Goal: Book appointment/travel/reservation

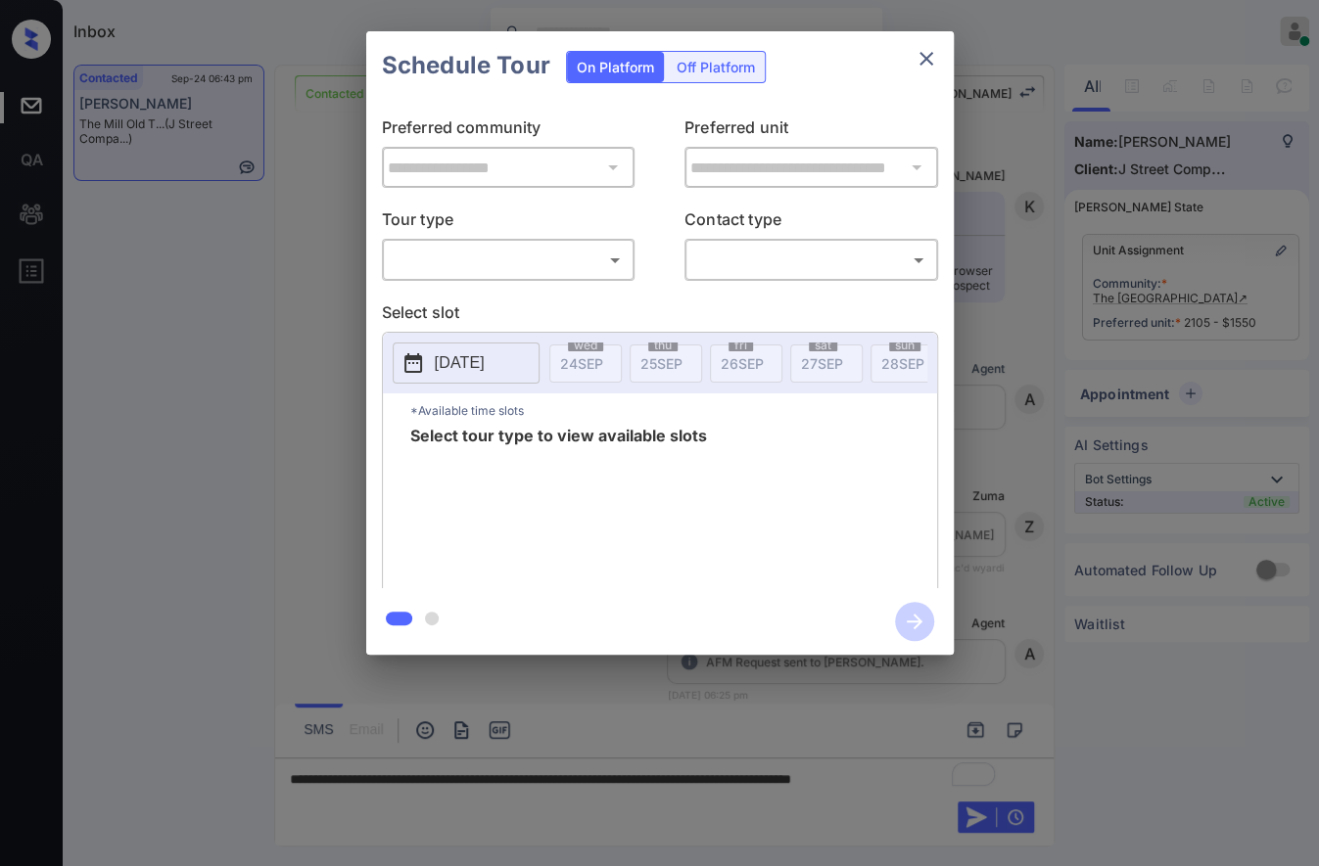
scroll to position [3320, 0]
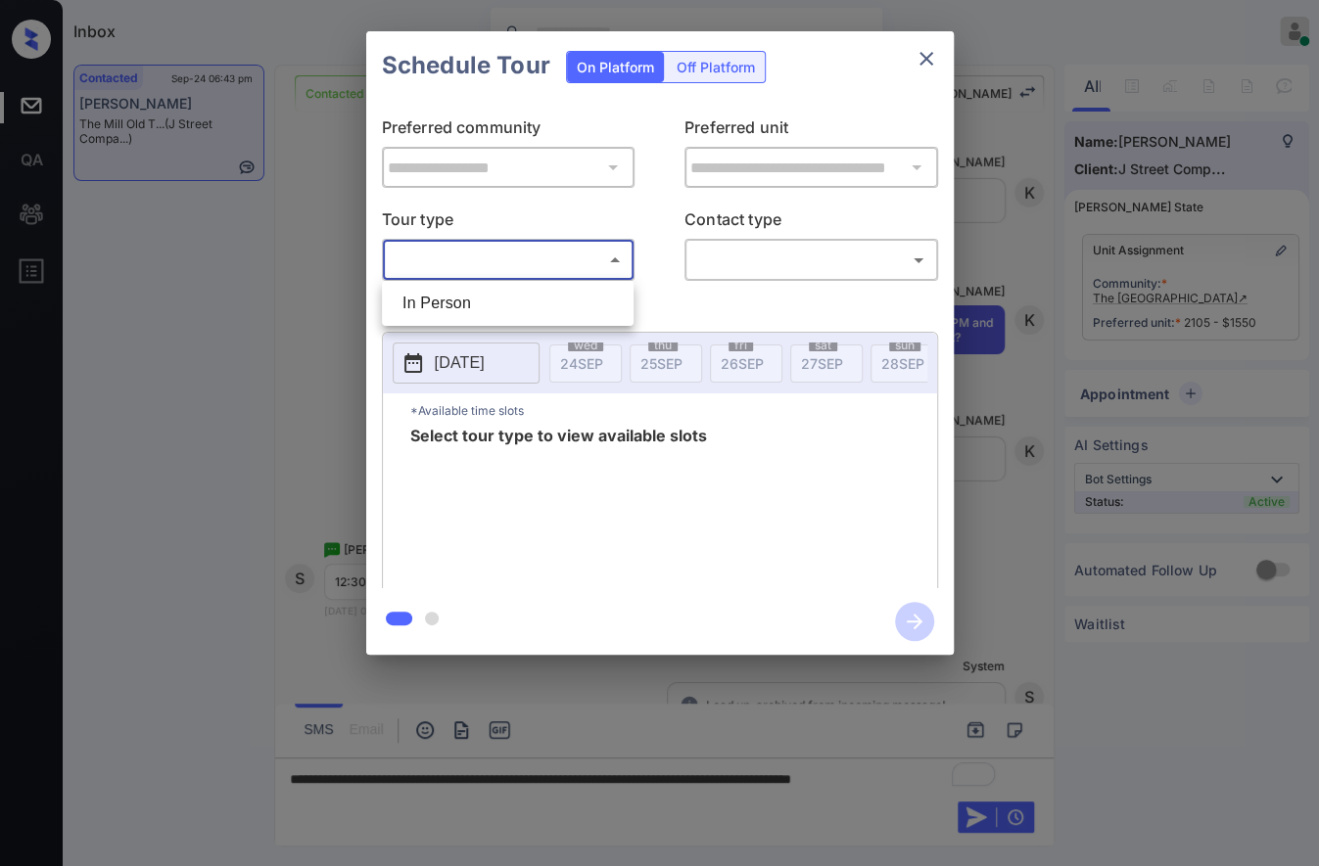
click at [604, 269] on body "Inbox Caroline Dacanay Online Set yourself offline Set yourself on break Profil…" at bounding box center [659, 433] width 1319 height 866
click at [598, 310] on li "In Person" at bounding box center [508, 303] width 242 height 35
type input "********"
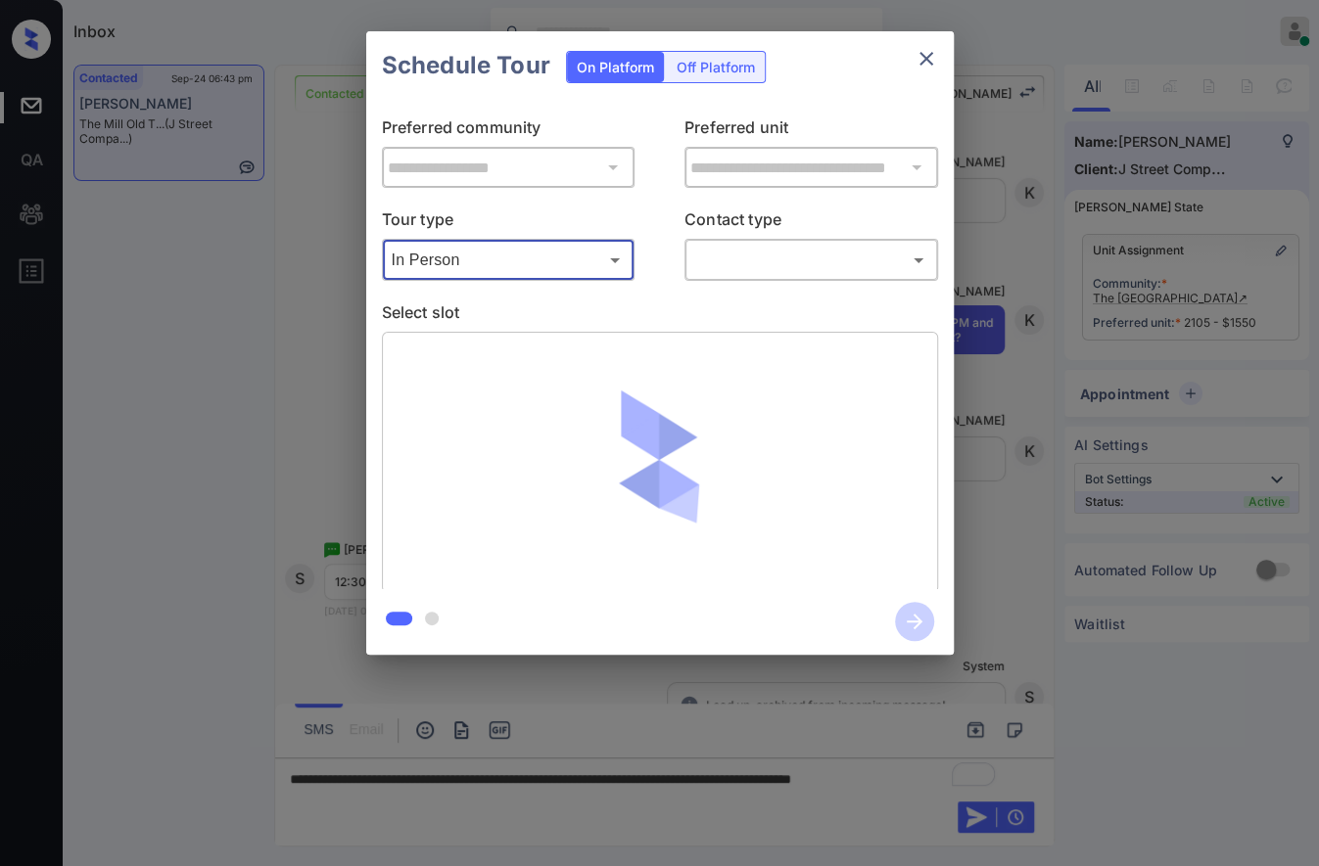
click at [826, 244] on body "Inbox Caroline Dacanay Online Set yourself offline Set yourself on break Profil…" at bounding box center [659, 433] width 1319 height 866
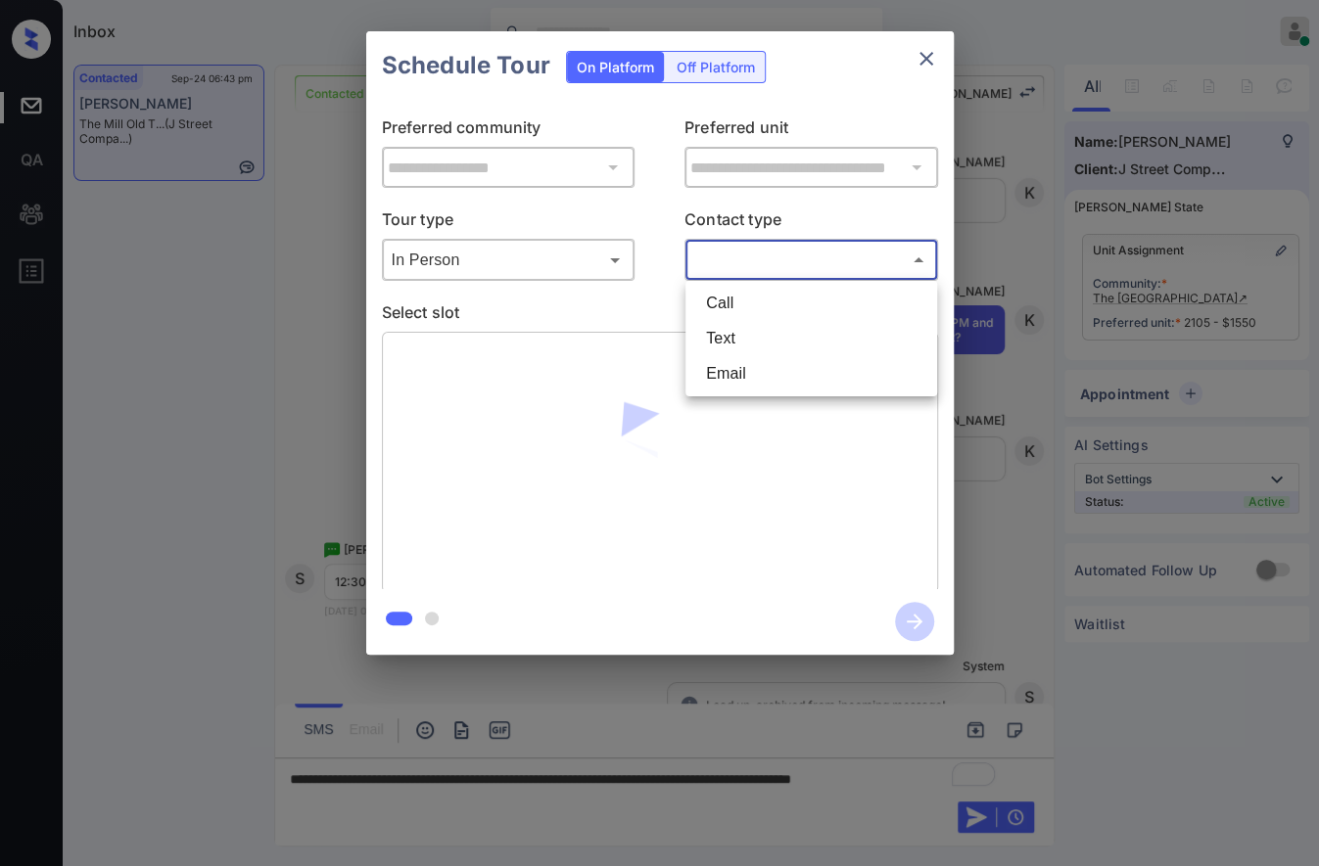
click at [811, 325] on li "Text" at bounding box center [811, 338] width 242 height 35
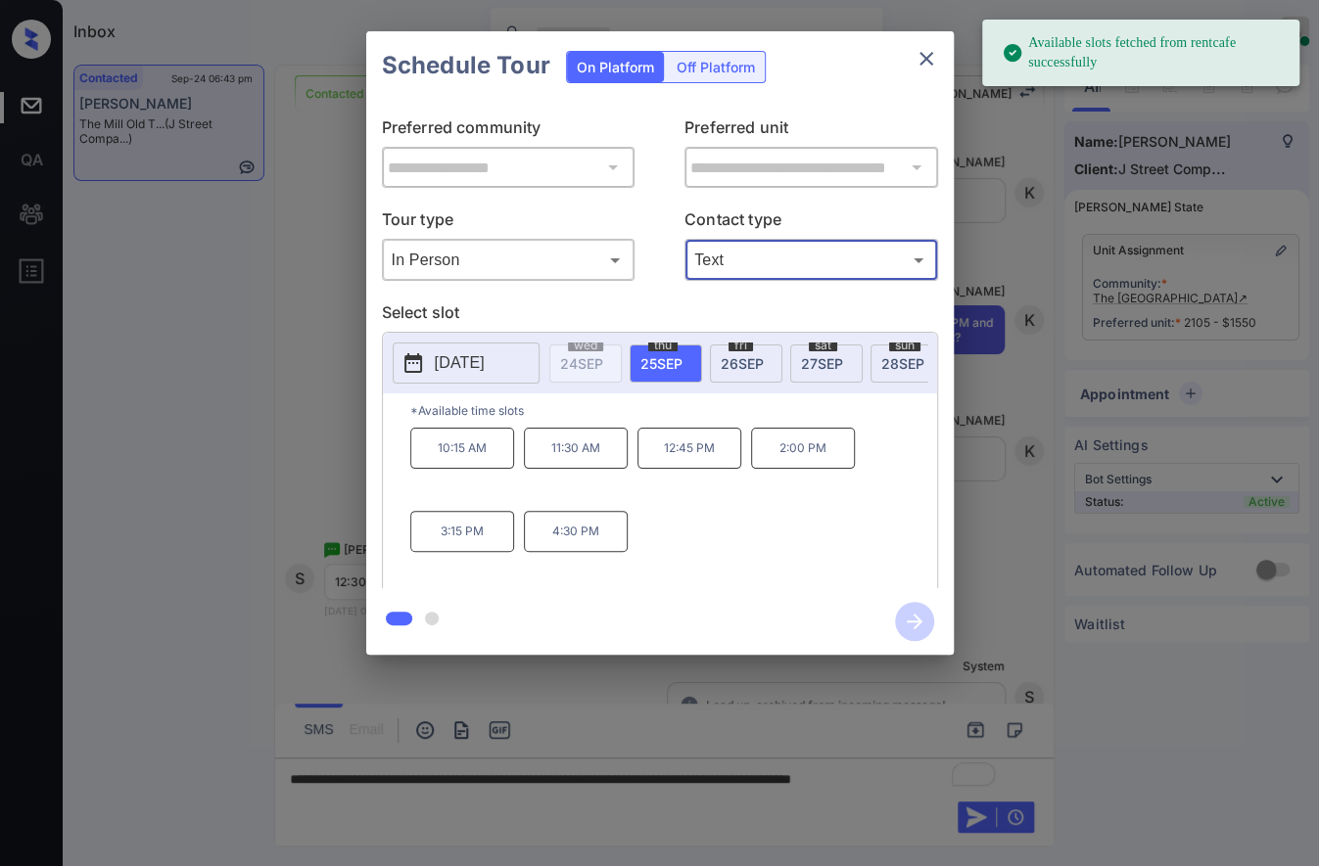
type input "****"
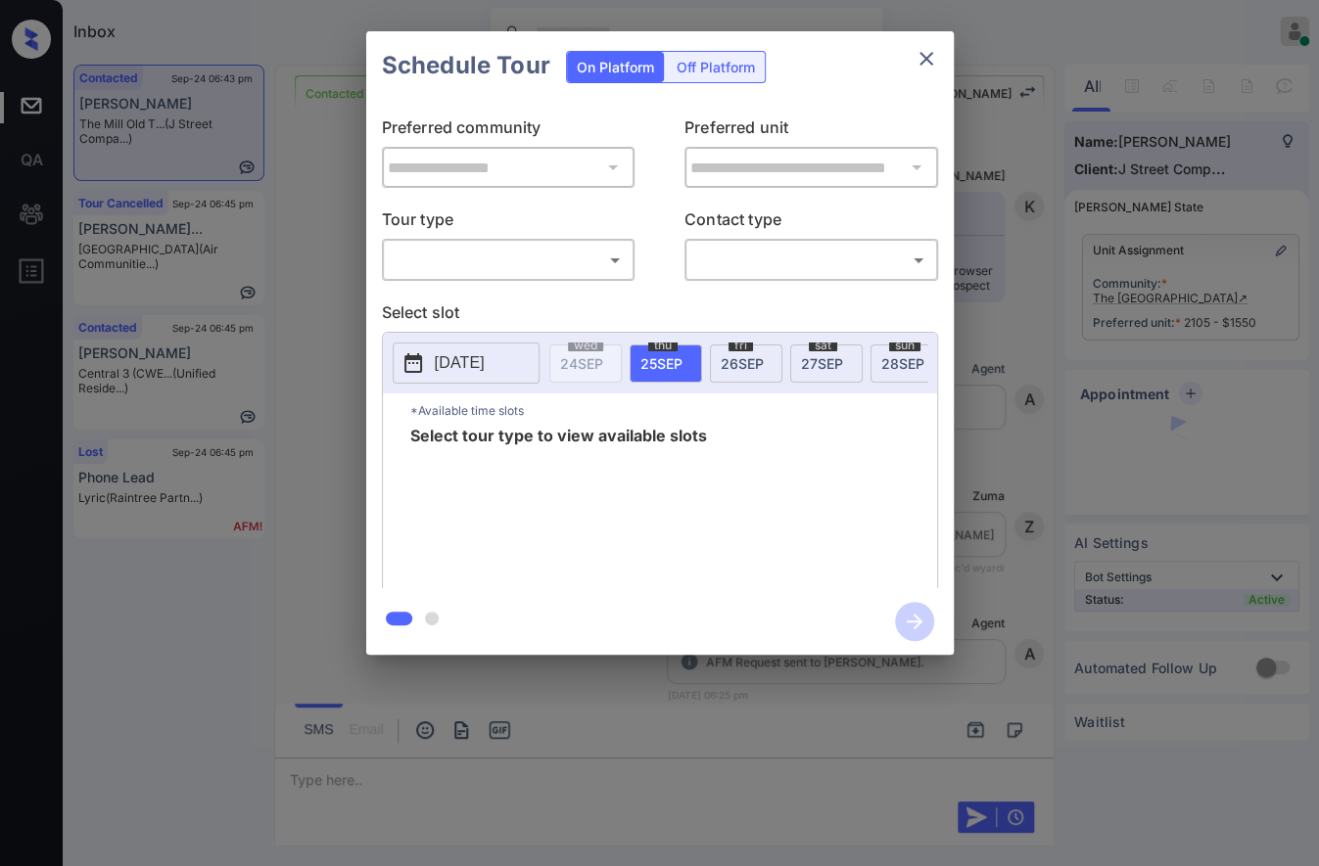
scroll to position [3317, 0]
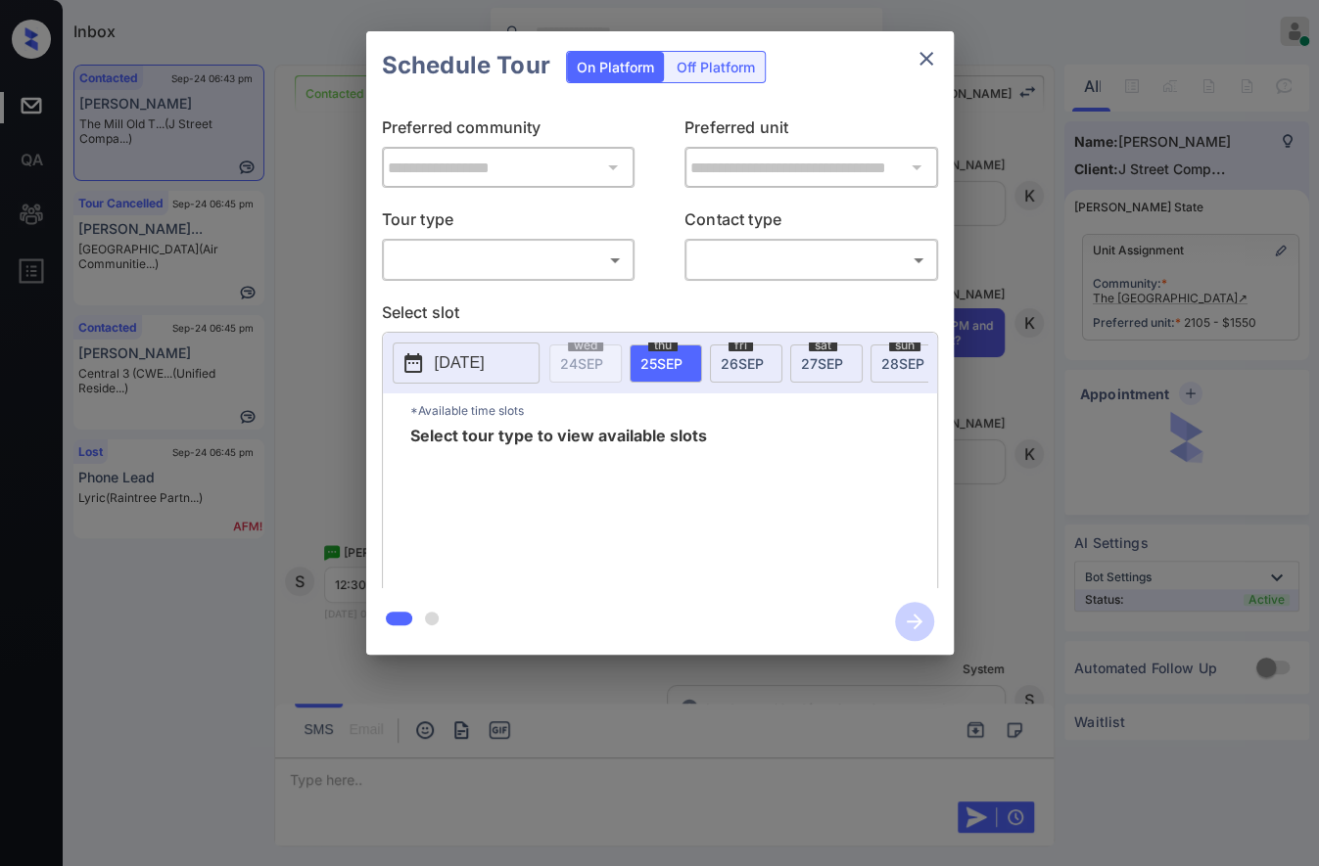
click at [491, 268] on body "Inbox Caroline Dacanay Online Set yourself offline Set yourself on break Profil…" at bounding box center [659, 433] width 1319 height 866
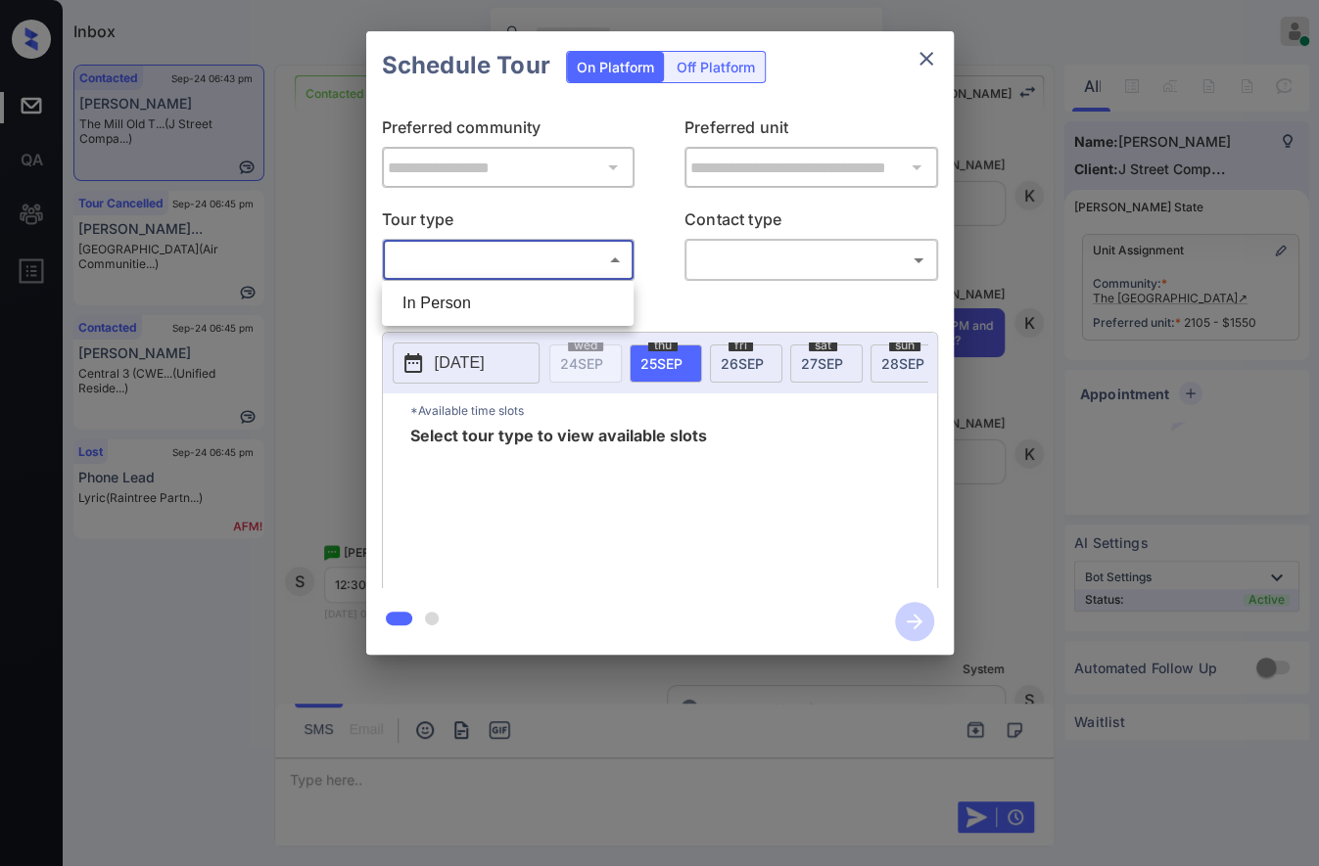
click at [497, 302] on li "In Person" at bounding box center [508, 303] width 242 height 35
type input "********"
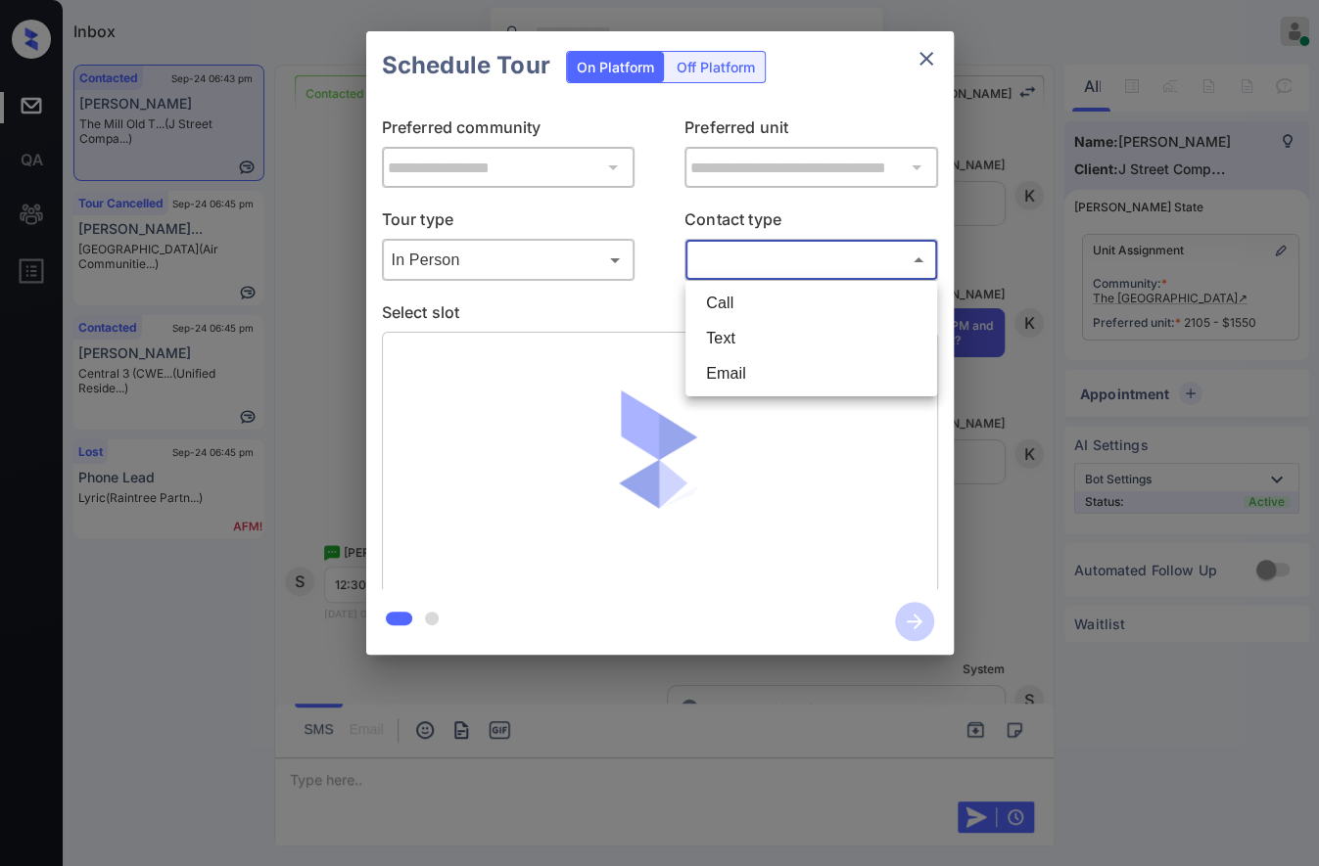
click at [761, 270] on body "Inbox Caroline Dacanay Online Set yourself offline Set yourself on break Profil…" at bounding box center [659, 433] width 1319 height 866
drag, startPoint x: 758, startPoint y: 365, endPoint x: 760, endPoint y: 329, distance: 36.3
click at [760, 329] on ul "Call Text Email" at bounding box center [811, 339] width 252 height 116
click at [760, 329] on li "Text" at bounding box center [811, 338] width 242 height 35
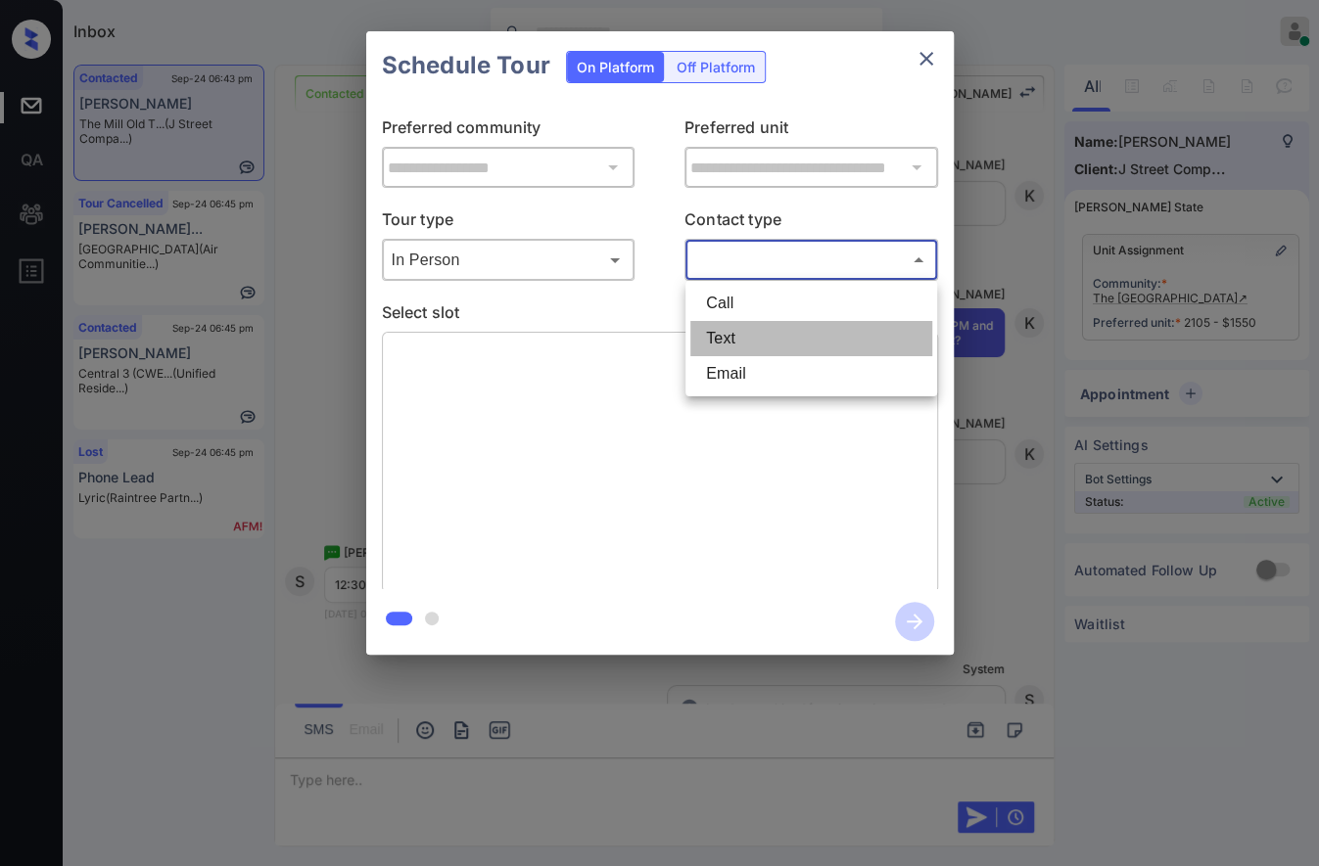
type input "****"
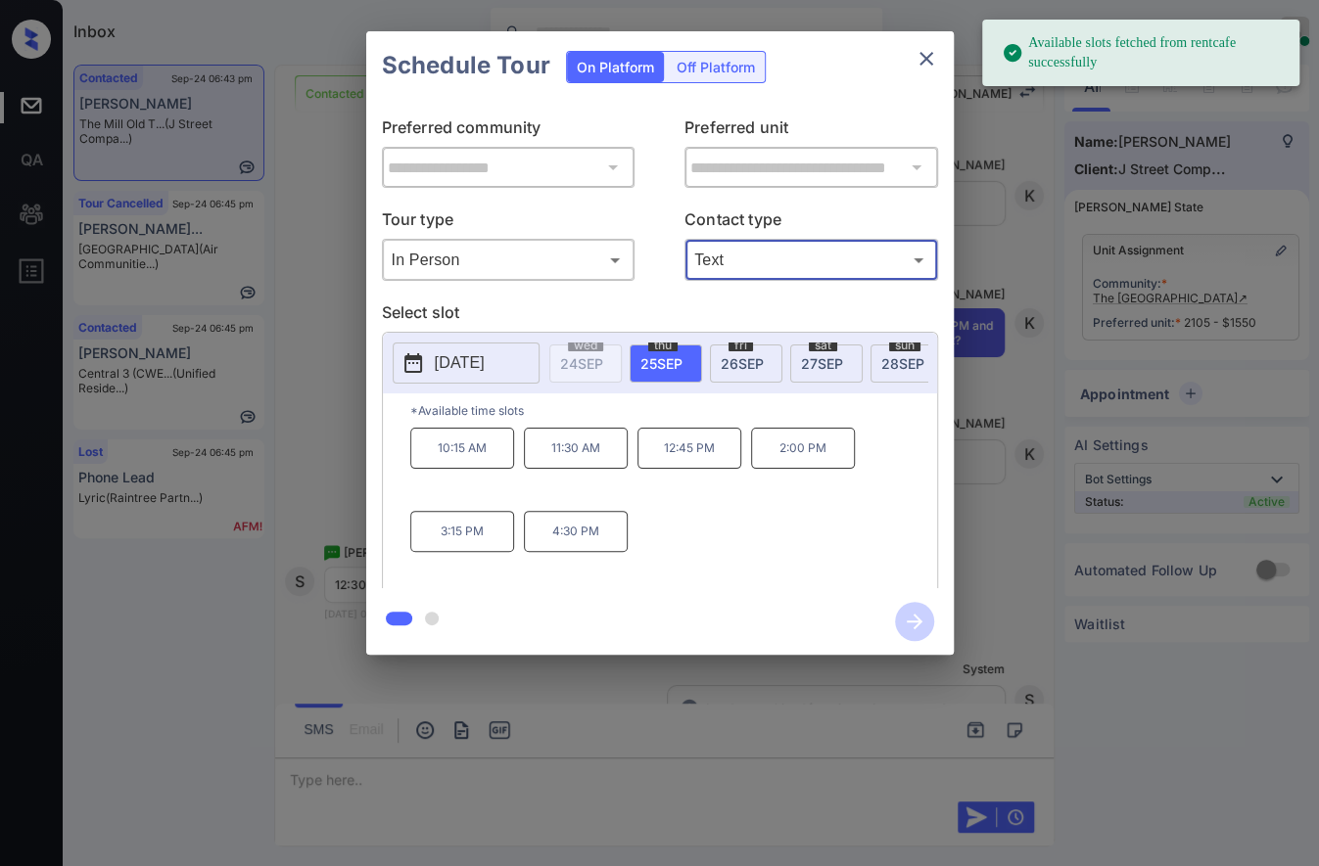
click at [821, 364] on span "27 SEP" at bounding box center [822, 363] width 42 height 17
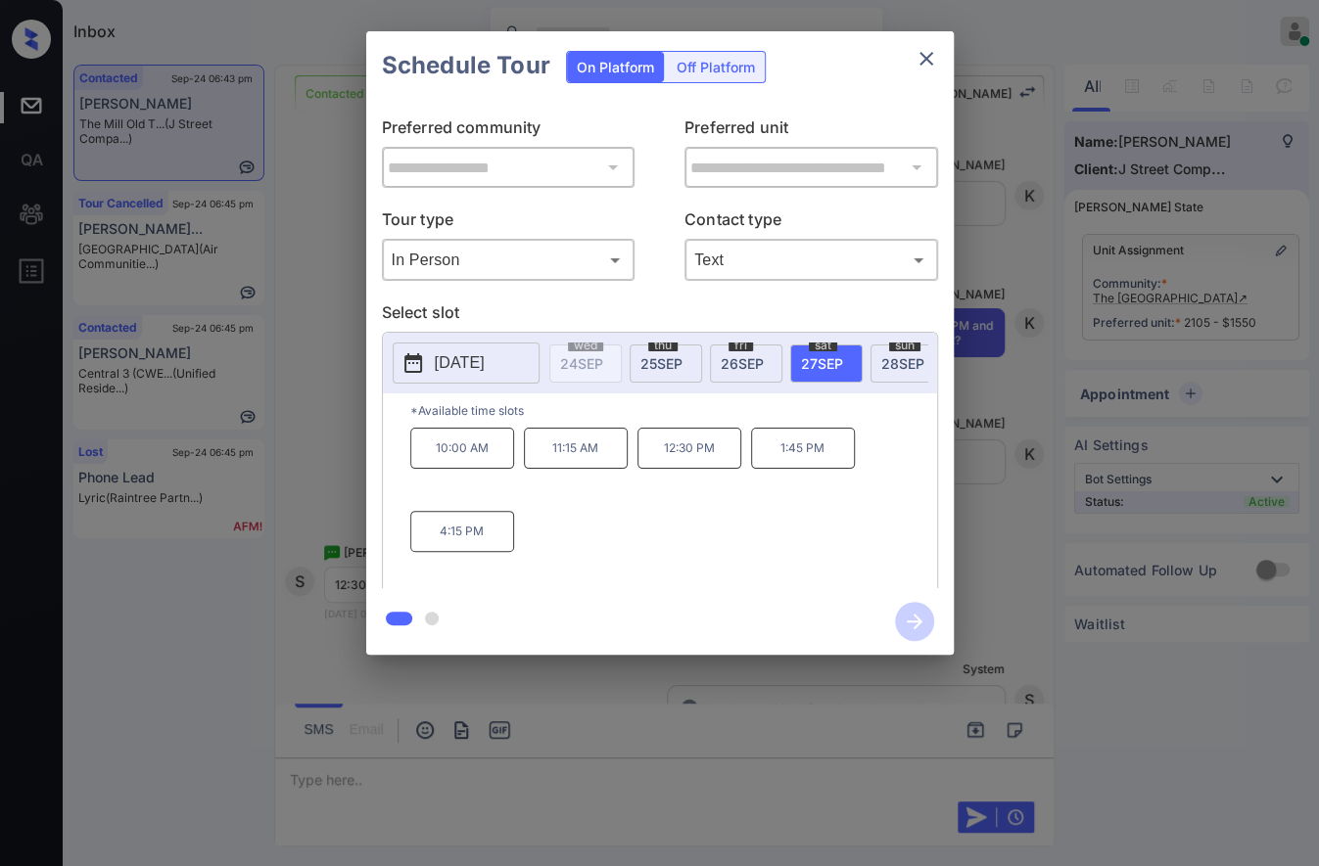
click at [698, 466] on p "12:30 PM" at bounding box center [689, 448] width 104 height 41
click at [909, 606] on icon "button" at bounding box center [914, 621] width 39 height 39
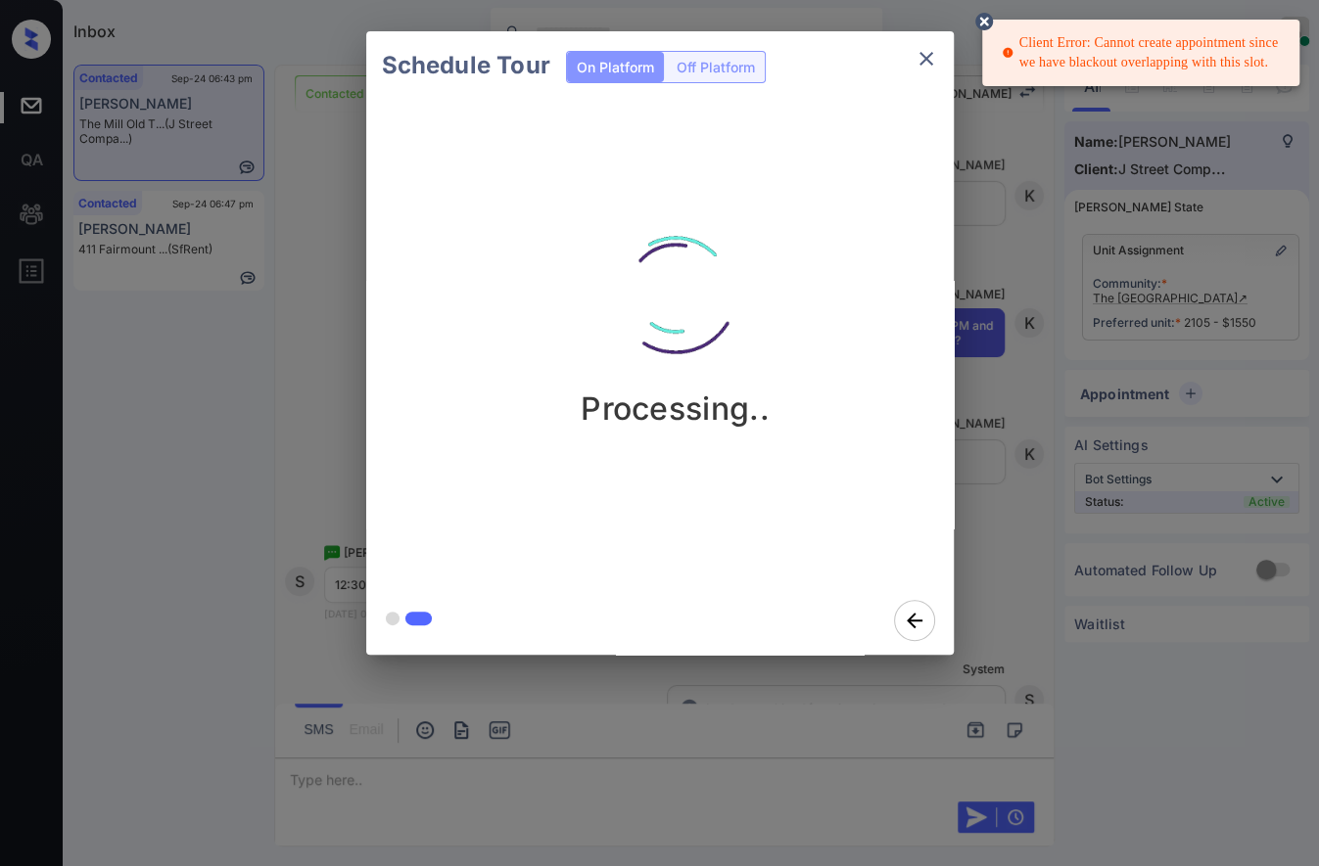
click at [1150, 56] on div "Client Error: Cannot create appointment since we have blackout overlapping with…" at bounding box center [1142, 52] width 282 height 55
click at [1150, 57] on div "Client Error: Cannot create appointment since we have blackout overlapping with…" at bounding box center [1142, 52] width 282 height 55
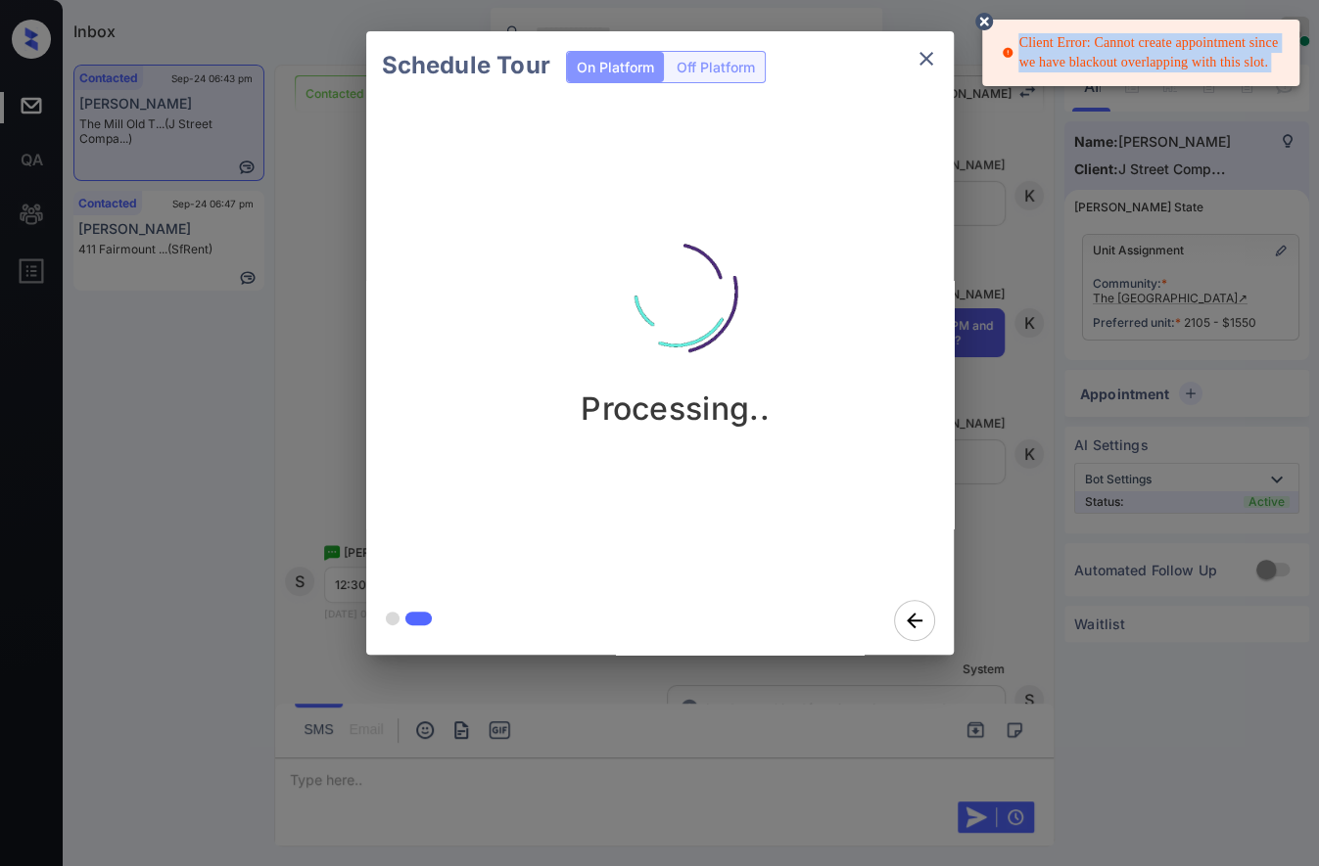
click at [1150, 57] on div "Client Error: Cannot create appointment since we have blackout overlapping with…" at bounding box center [1142, 52] width 282 height 55
copy div "Client Error: Cannot create appointment since we have blackout overlapping with…"
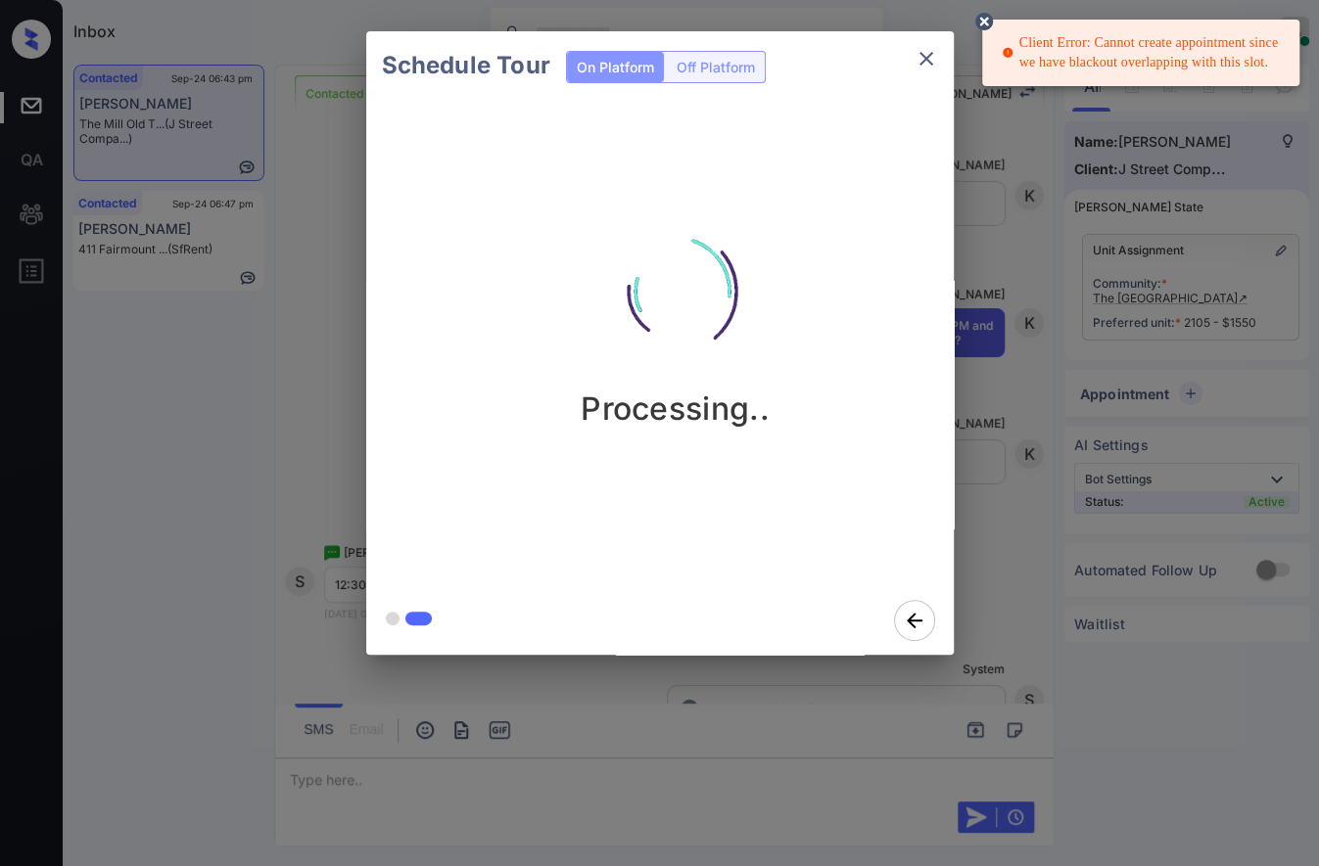
click at [1077, 509] on div "Schedule Tour On Platform Off Platform Processing.." at bounding box center [659, 343] width 1319 height 686
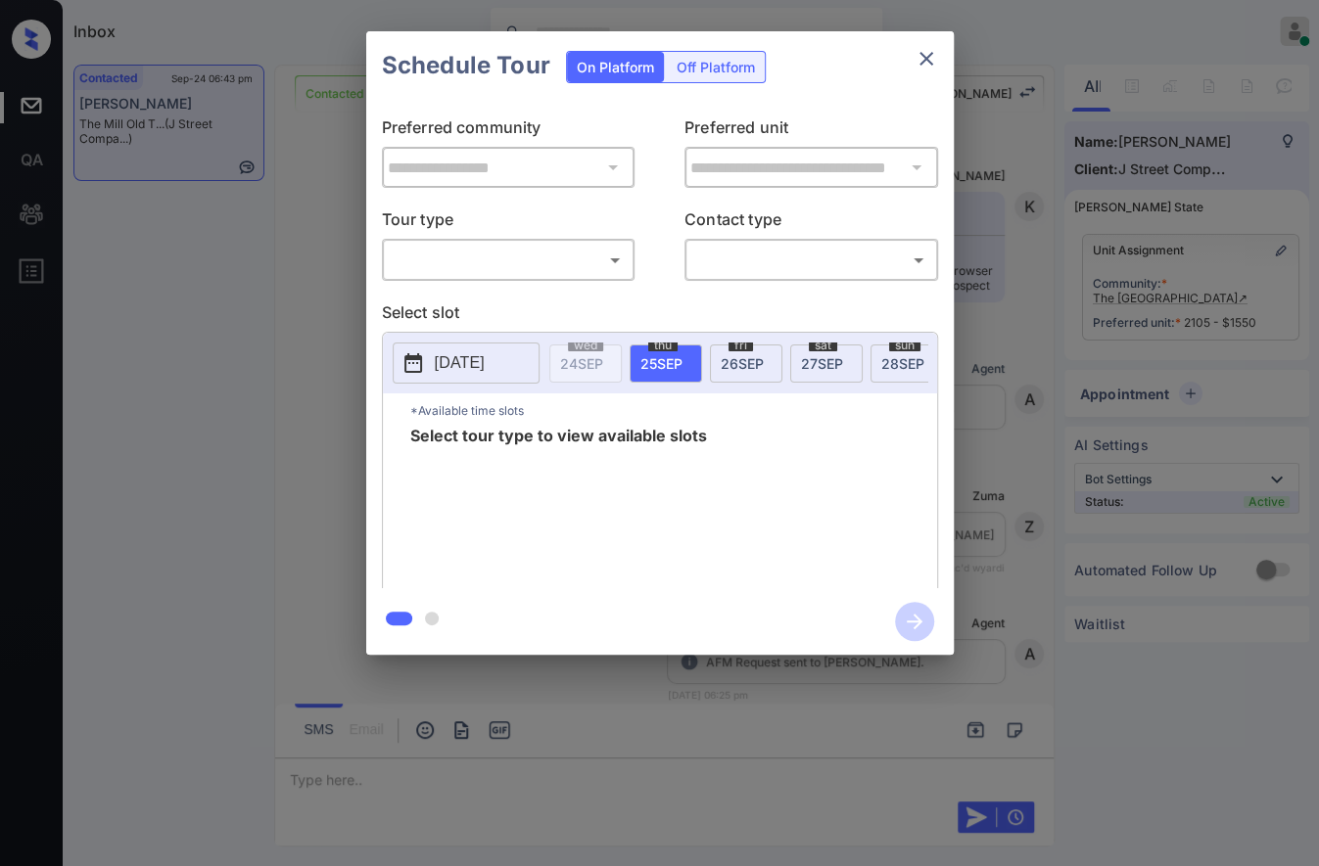
scroll to position [3317, 0]
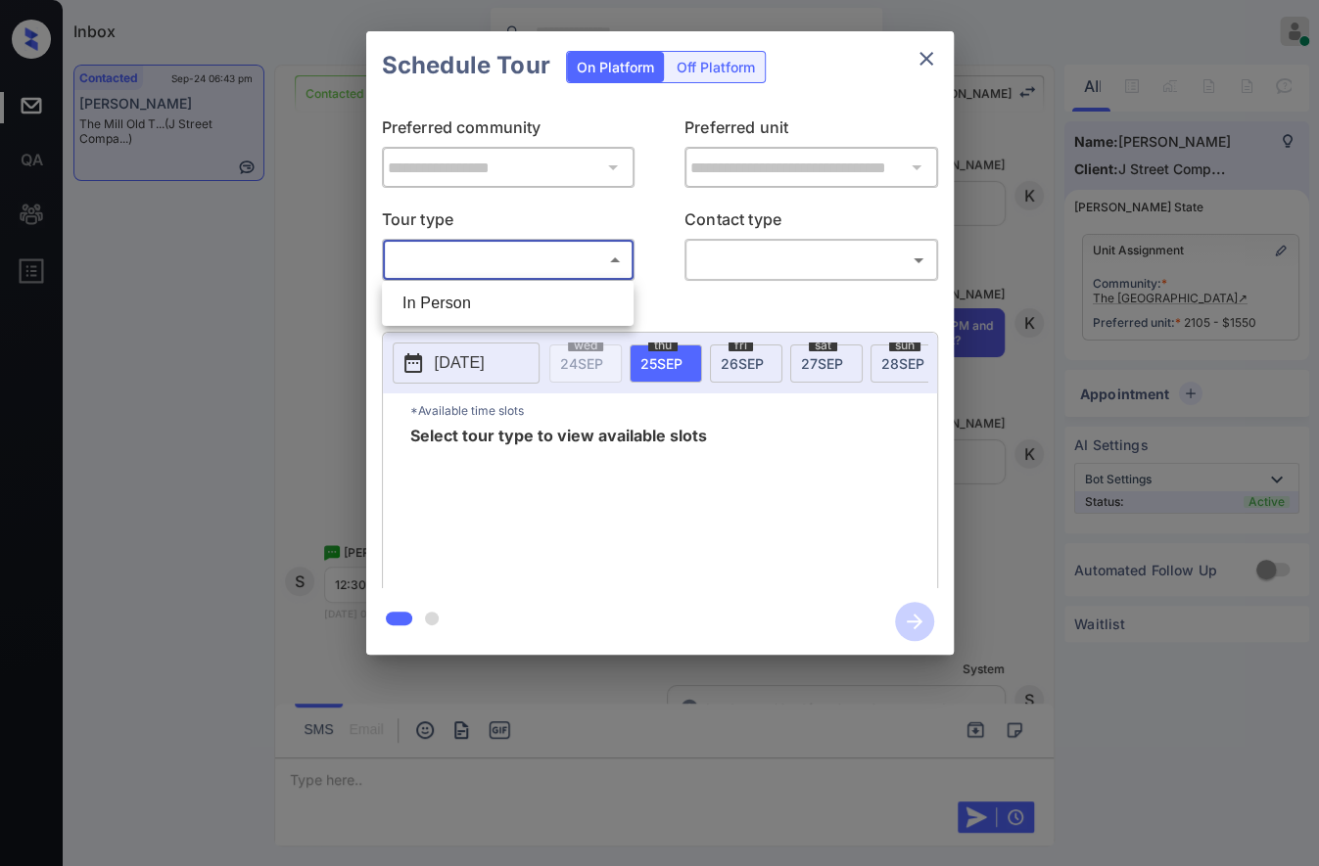
drag, startPoint x: 517, startPoint y: 257, endPoint x: 517, endPoint y: 316, distance: 58.7
click at [518, 255] on body "Inbox Caroline Dacanay Online Set yourself offline Set yourself on break Profil…" at bounding box center [659, 433] width 1319 height 866
click at [517, 321] on ul "In Person" at bounding box center [508, 303] width 252 height 45
click at [542, 296] on li "In Person" at bounding box center [508, 303] width 242 height 35
type input "********"
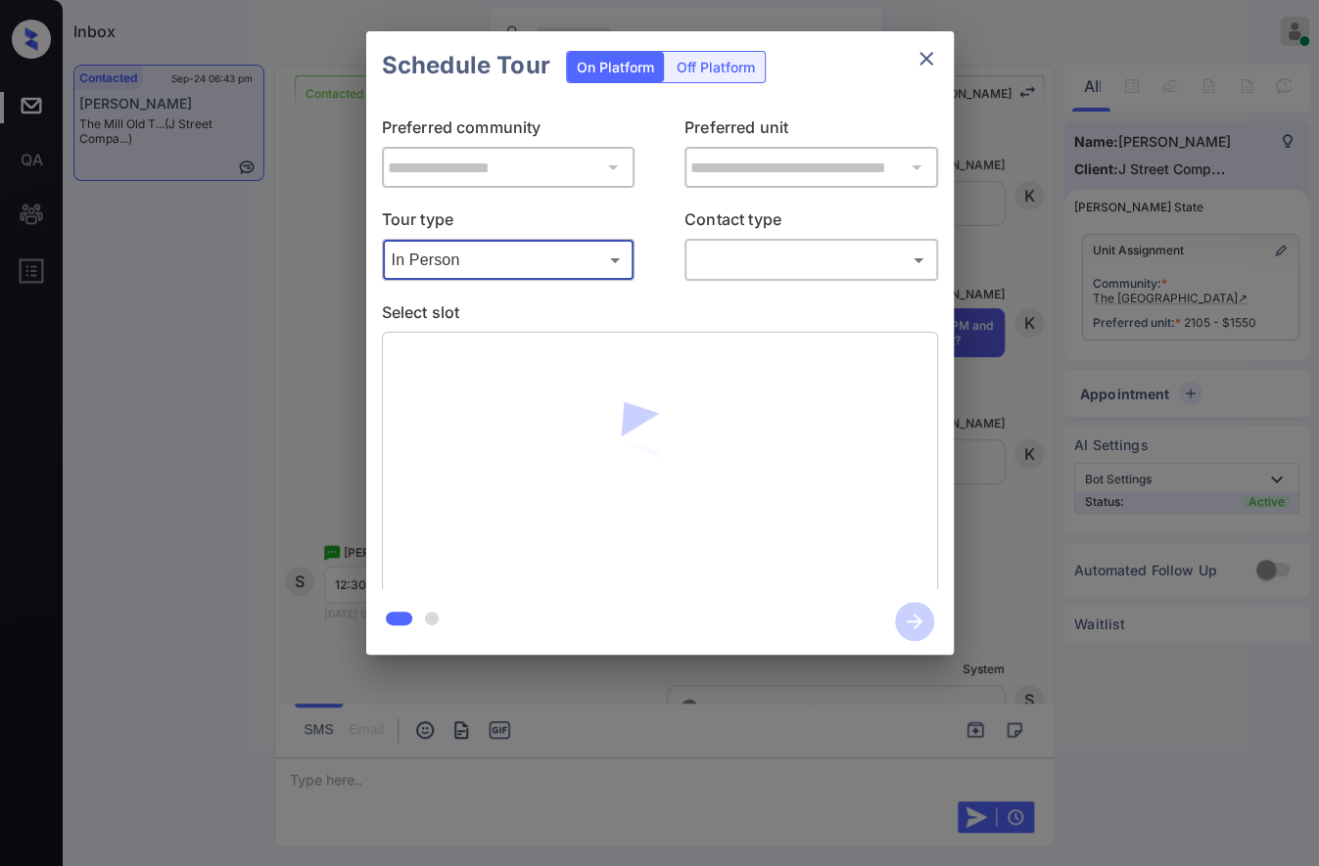
click at [734, 260] on body "Inbox Caroline Dacanay Online Set yourself offline Set yourself on break Profil…" at bounding box center [659, 433] width 1319 height 866
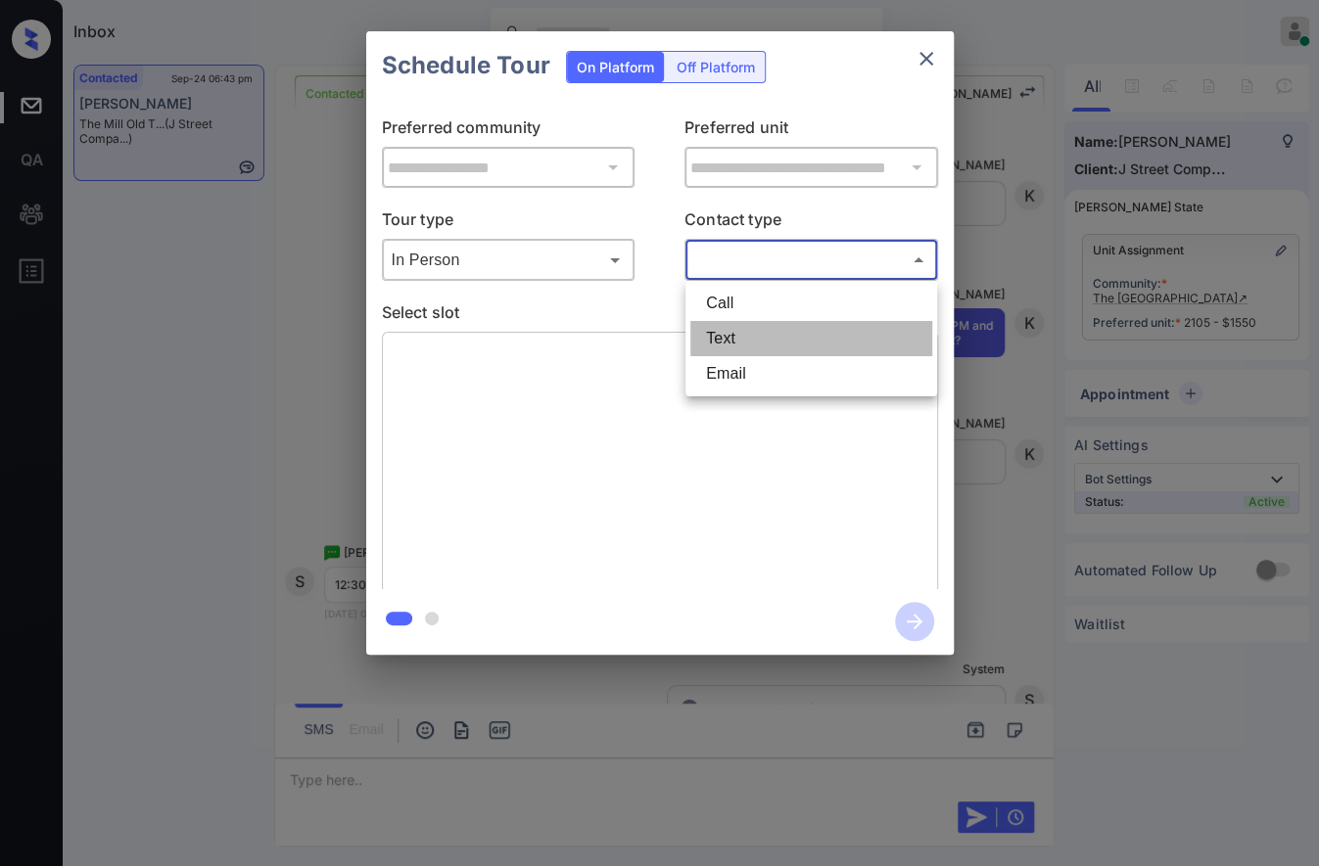
click at [756, 341] on li "Text" at bounding box center [811, 338] width 242 height 35
type input "****"
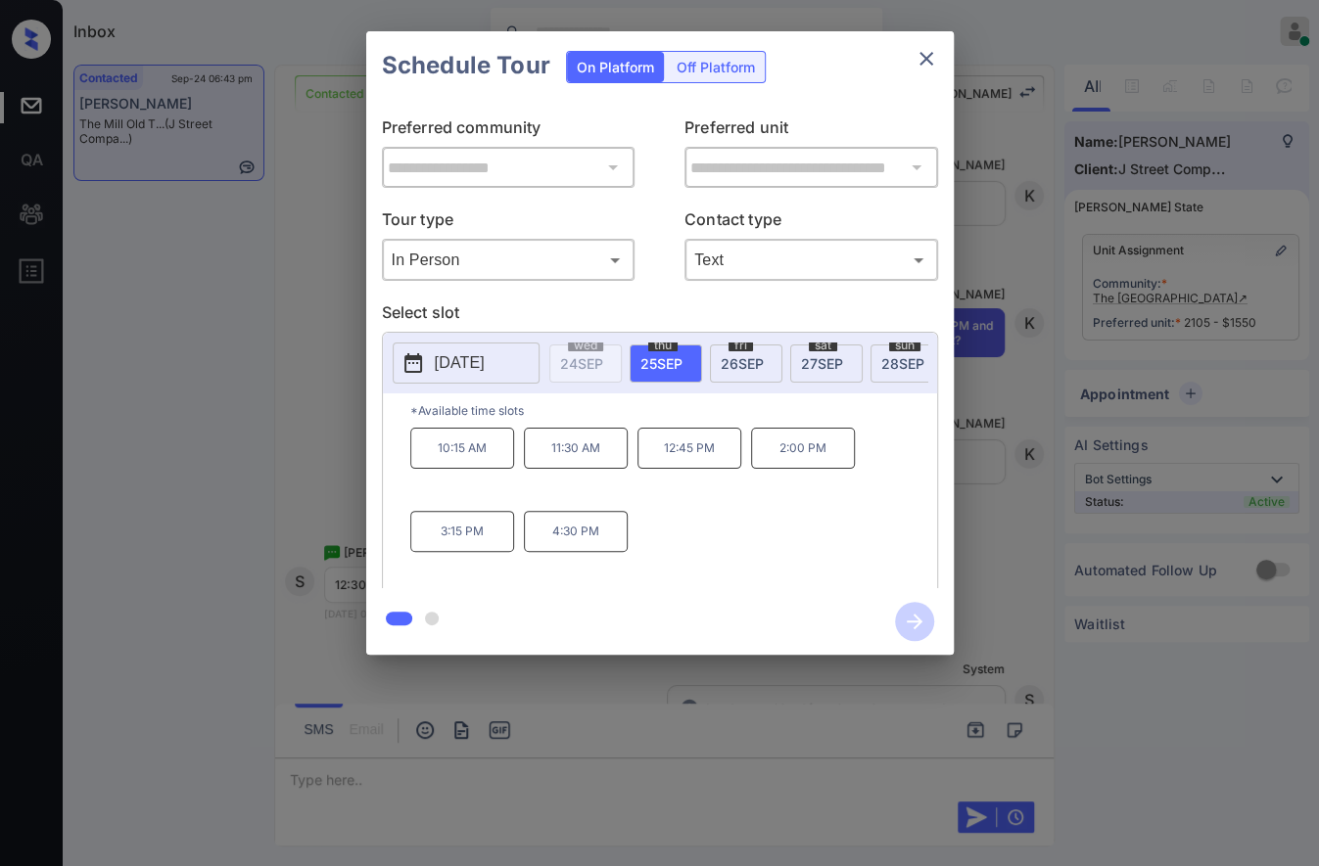
click at [829, 349] on div "sat 27 SEP" at bounding box center [826, 364] width 72 height 38
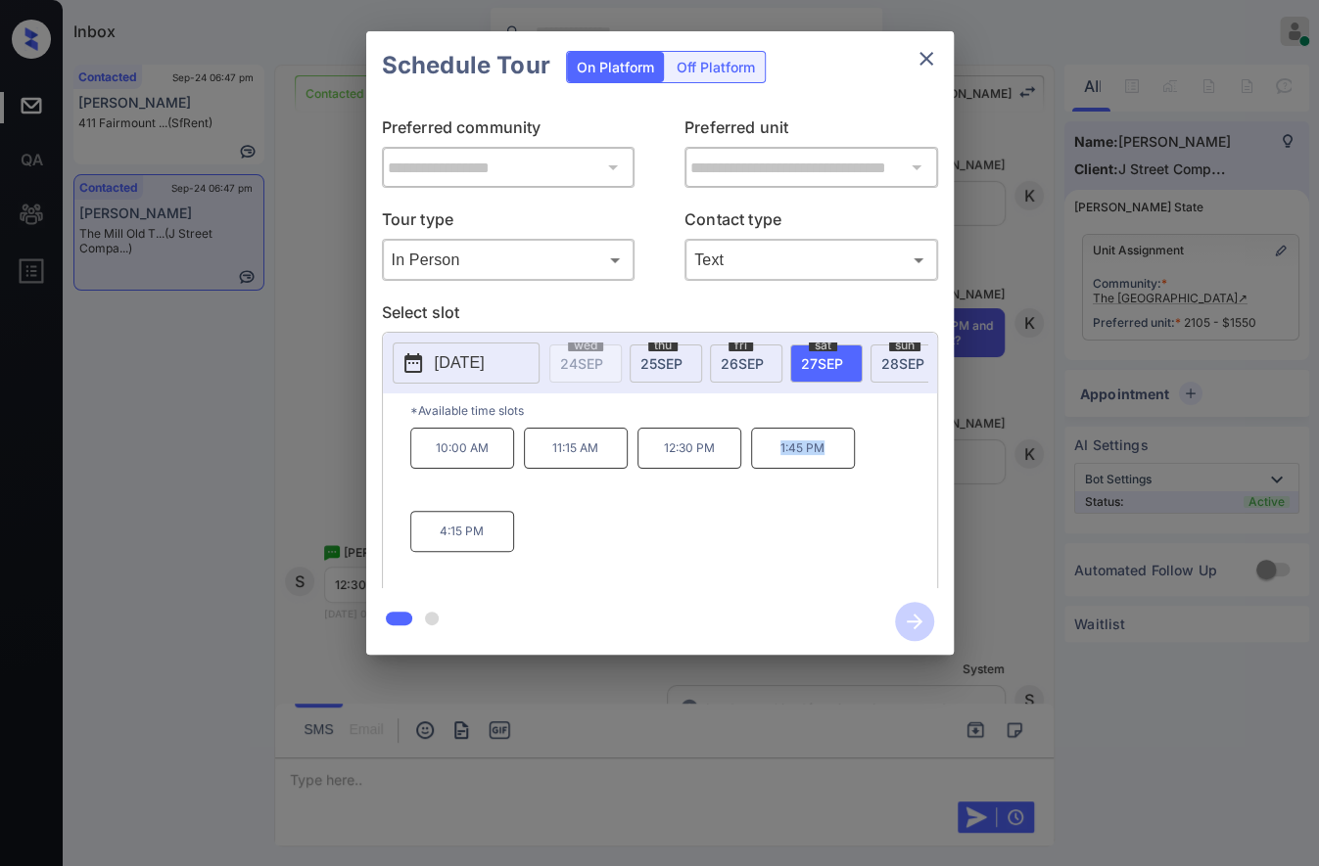
drag, startPoint x: 844, startPoint y: 463, endPoint x: 749, endPoint y: 465, distance: 95.0
click at [766, 458] on p "1:45 PM" at bounding box center [803, 448] width 104 height 41
copy p "1:45 PM"
drag, startPoint x: 513, startPoint y: 550, endPoint x: 409, endPoint y: 542, distance: 104.1
click at [410, 542] on div "10:00 AM 11:15 AM 12:30 PM 1:45 PM 4:15 PM" at bounding box center [673, 506] width 527 height 157
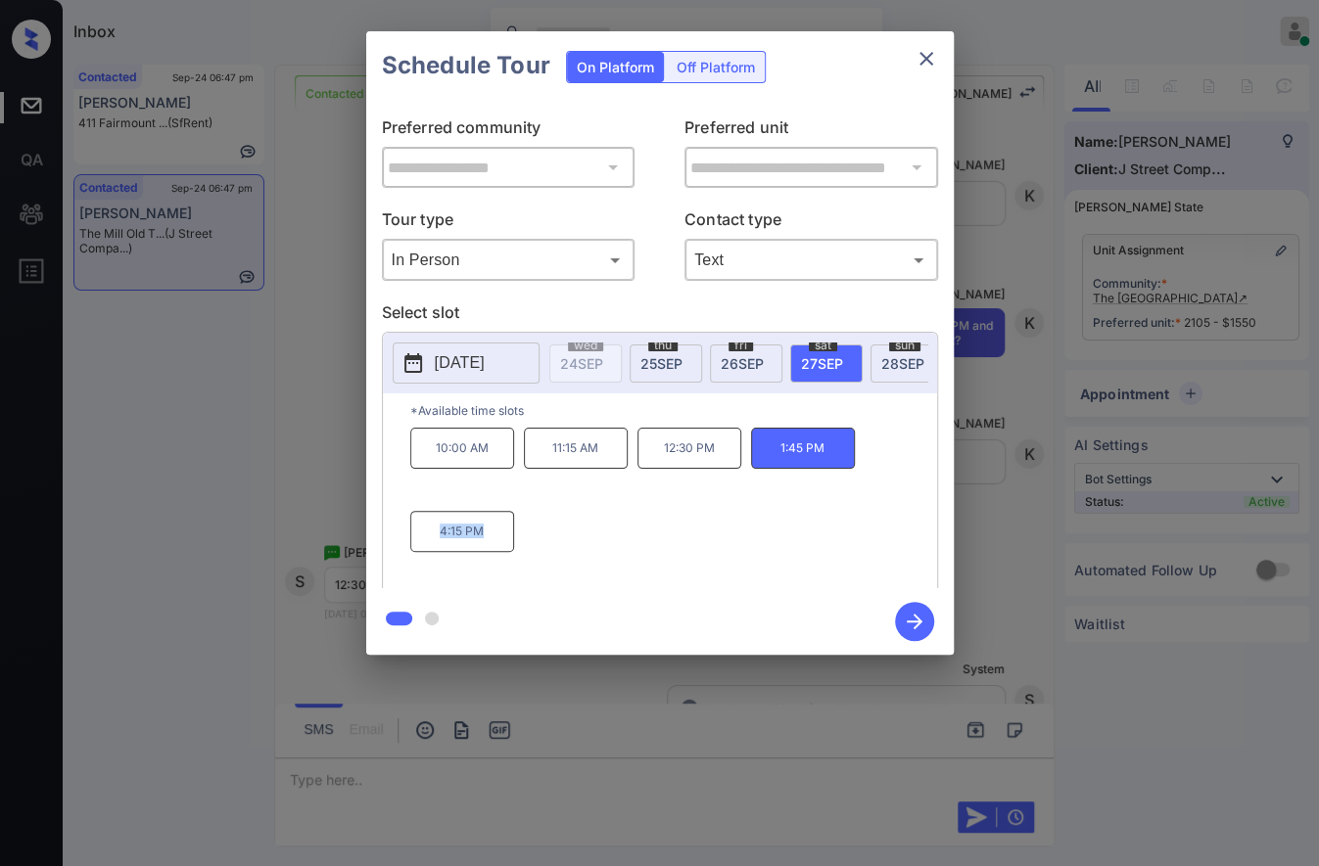
copy p "4:15 PM"
click at [622, 794] on div at bounding box center [659, 433] width 1319 height 866
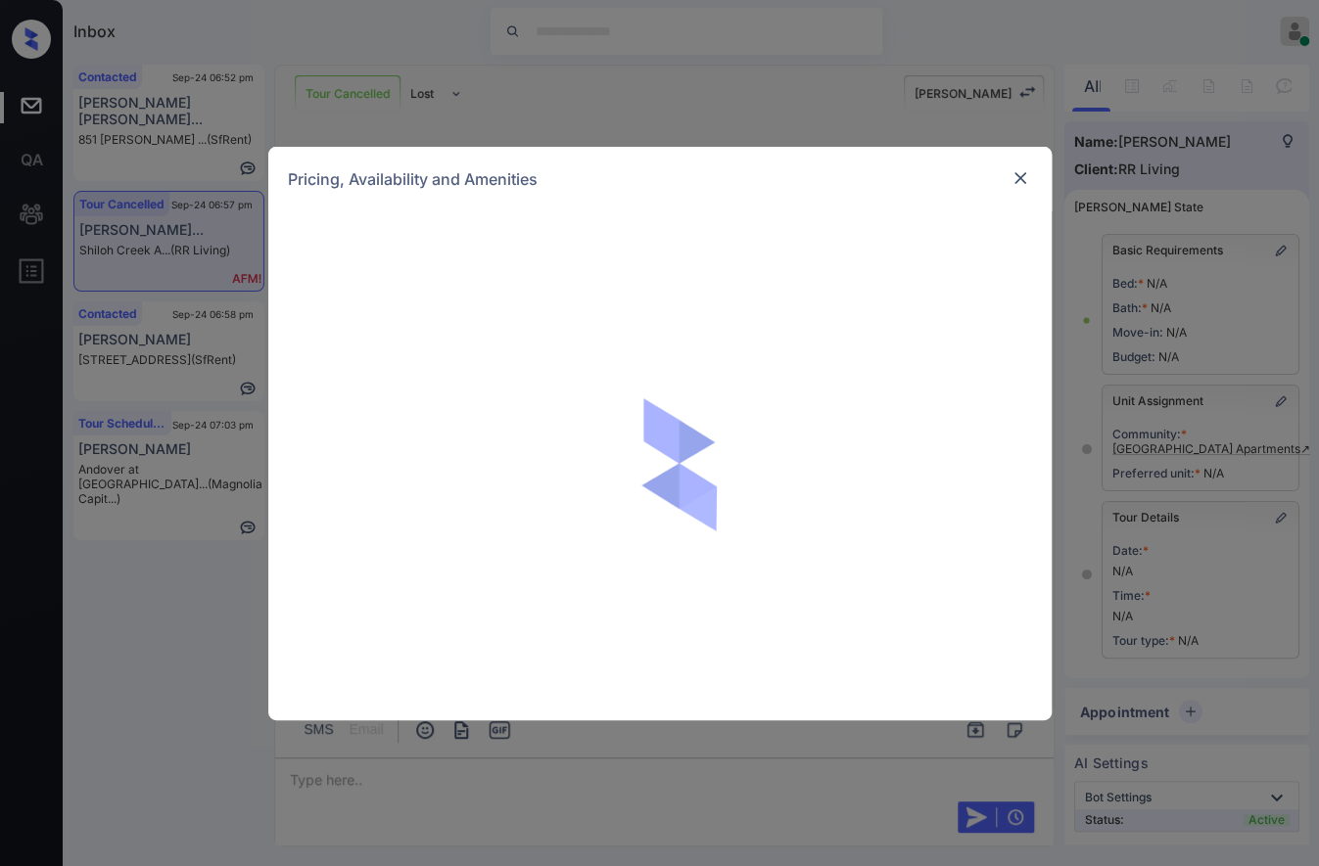
scroll to position [894, 0]
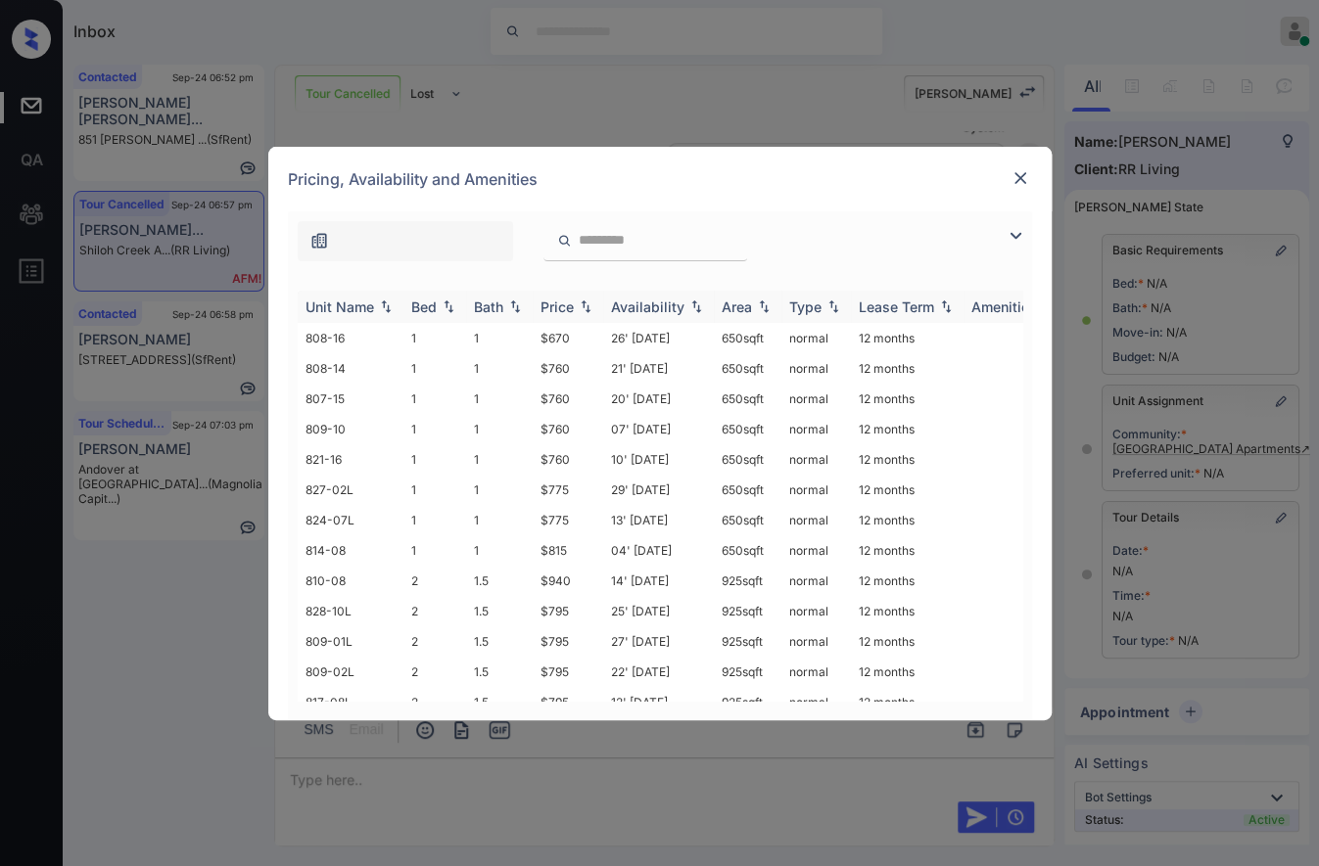
click at [586, 305] on img at bounding box center [586, 307] width 20 height 14
click at [586, 305] on img at bounding box center [586, 307] width 20 height 15
click at [572, 333] on td "$670" at bounding box center [568, 338] width 70 height 30
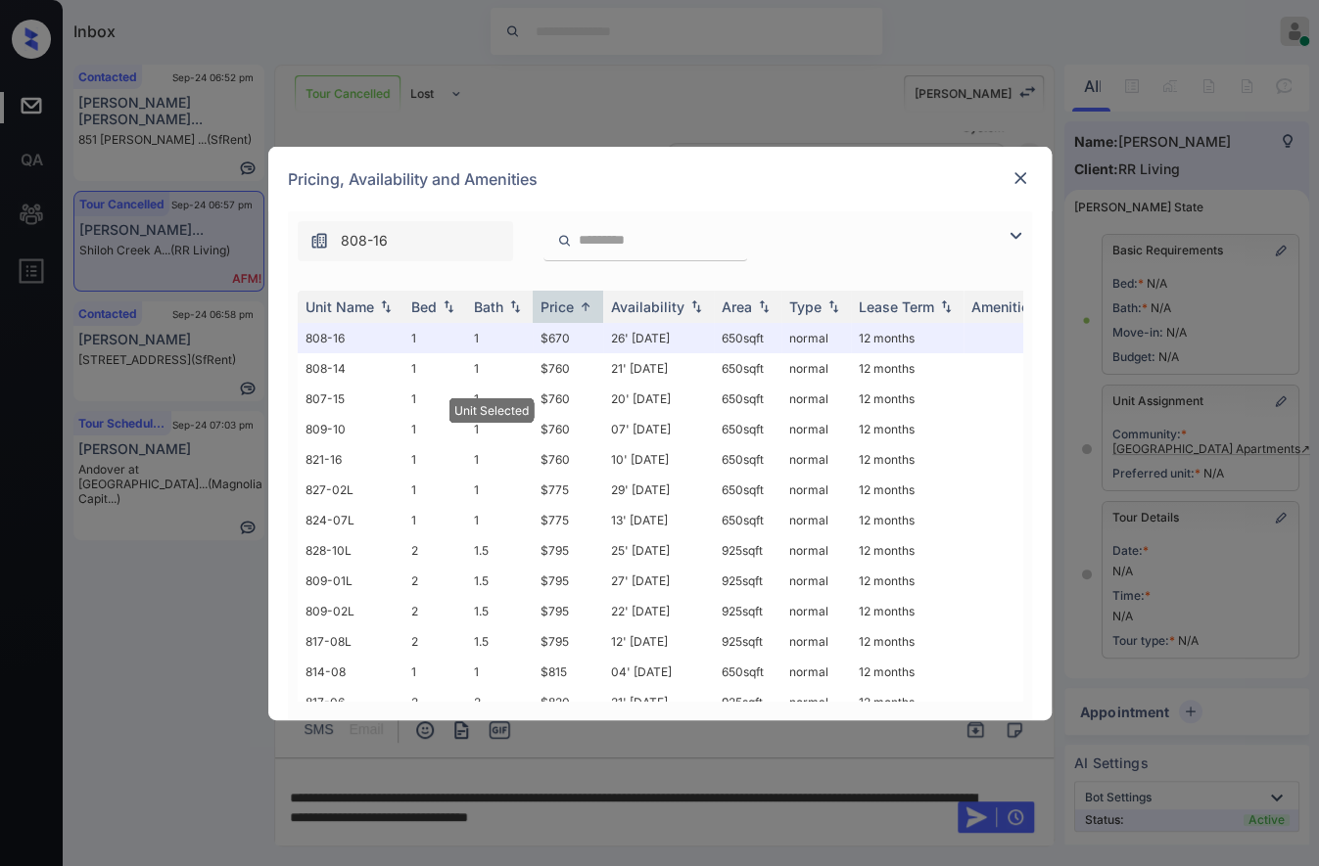
click at [1028, 178] on img at bounding box center [1020, 178] width 20 height 20
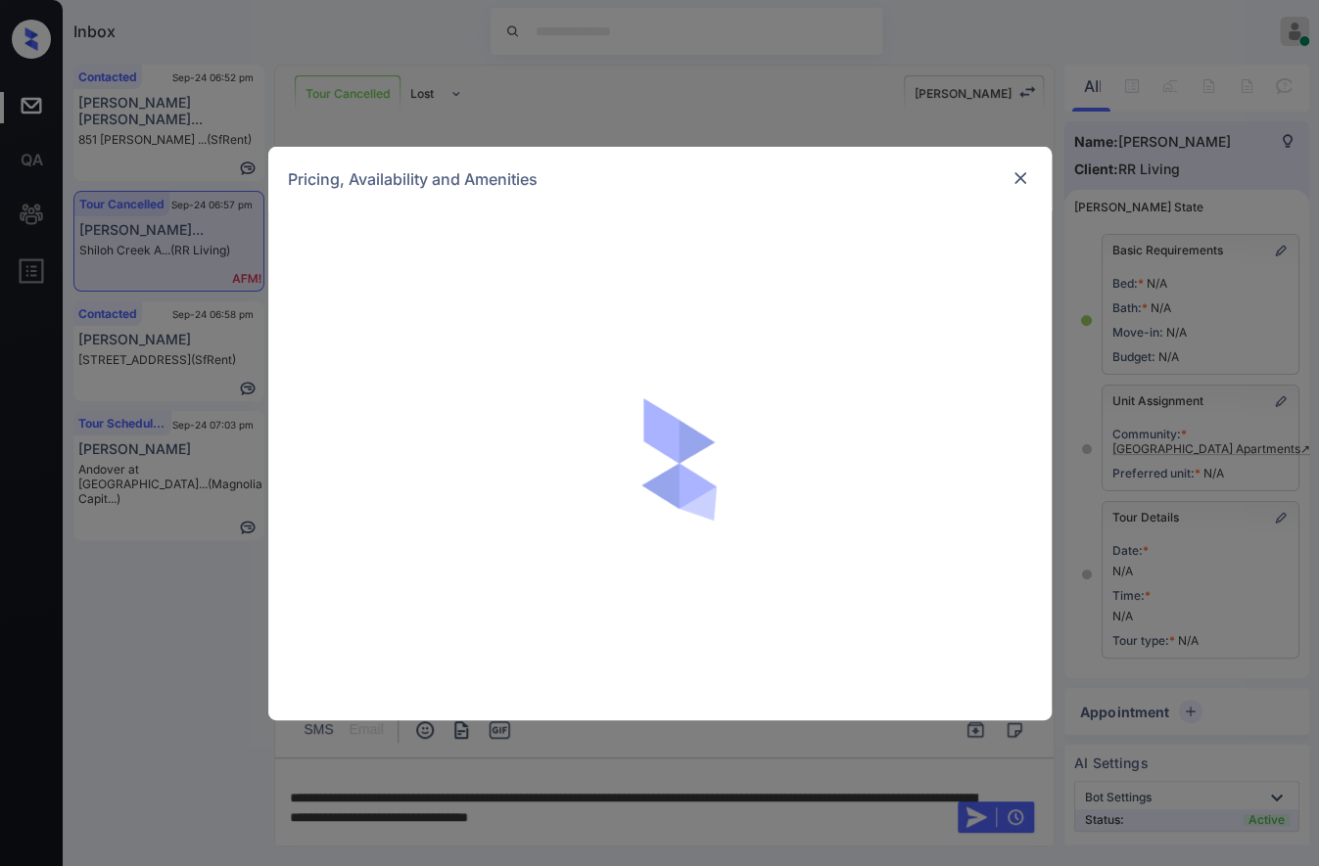
scroll to position [15591, 0]
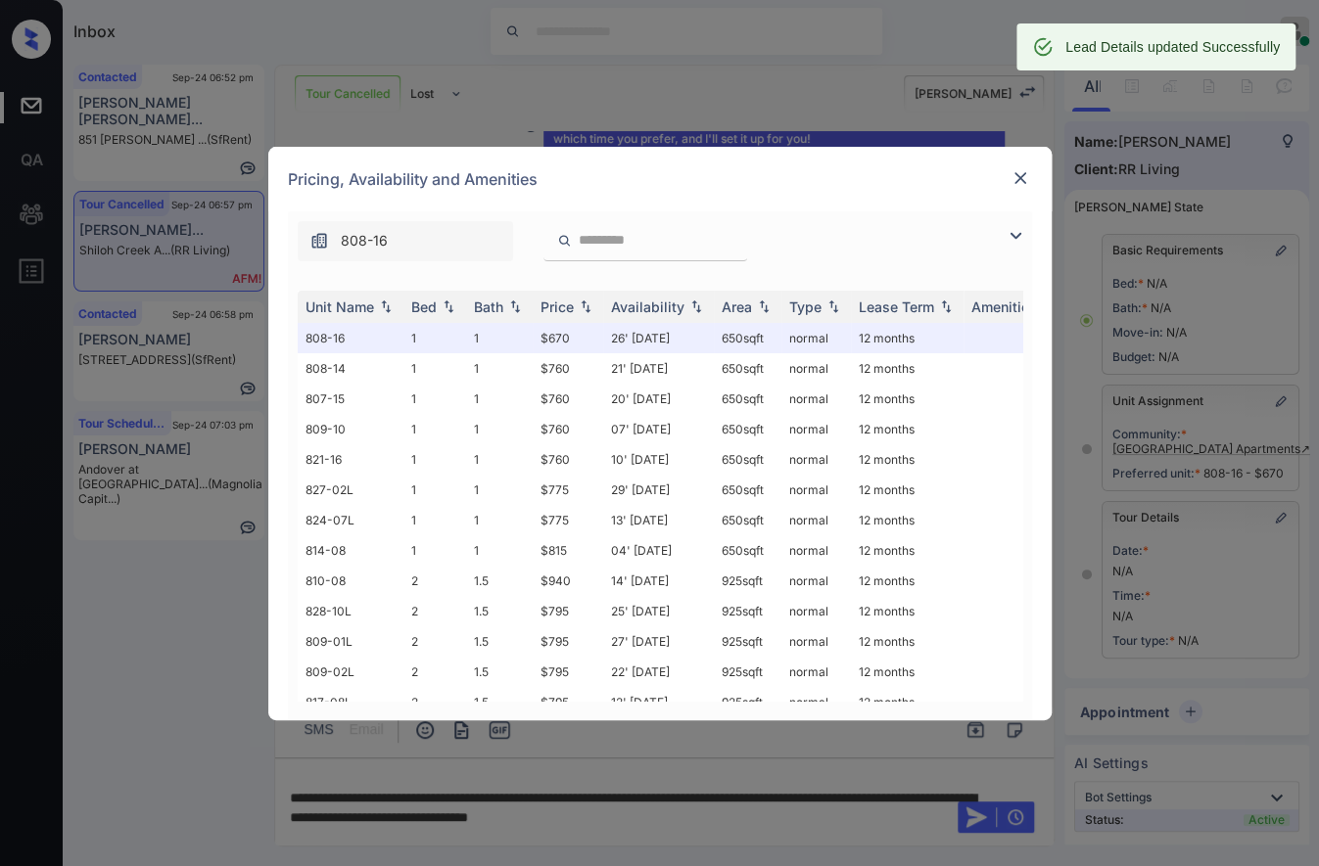
click at [1026, 174] on img at bounding box center [1020, 178] width 20 height 20
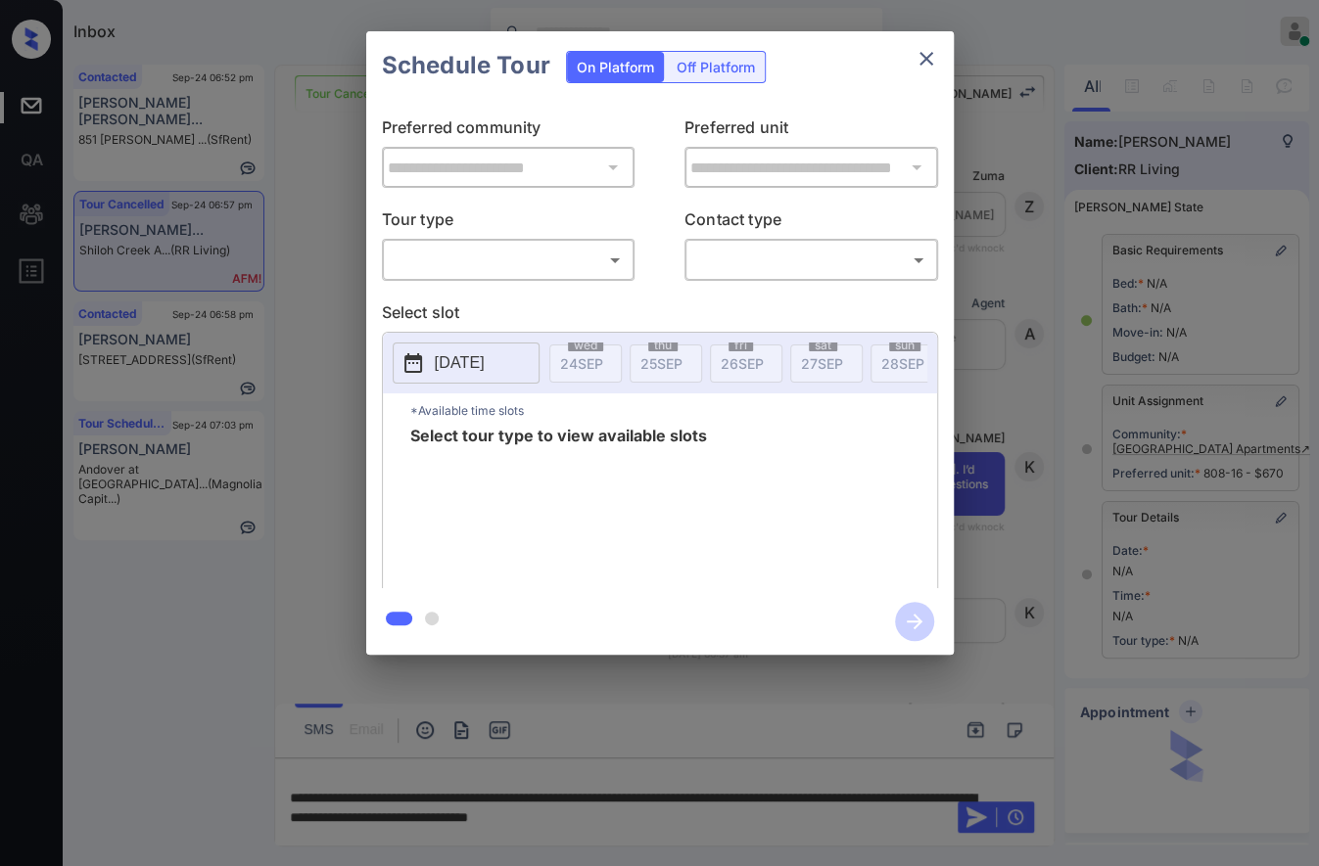
scroll to position [15200, 0]
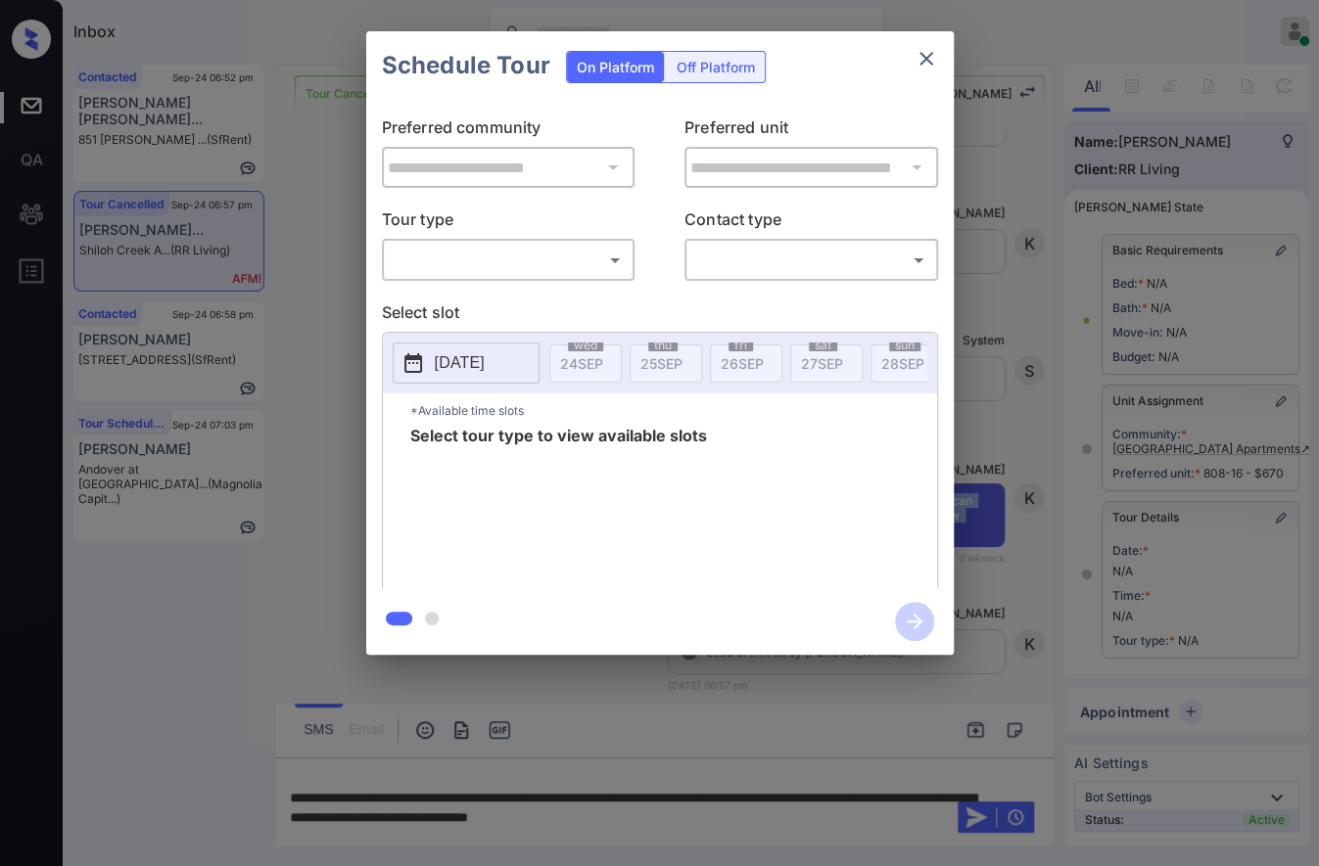
click at [453, 271] on body "Inbox Caroline Dacanay Online Set yourself offline Set yourself on break Profil…" at bounding box center [659, 433] width 1319 height 866
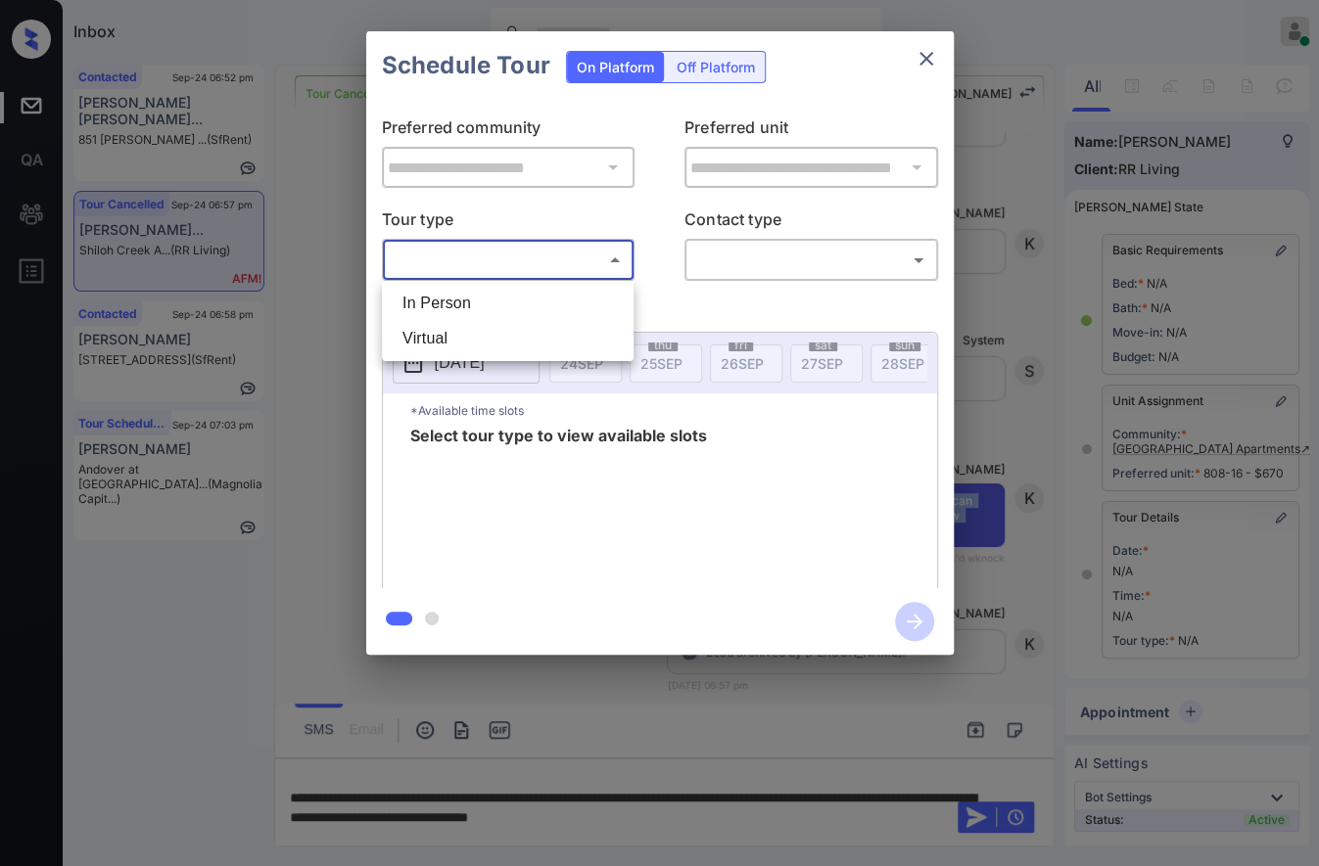
click at [453, 286] on li "In Person" at bounding box center [508, 303] width 242 height 35
type input "********"
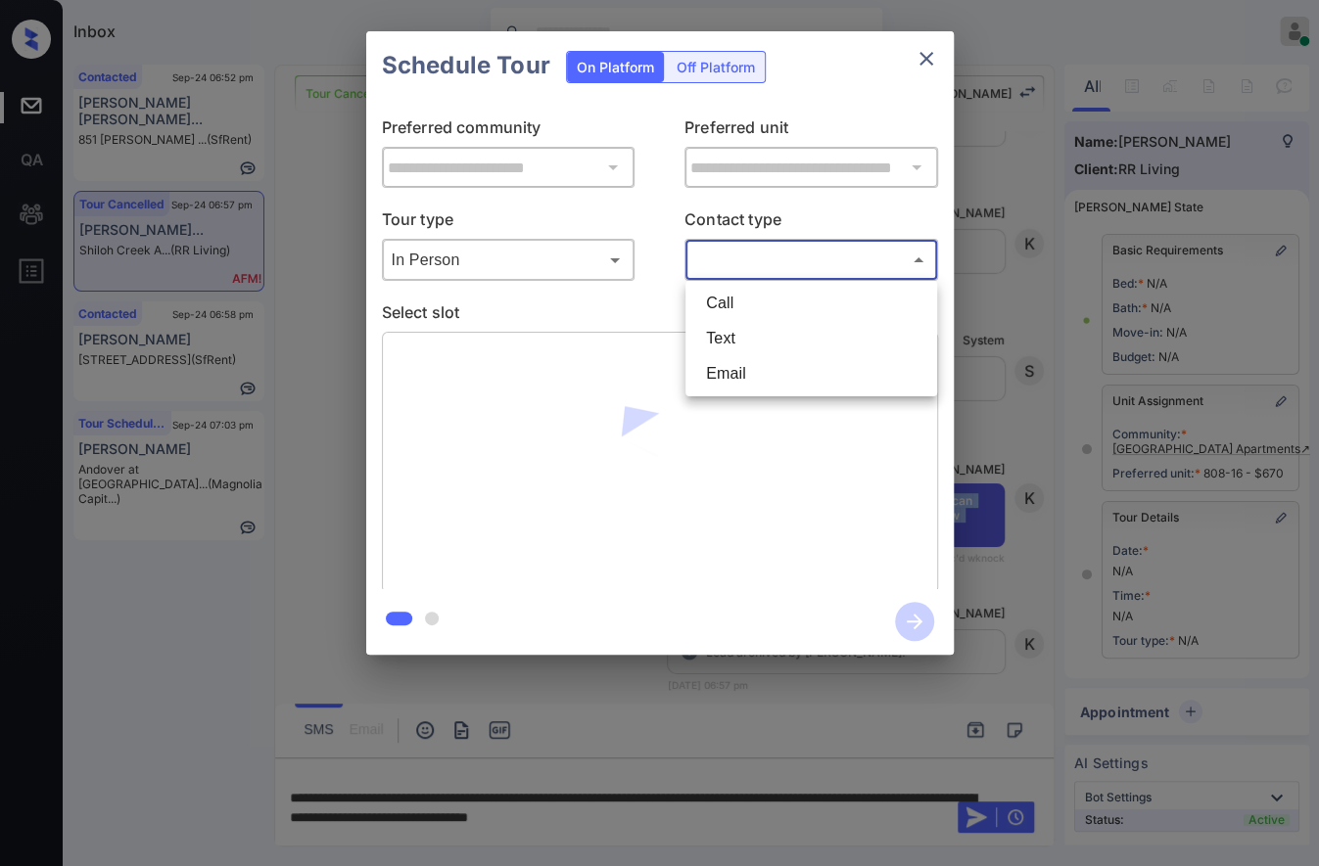
click at [703, 259] on body "Inbox Caroline Dacanay Online Set yourself offline Set yourself on break Profil…" at bounding box center [659, 433] width 1319 height 866
drag, startPoint x: 713, startPoint y: 324, endPoint x: 332, endPoint y: 352, distance: 381.8
click at [713, 325] on li "Text" at bounding box center [811, 338] width 242 height 35
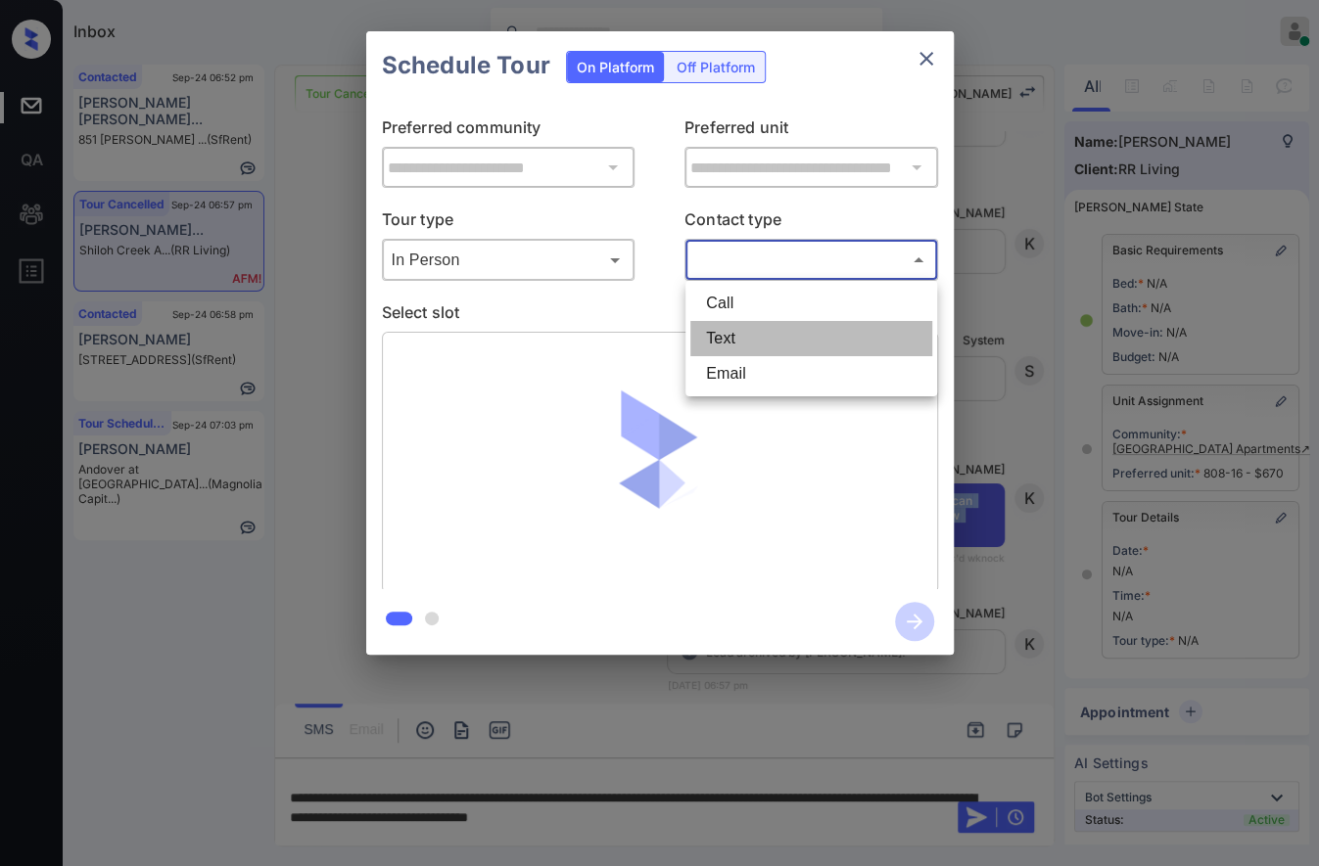
type input "****"
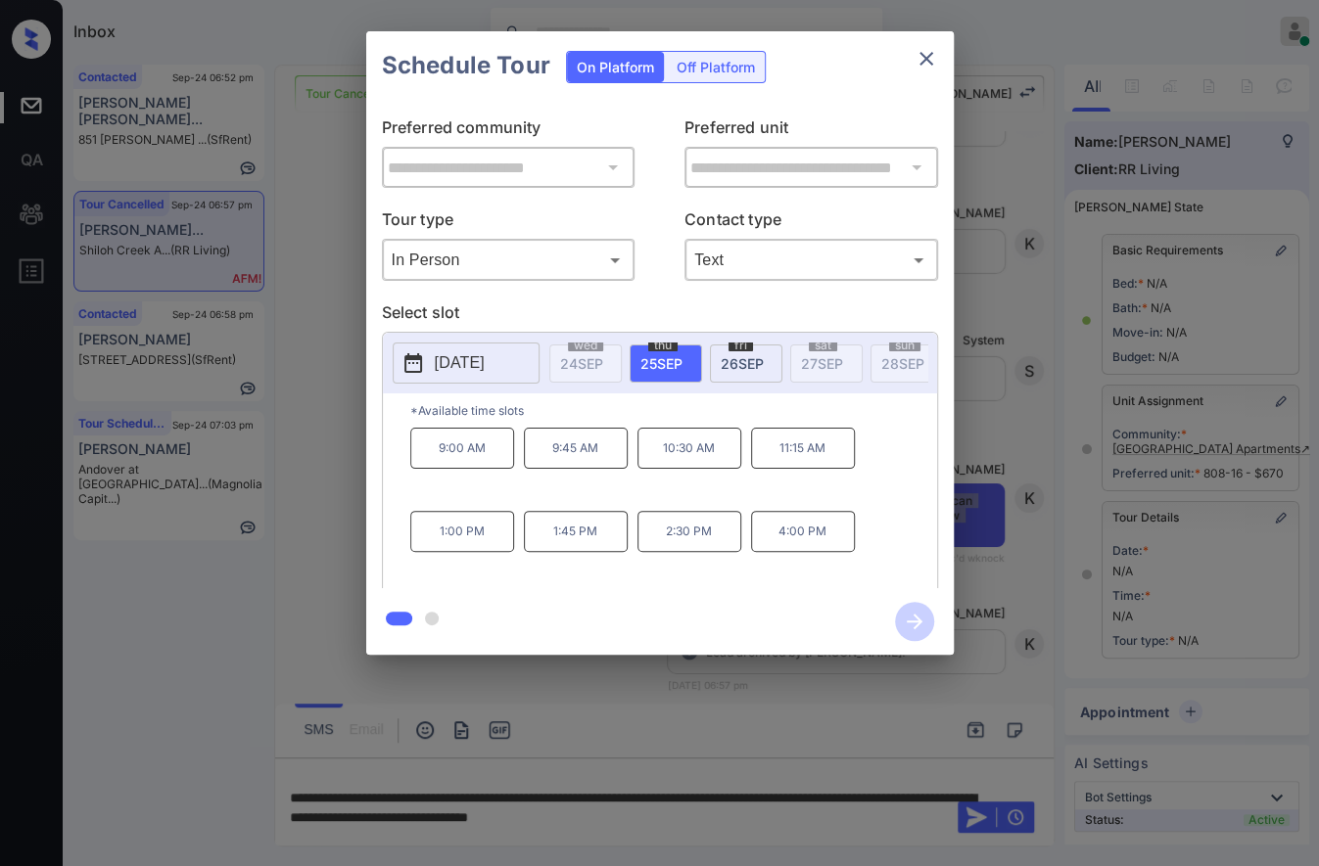
click at [510, 380] on button "[DATE]" at bounding box center [466, 363] width 147 height 41
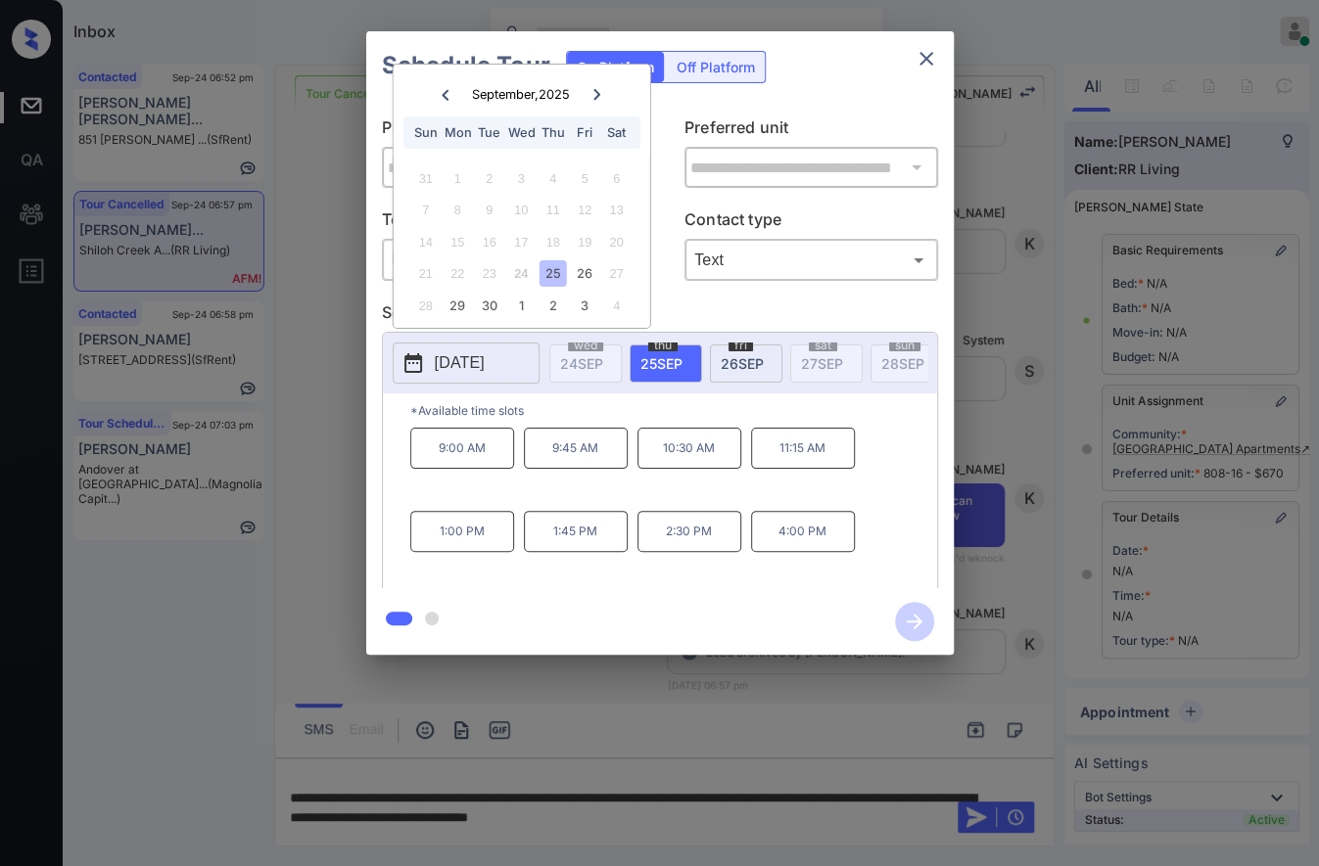
click at [592, 93] on icon at bounding box center [597, 95] width 12 height 12
click at [528, 239] on div "15" at bounding box center [521, 242] width 26 height 26
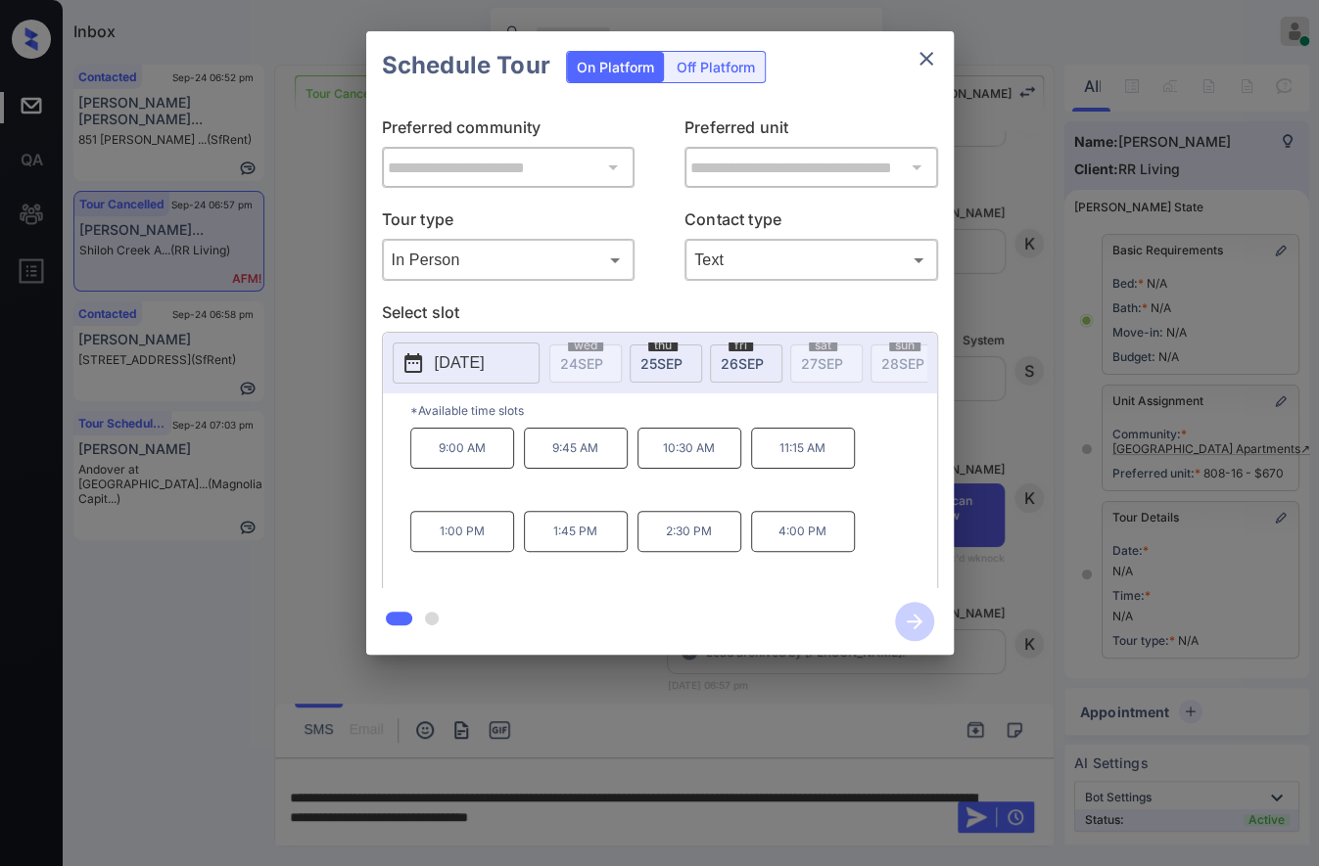
click at [550, 787] on div at bounding box center [659, 433] width 1319 height 866
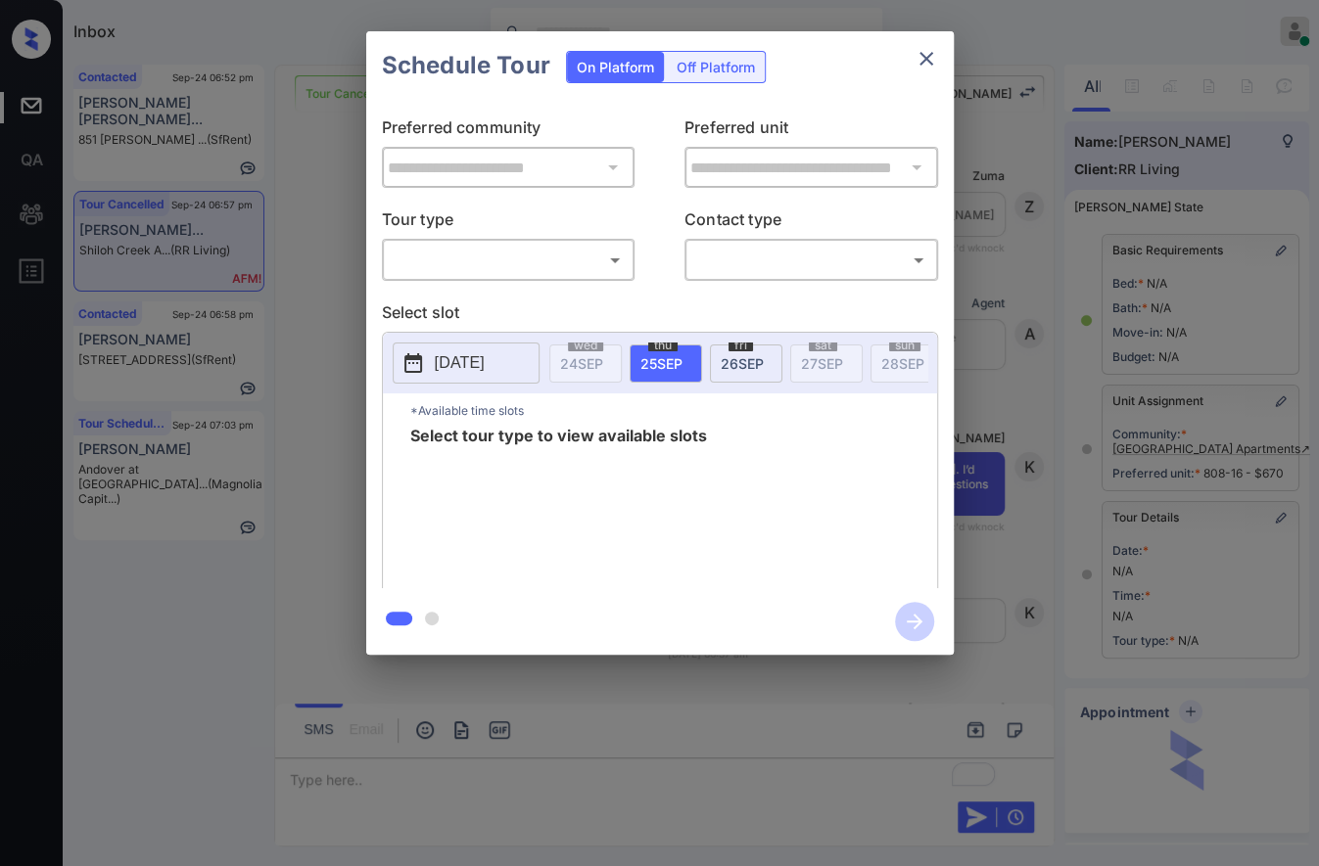
scroll to position [135, 0]
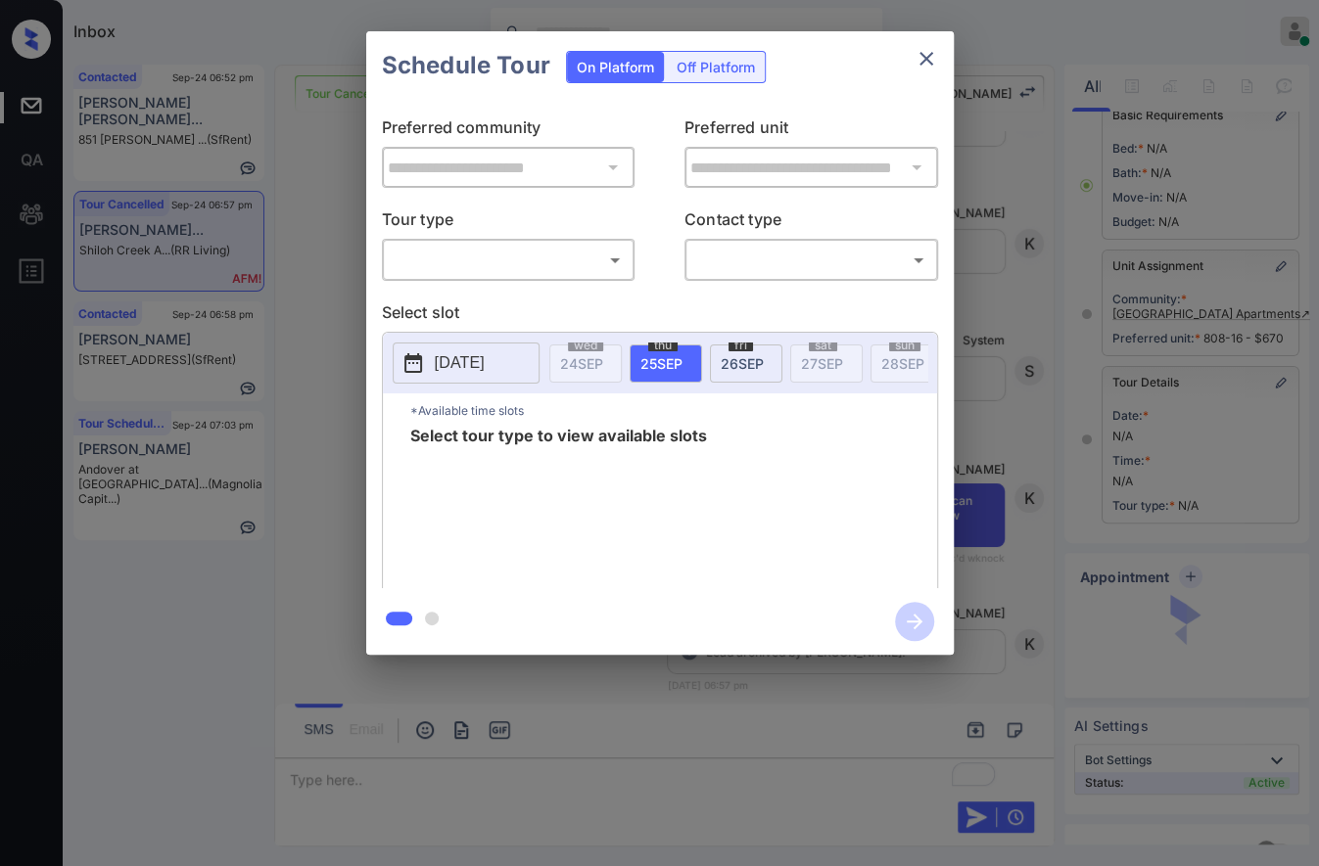
click at [569, 260] on body "Inbox Caroline Dacanay Online Set yourself offline Set yourself on break Profil…" at bounding box center [659, 433] width 1319 height 866
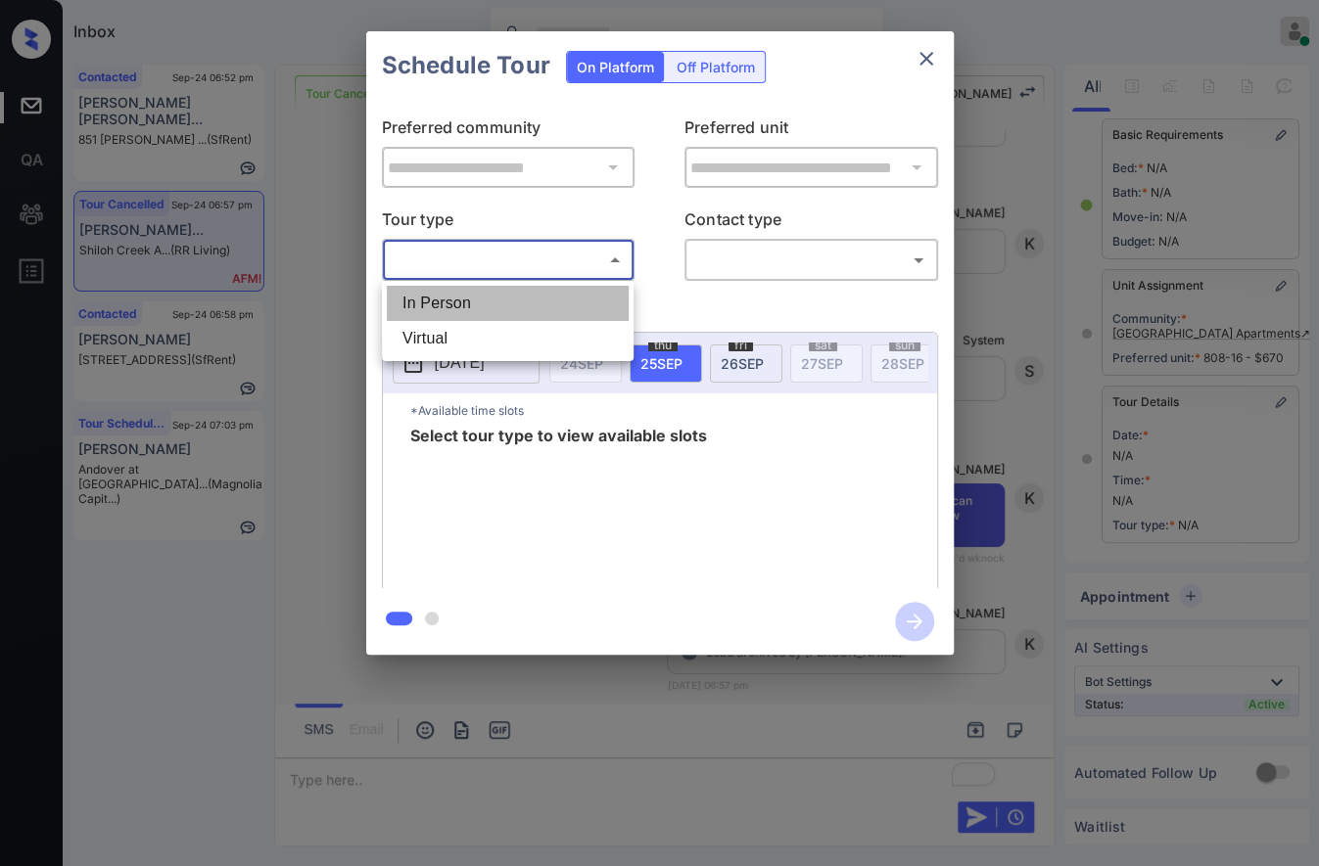
click at [569, 292] on li "In Person" at bounding box center [508, 303] width 242 height 35
type input "********"
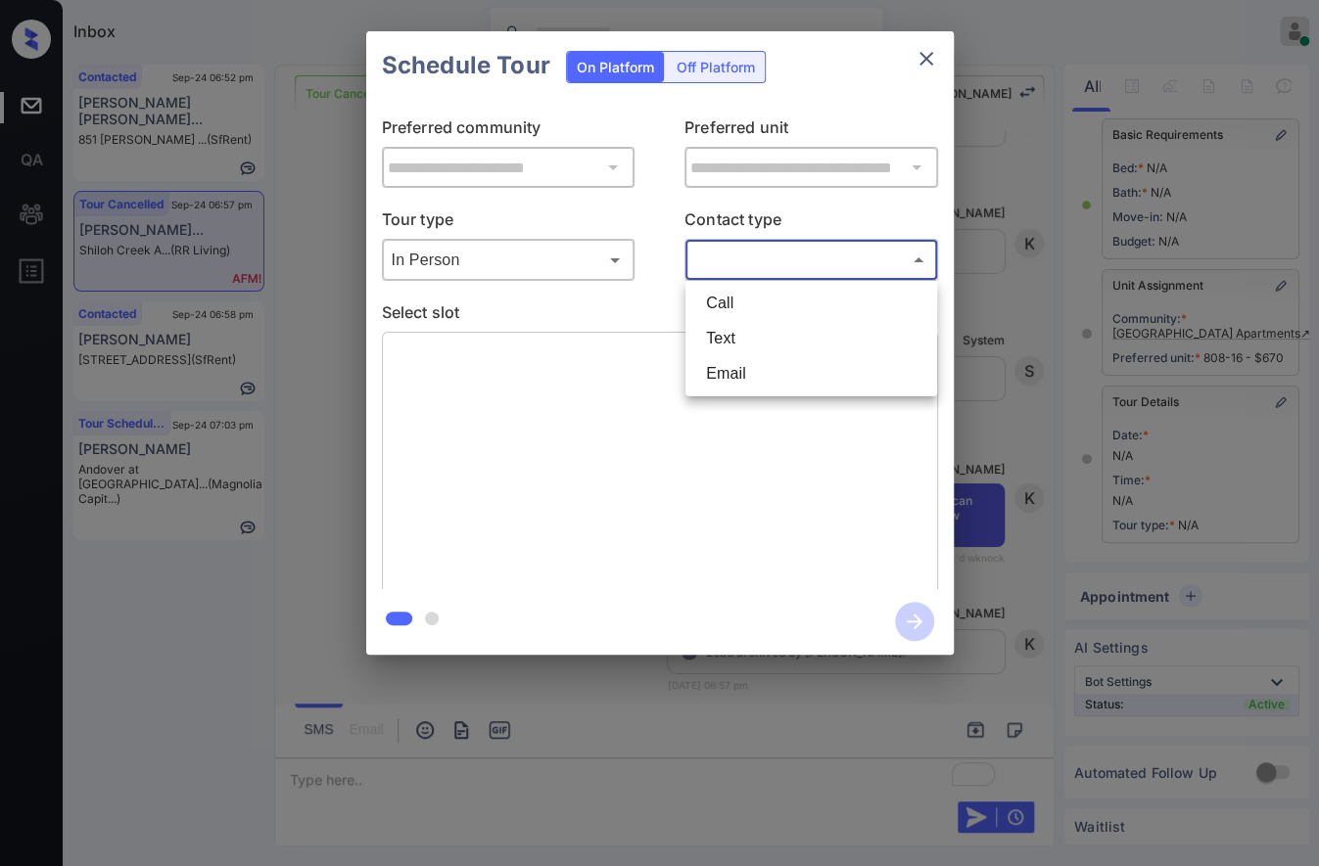
click at [783, 255] on body "Inbox Caroline Dacanay Online Set yourself offline Set yourself on break Profil…" at bounding box center [659, 433] width 1319 height 866
click at [786, 331] on li "Text" at bounding box center [811, 338] width 242 height 35
type input "****"
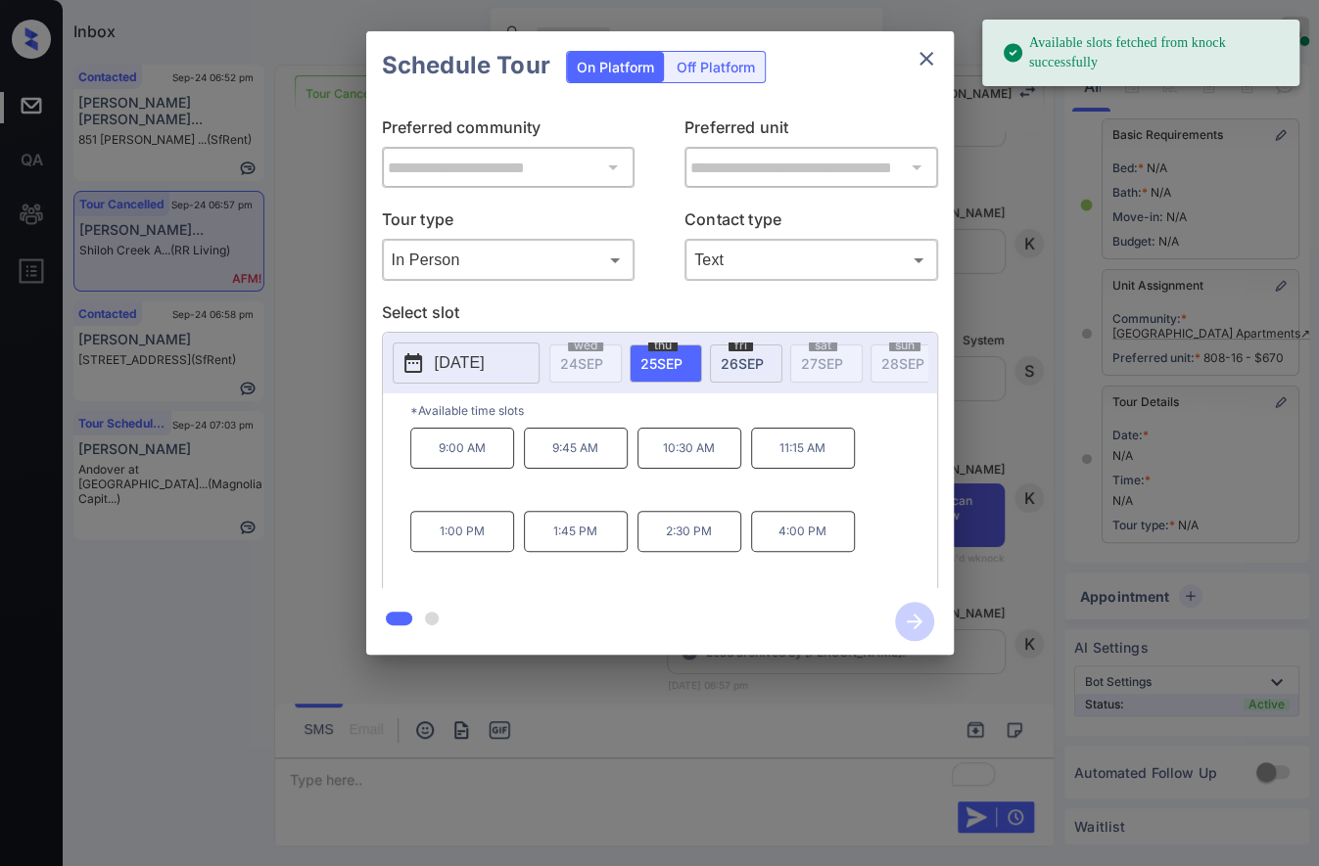
click at [428, 364] on button "[DATE]" at bounding box center [466, 363] width 147 height 41
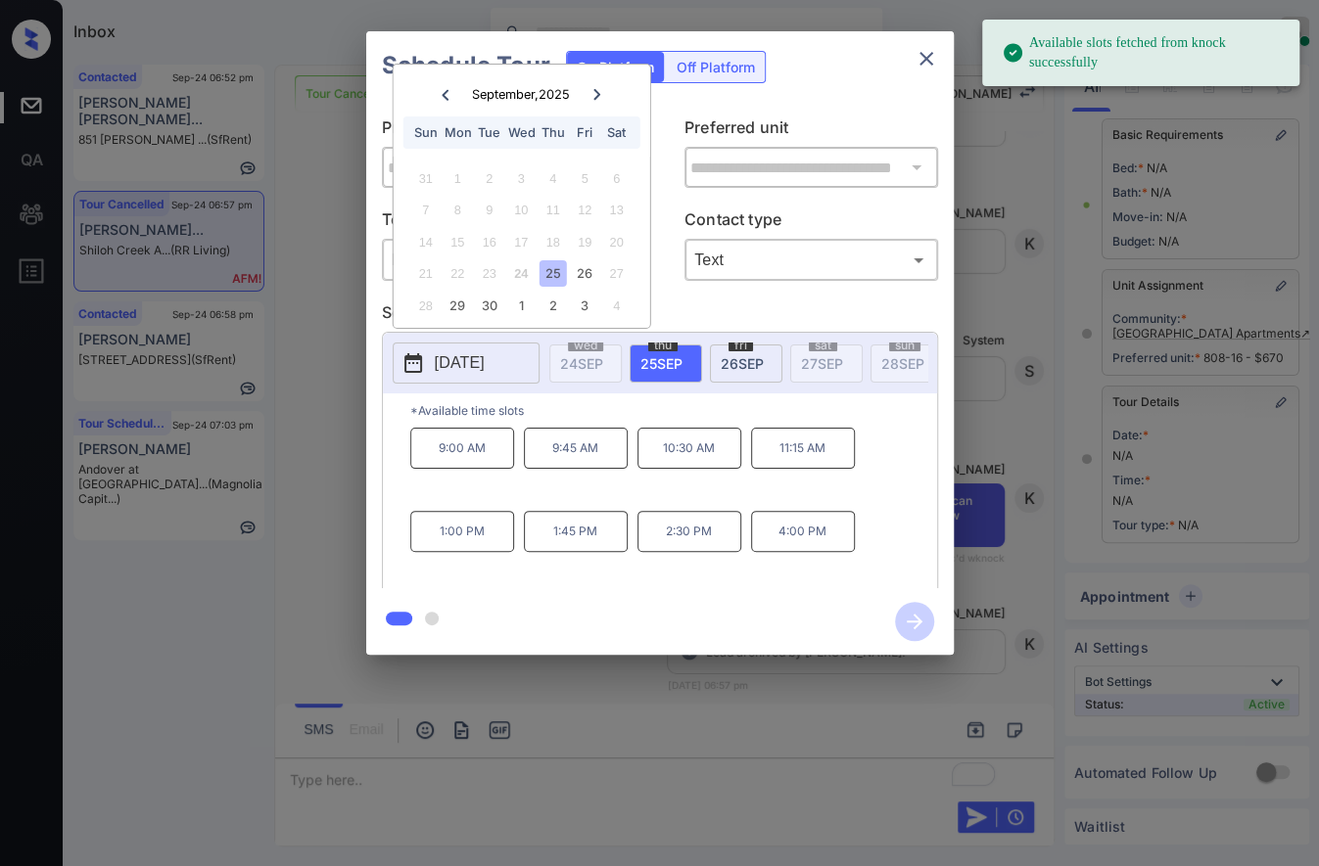
click at [592, 98] on icon at bounding box center [597, 95] width 12 height 12
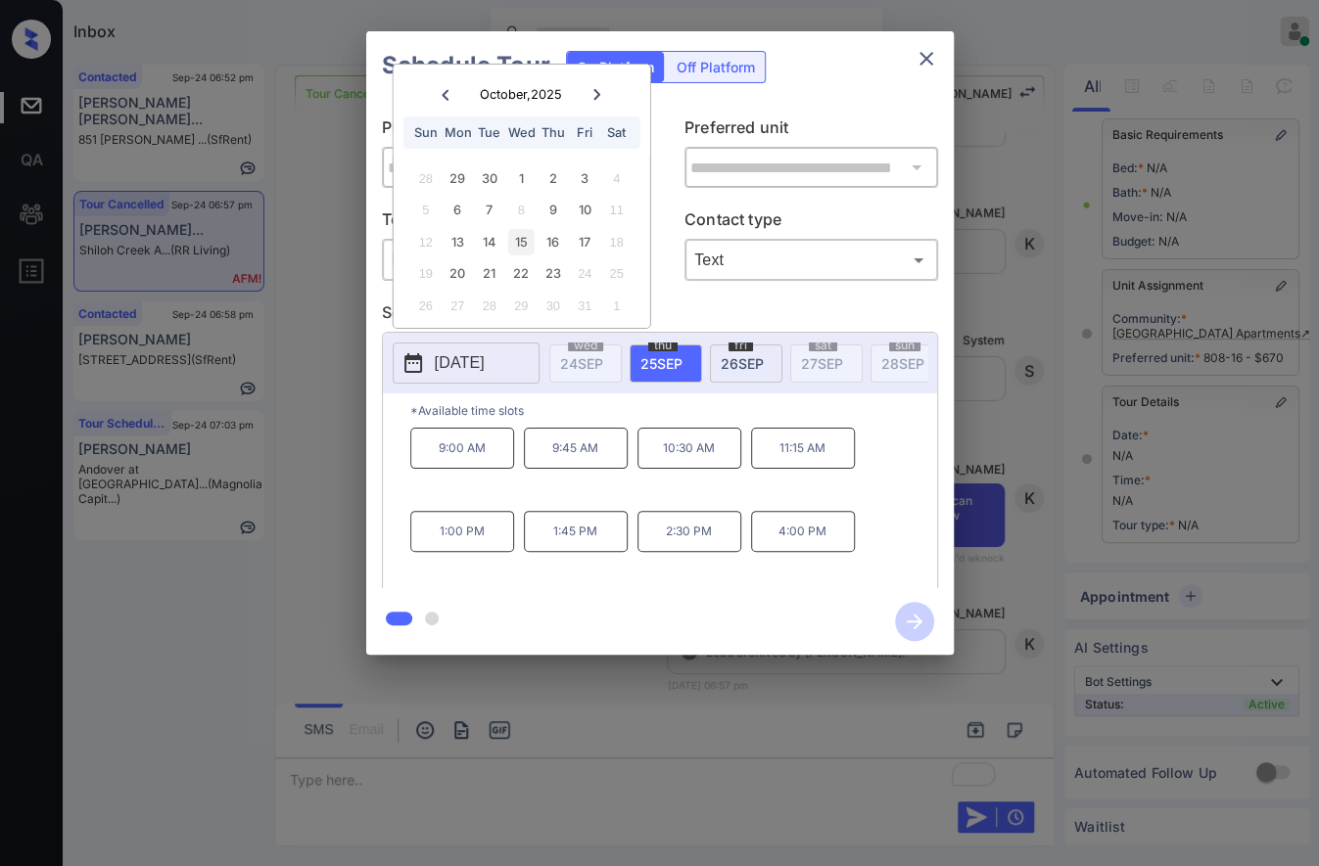
click at [528, 246] on div "15" at bounding box center [521, 242] width 26 height 26
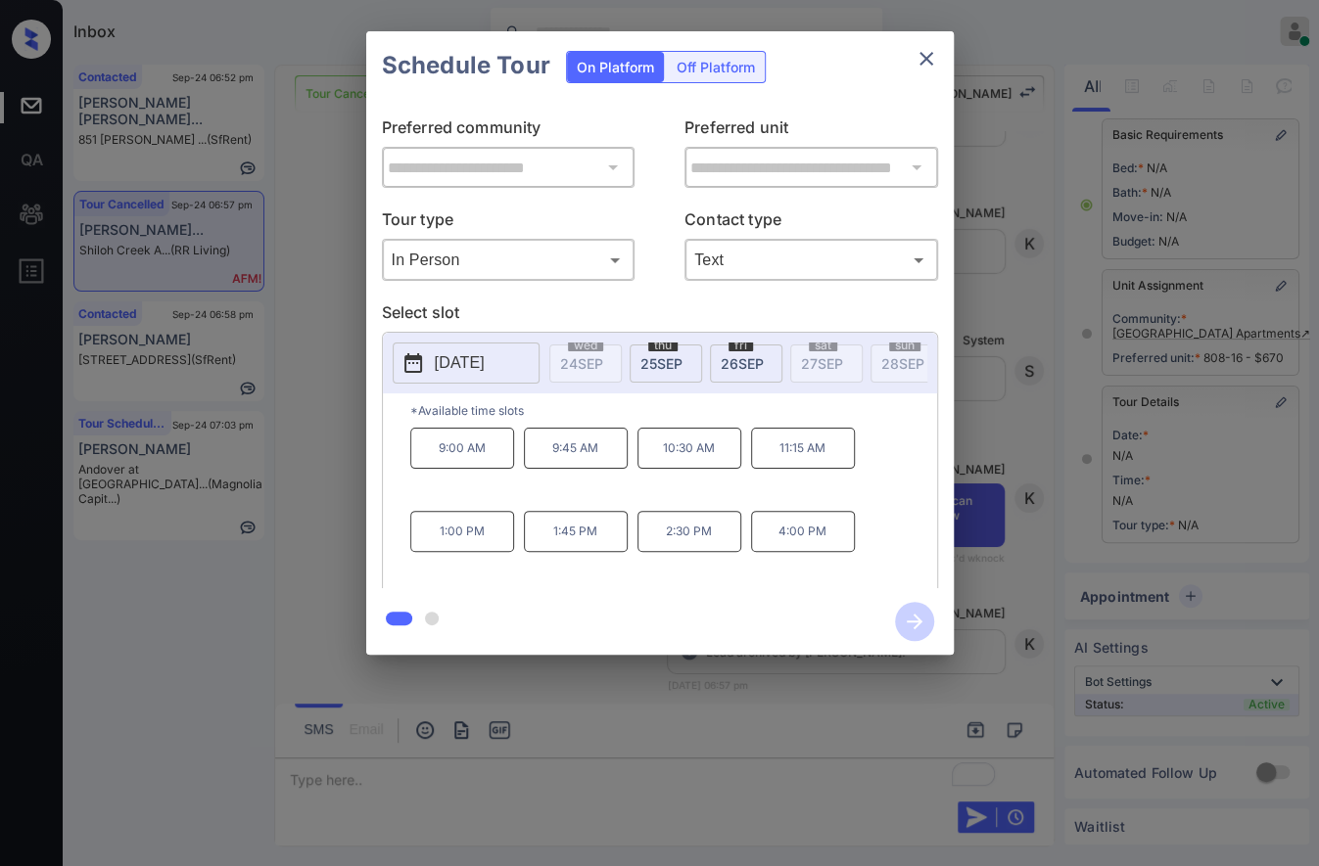
click at [460, 465] on p "9:00 AM" at bounding box center [462, 448] width 104 height 41
click at [923, 628] on icon "button" at bounding box center [914, 621] width 39 height 39
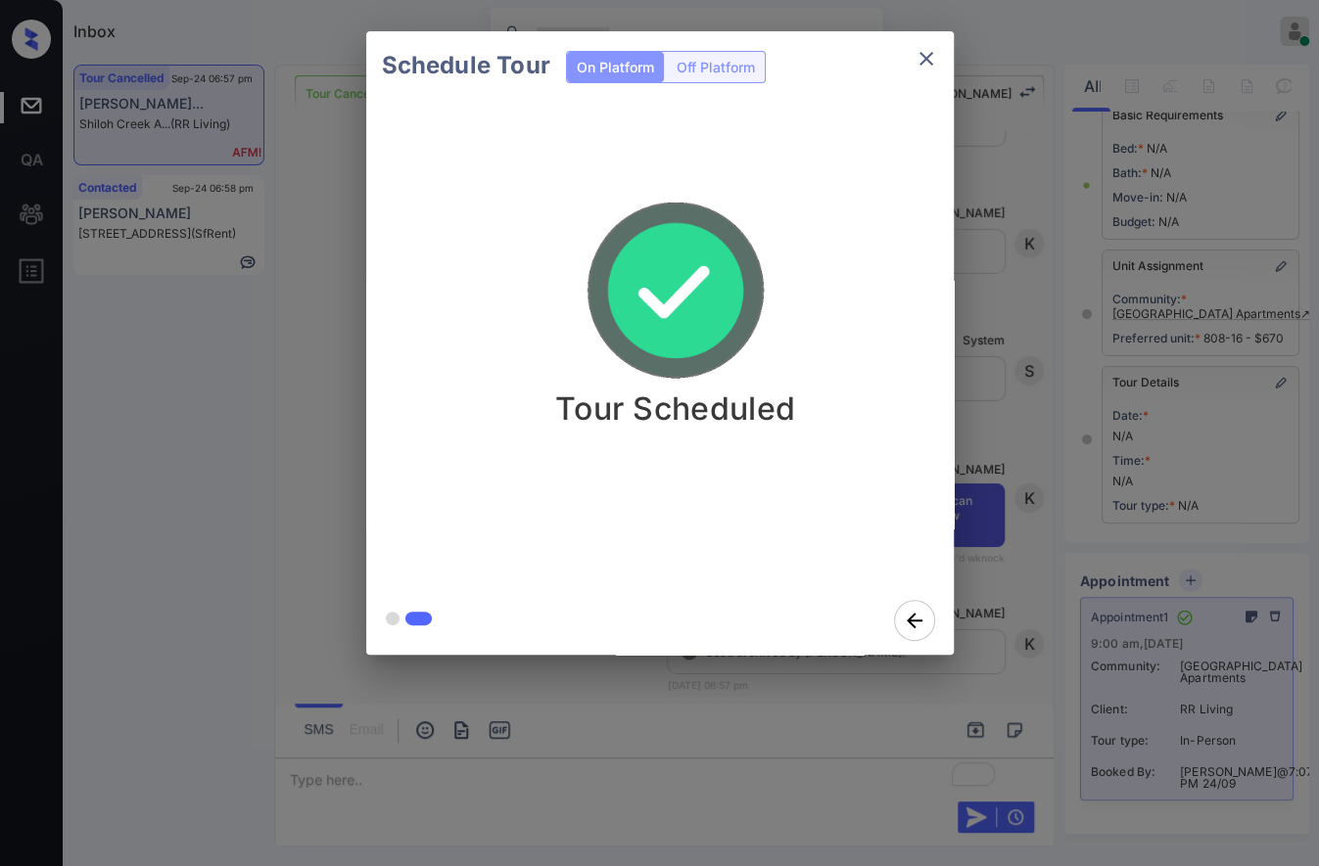
click at [1018, 344] on div "Schedule Tour On Platform Off Platform Tour Scheduled" at bounding box center [659, 343] width 1319 height 686
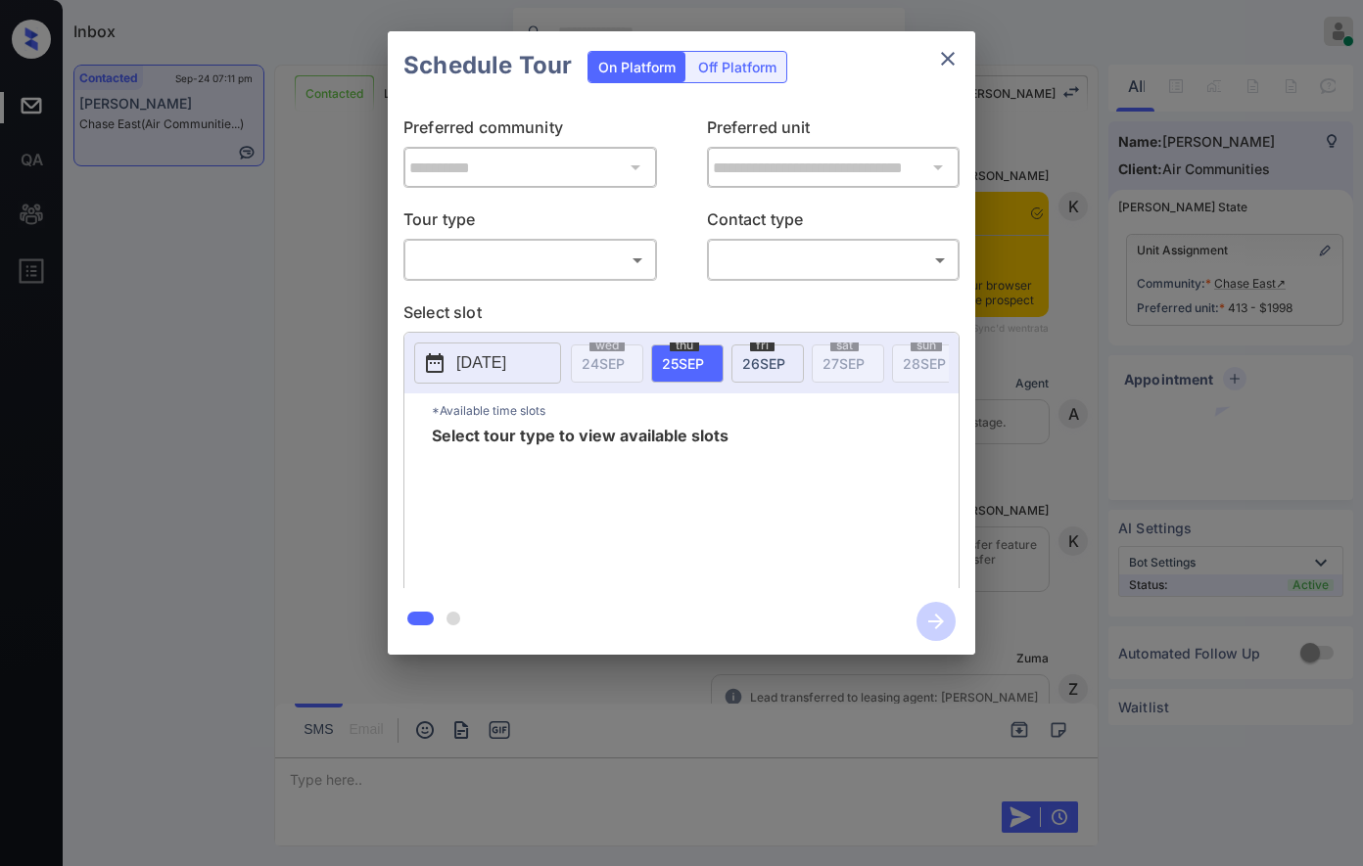
scroll to position [3478, 0]
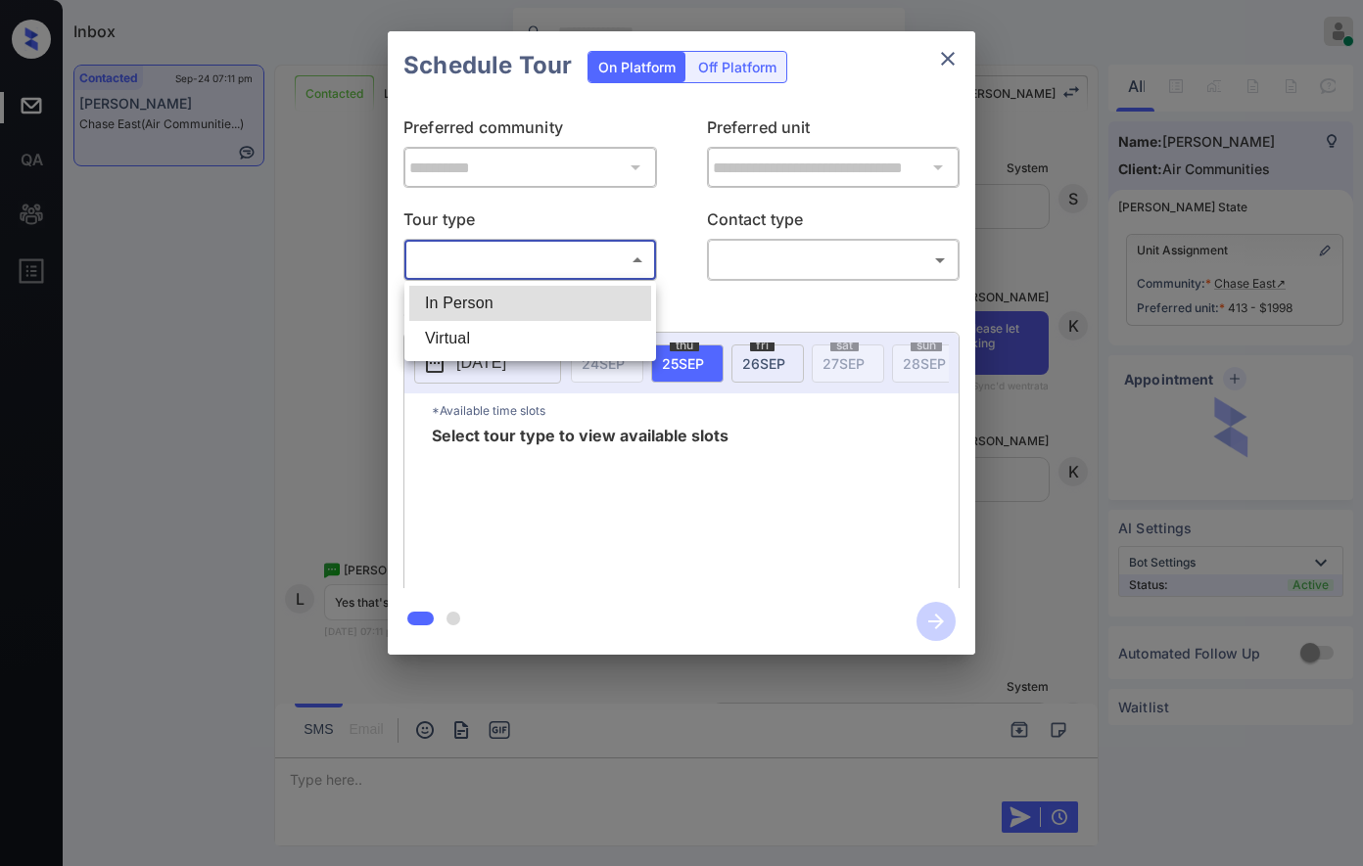
click at [601, 253] on body "Inbox [PERSON_NAME] Online Set yourself offline Set yourself on break Profile S…" at bounding box center [681, 433] width 1363 height 866
click at [591, 288] on li "In Person" at bounding box center [530, 303] width 242 height 35
type input "********"
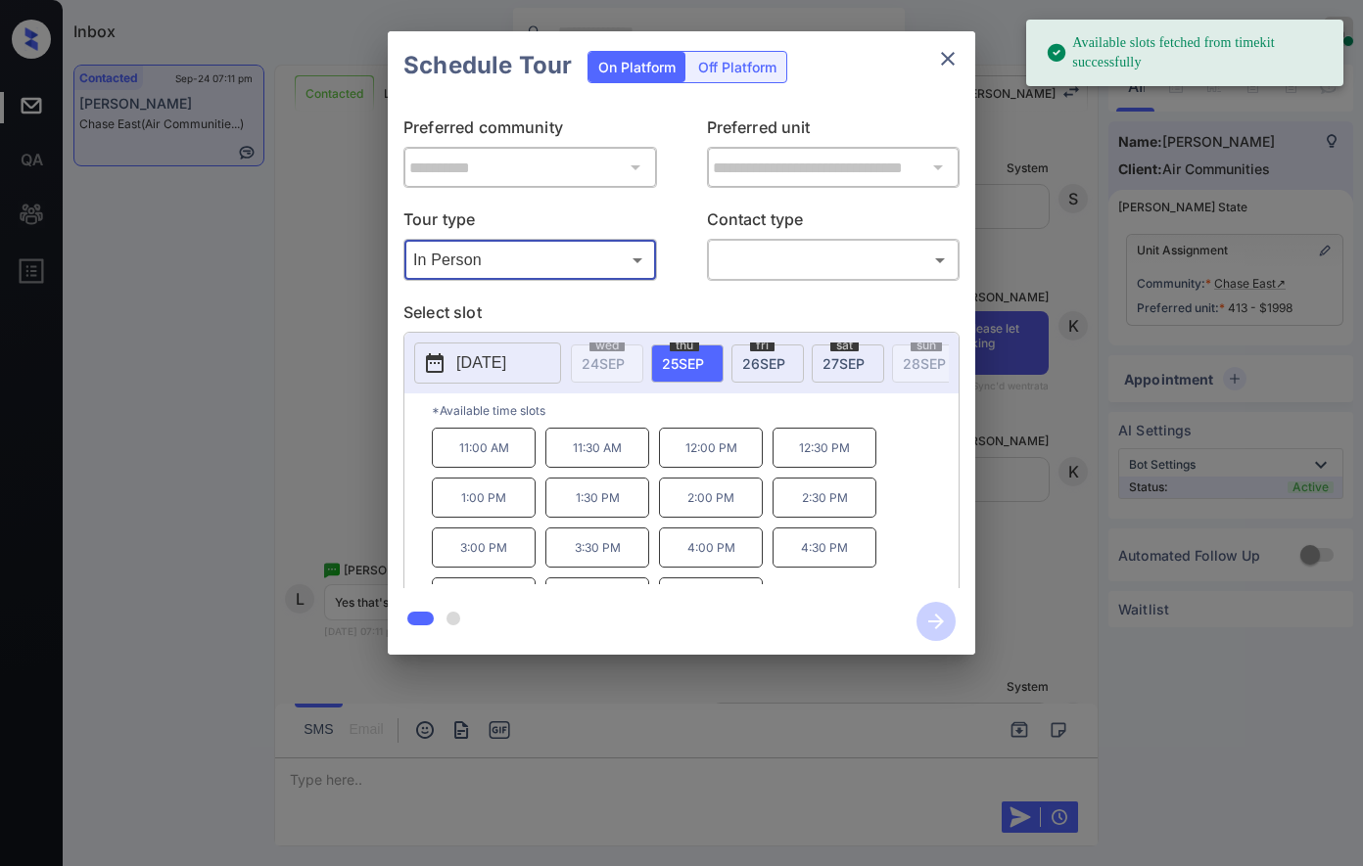
click at [835, 361] on span "[DATE]" at bounding box center [843, 363] width 42 height 17
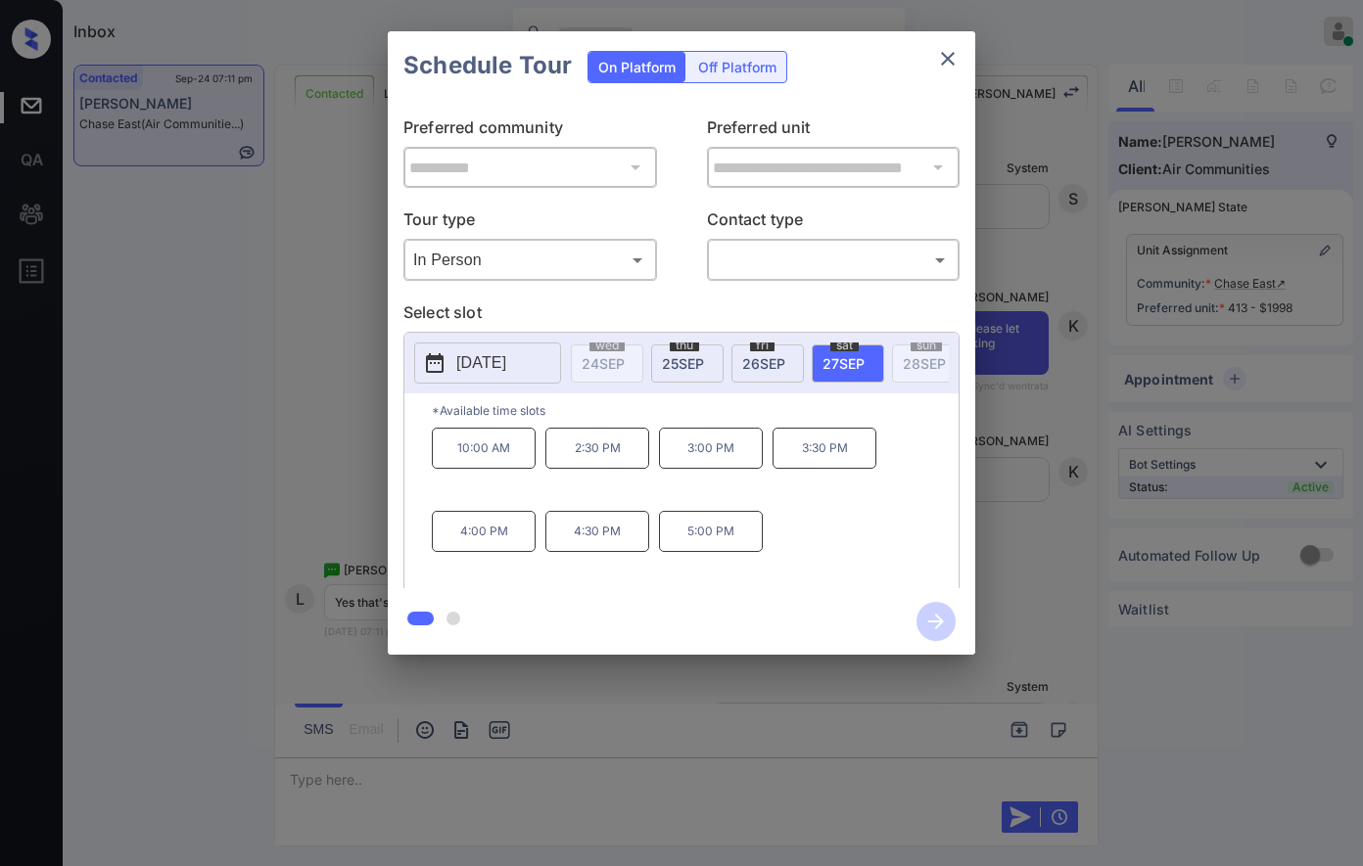
click at [648, 727] on div at bounding box center [681, 433] width 1363 height 866
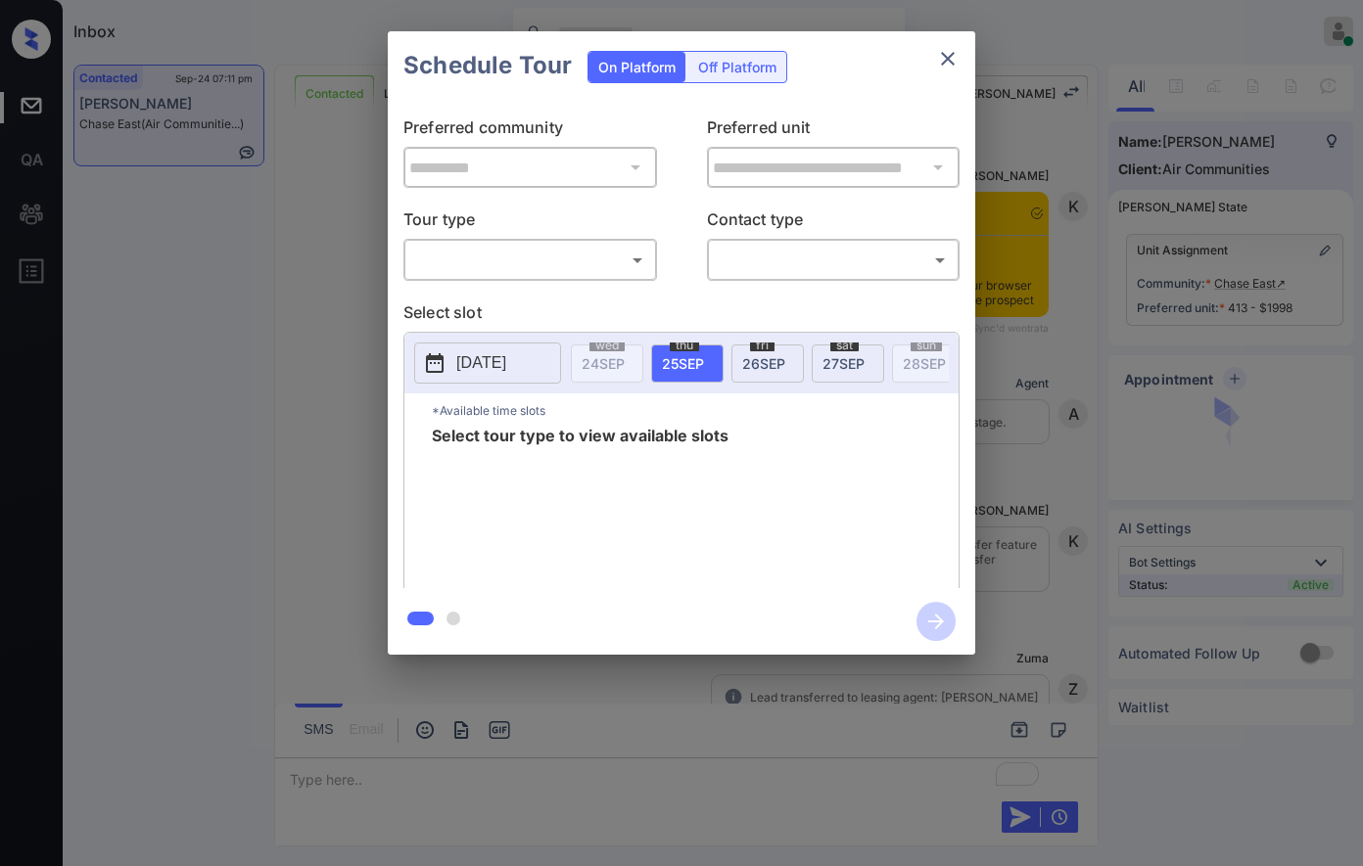
scroll to position [3478, 0]
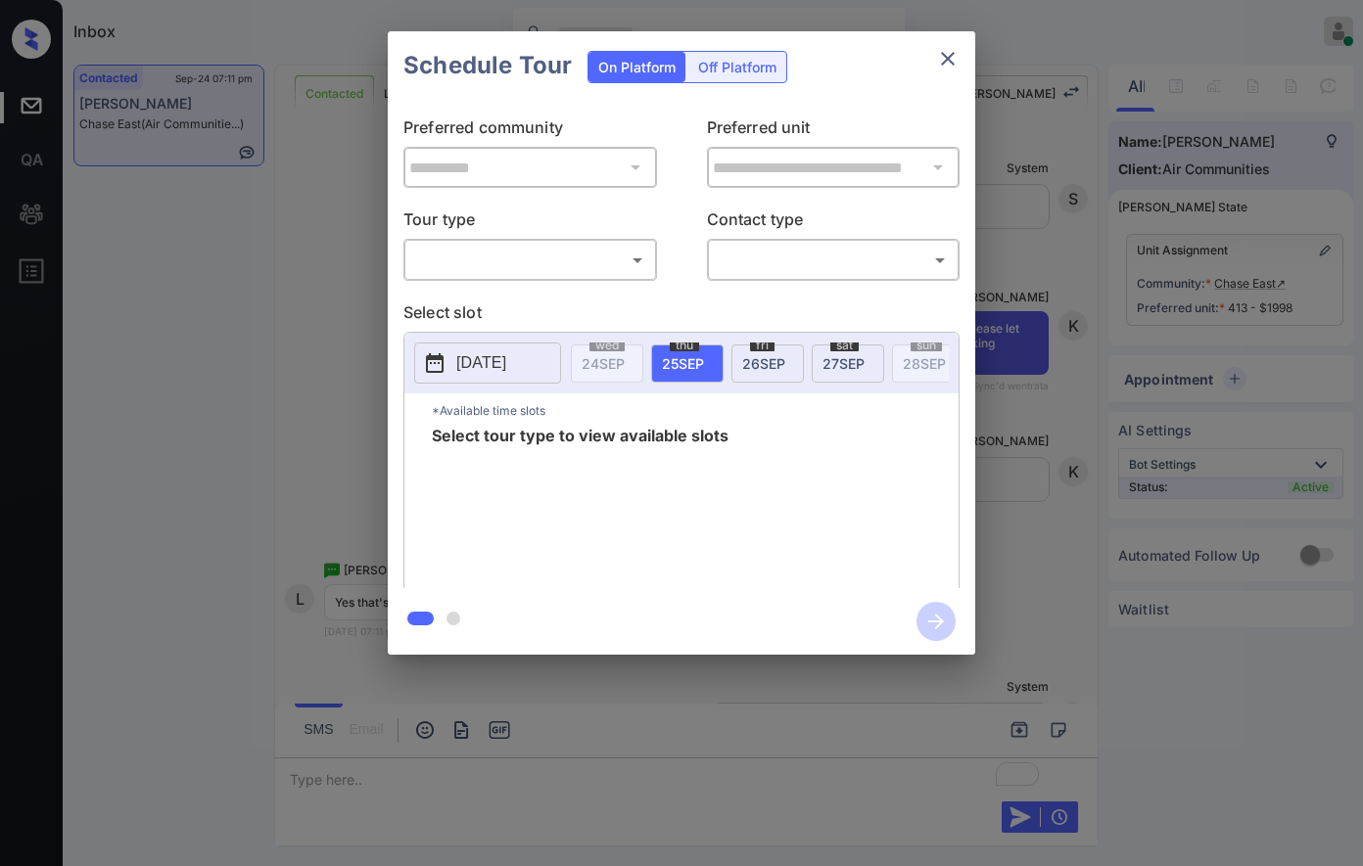
click at [572, 239] on div "​ ​" at bounding box center [530, 260] width 254 height 42
click at [569, 261] on body "Inbox [PERSON_NAME] Online Set yourself offline Set yourself on break Profile S…" at bounding box center [681, 433] width 1363 height 866
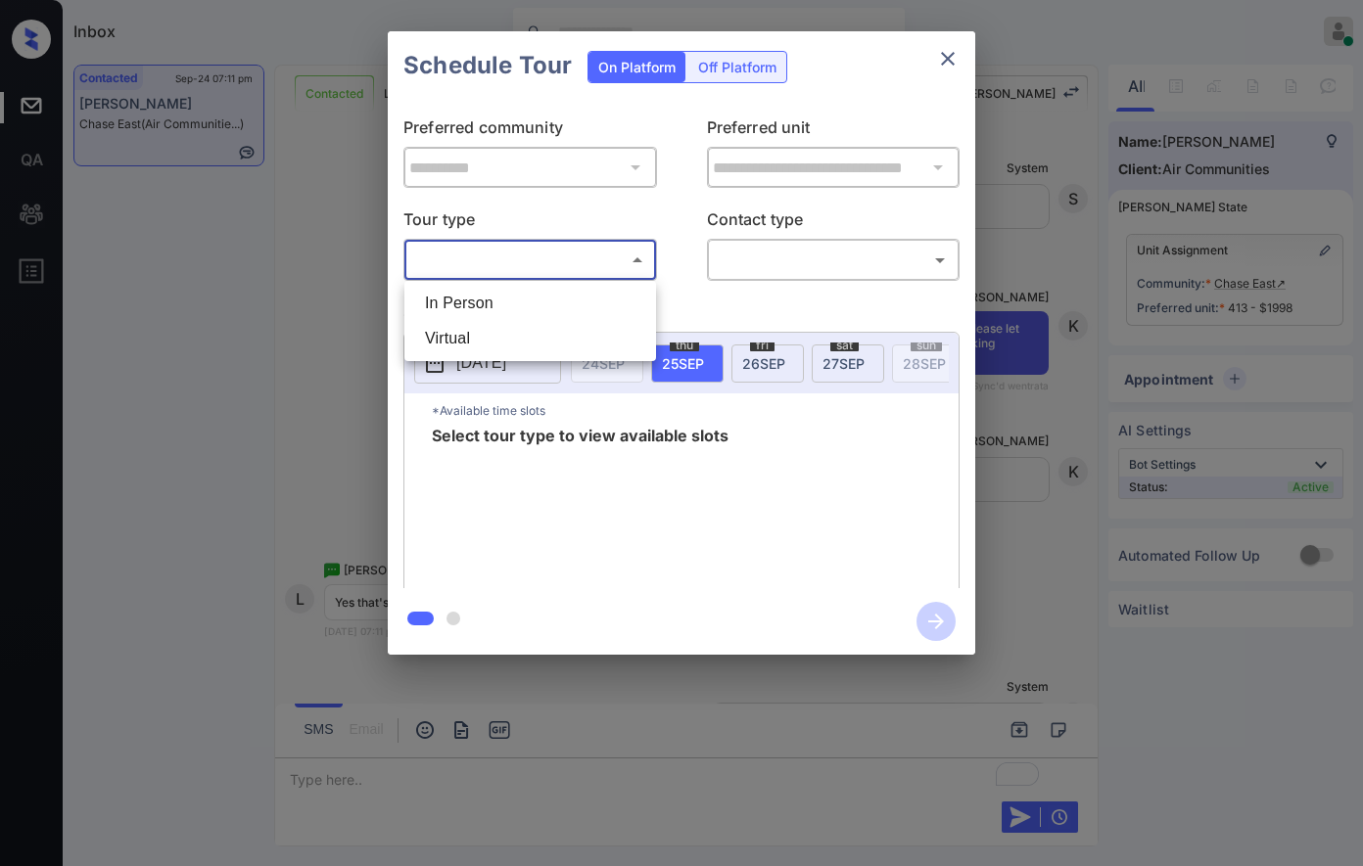
click at [564, 311] on li "In Person" at bounding box center [530, 303] width 242 height 35
type input "********"
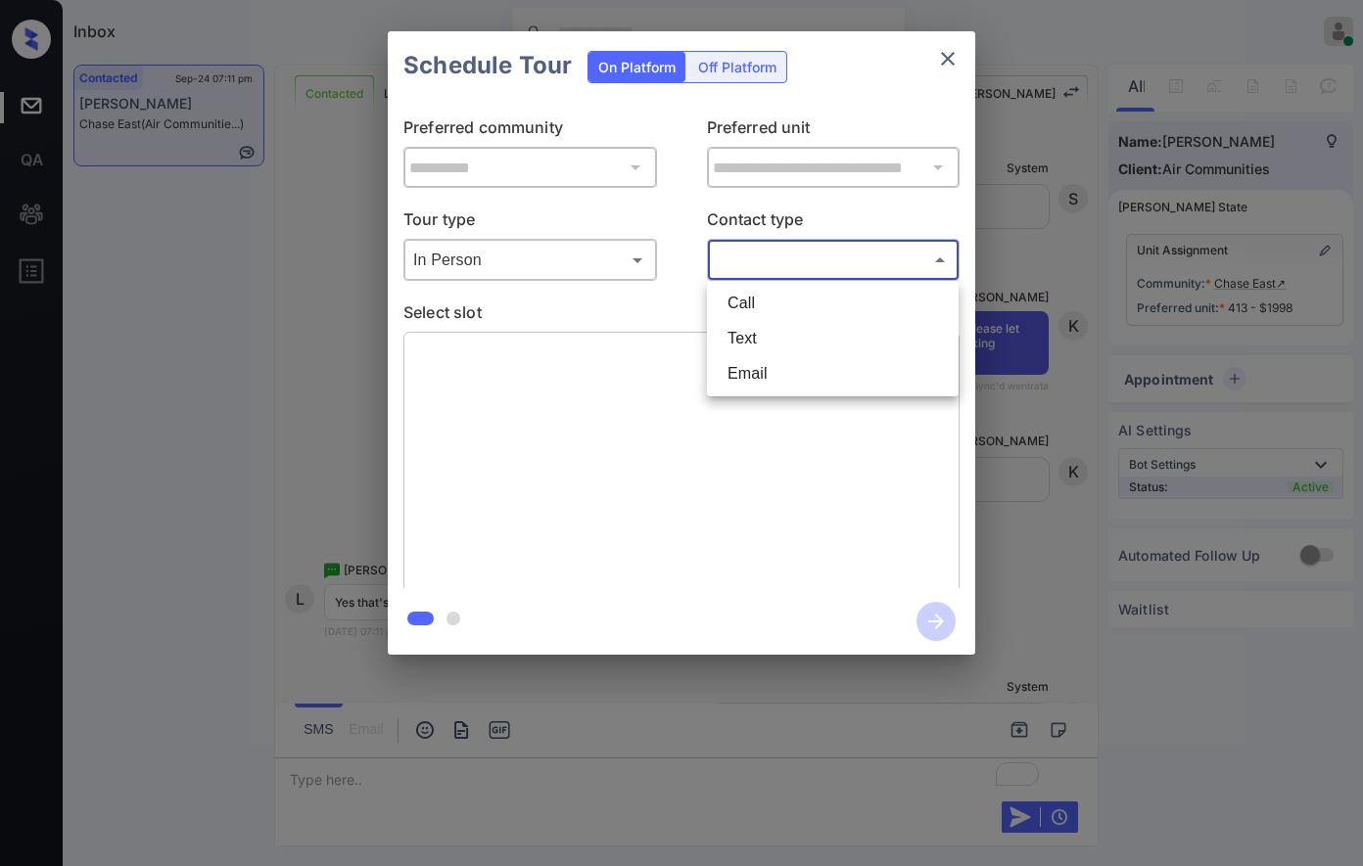
drag, startPoint x: 760, startPoint y: 265, endPoint x: 754, endPoint y: 276, distance: 12.3
click at [760, 264] on body "Inbox [PERSON_NAME] Online Set yourself offline Set yourself on break Profile S…" at bounding box center [681, 433] width 1363 height 866
click at [759, 326] on li "Text" at bounding box center [833, 338] width 242 height 35
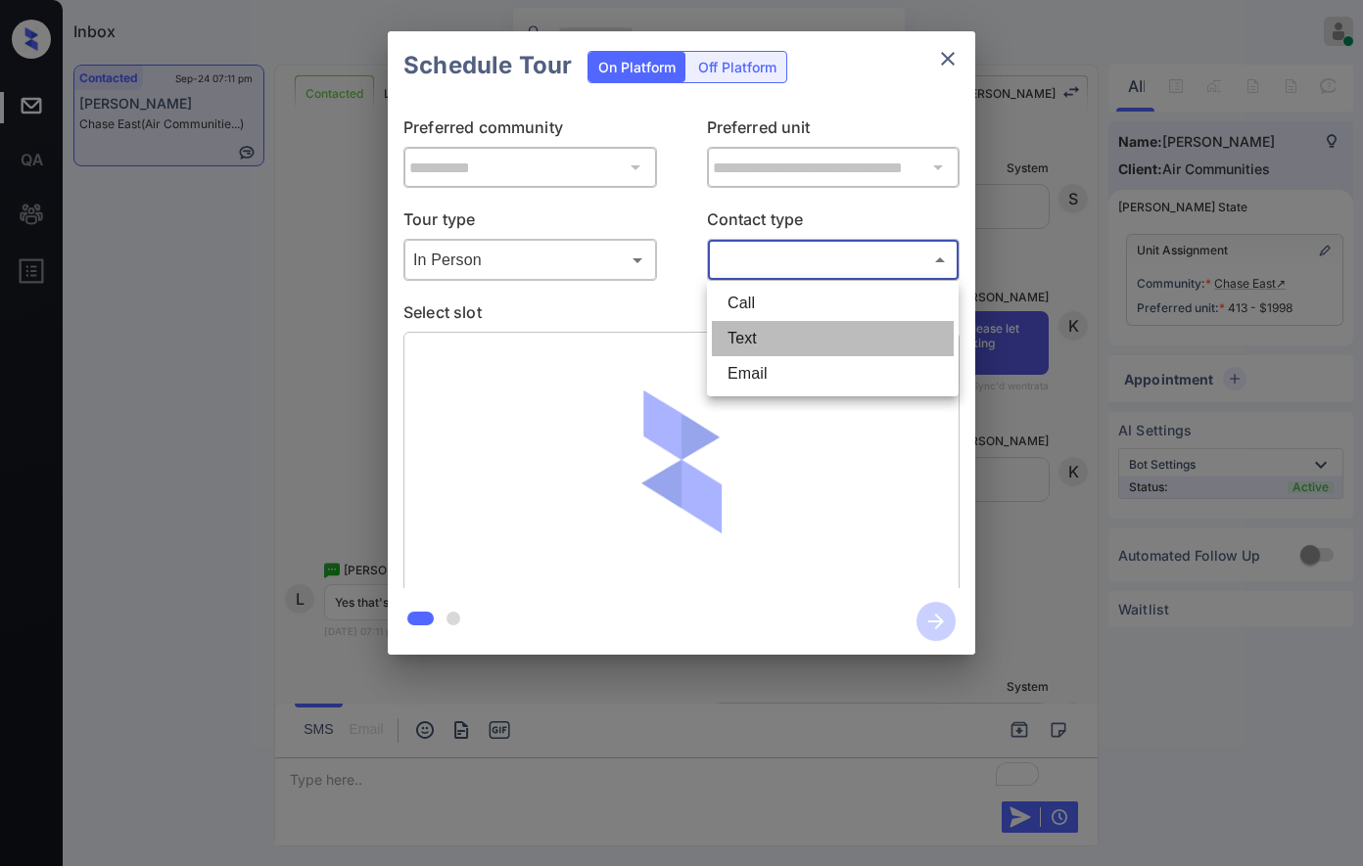
type input "****"
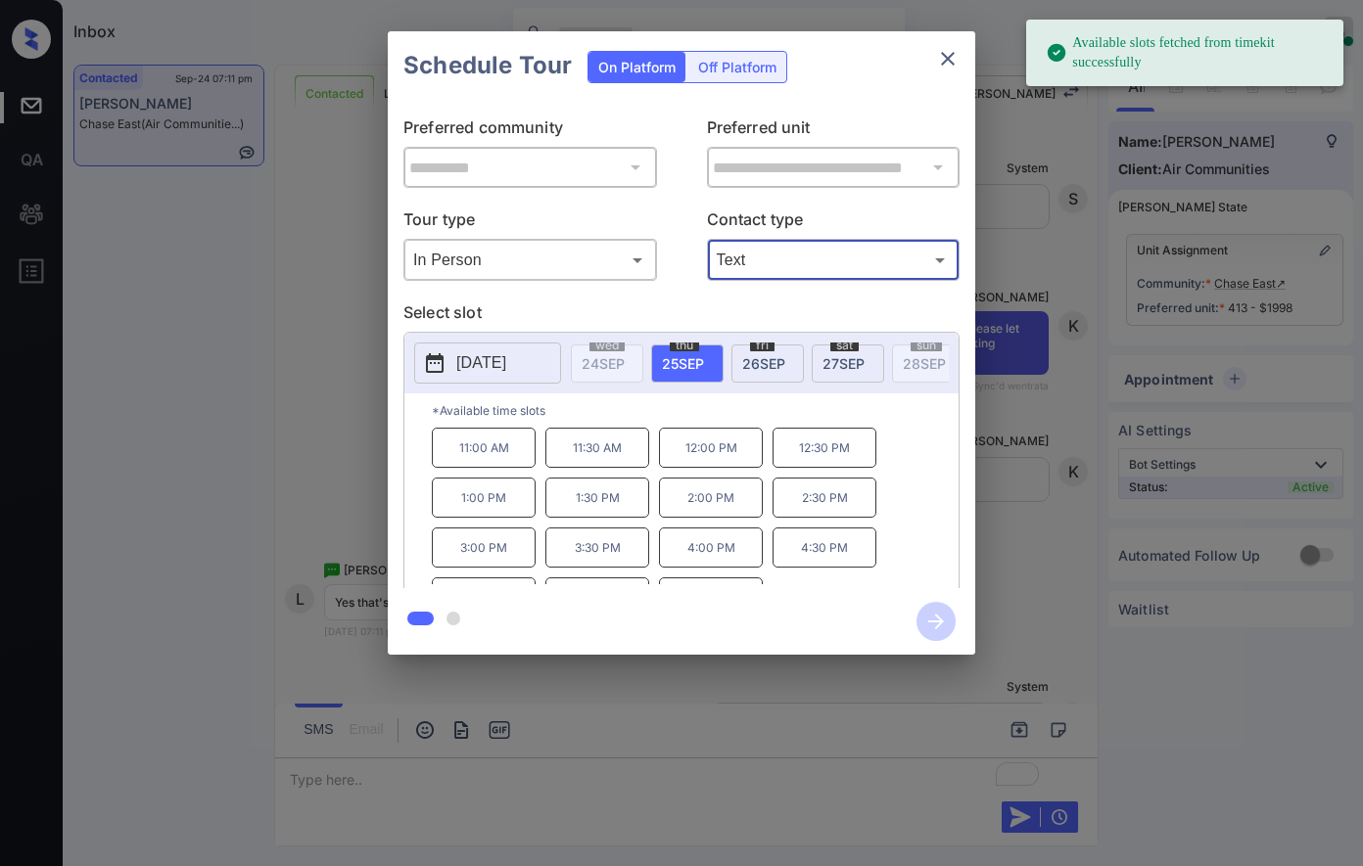
click at [861, 363] on span "[DATE]" at bounding box center [843, 363] width 42 height 17
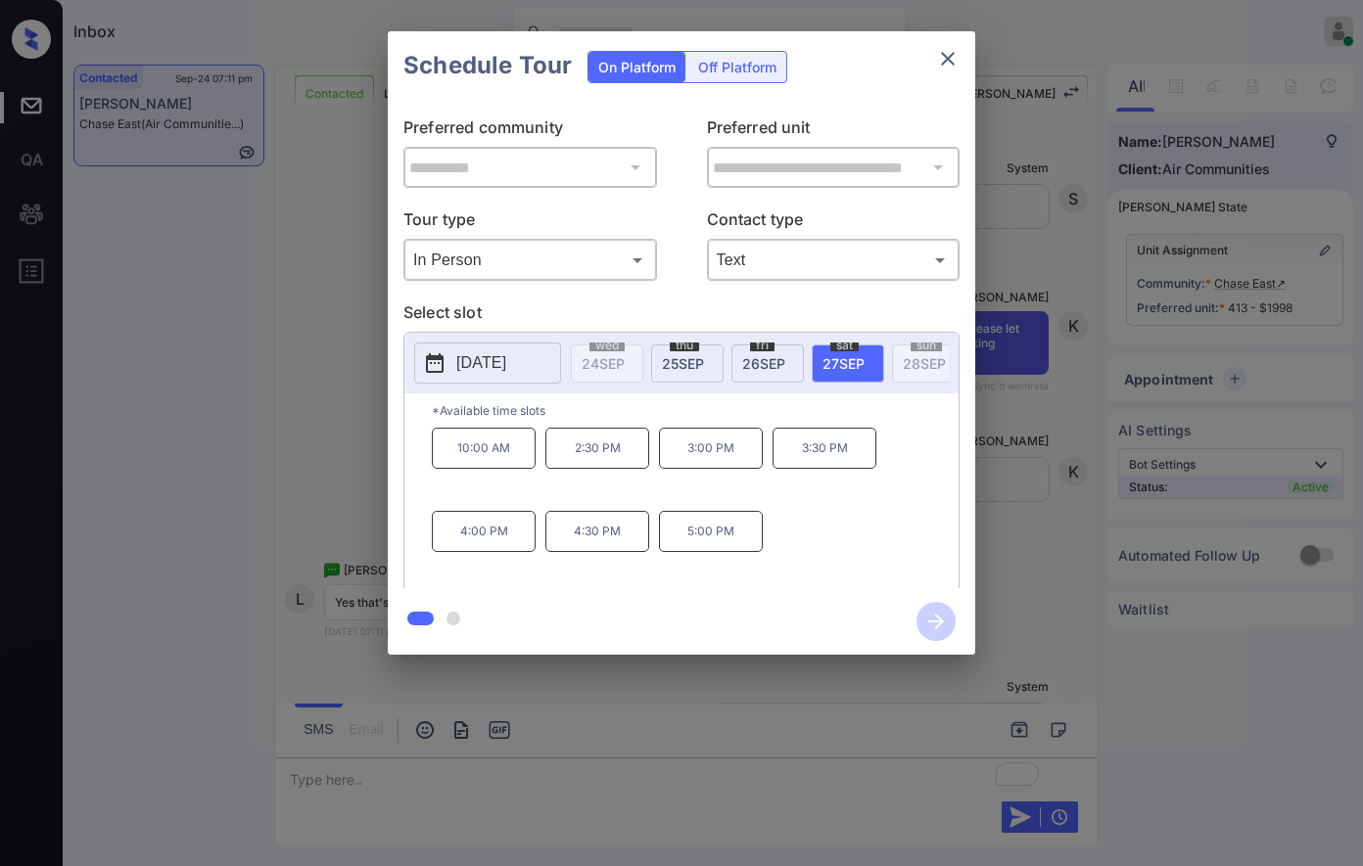
click at [618, 469] on p "2:30 PM" at bounding box center [597, 448] width 104 height 41
click at [929, 614] on icon "button" at bounding box center [935, 621] width 39 height 39
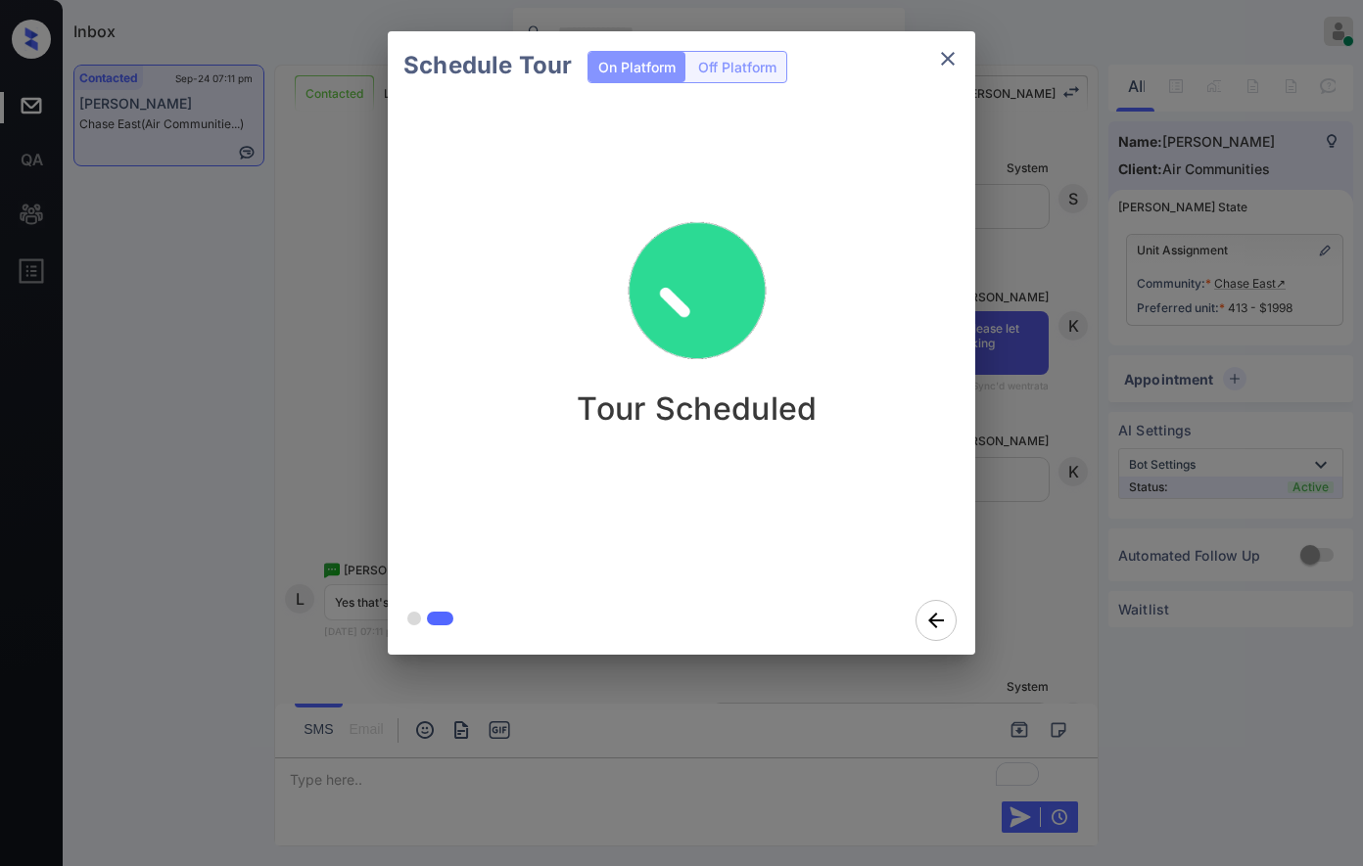
click at [310, 486] on div "Schedule Tour On Platform Off Platform Tour Scheduled" at bounding box center [681, 343] width 1363 height 686
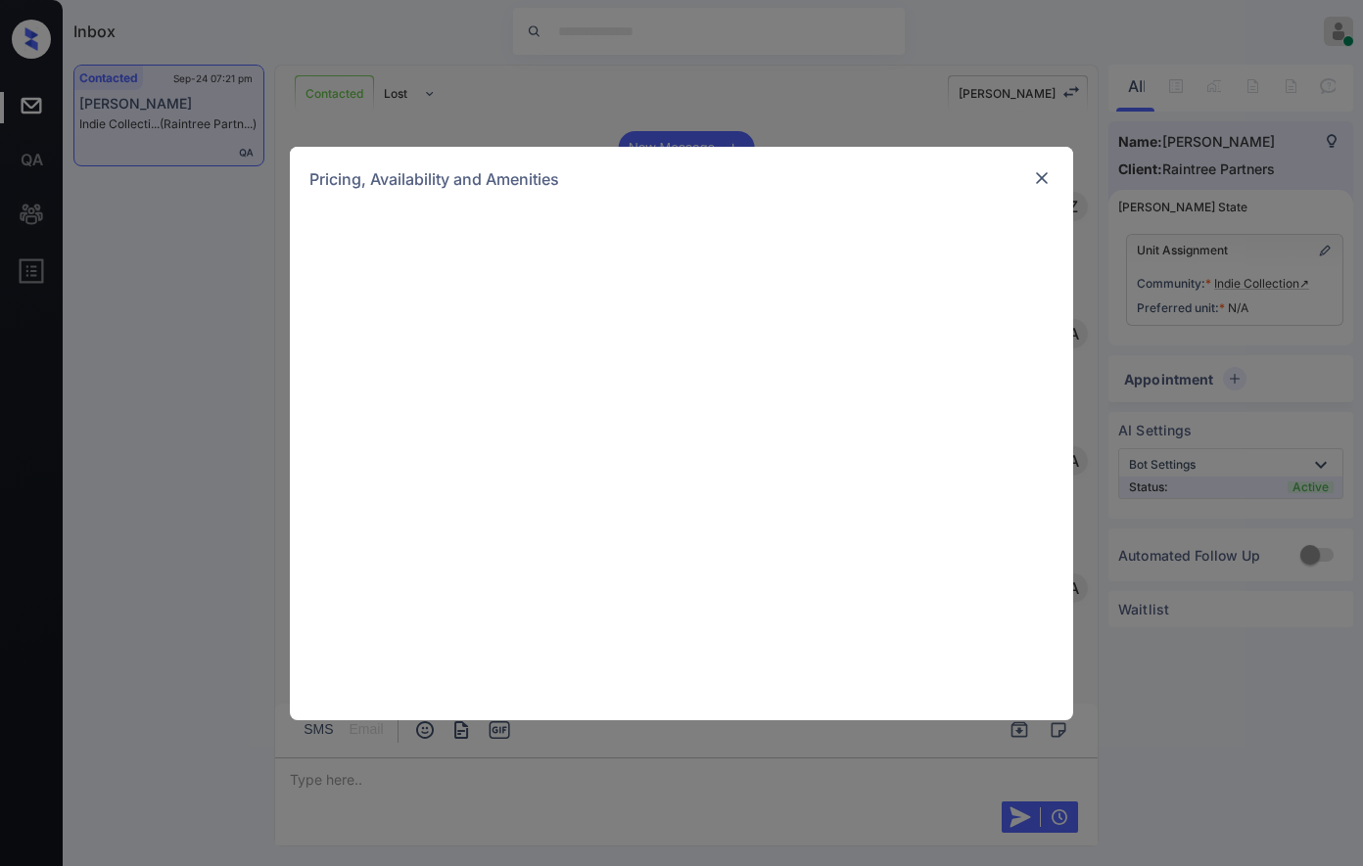
scroll to position [1014, 0]
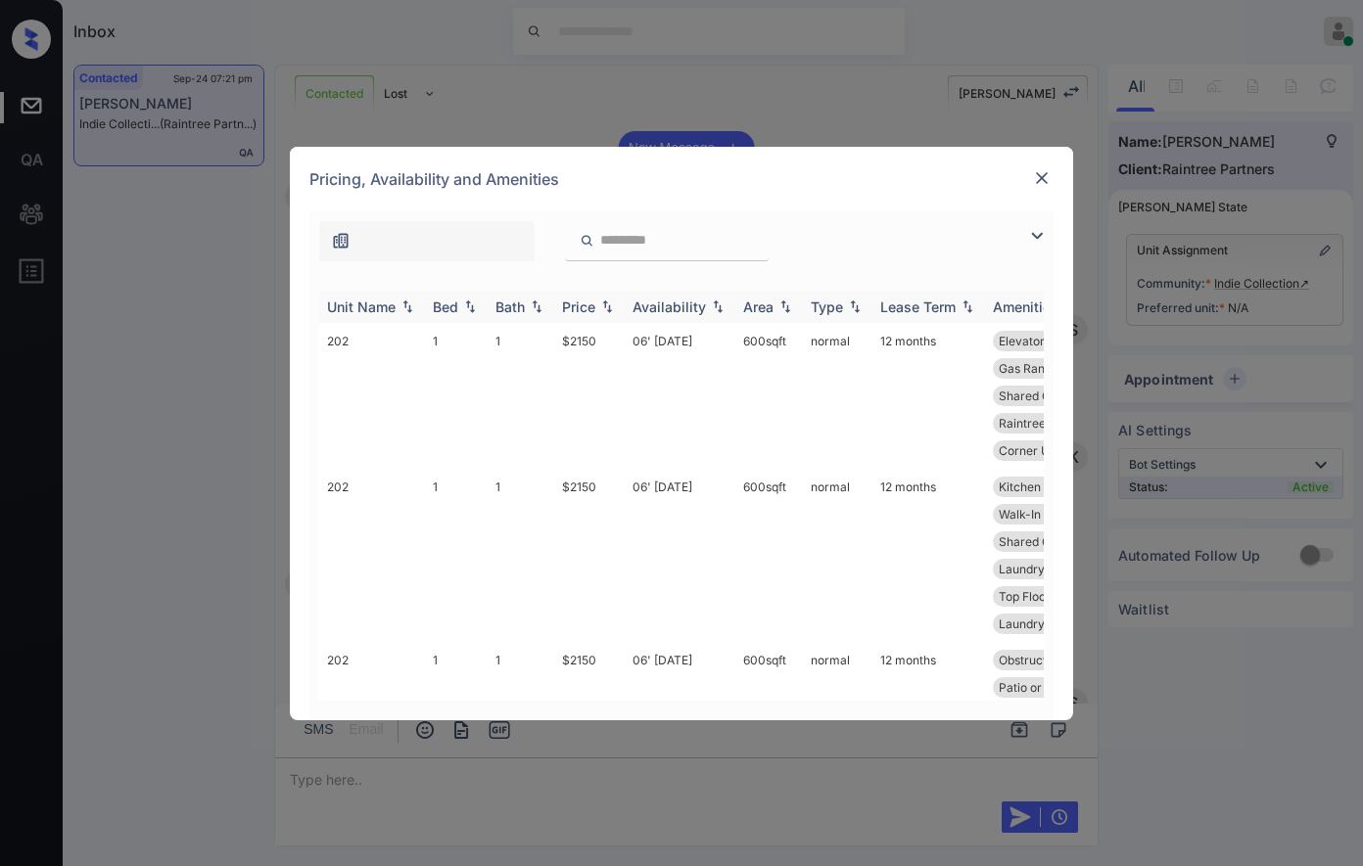
click at [613, 309] on img at bounding box center [607, 307] width 20 height 14
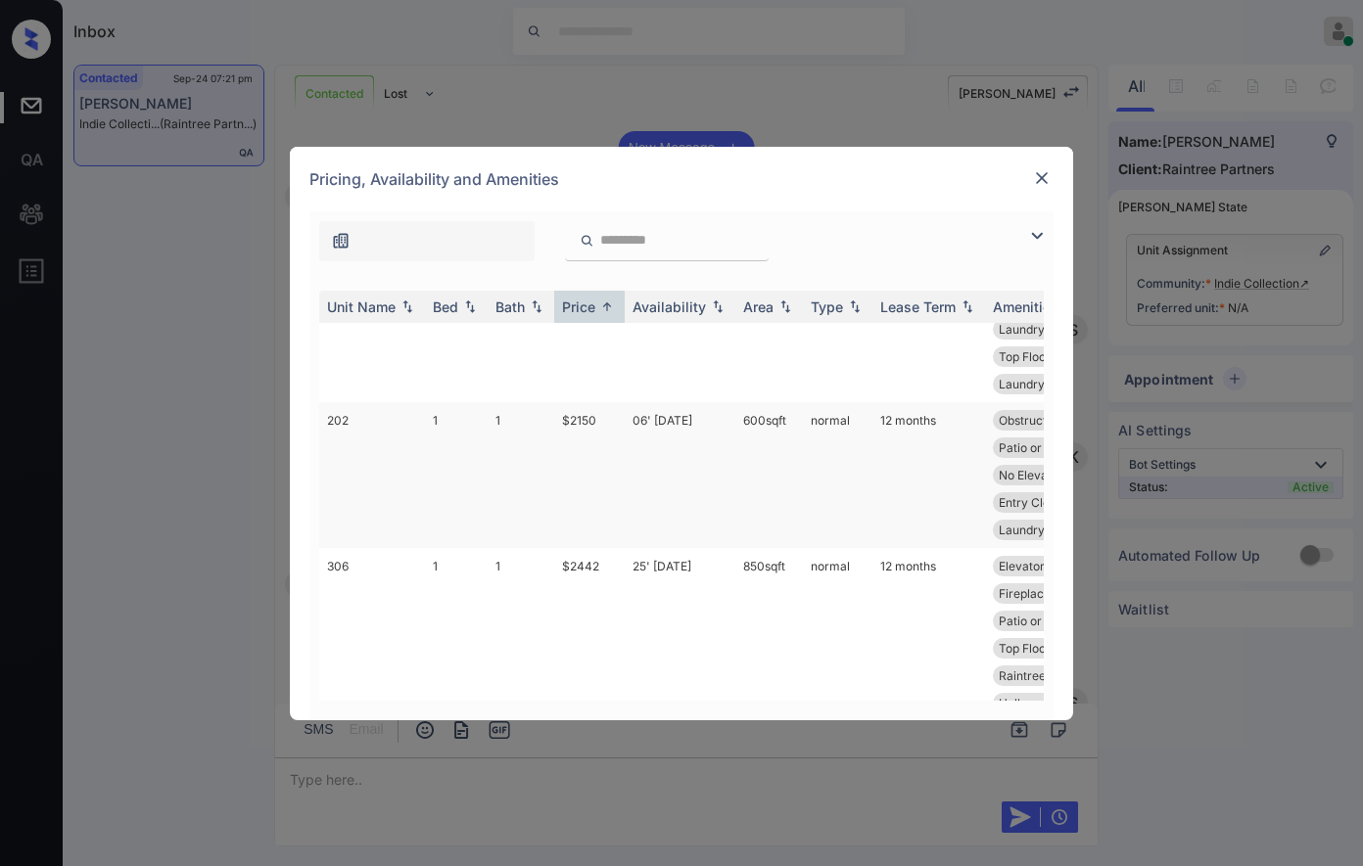
scroll to position [1827, 0]
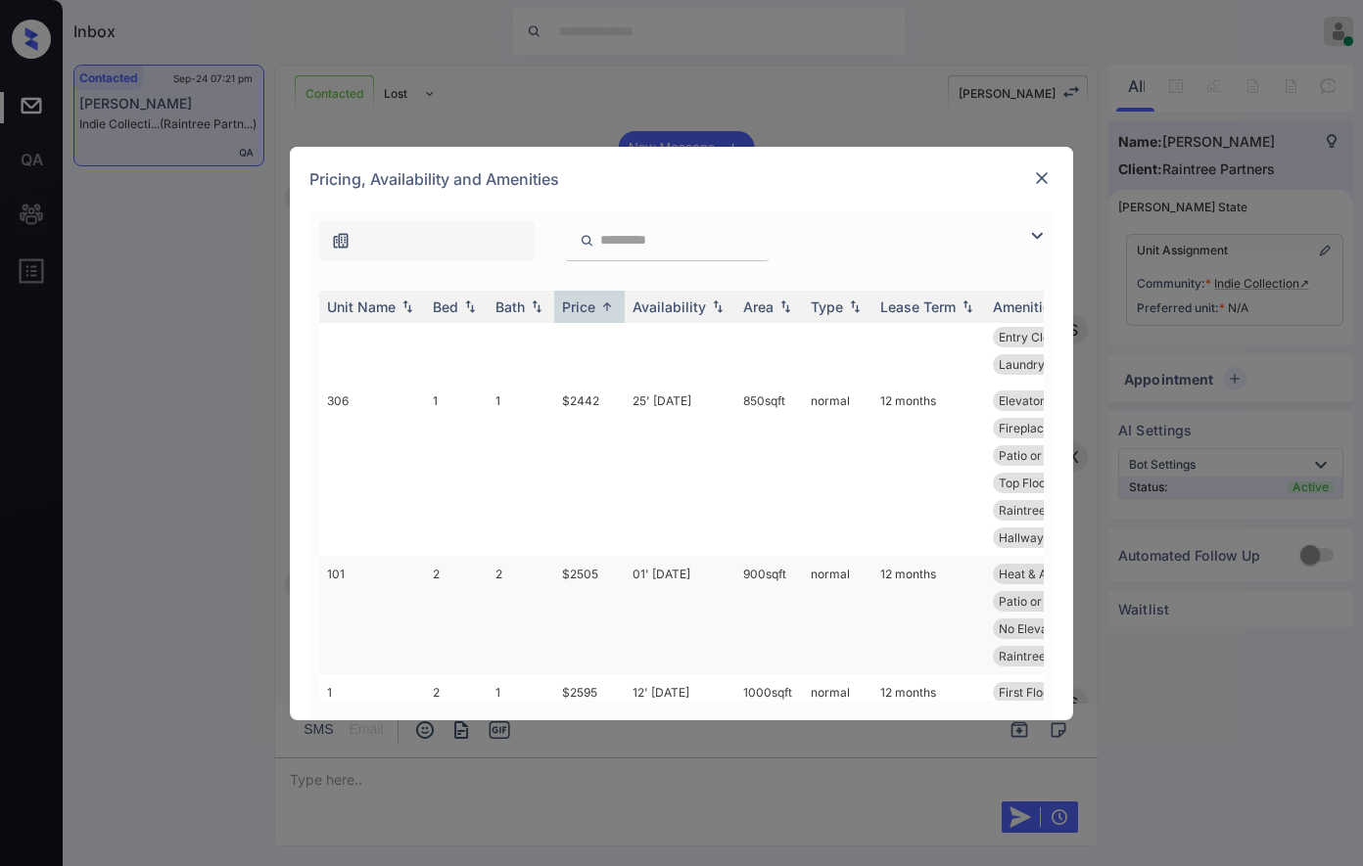
click at [593, 556] on td "$2505" at bounding box center [589, 615] width 70 height 118
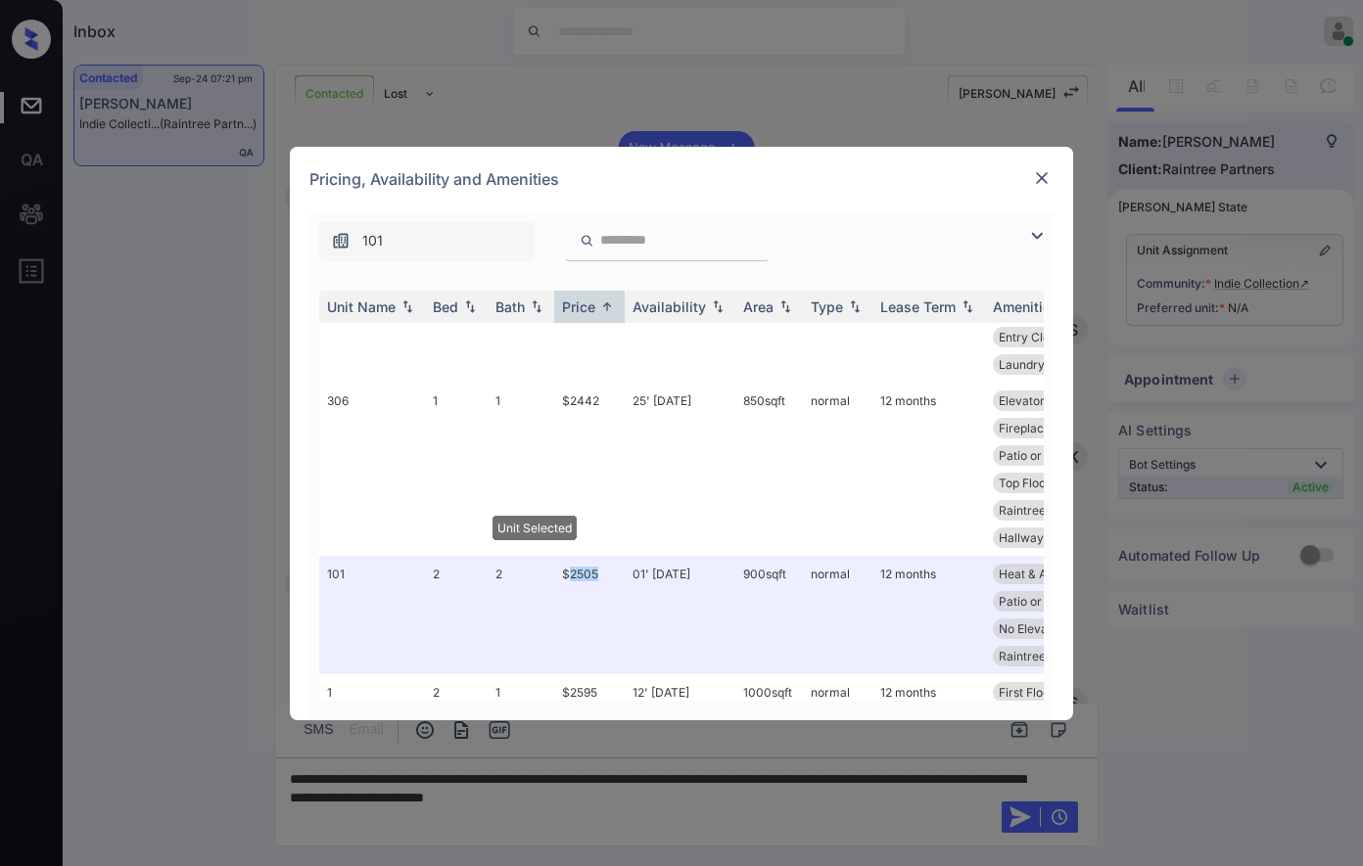
click at [1034, 182] on img at bounding box center [1042, 178] width 20 height 20
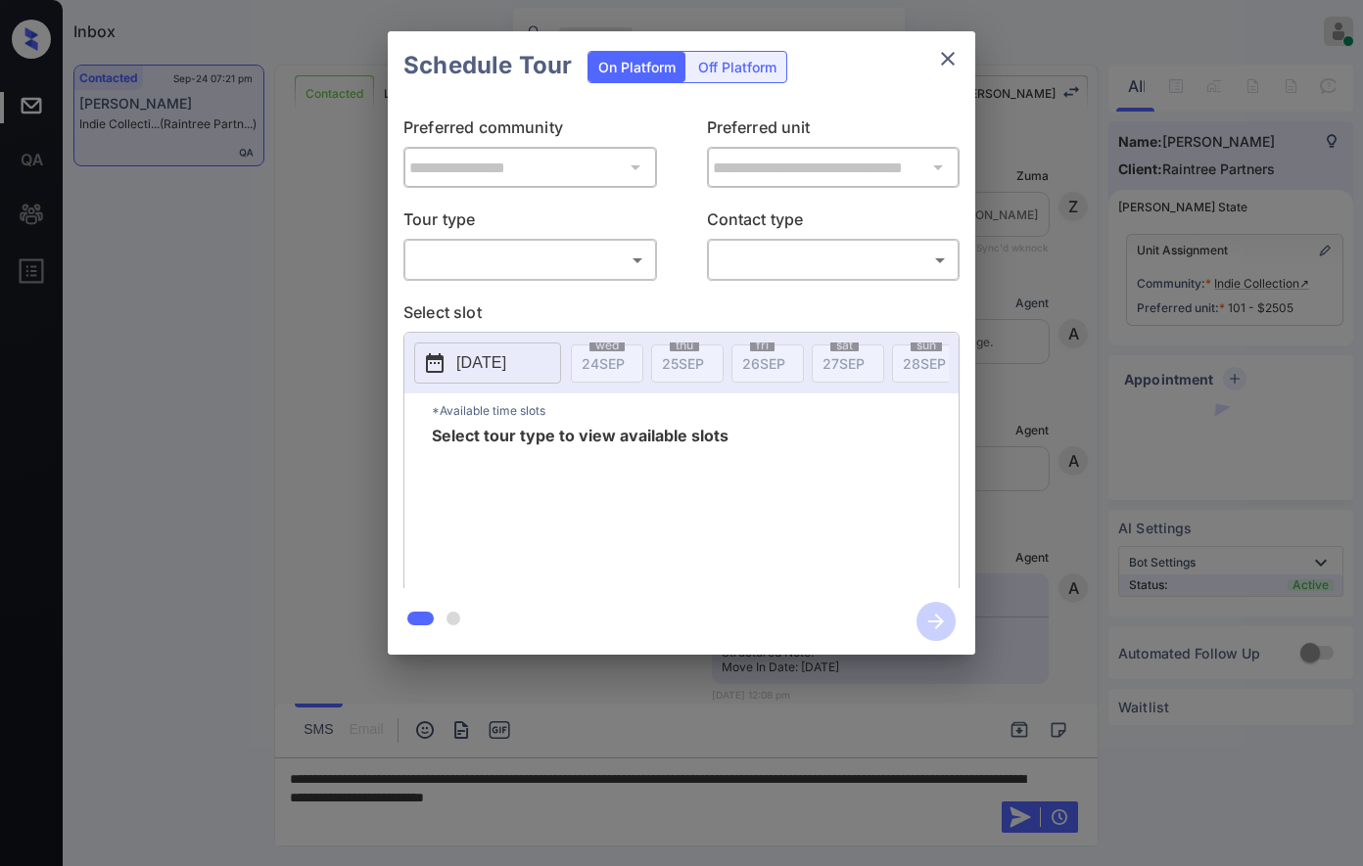
scroll to position [4259, 0]
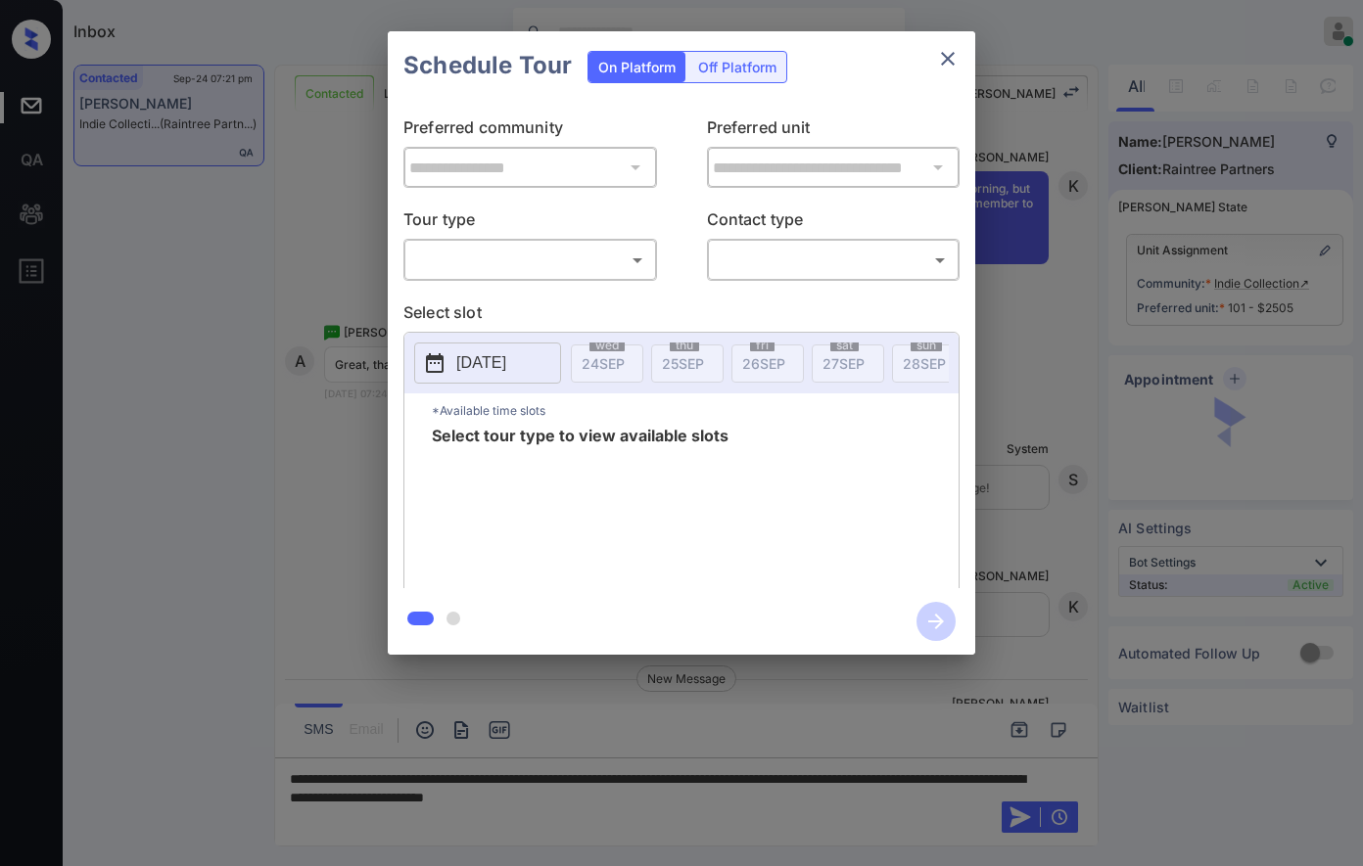
click at [1036, 301] on div "**********" at bounding box center [681, 343] width 1363 height 686
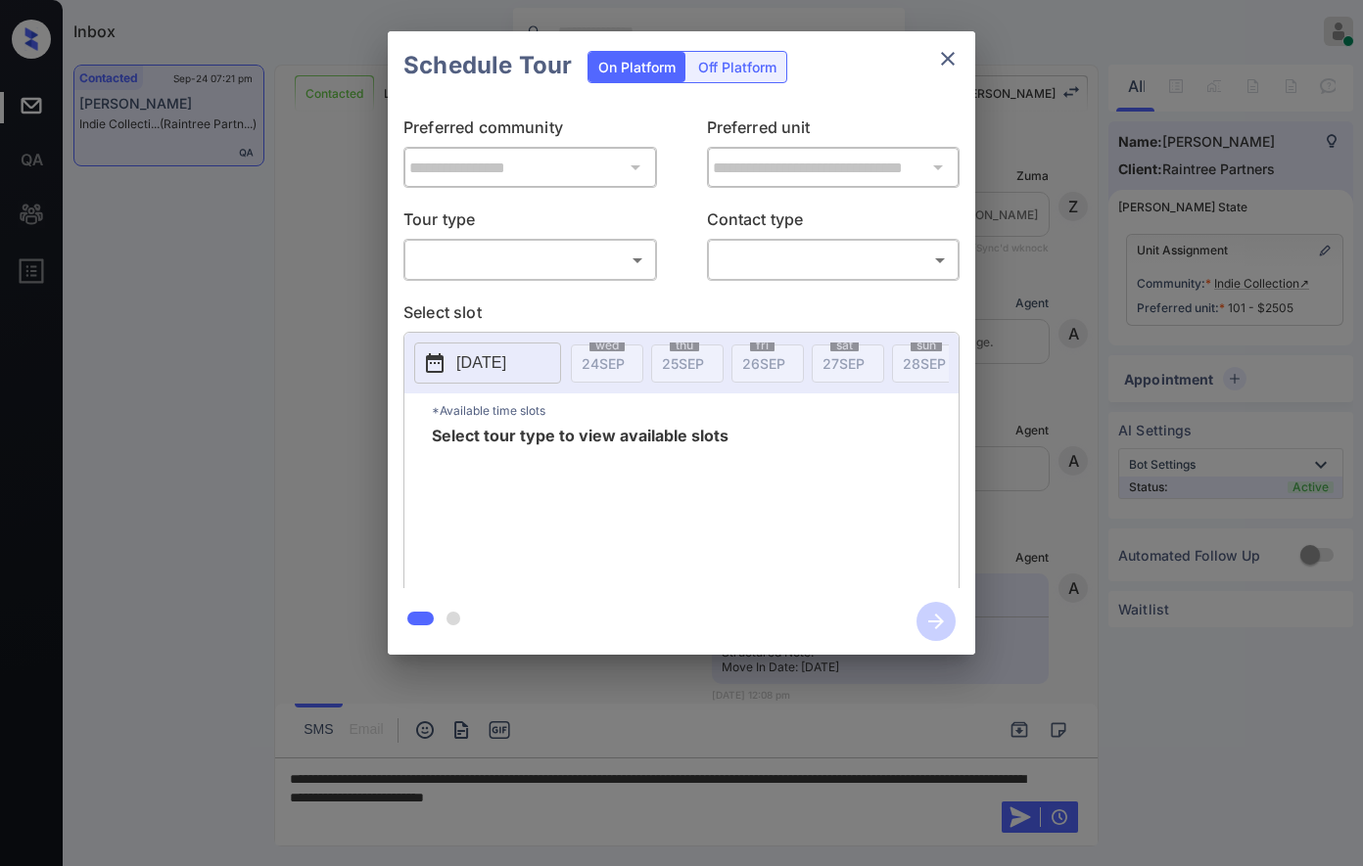
scroll to position [4259, 0]
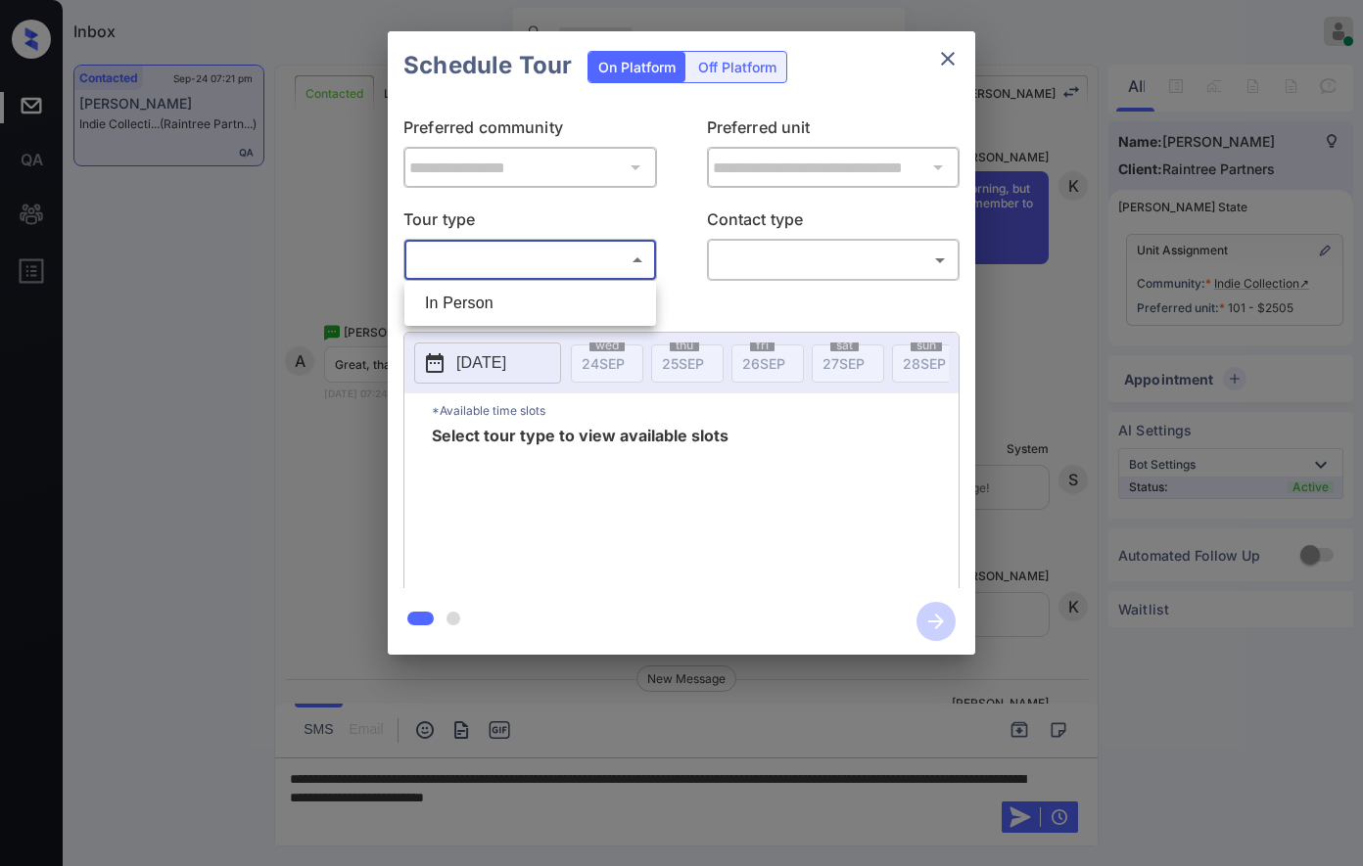
click at [536, 255] on body "Inbox [PERSON_NAME] Online Set yourself offline Set yourself on break Profile S…" at bounding box center [681, 433] width 1363 height 866
click at [566, 305] on li "In Person" at bounding box center [530, 303] width 242 height 35
type input "********"
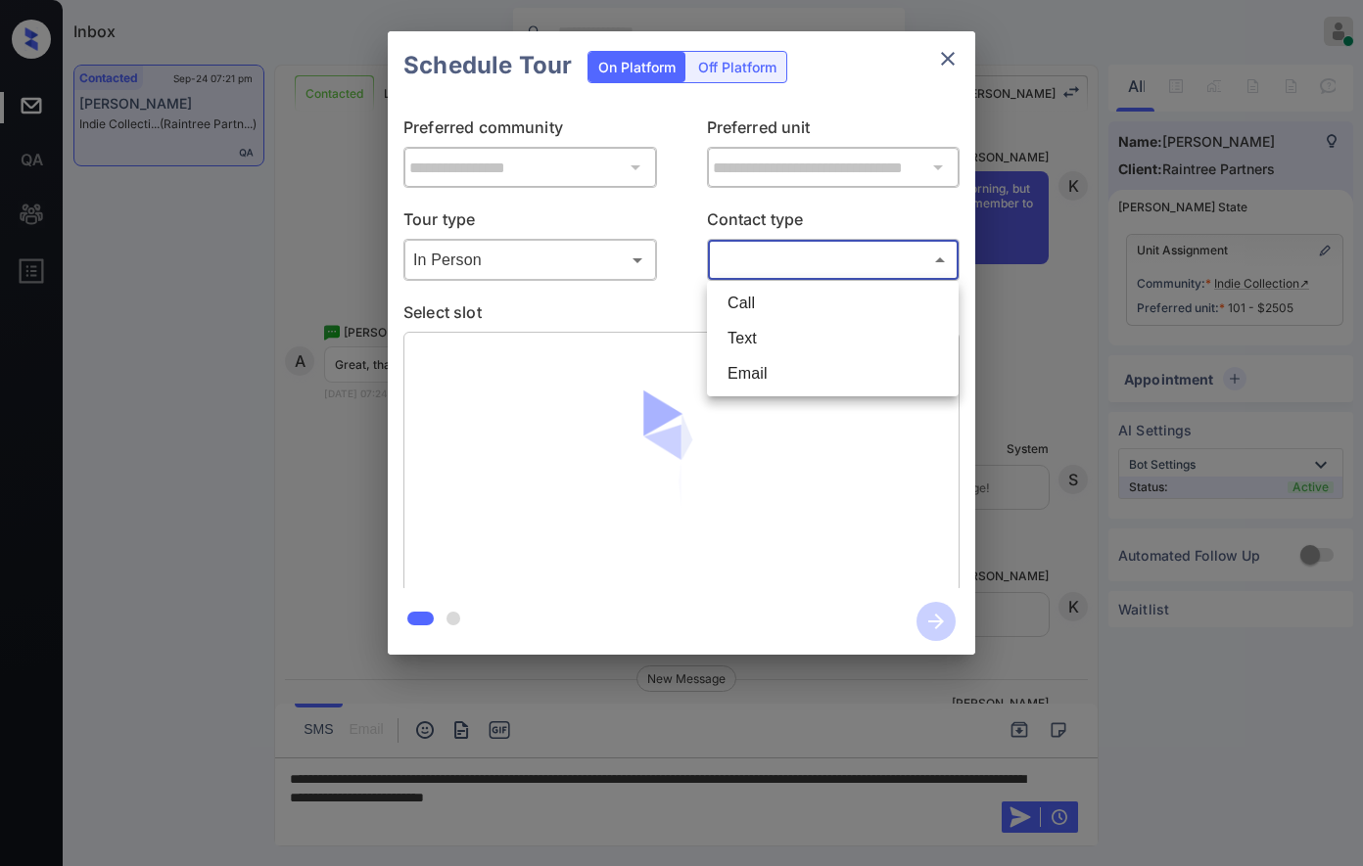
click at [798, 264] on body "Inbox [PERSON_NAME] Online Set yourself offline Set yourself on break Profile S…" at bounding box center [681, 433] width 1363 height 866
click at [808, 350] on li "Text" at bounding box center [833, 338] width 242 height 35
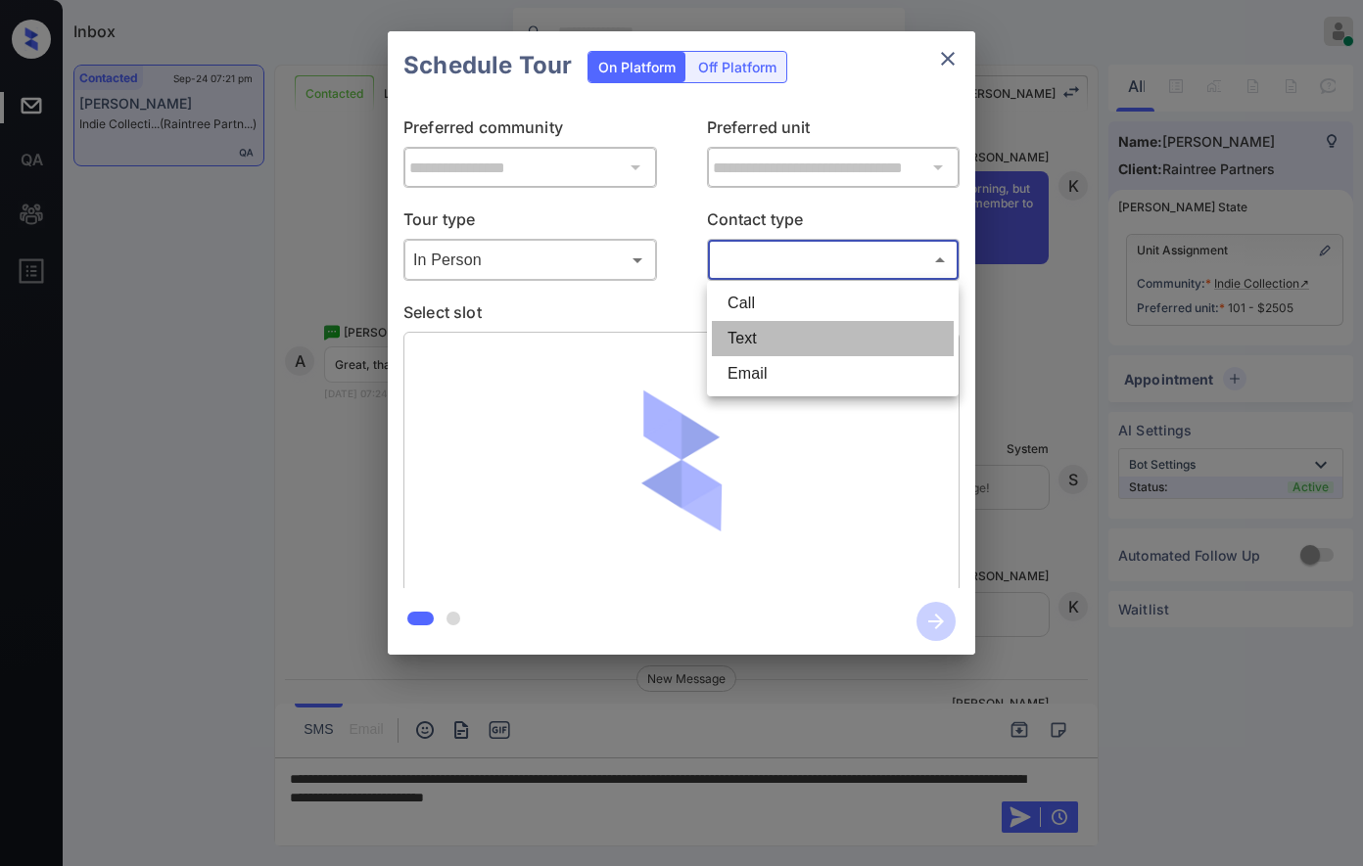
type input "****"
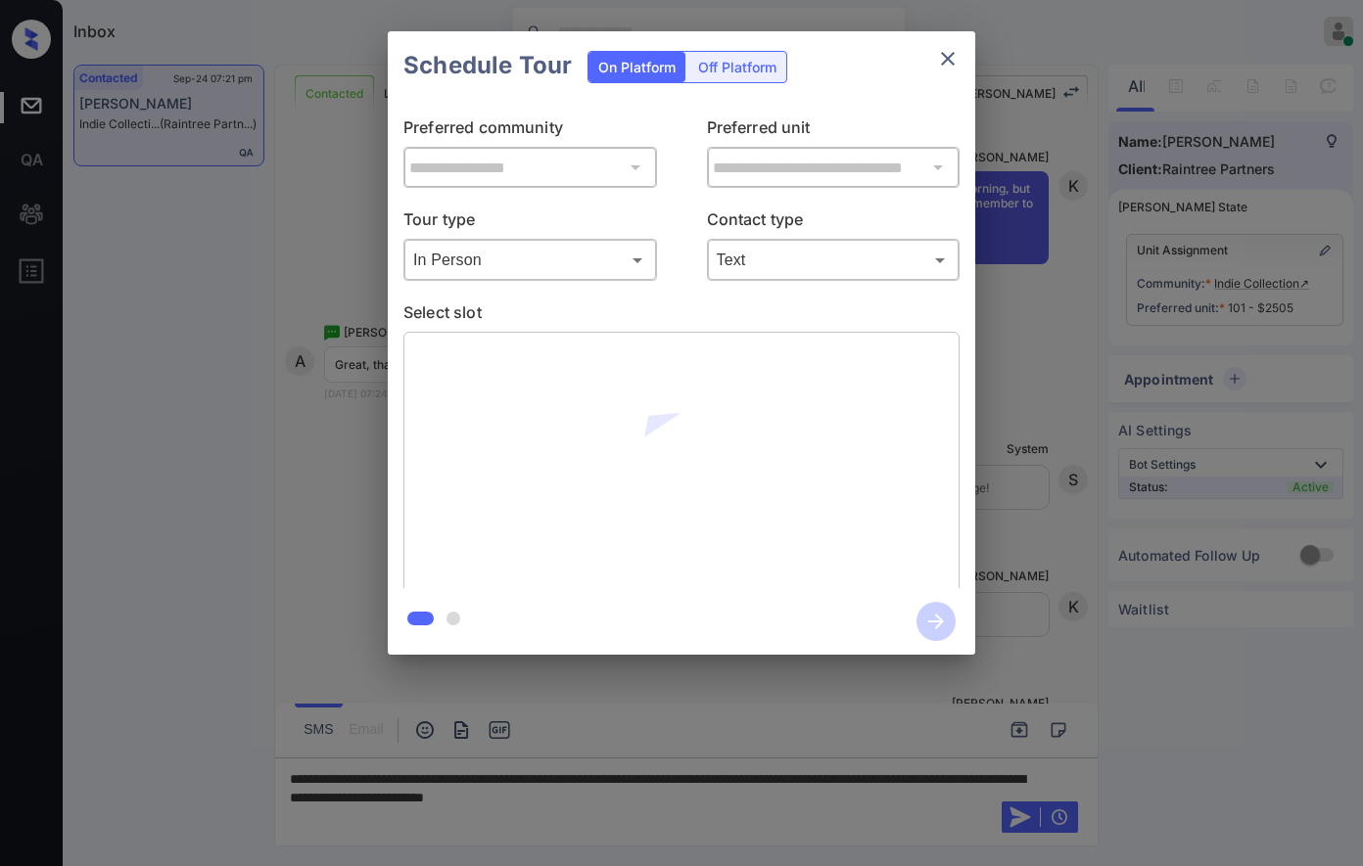
click at [500, 310] on p "Select slot" at bounding box center [681, 316] width 556 height 31
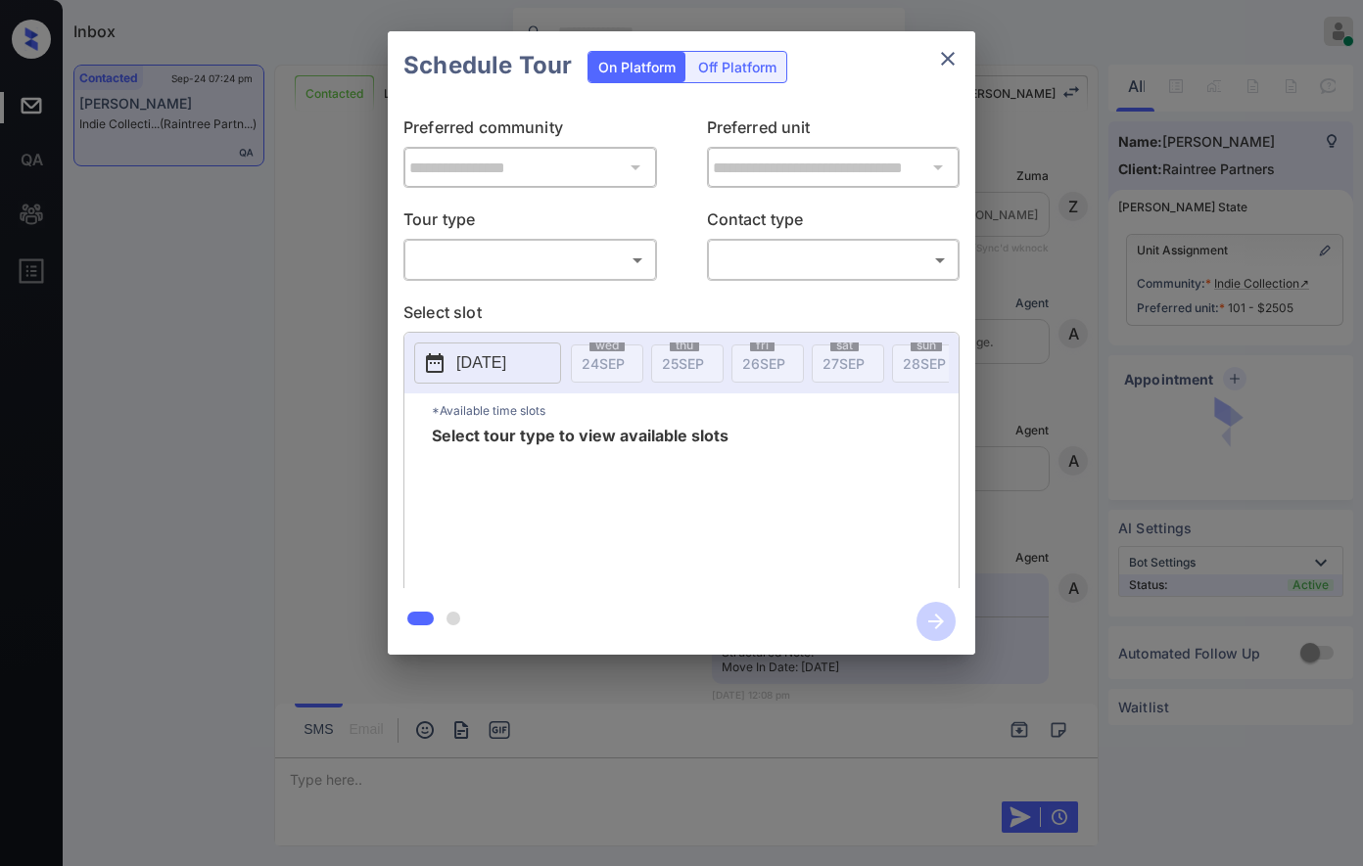
scroll to position [4124, 0]
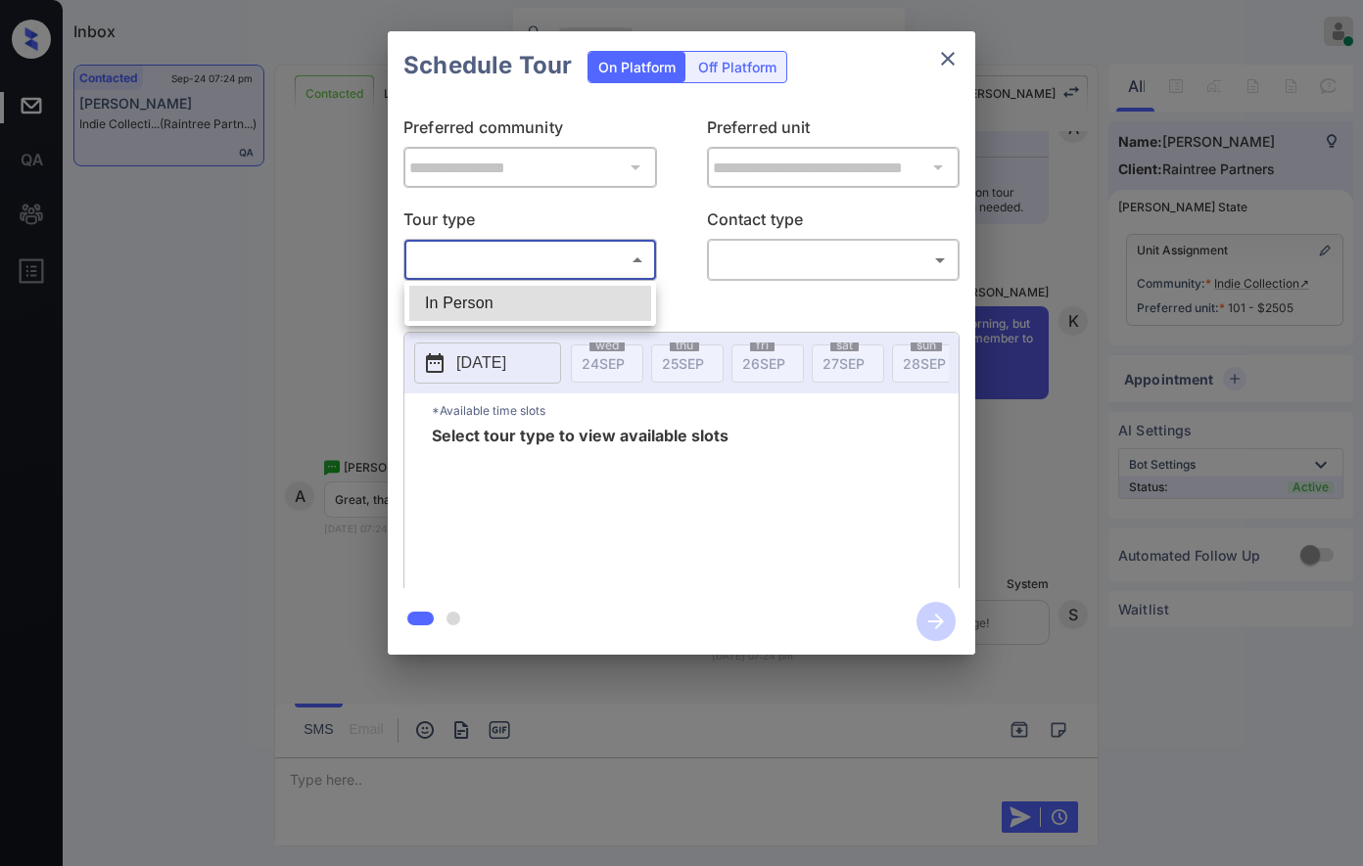
click at [604, 255] on body "Inbox [PERSON_NAME] Online Set yourself offline Set yourself on break Profile S…" at bounding box center [681, 433] width 1363 height 866
click at [617, 306] on li "In Person" at bounding box center [530, 303] width 242 height 35
type input "********"
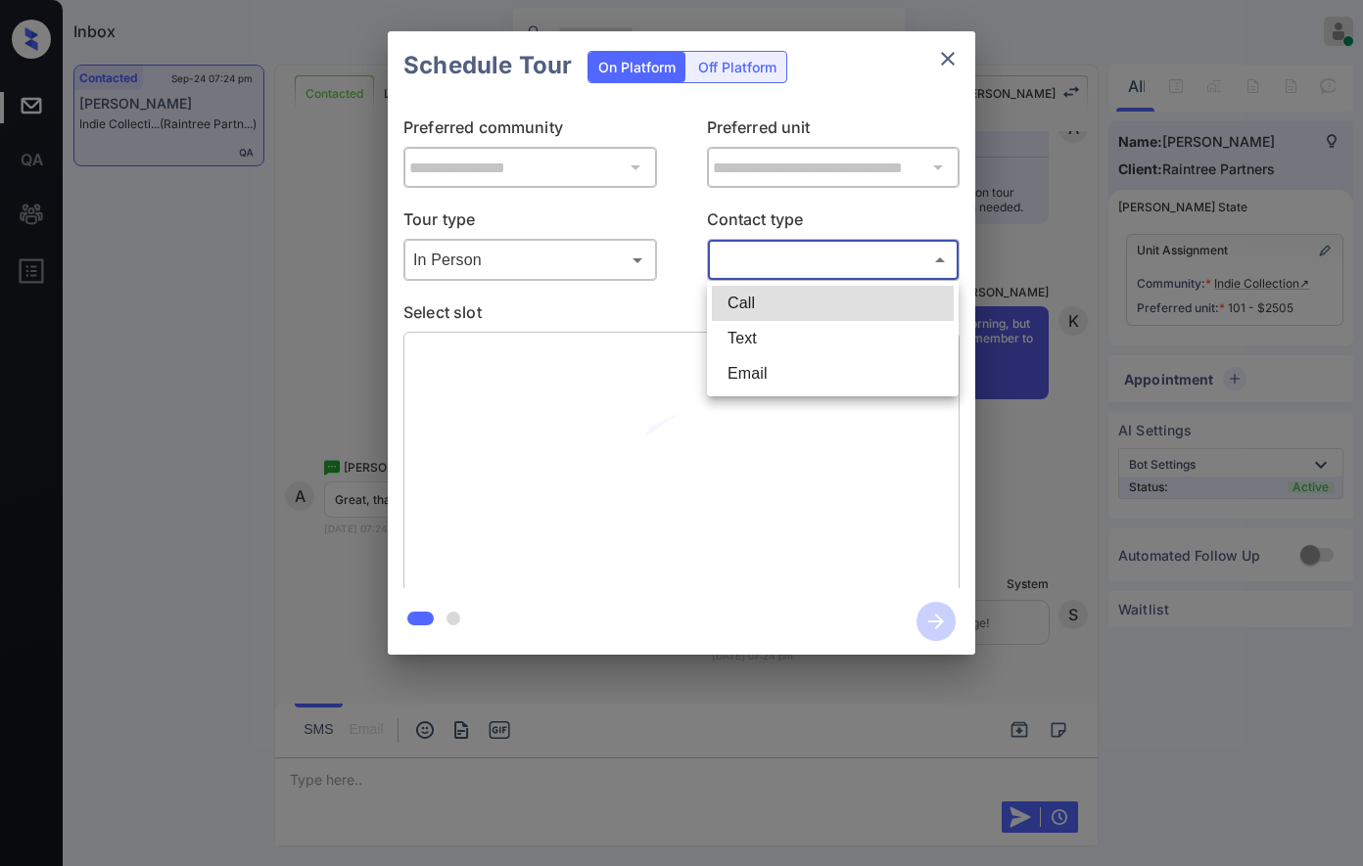
click at [762, 263] on body "Inbox [PERSON_NAME] Online Set yourself offline Set yourself on break Profile S…" at bounding box center [681, 433] width 1363 height 866
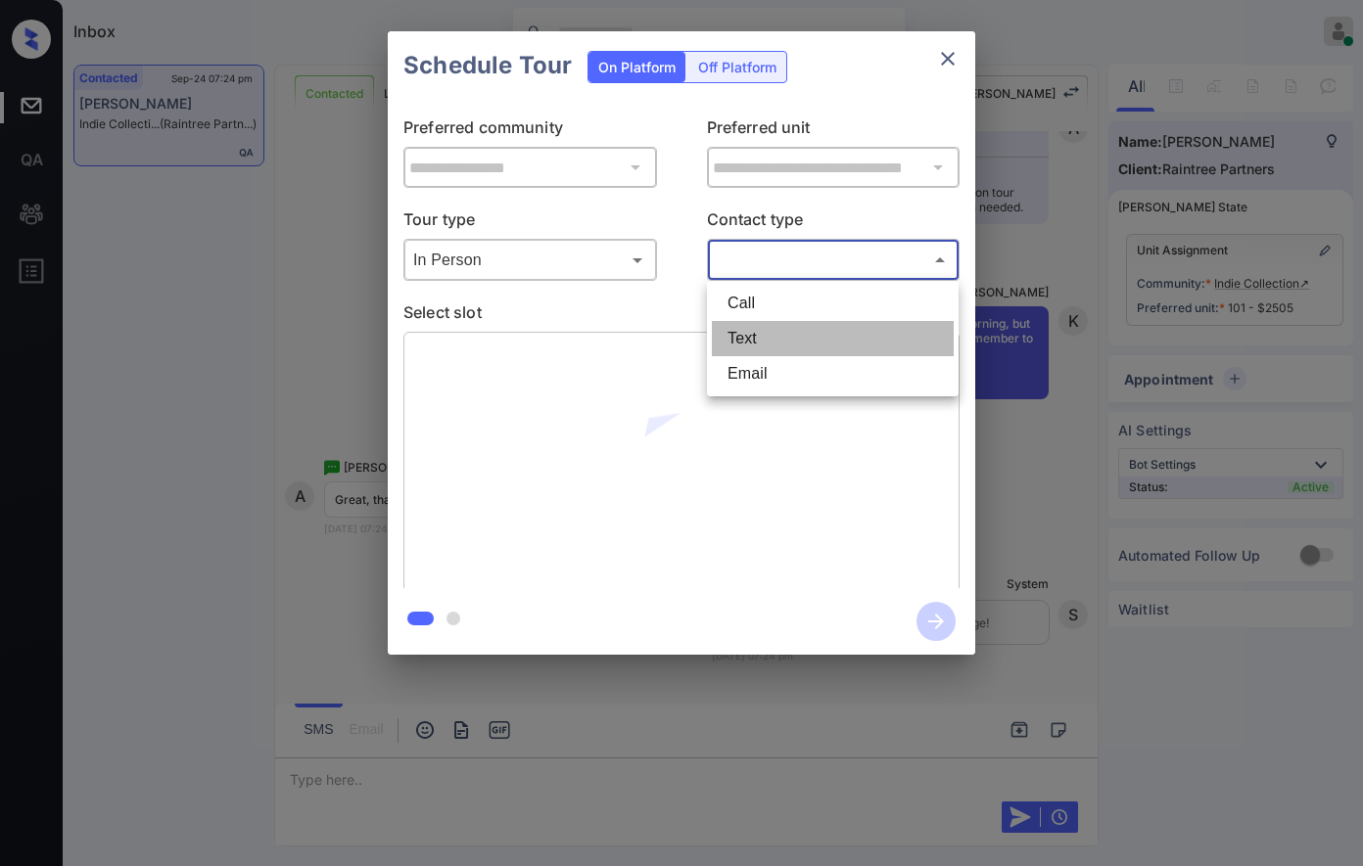
drag, startPoint x: 778, startPoint y: 335, endPoint x: 64, endPoint y: 372, distance: 715.5
click at [772, 336] on li "Text" at bounding box center [833, 338] width 242 height 35
type input "****"
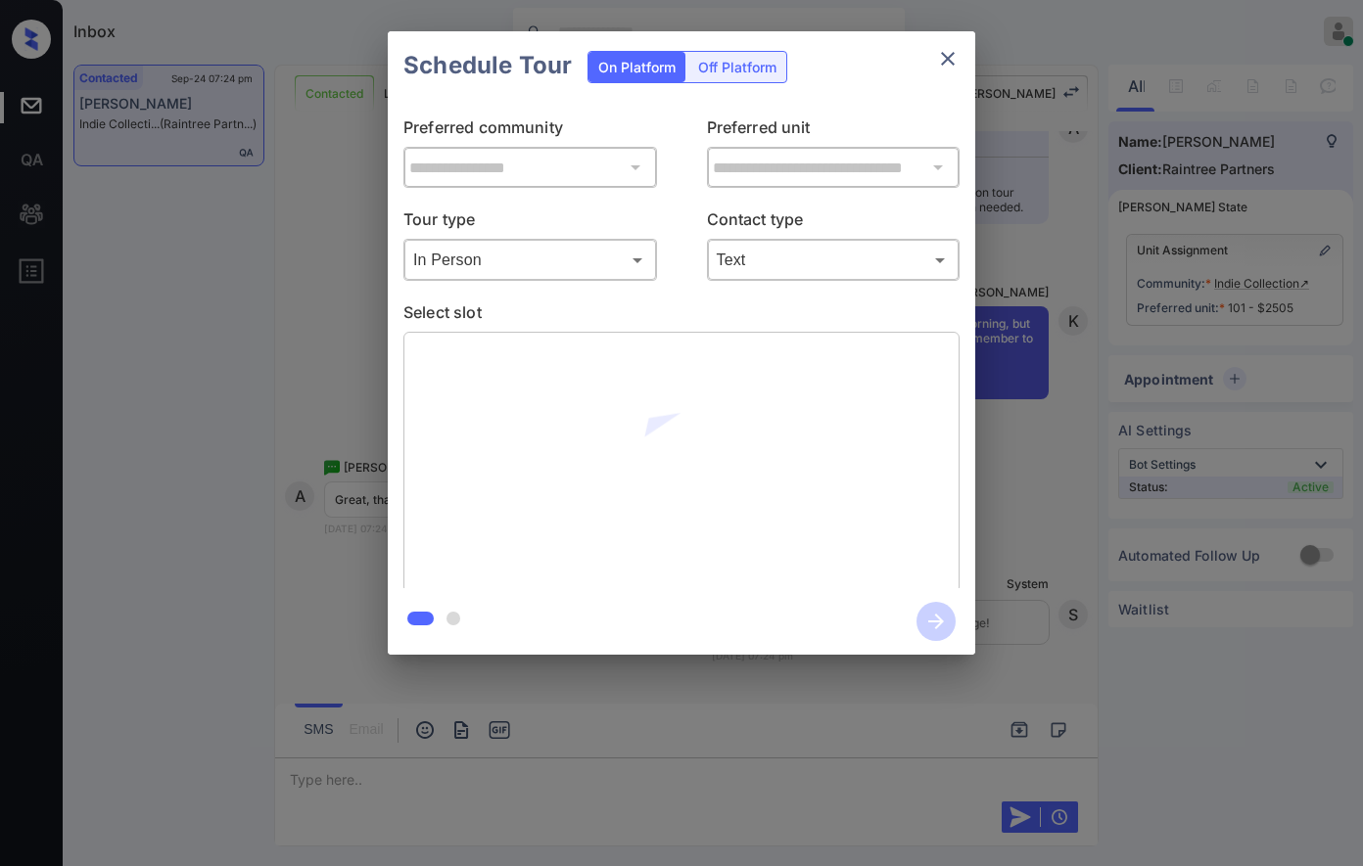
click at [1229, 287] on div "**********" at bounding box center [681, 343] width 1363 height 686
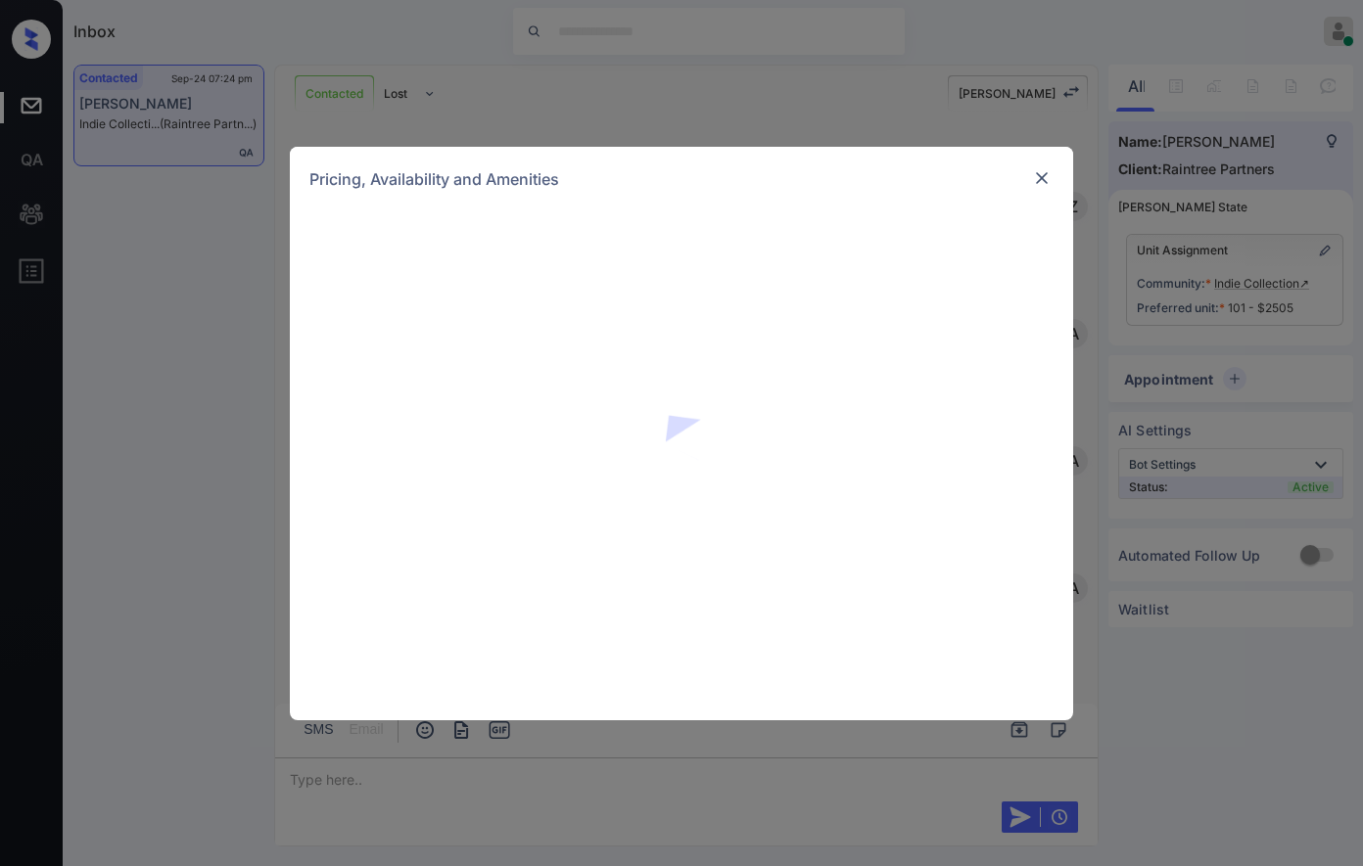
scroll to position [4124, 0]
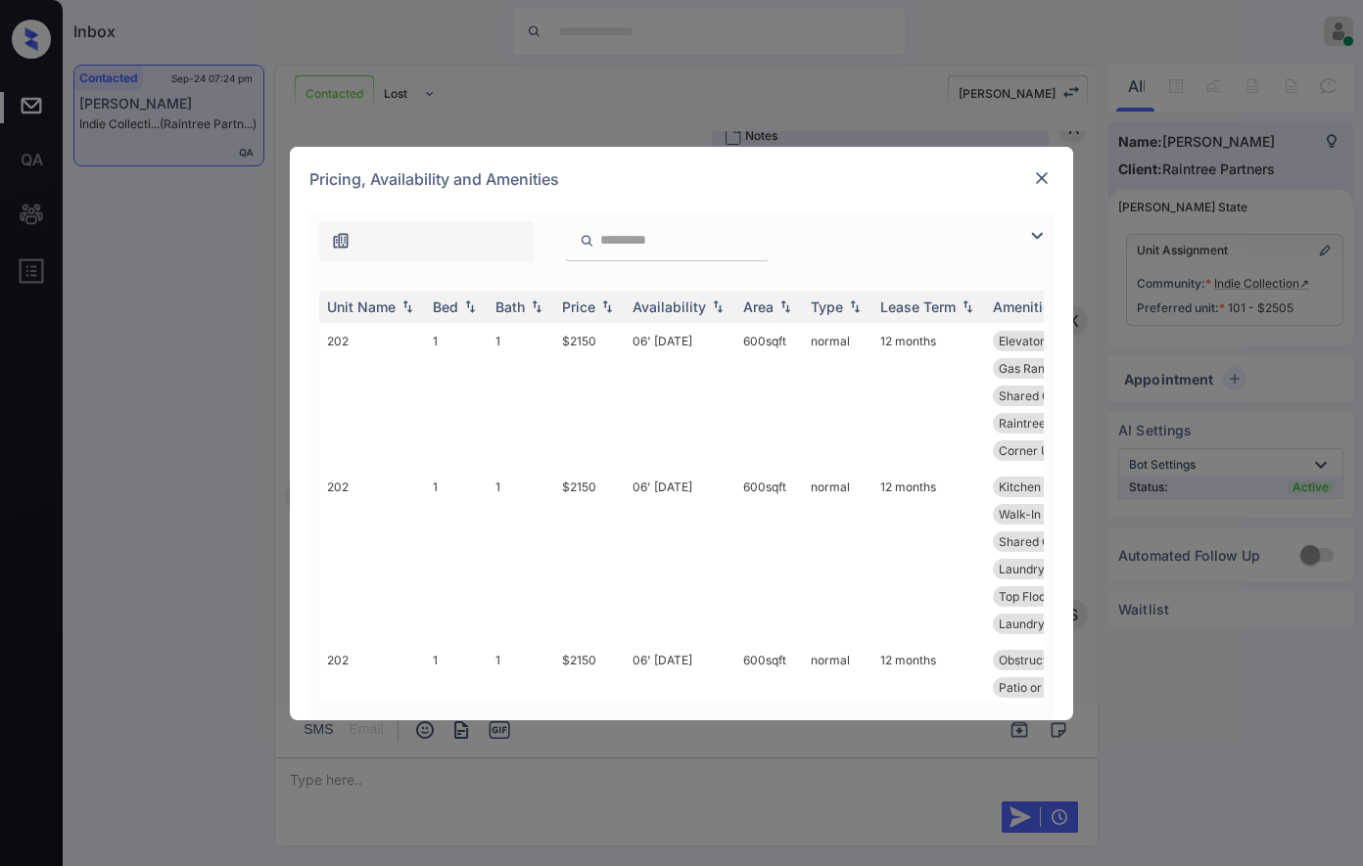
click at [1043, 169] on img at bounding box center [1042, 178] width 20 height 20
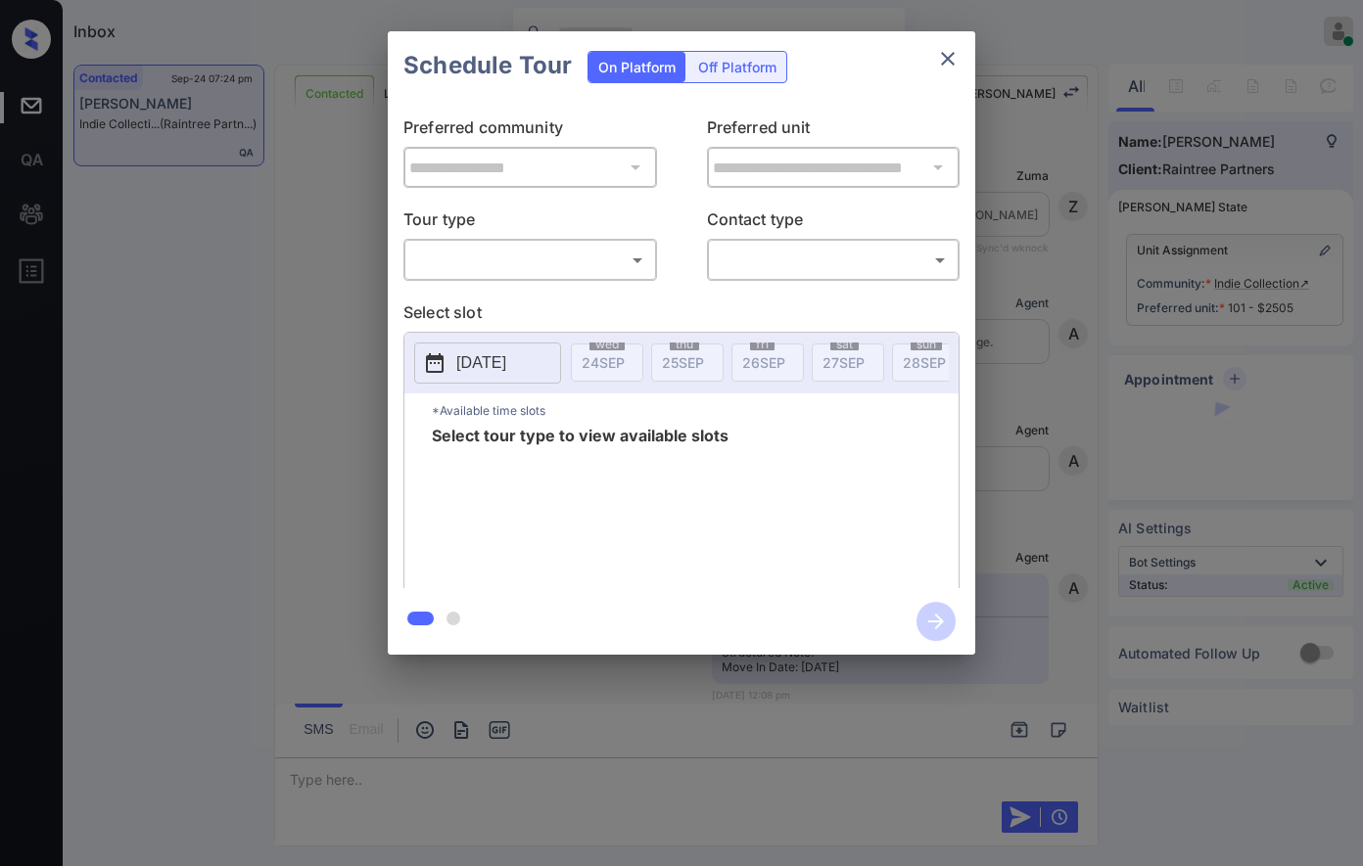
scroll to position [4516, 0]
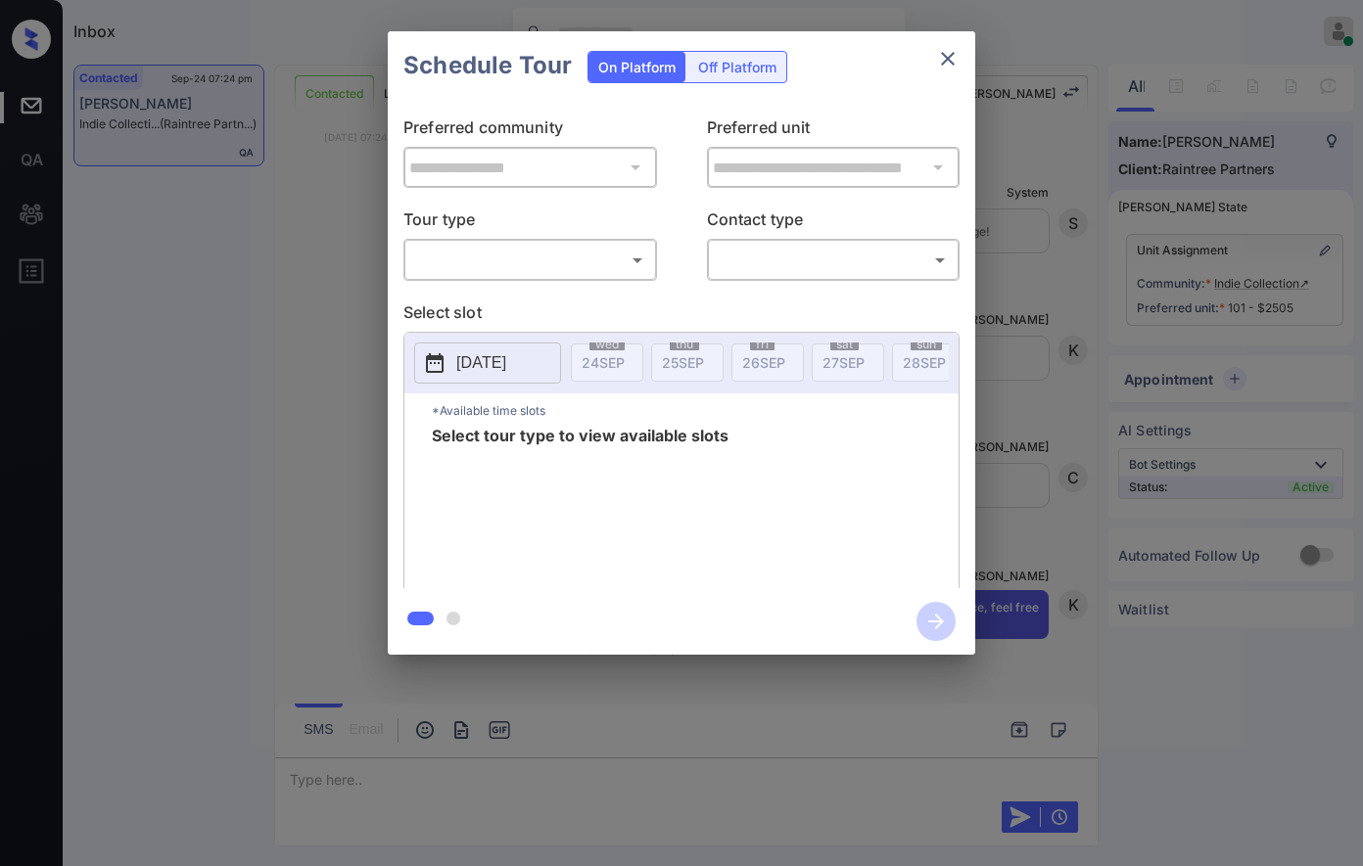
click at [529, 268] on body "Inbox [PERSON_NAME] Online Set yourself offline Set yourself on break Profile S…" at bounding box center [681, 433] width 1363 height 866
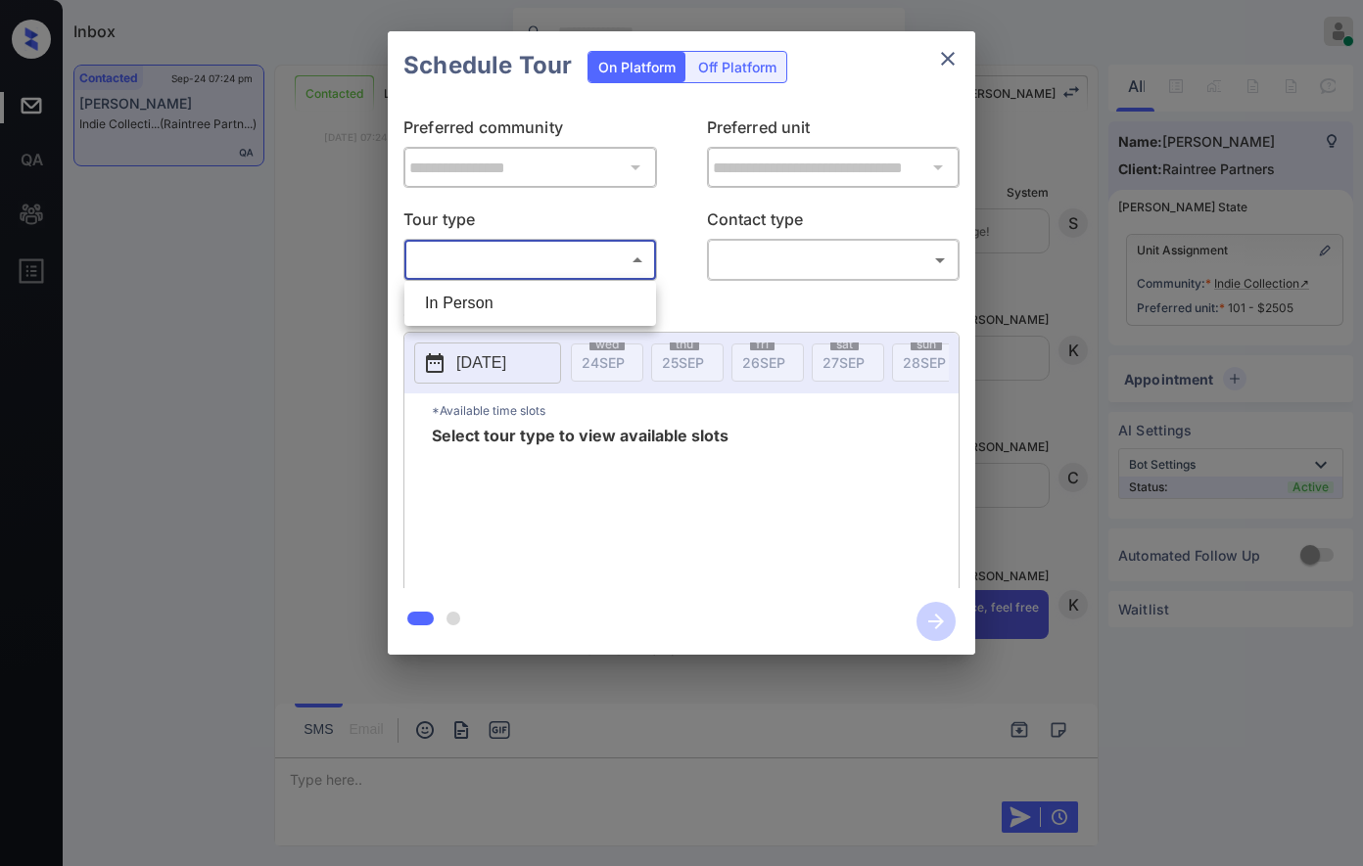
click at [533, 313] on li "In Person" at bounding box center [530, 303] width 242 height 35
type input "********"
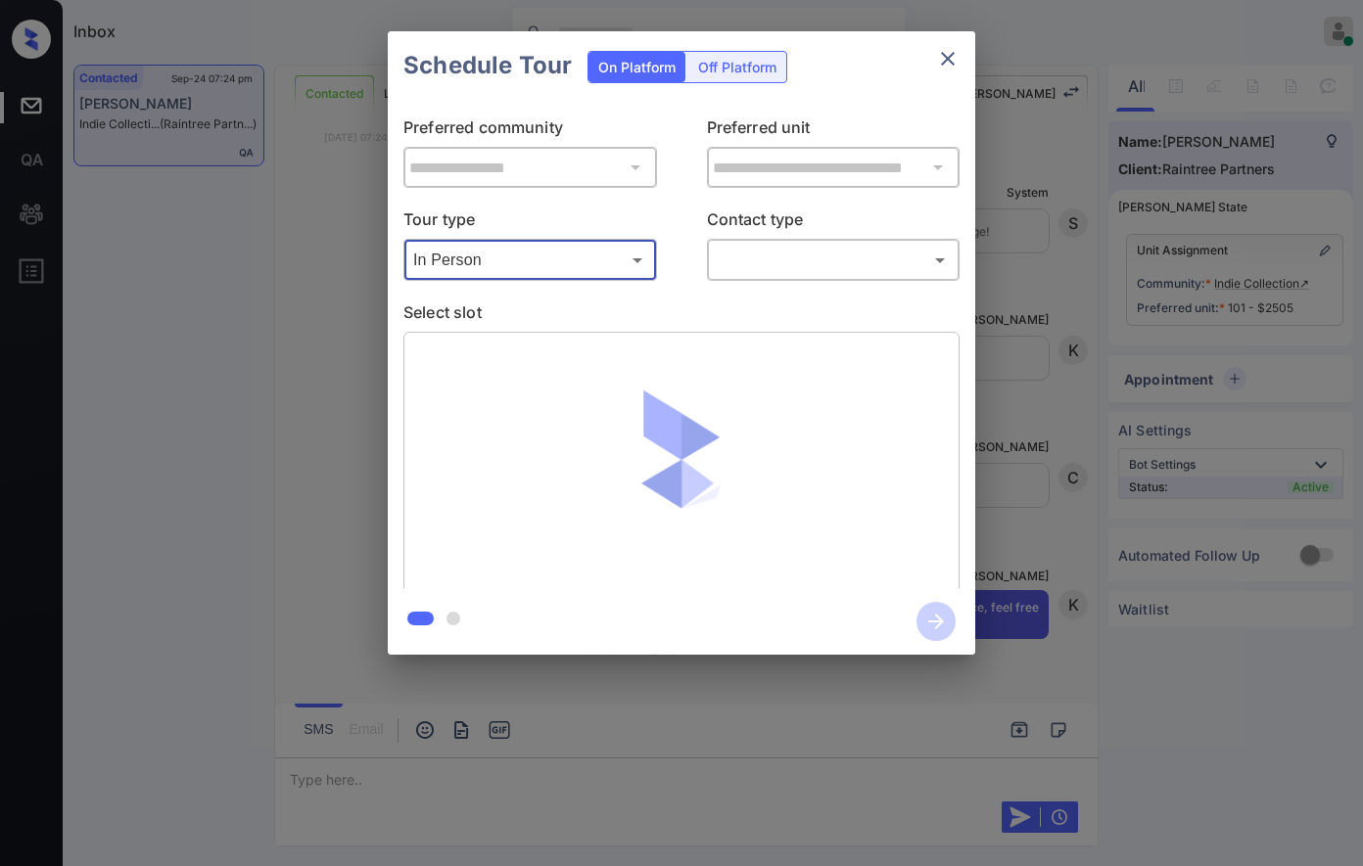
click at [811, 268] on body "Inbox [PERSON_NAME] Online Set yourself offline Set yourself on break Profile S…" at bounding box center [681, 433] width 1363 height 866
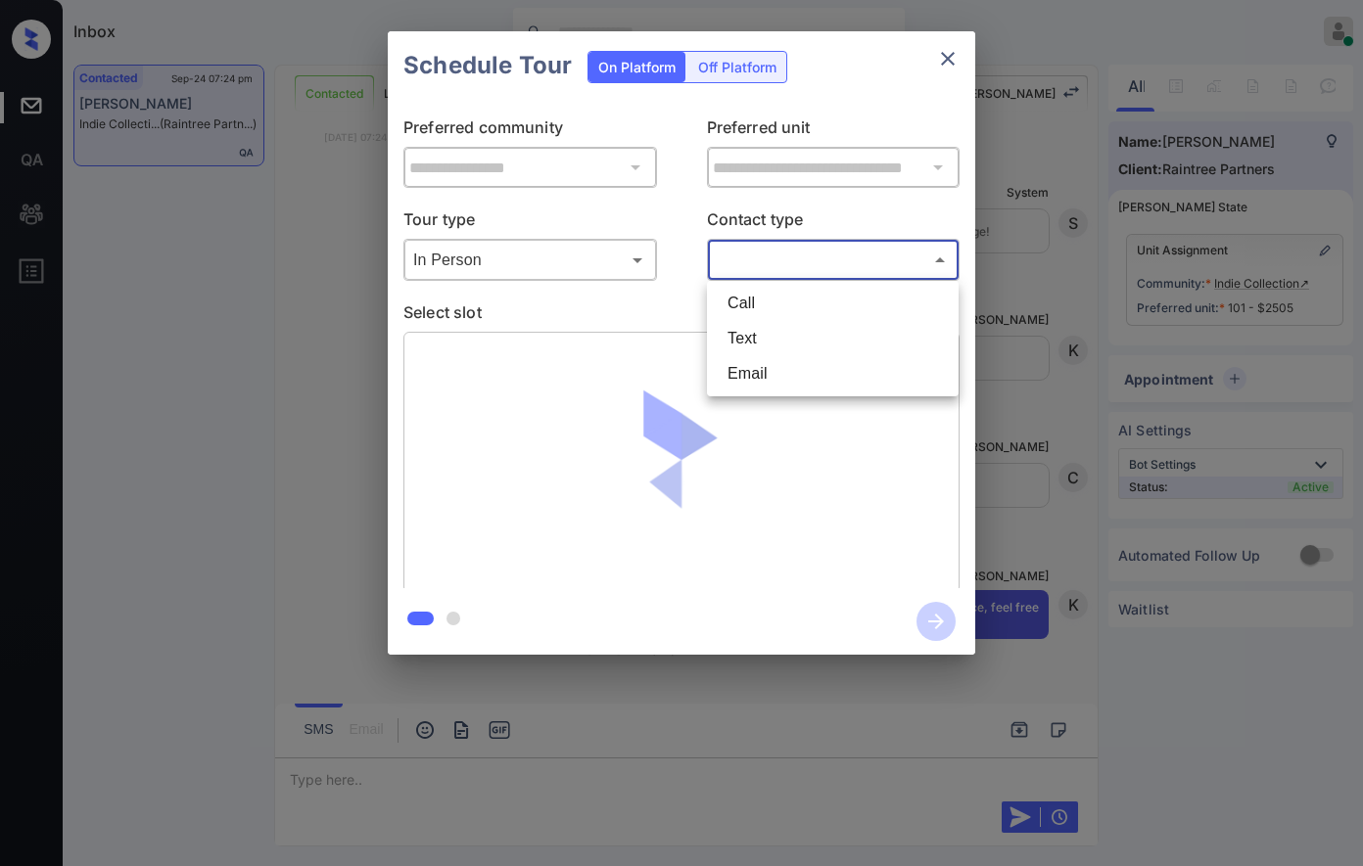
click at [798, 345] on li "Text" at bounding box center [833, 338] width 242 height 35
type input "****"
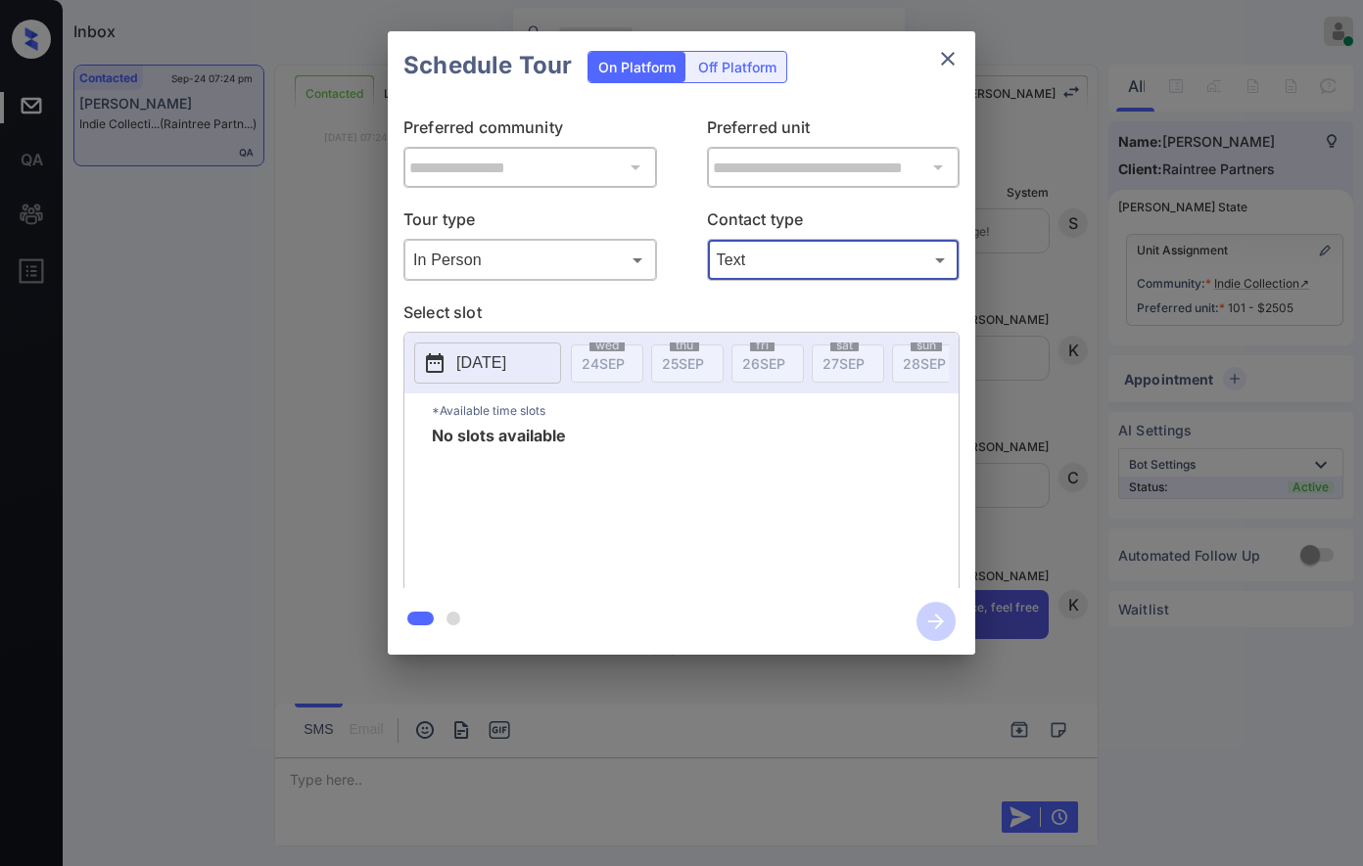
click at [481, 343] on button "[DATE]" at bounding box center [487, 363] width 147 height 41
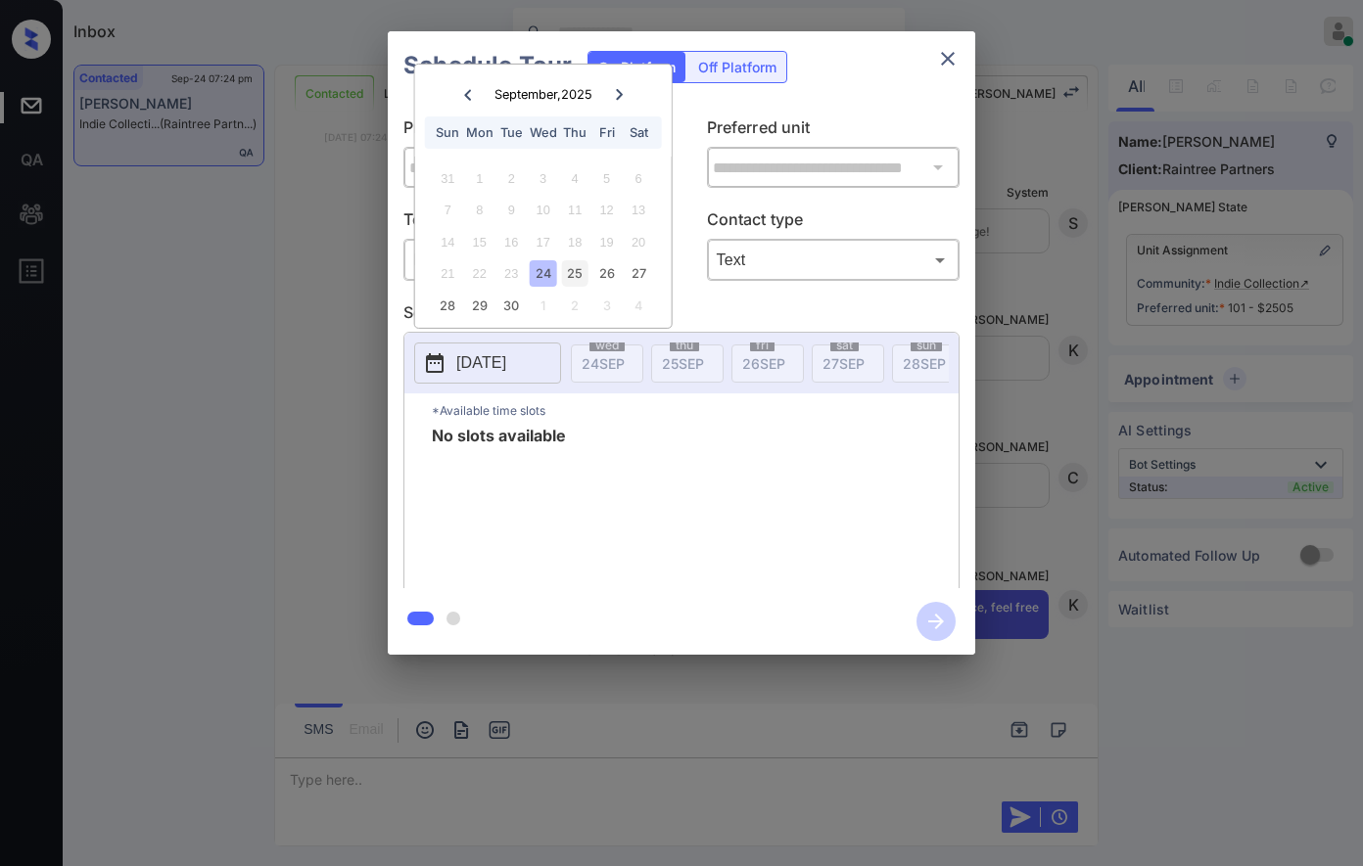
click at [563, 277] on div "25" at bounding box center [575, 273] width 26 height 26
click at [593, 273] on div "26" at bounding box center [606, 273] width 26 height 26
click at [632, 270] on div "27" at bounding box center [638, 273] width 26 height 26
click at [511, 301] on div "30" at bounding box center [511, 306] width 26 height 26
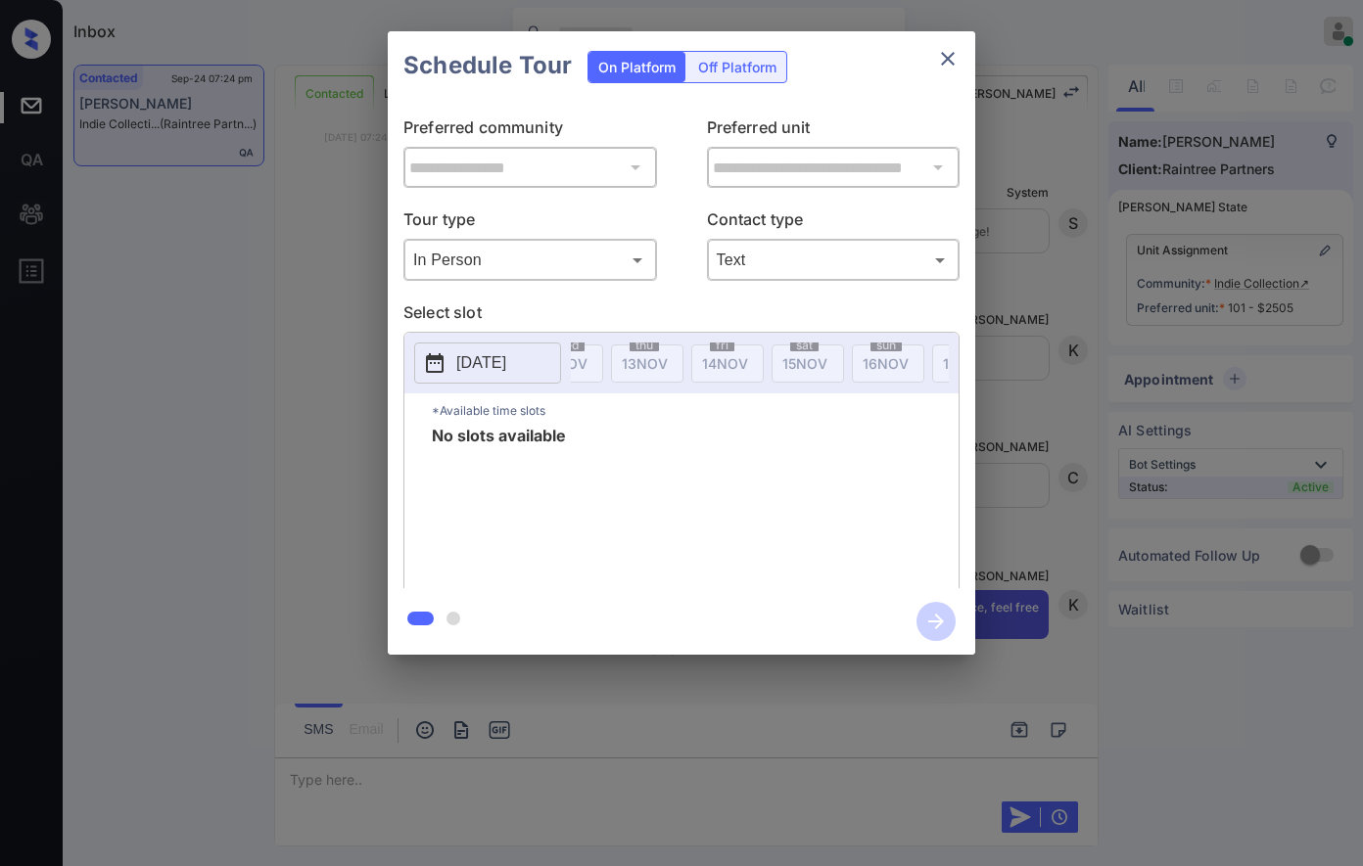
scroll to position [0, 4444]
click at [1118, 393] on div "**********" at bounding box center [681, 343] width 1363 height 686
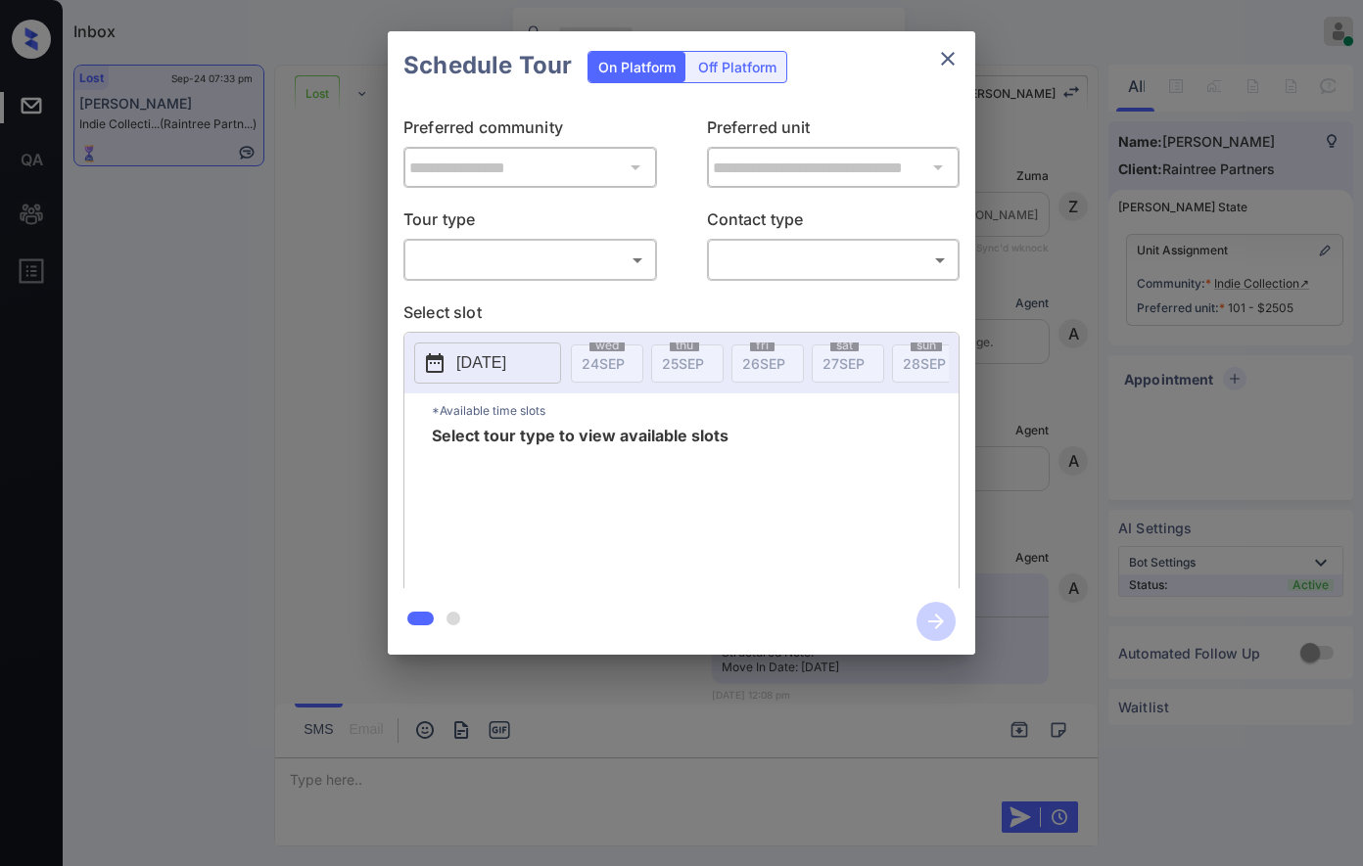
scroll to position [5026, 0]
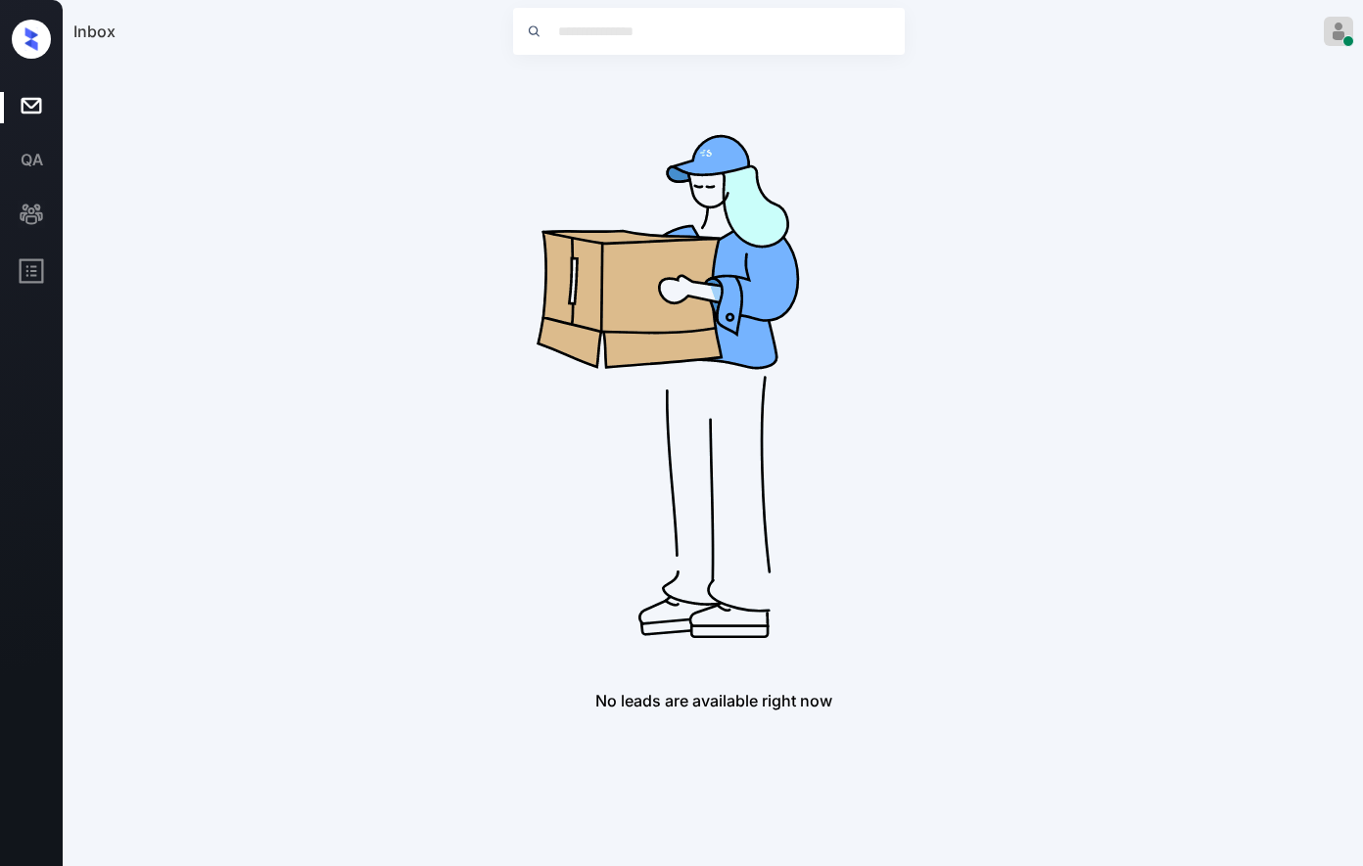
click at [1135, 354] on div "No leads are available right now" at bounding box center [712, 388] width 1279 height 646
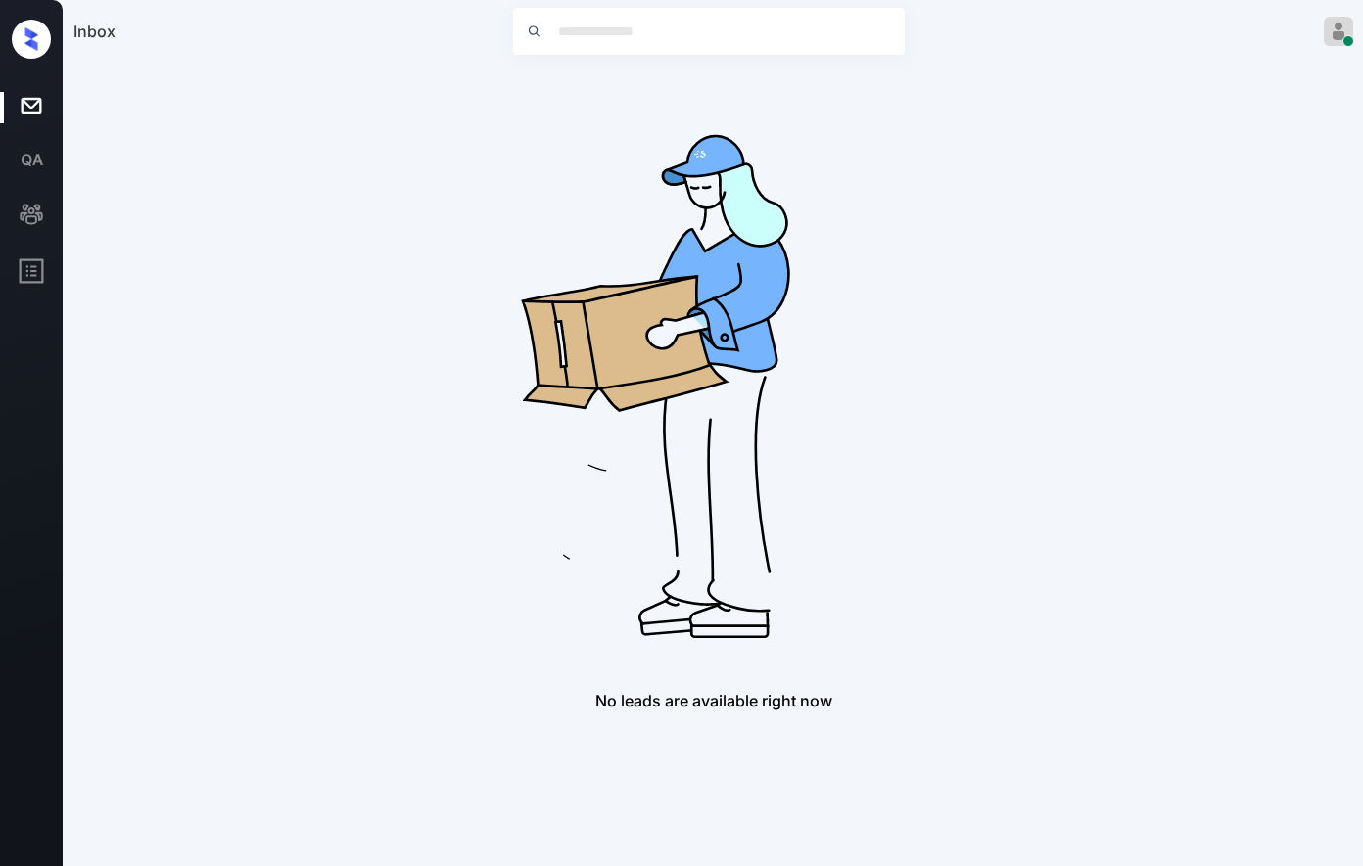
click at [1303, 219] on div "No leads are available right now" at bounding box center [712, 388] width 1279 height 646
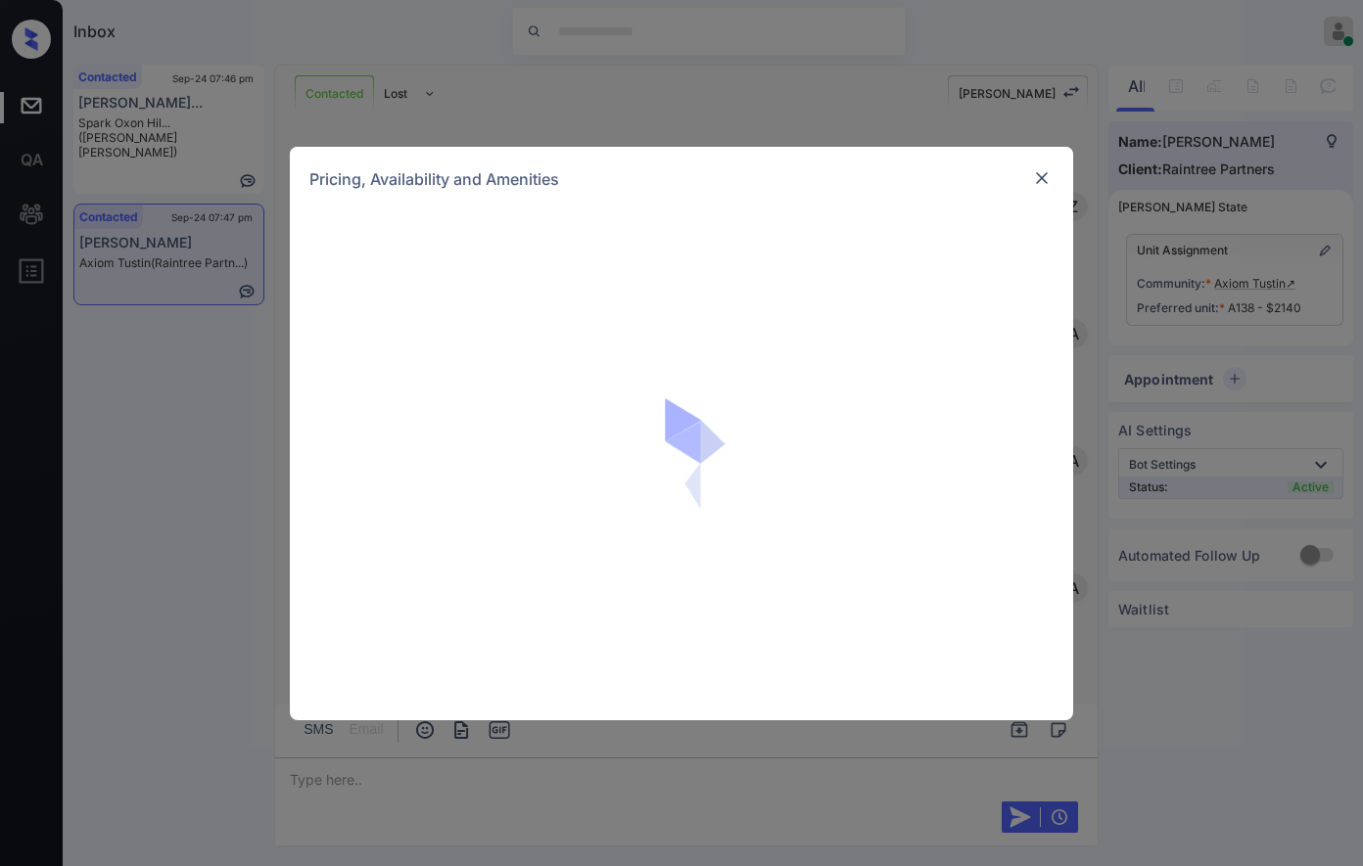
scroll to position [2647, 0]
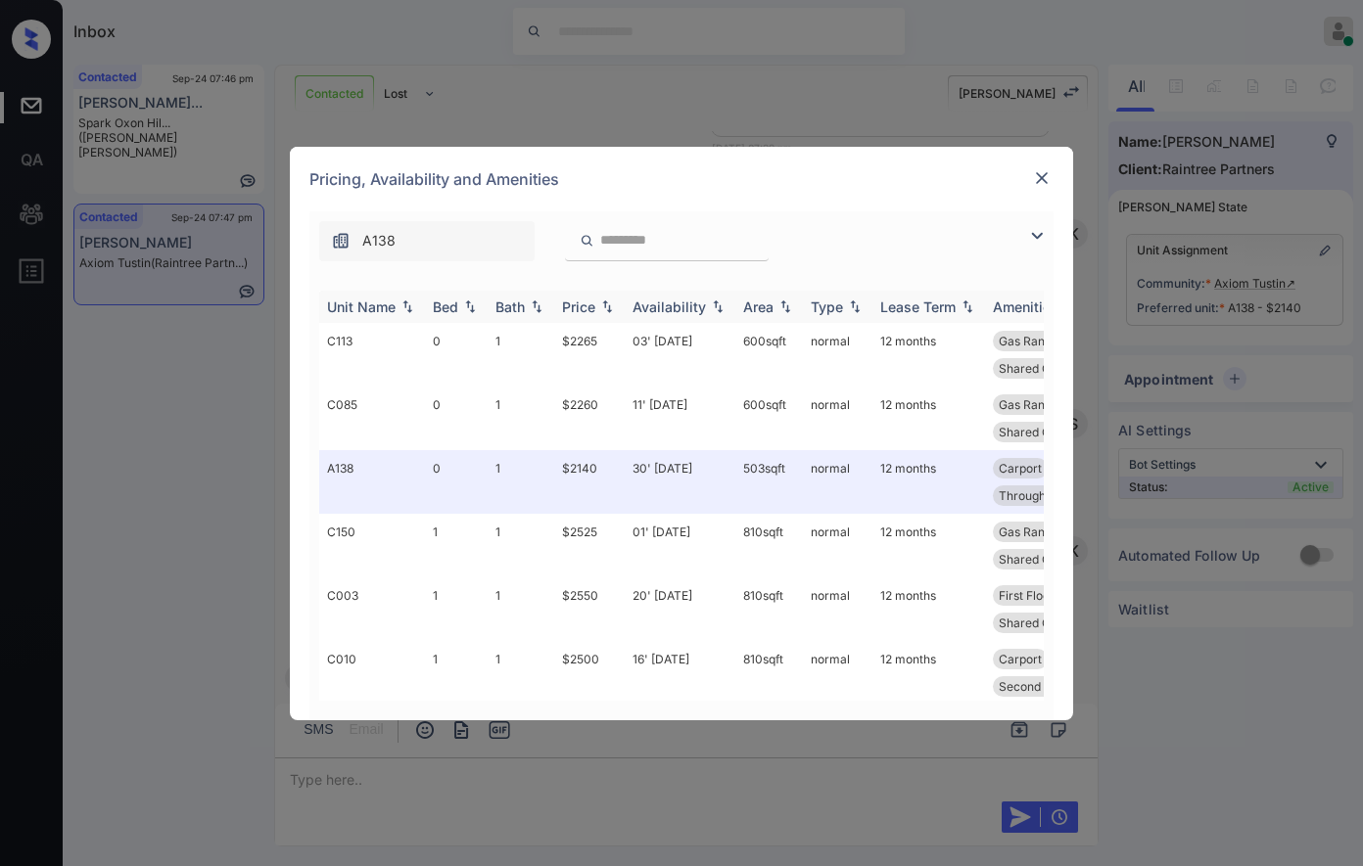
click at [603, 301] on img at bounding box center [607, 307] width 20 height 14
click at [601, 301] on img at bounding box center [607, 307] width 20 height 14
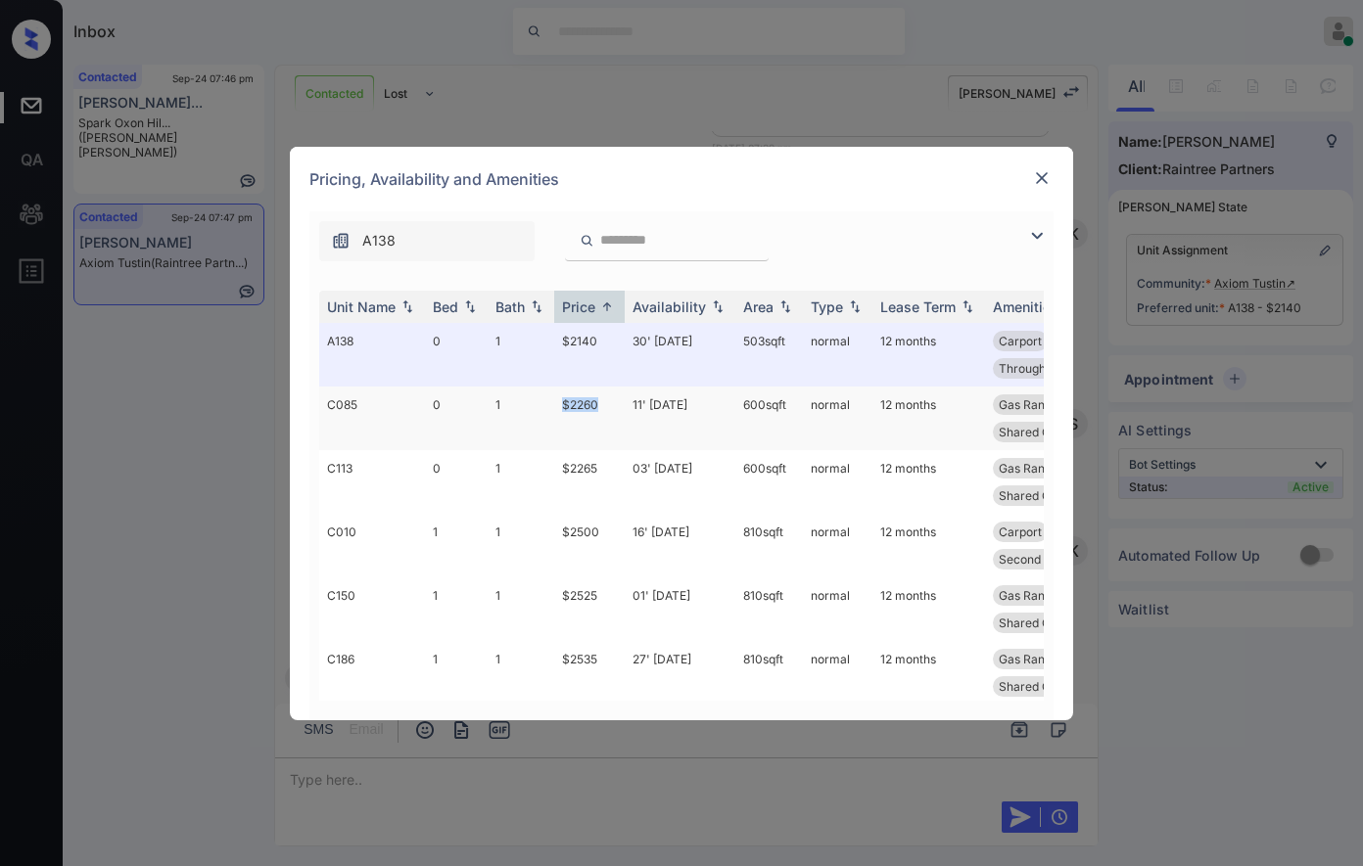
drag, startPoint x: 613, startPoint y: 406, endPoint x: 550, endPoint y: 409, distance: 62.7
click at [550, 409] on tr "C085 0 1 $2260 11' [DATE] 600 sqft normal 12 months Gas Range Open Patio Second…" at bounding box center [830, 419] width 1023 height 64
copy tr "$2260"
click at [704, 403] on td "11' [DATE]" at bounding box center [680, 419] width 111 height 64
click at [704, 403] on td "11' Oct 25" at bounding box center [680, 419] width 111 height 64
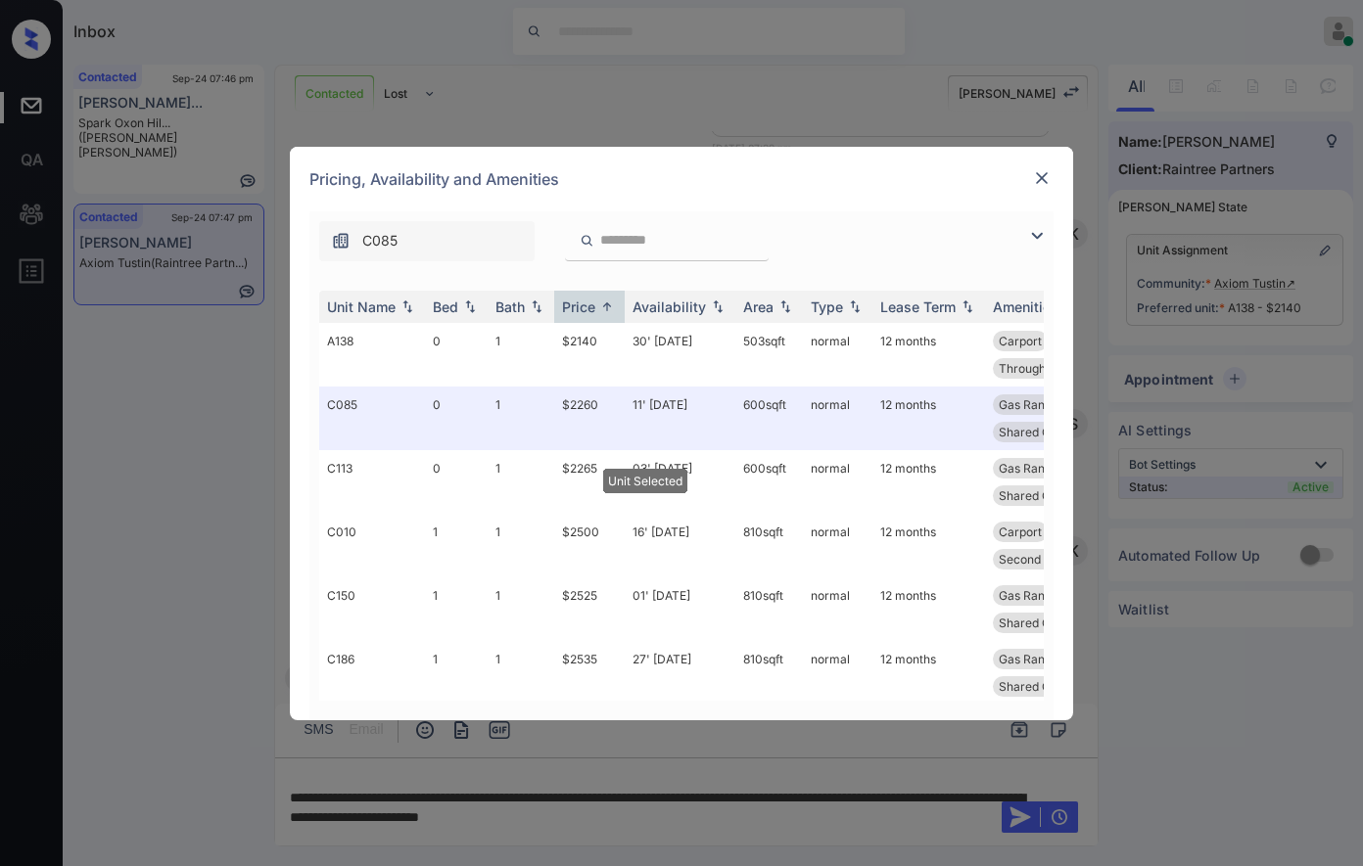
click at [1039, 172] on img at bounding box center [1042, 178] width 20 height 20
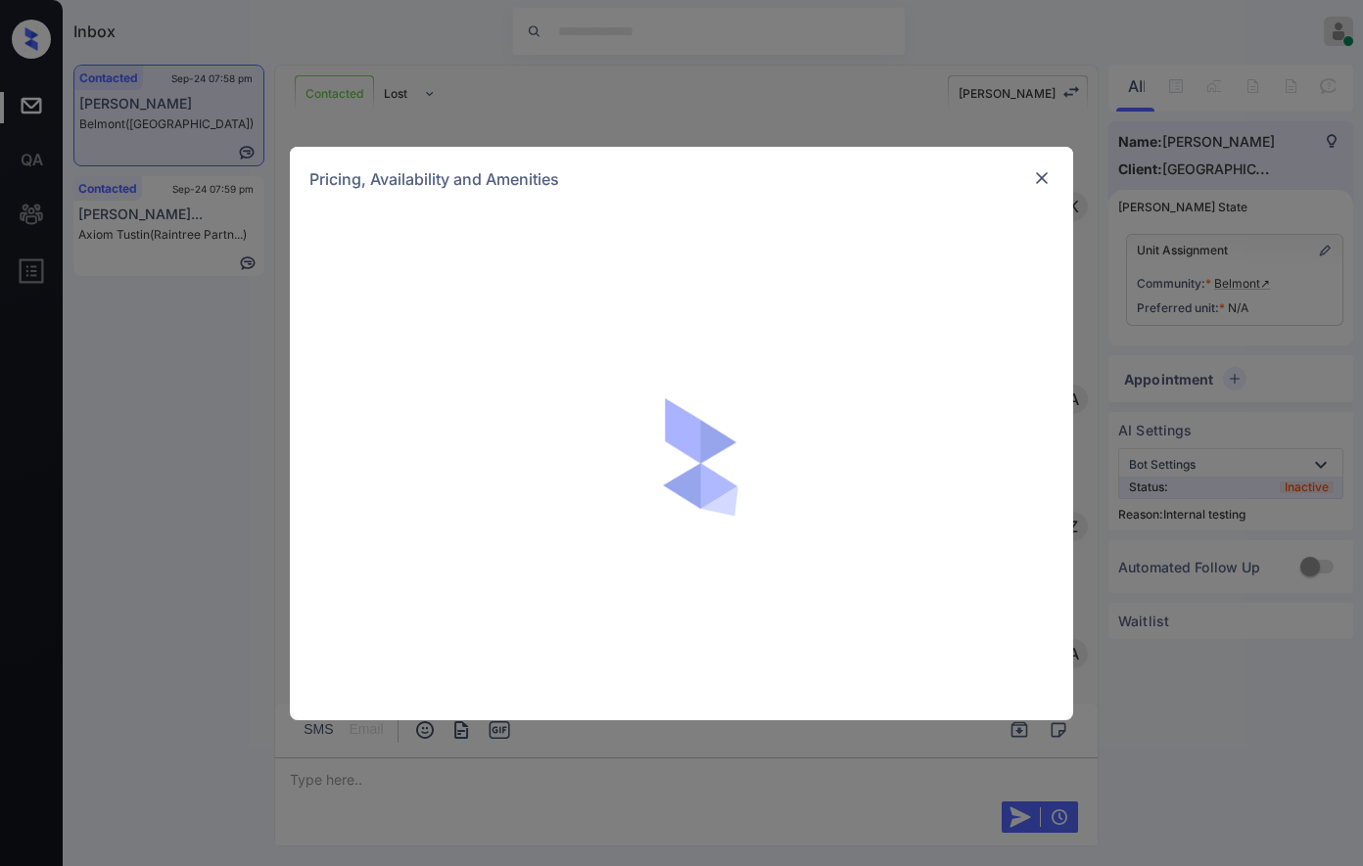
scroll to position [4264, 0]
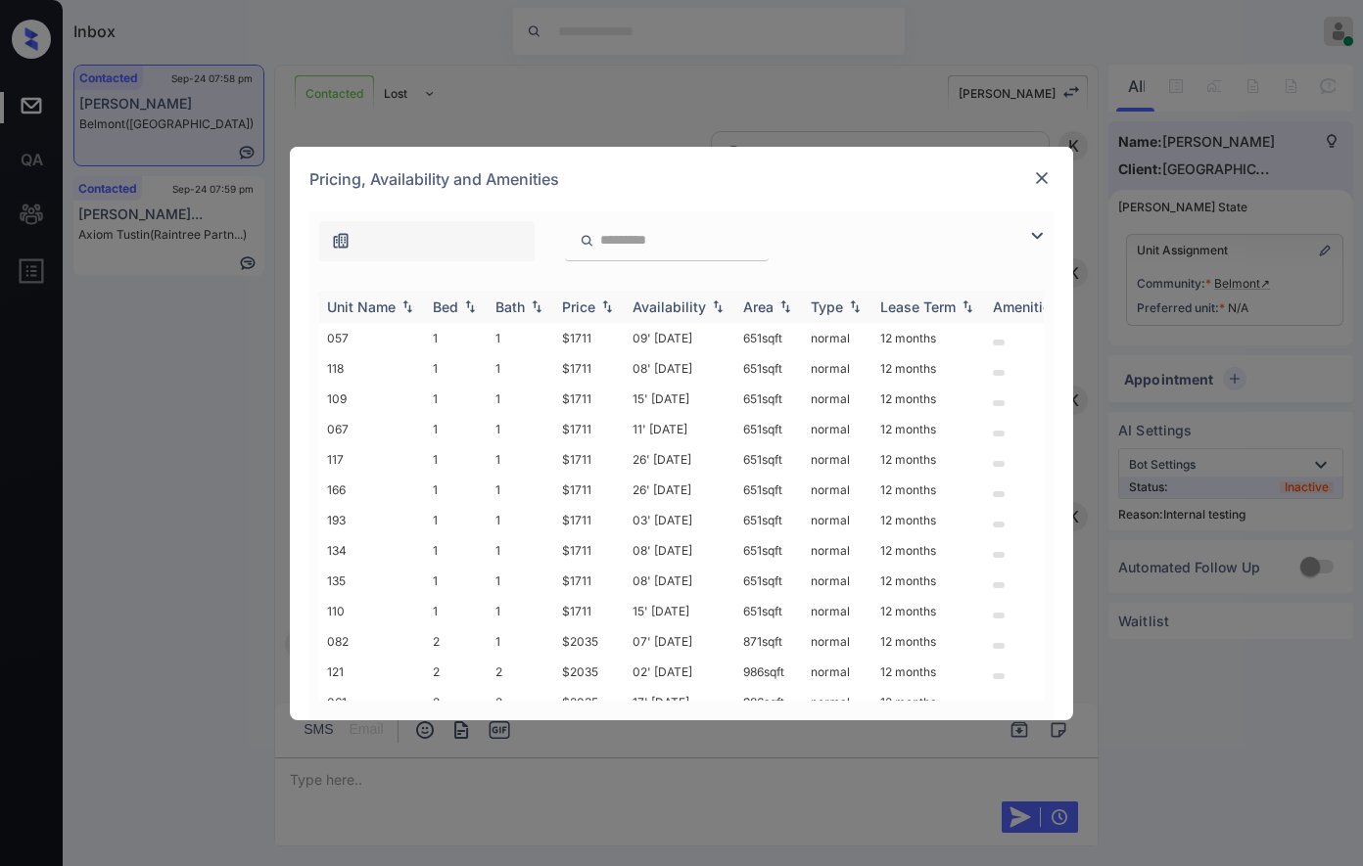
click at [606, 303] on img at bounding box center [607, 307] width 20 height 14
click at [606, 303] on img at bounding box center [607, 307] width 20 height 15
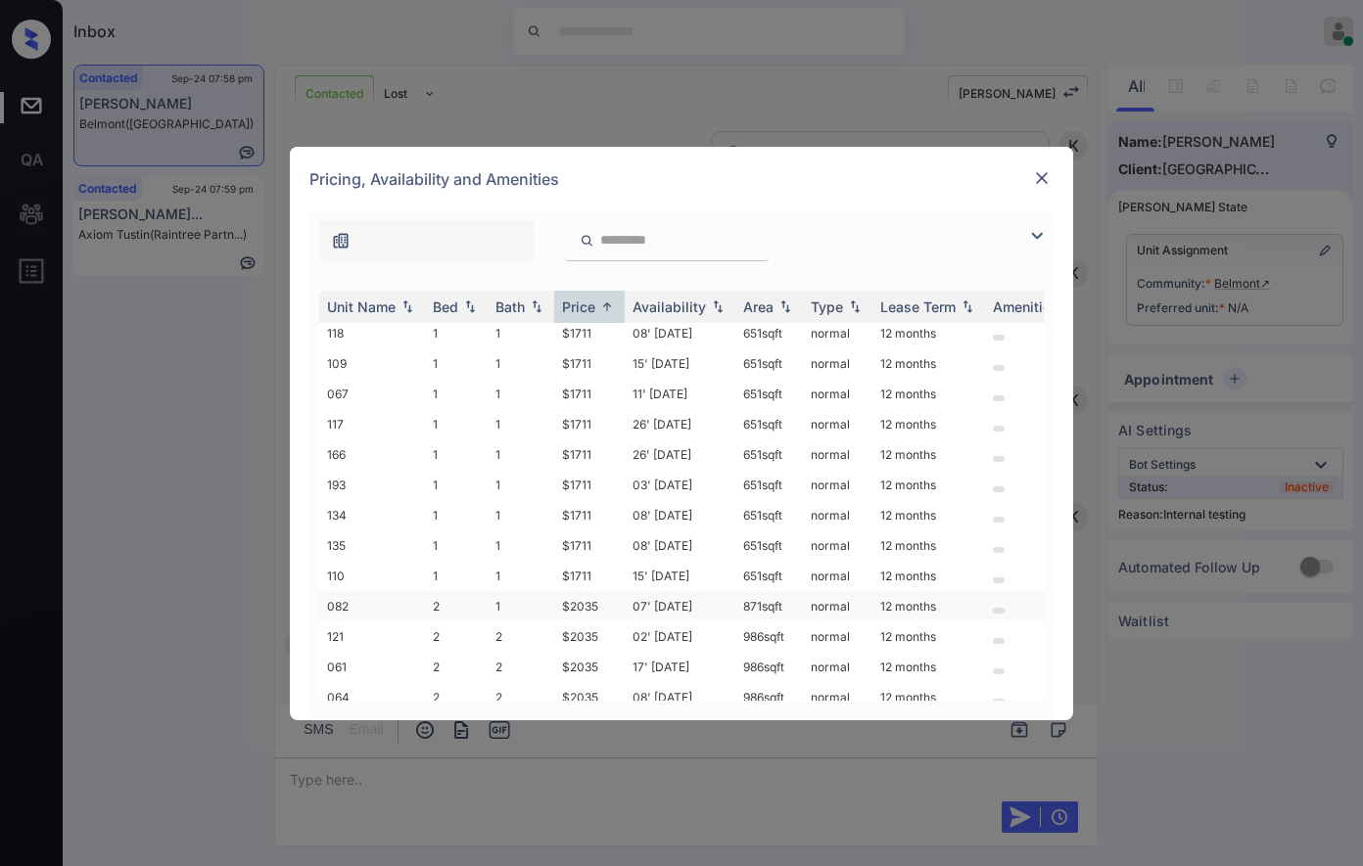
scroll to position [90, 0]
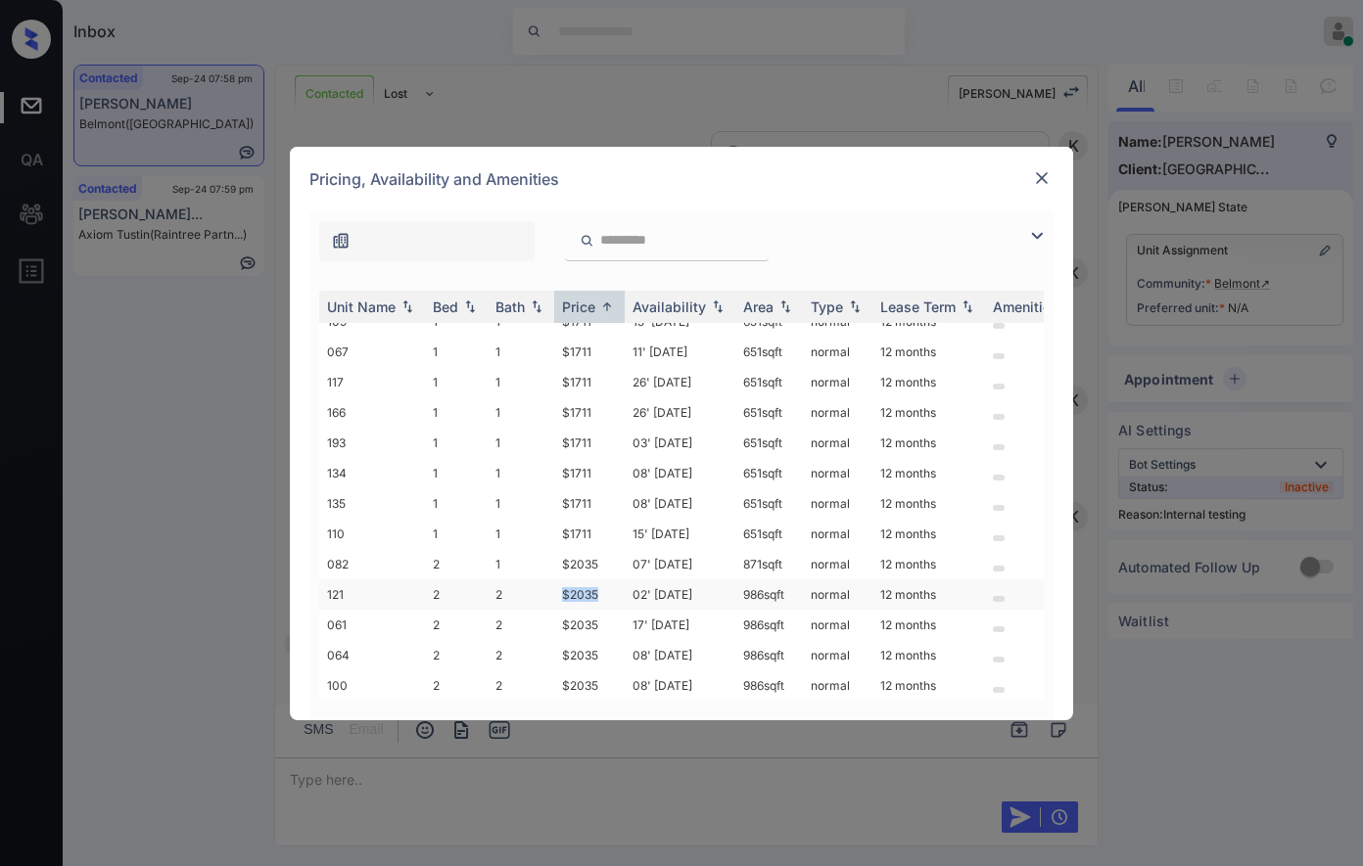
drag, startPoint x: 617, startPoint y: 579, endPoint x: 540, endPoint y: 571, distance: 76.9
click at [540, 579] on tr "121 2 2 $2035 02' Sep 25 986 sqft normal 12 months" at bounding box center [830, 594] width 1023 height 30
copy tr "$2035"
click at [588, 579] on td "$2035" at bounding box center [589, 594] width 70 height 30
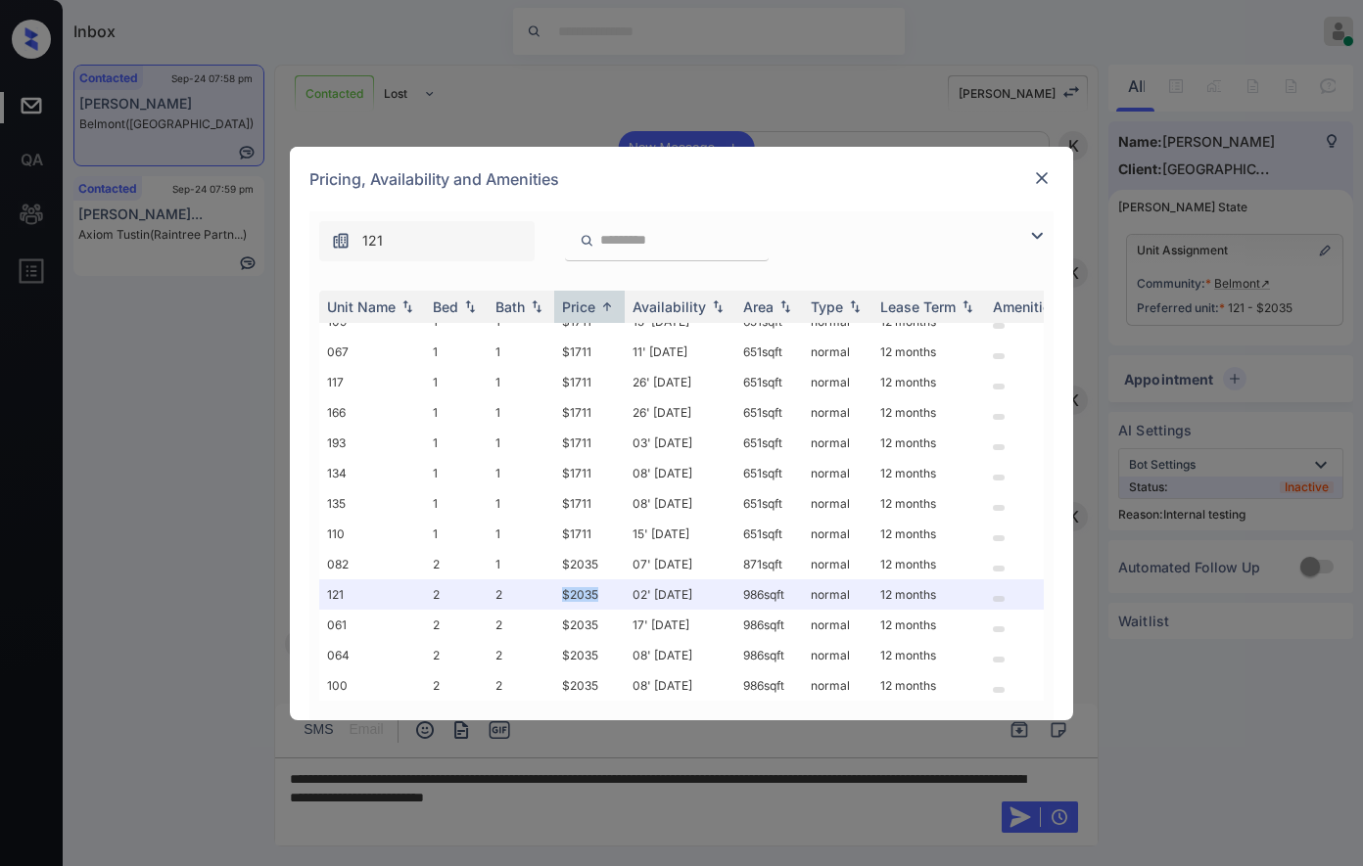
click at [1047, 177] on img at bounding box center [1042, 178] width 20 height 20
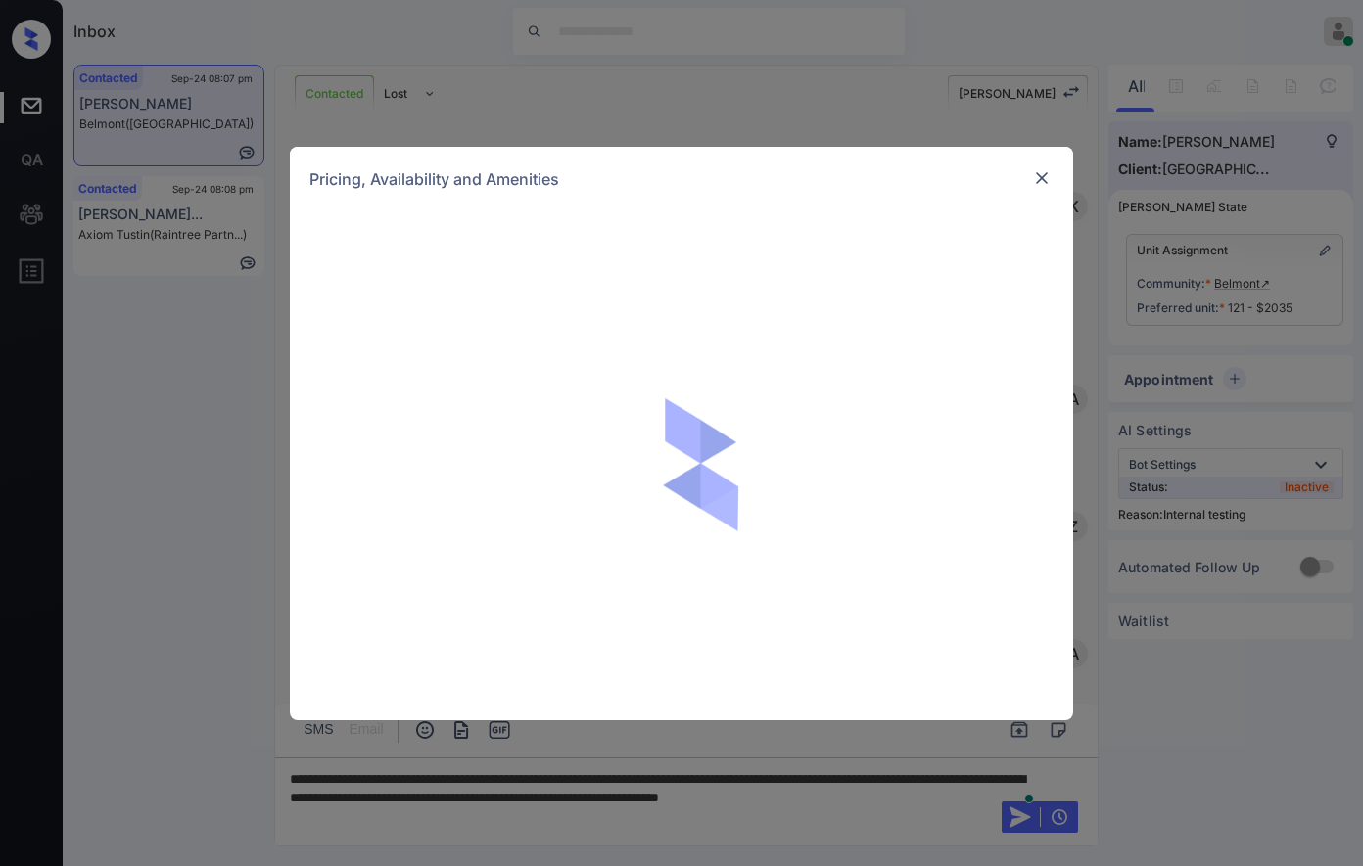
scroll to position [5930, 0]
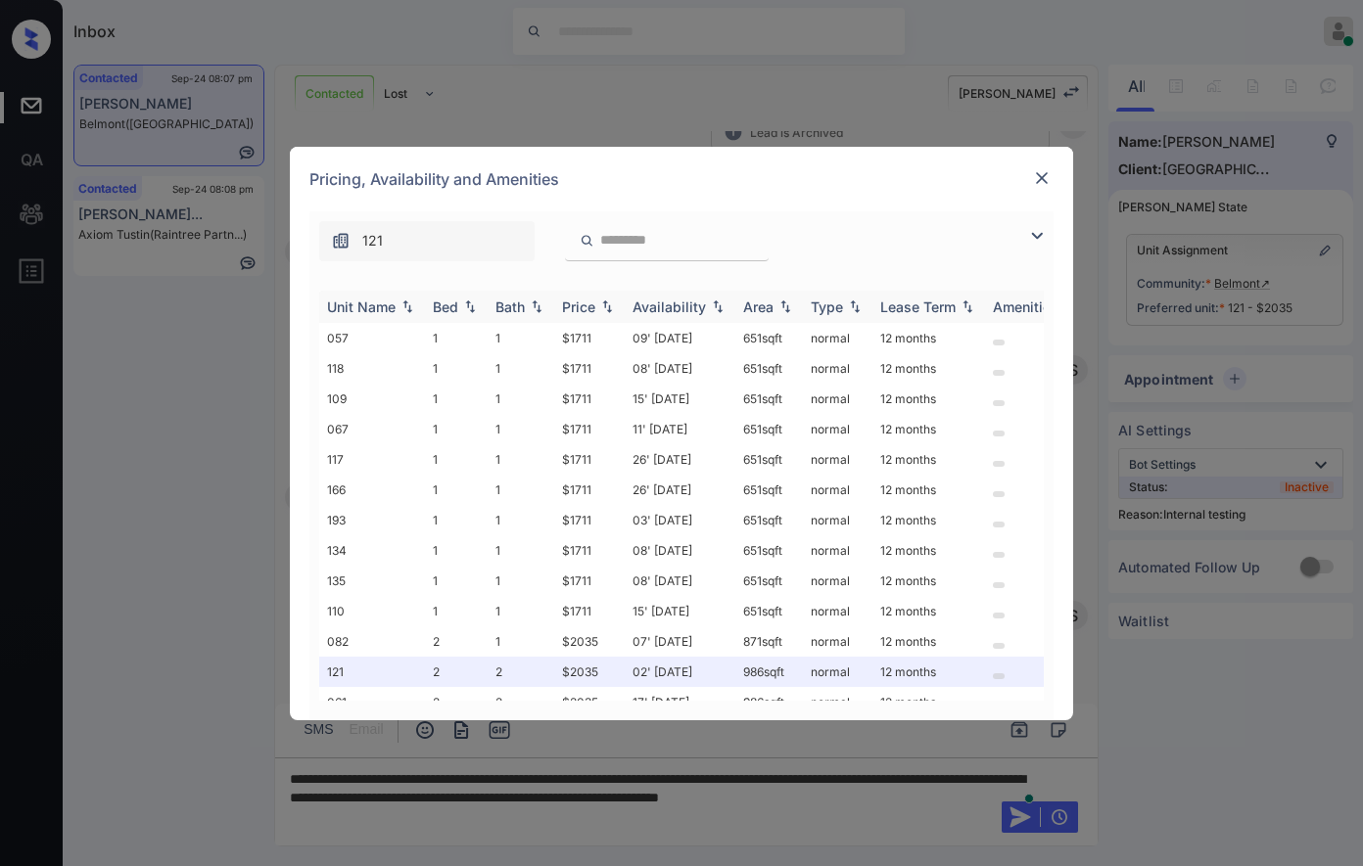
click at [601, 301] on img at bounding box center [607, 307] width 20 height 14
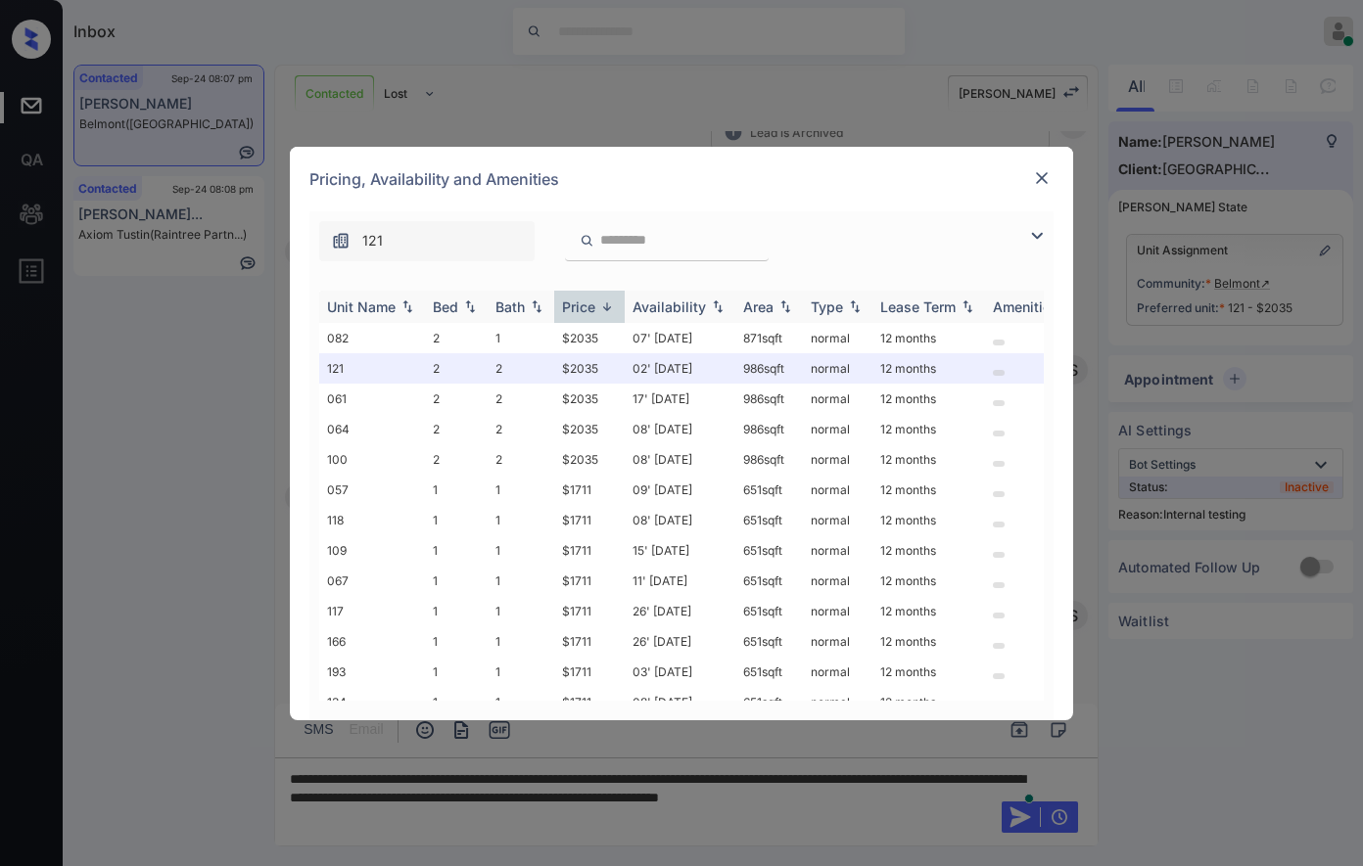
click at [601, 300] on img at bounding box center [607, 307] width 20 height 15
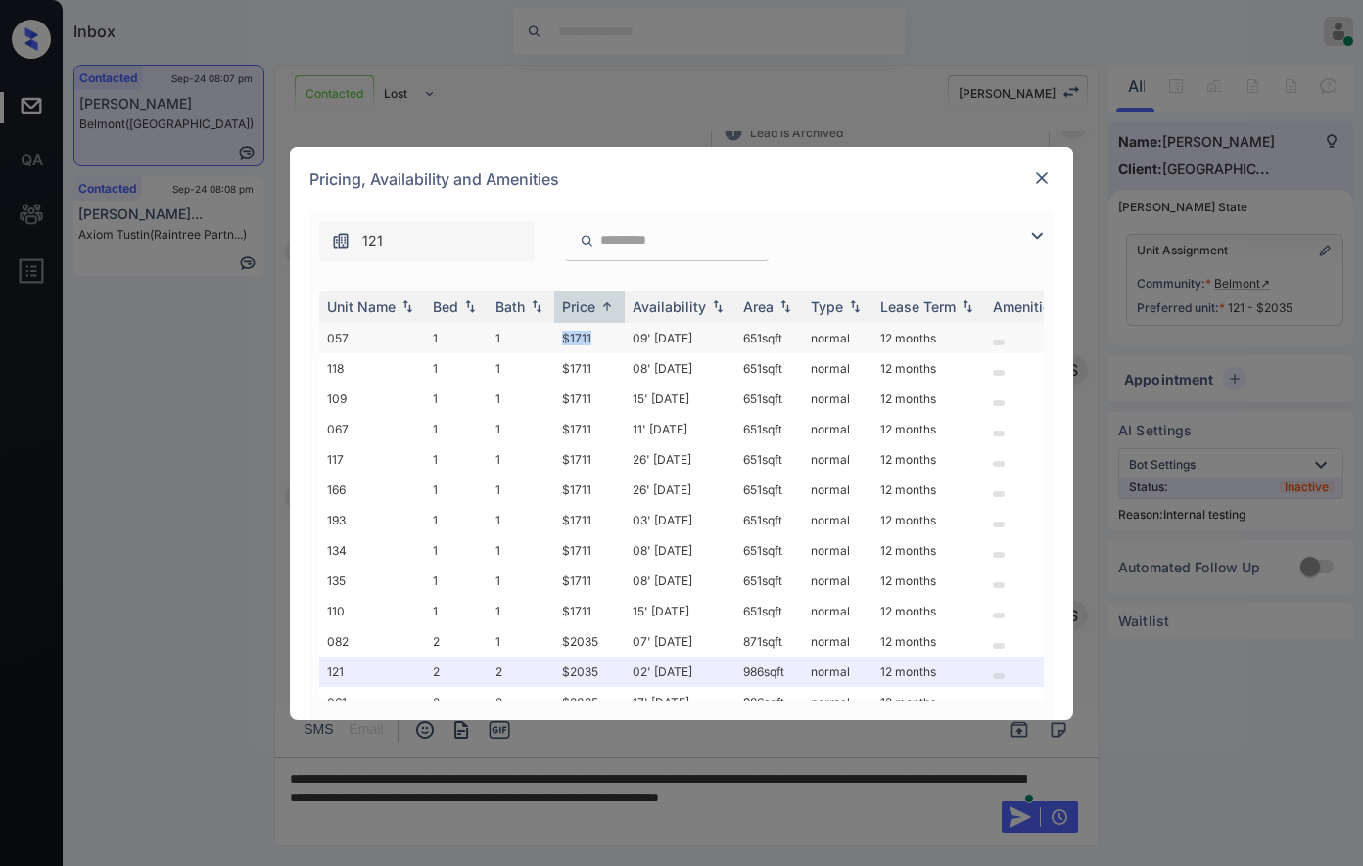
drag, startPoint x: 602, startPoint y: 333, endPoint x: 557, endPoint y: 329, distance: 45.2
click at [557, 329] on td "$1711" at bounding box center [589, 338] width 70 height 30
copy td "$1711"
click at [1040, 169] on img at bounding box center [1042, 178] width 20 height 20
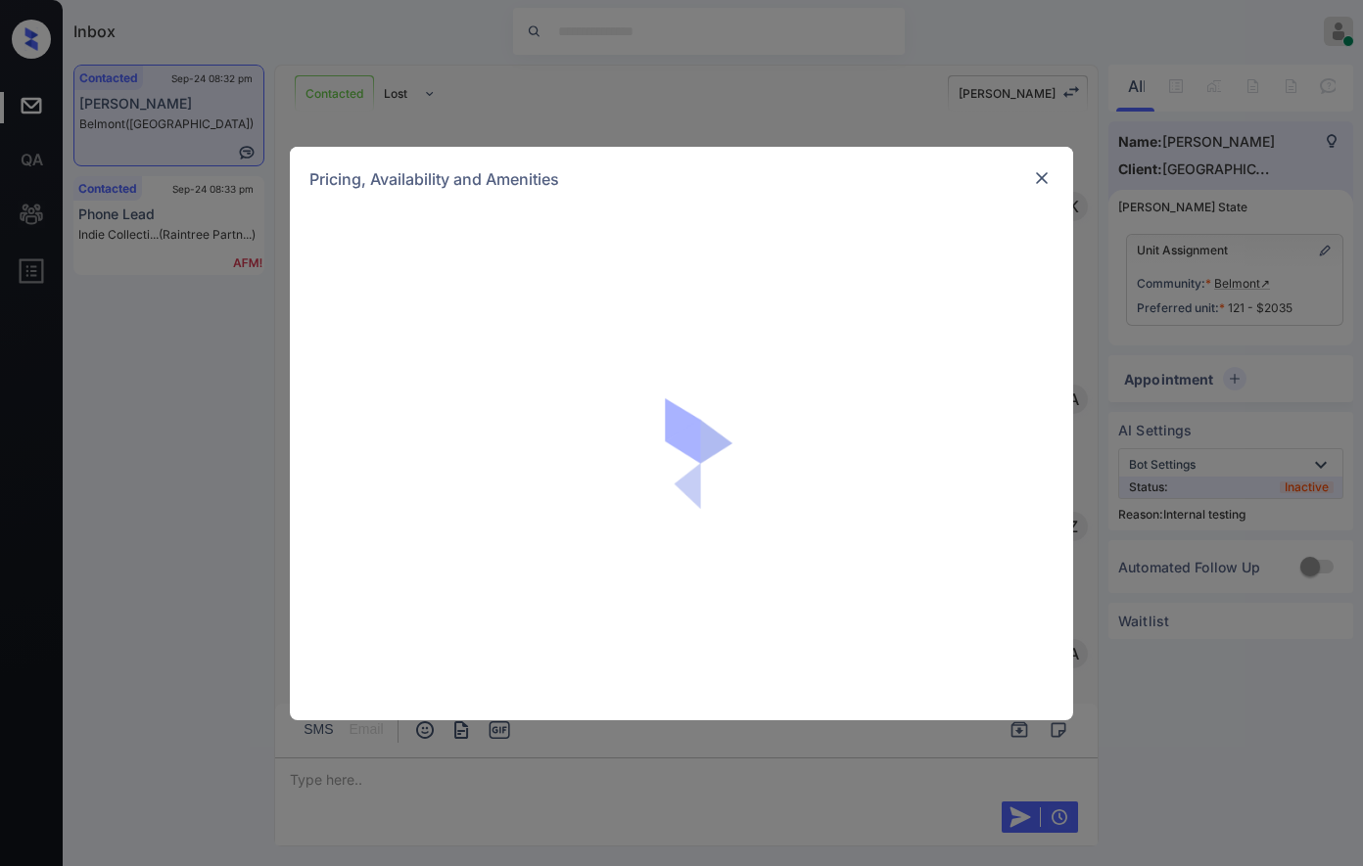
scroll to position [7486, 0]
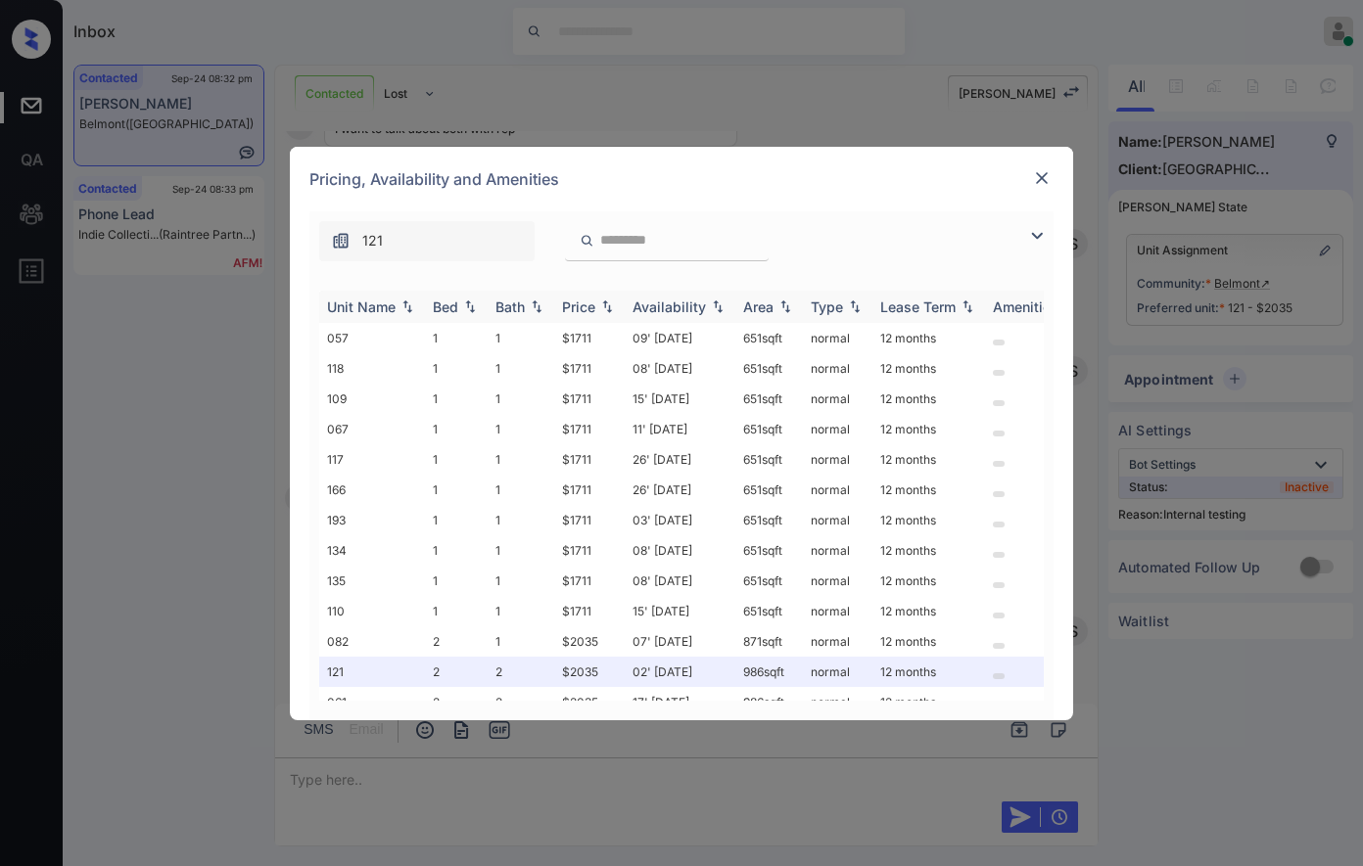
click at [612, 303] on img at bounding box center [607, 307] width 20 height 14
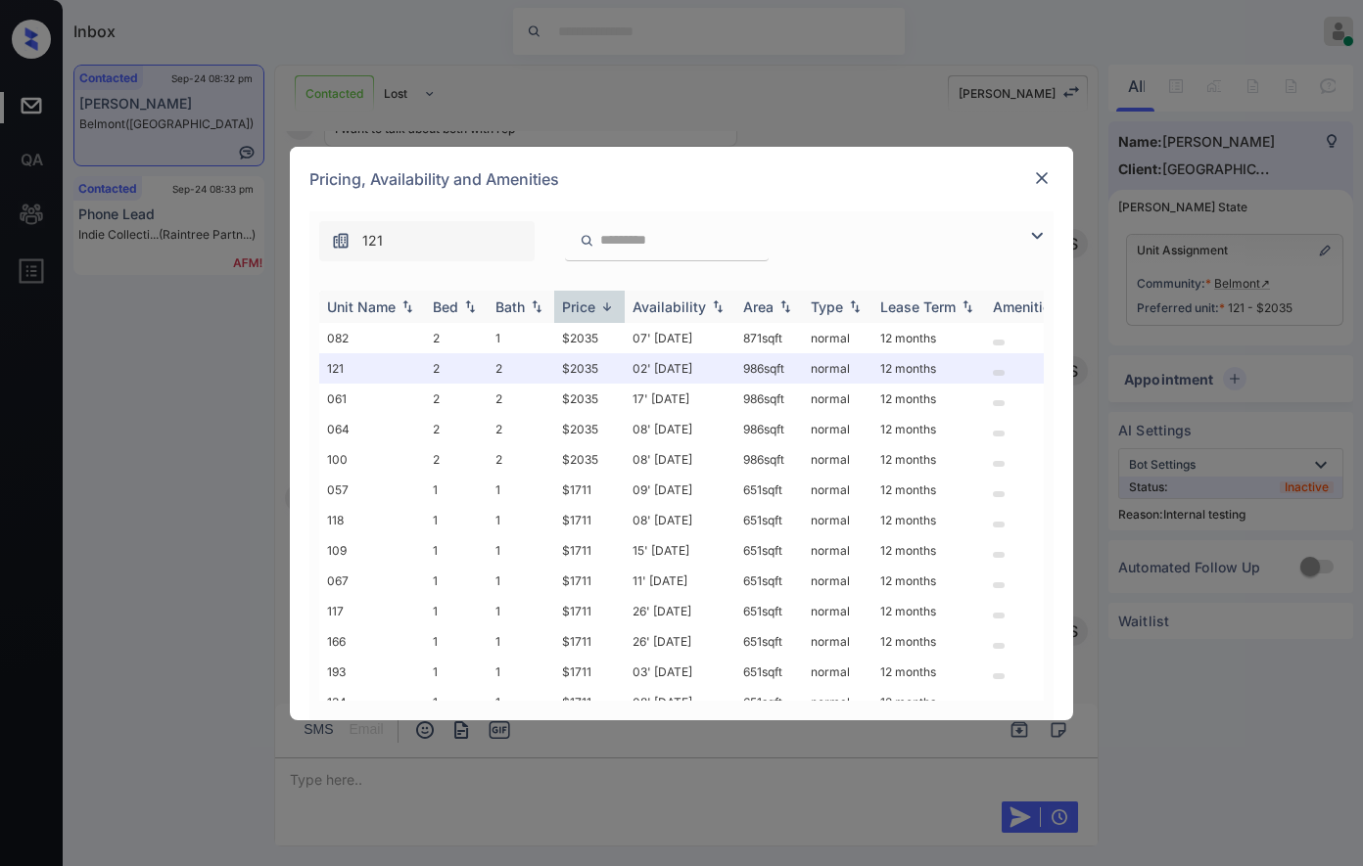
click at [612, 303] on img at bounding box center [607, 307] width 20 height 15
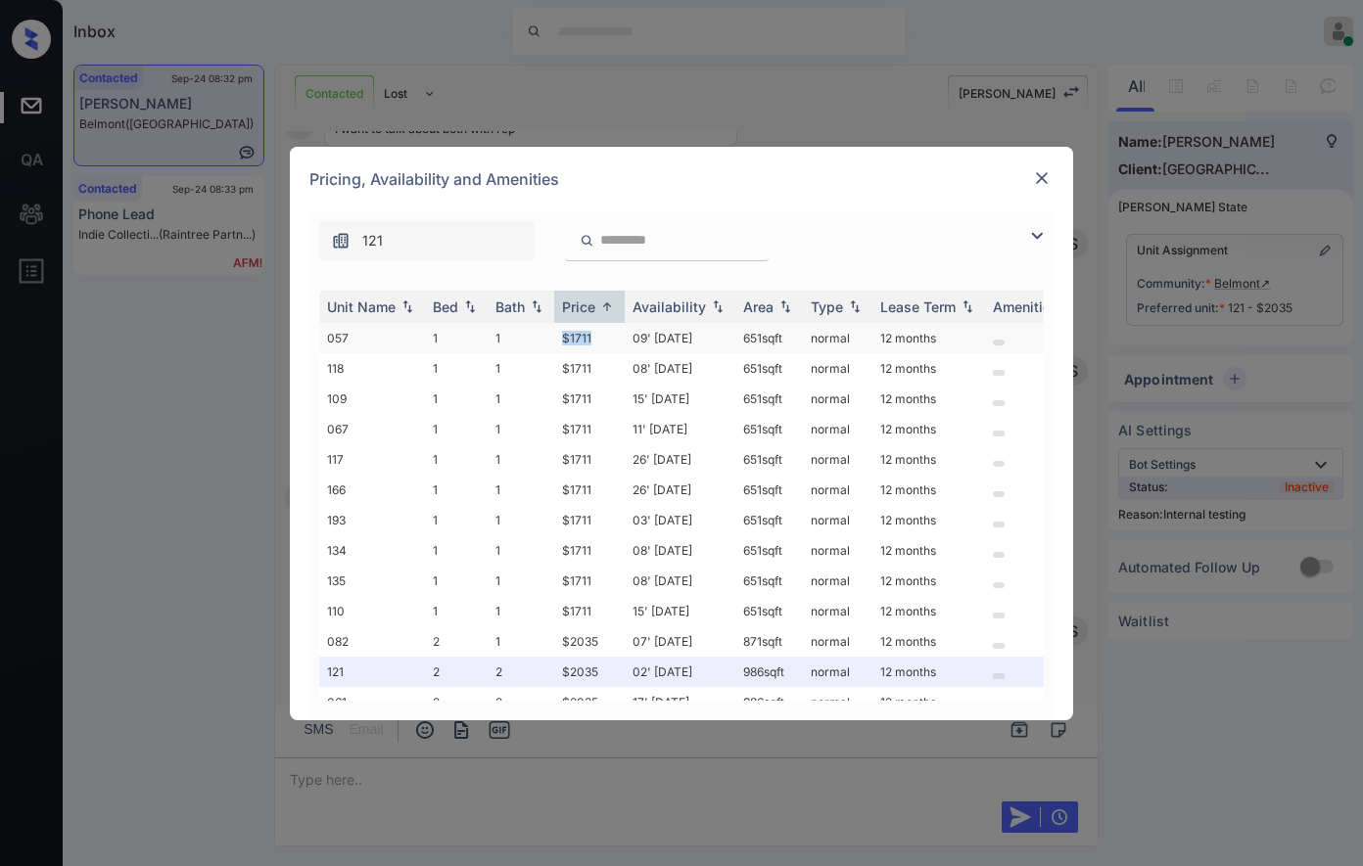
drag, startPoint x: 595, startPoint y: 332, endPoint x: 548, endPoint y: 328, distance: 47.1
click at [548, 328] on tr "057 1 1 $1711 09' Jun 25 651 sqft normal 12 months" at bounding box center [830, 338] width 1023 height 30
copy tr "$1711"
click at [1042, 180] on img at bounding box center [1042, 178] width 20 height 20
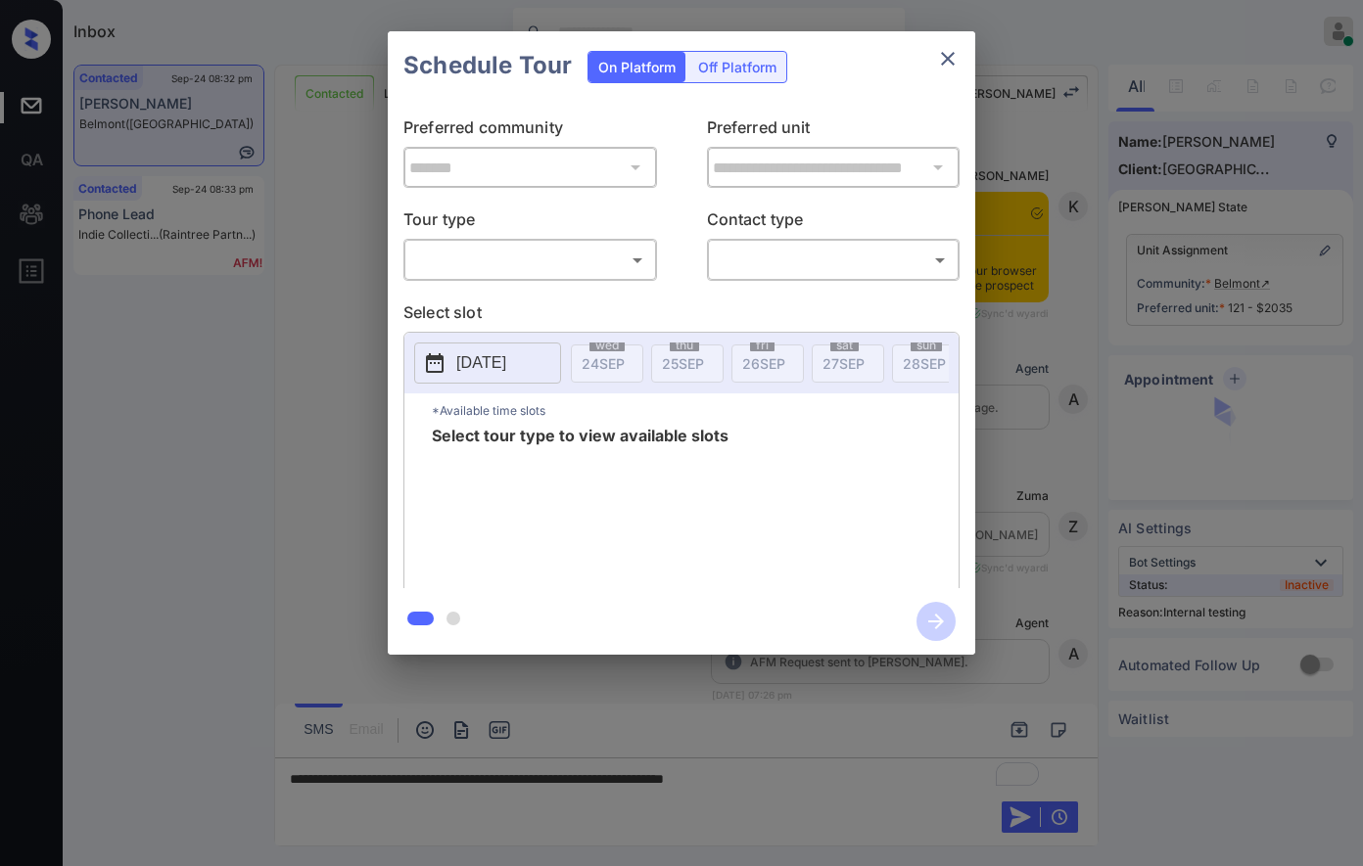
scroll to position [2919, 0]
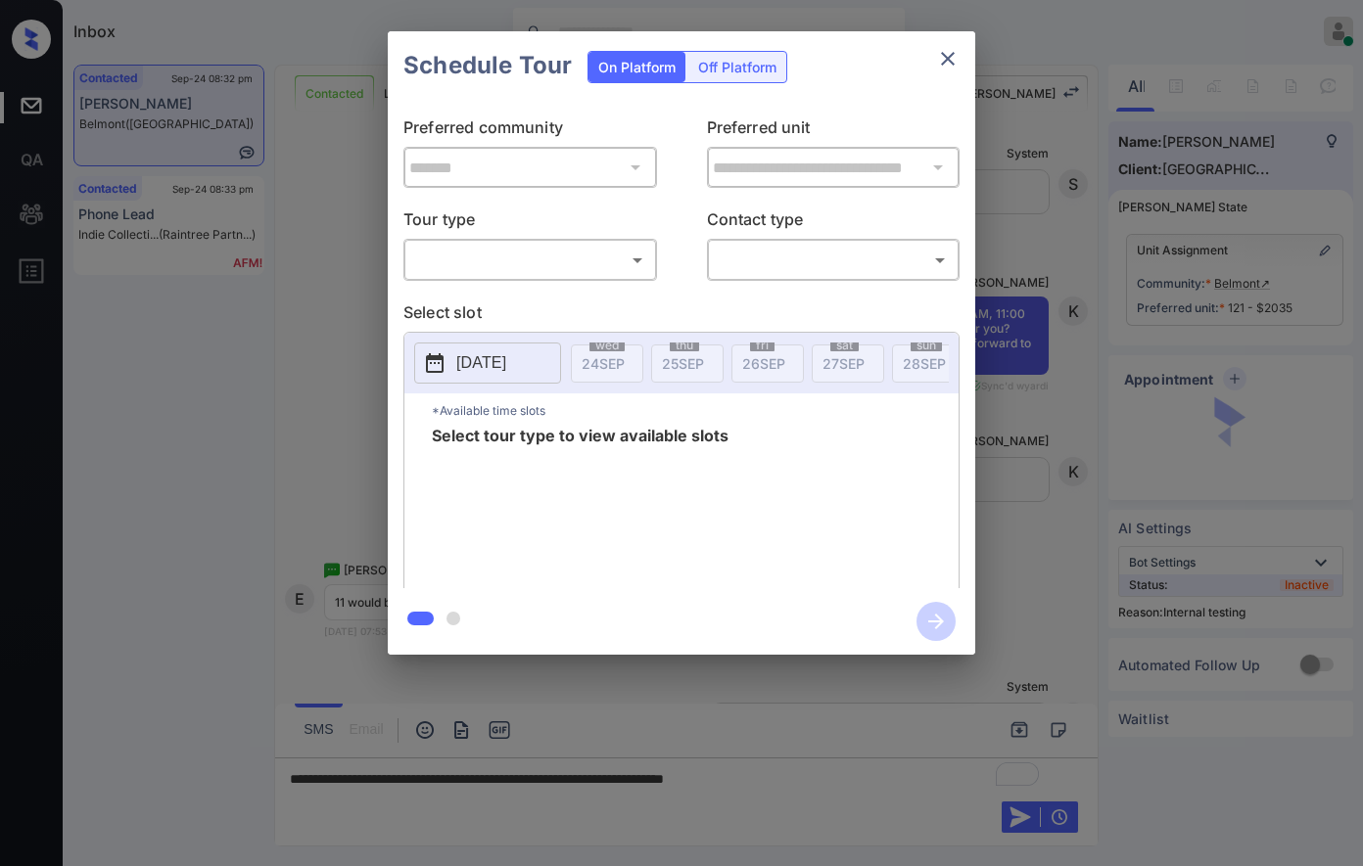
click at [588, 255] on body "Inbox [PERSON_NAME] Online Set yourself offline Set yourself on break Profile S…" at bounding box center [681, 433] width 1363 height 866
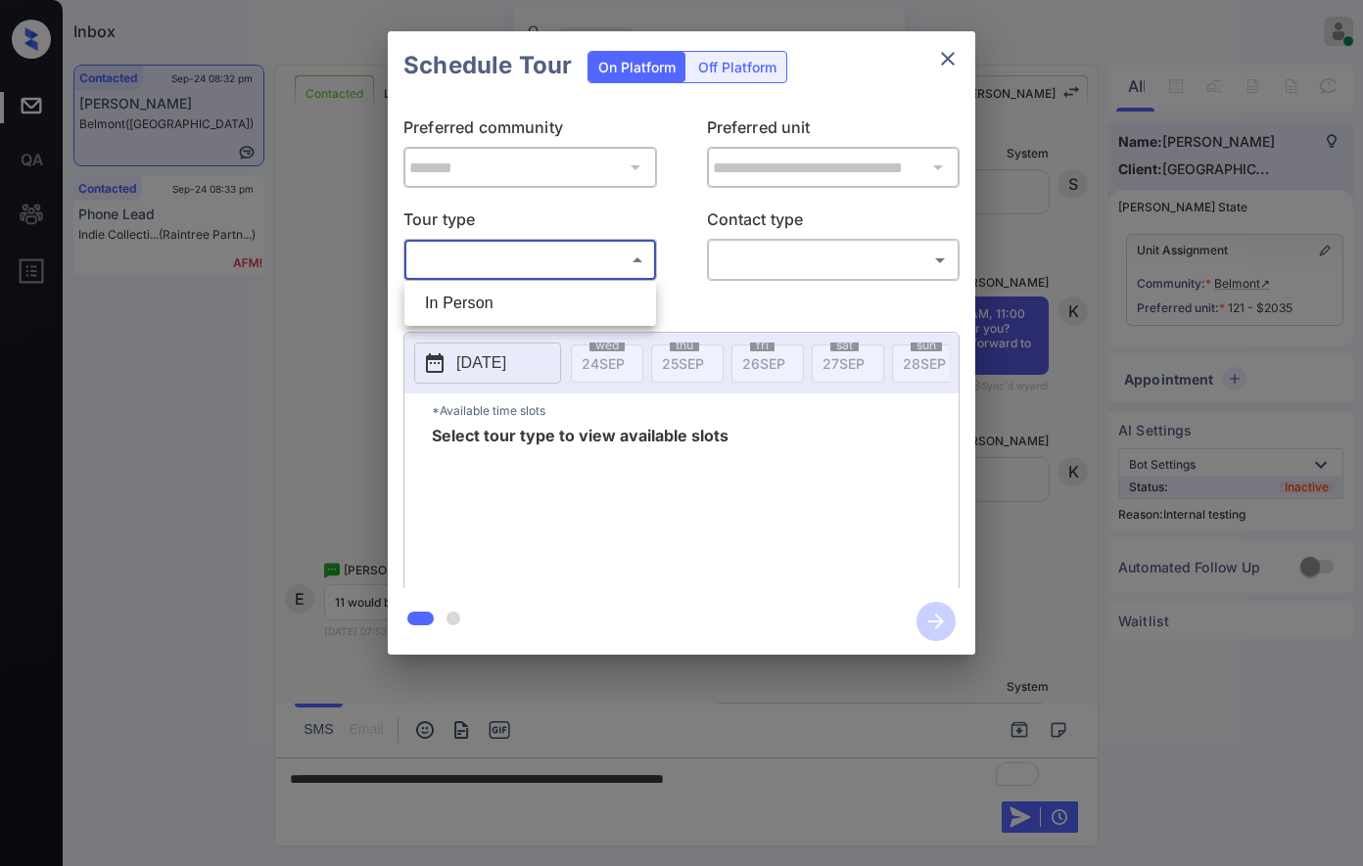
click at [1070, 278] on div at bounding box center [681, 433] width 1363 height 866
click at [1015, 293] on div "**********" at bounding box center [681, 343] width 1363 height 686
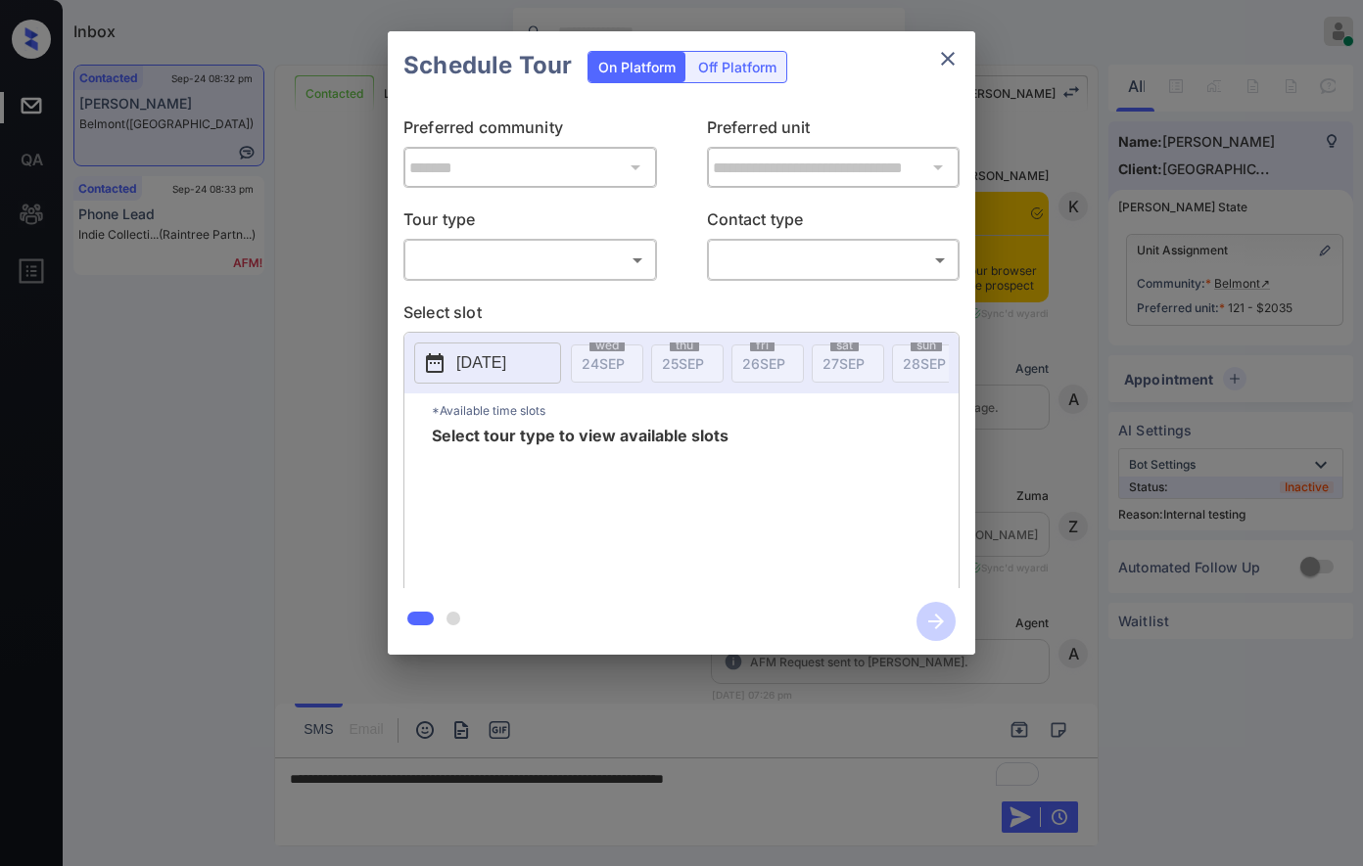
scroll to position [2919, 0]
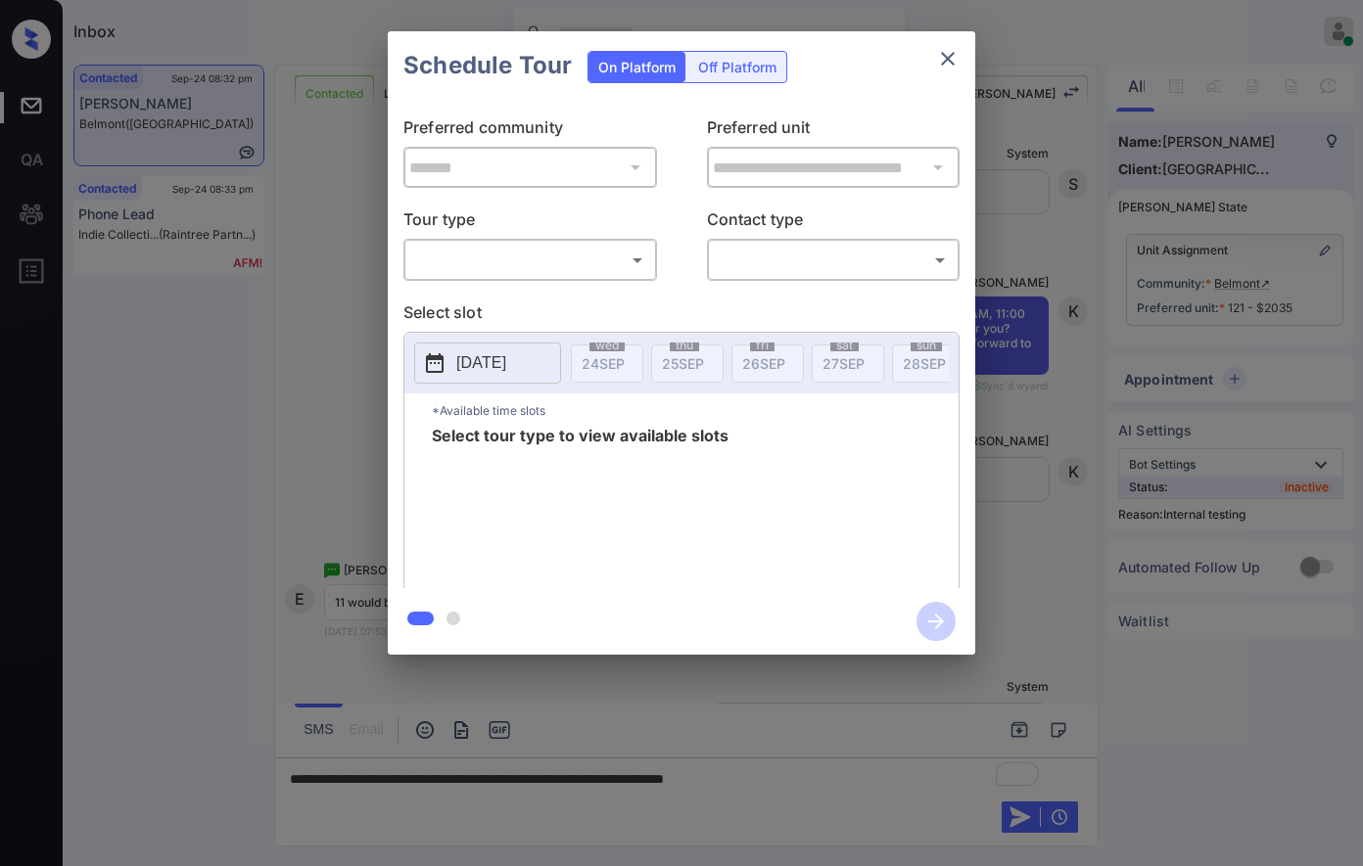
click at [605, 276] on div "​ ​" at bounding box center [530, 260] width 254 height 42
click at [603, 264] on body "Inbox [PERSON_NAME] Online Set yourself offline Set yourself on break Profile S…" at bounding box center [681, 433] width 1363 height 866
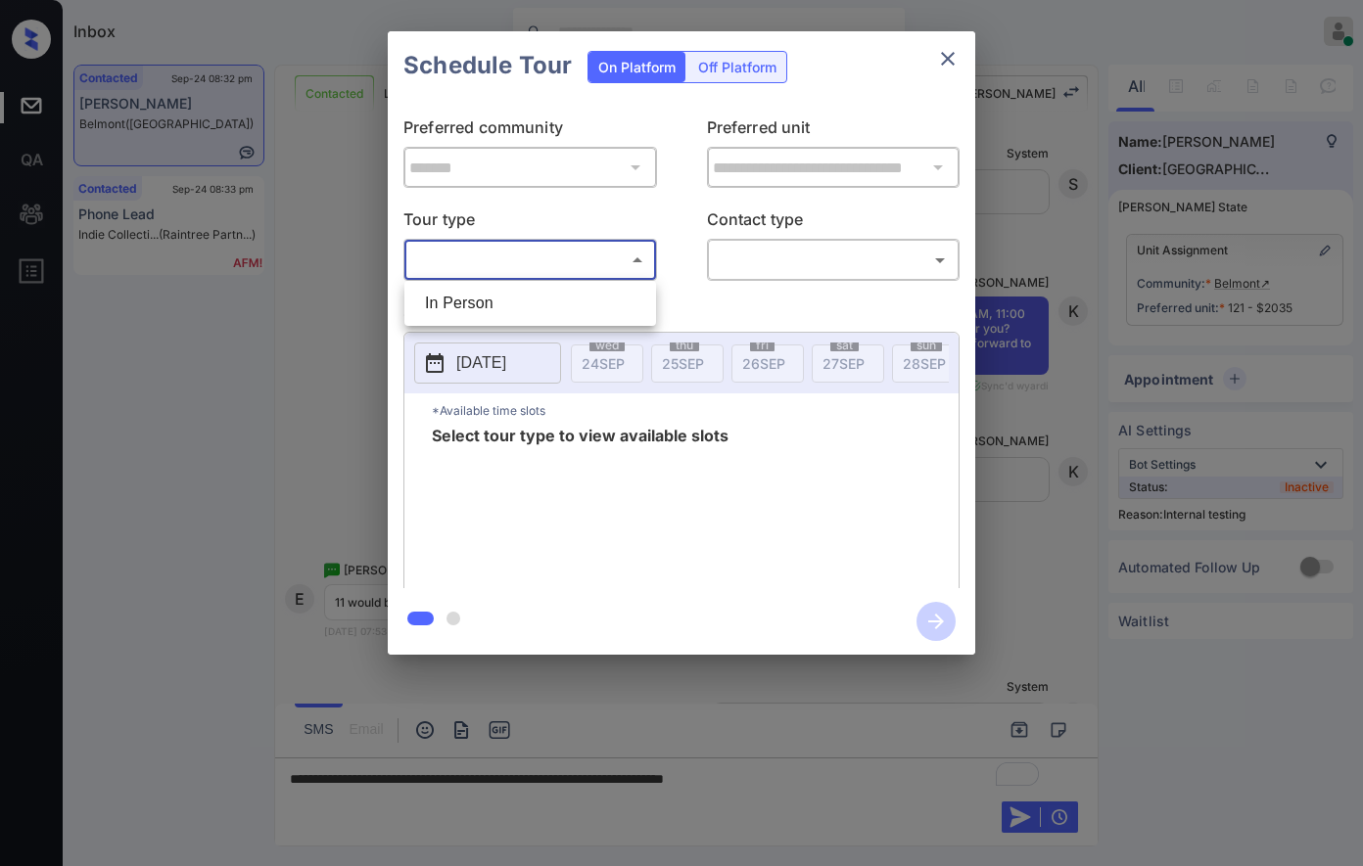
click at [587, 301] on li "In Person" at bounding box center [530, 303] width 242 height 35
type input "********"
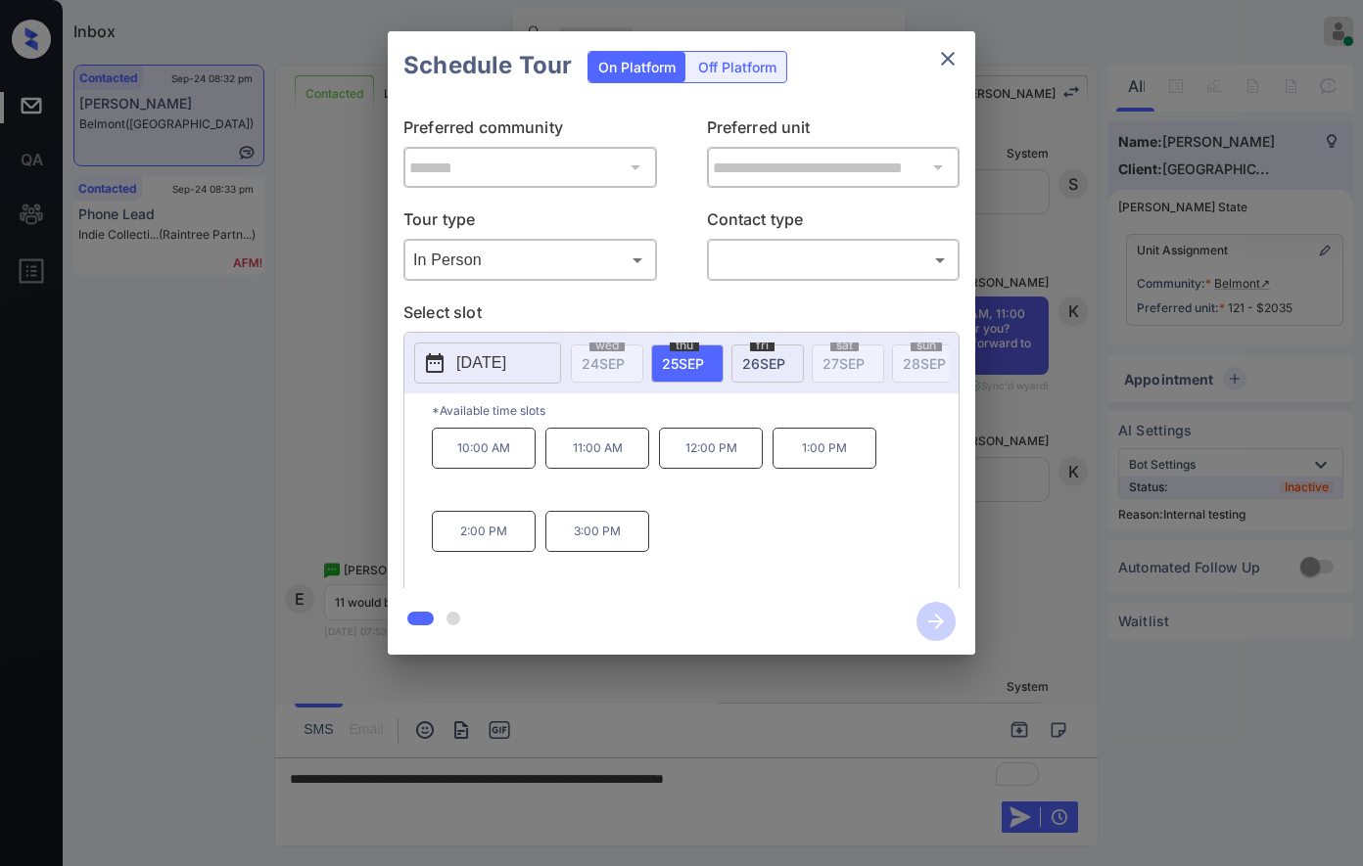
click at [846, 794] on div at bounding box center [681, 433] width 1363 height 866
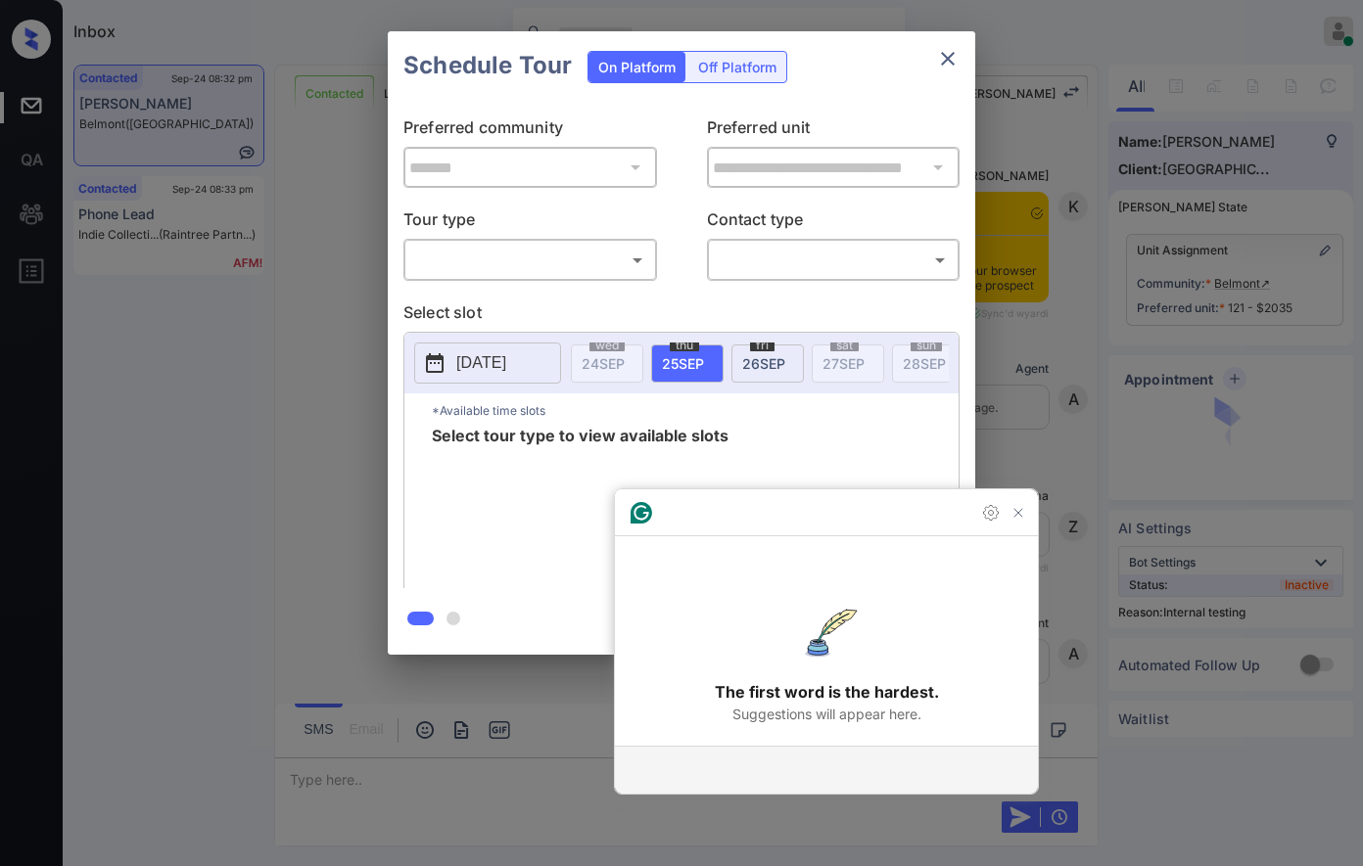
scroll to position [2919, 0]
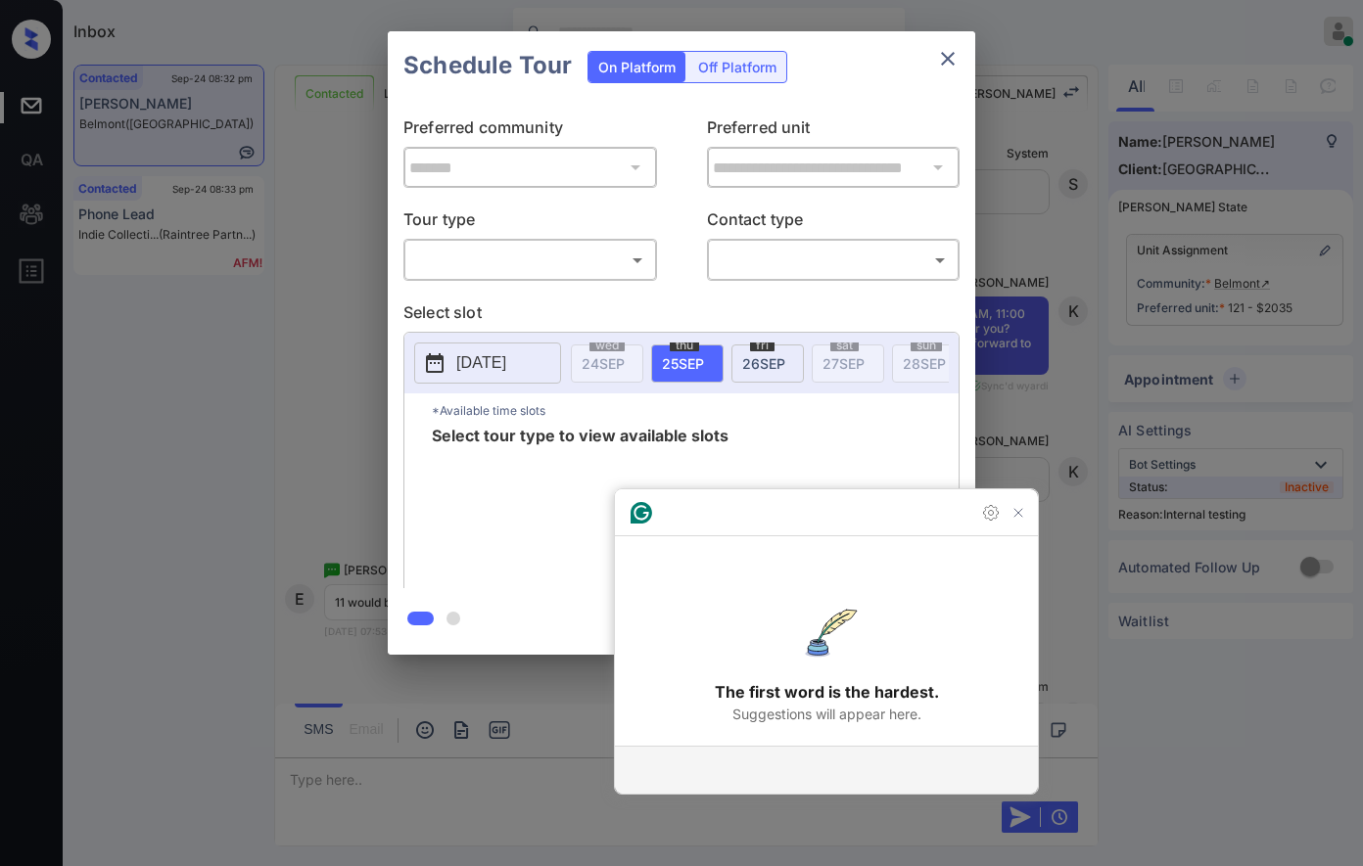
click at [555, 262] on body "Inbox [PERSON_NAME] Online Set yourself offline Set yourself on break Profile S…" at bounding box center [681, 433] width 1363 height 866
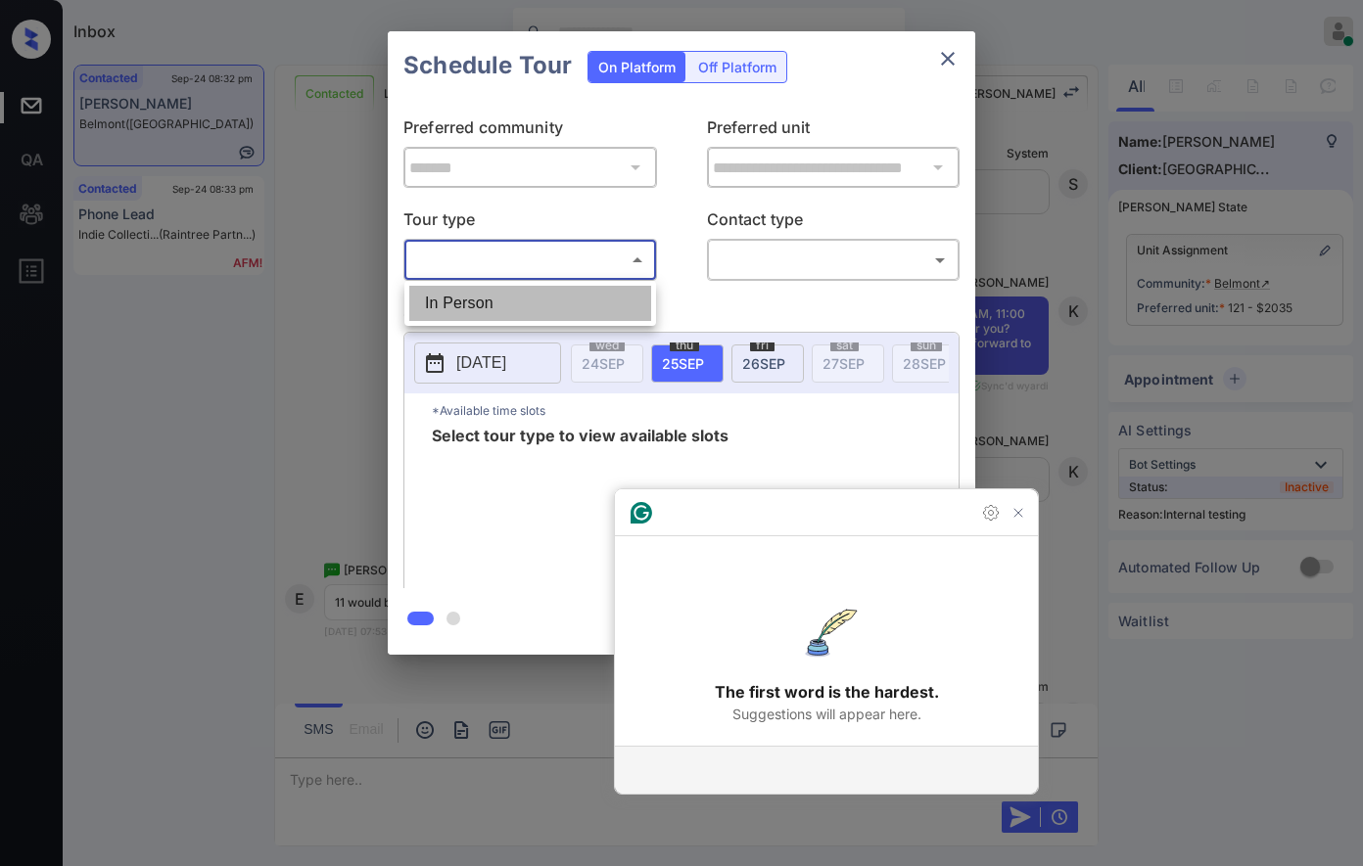
drag, startPoint x: 558, startPoint y: 303, endPoint x: 822, endPoint y: 279, distance: 265.4
click at [559, 304] on li "In Person" at bounding box center [530, 303] width 242 height 35
type input "********"
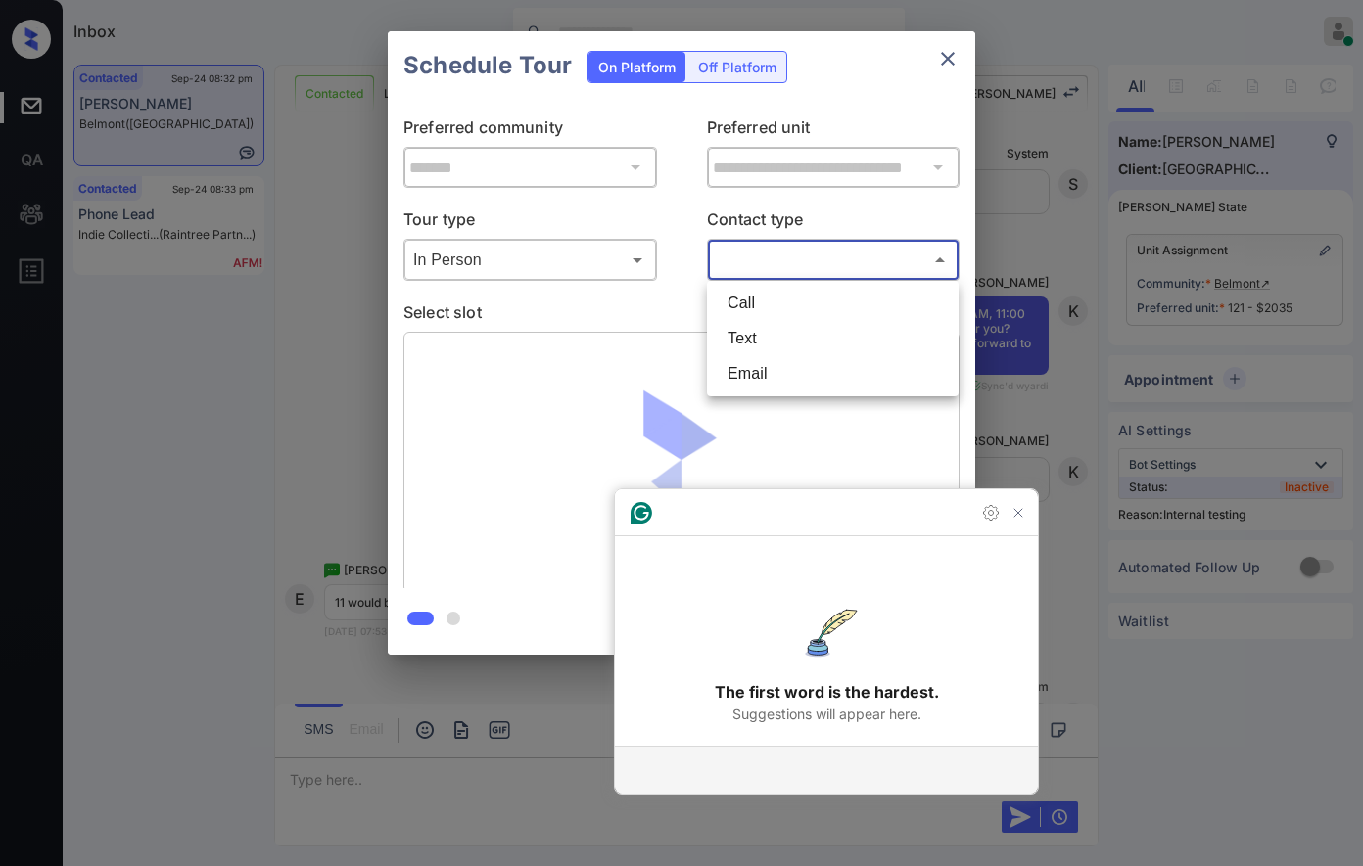
click at [822, 262] on body "Inbox Caroline Dacanay Online Set yourself offline Set yourself on break Profil…" at bounding box center [681, 433] width 1363 height 866
click at [801, 336] on li "Text" at bounding box center [833, 338] width 242 height 35
type input "****"
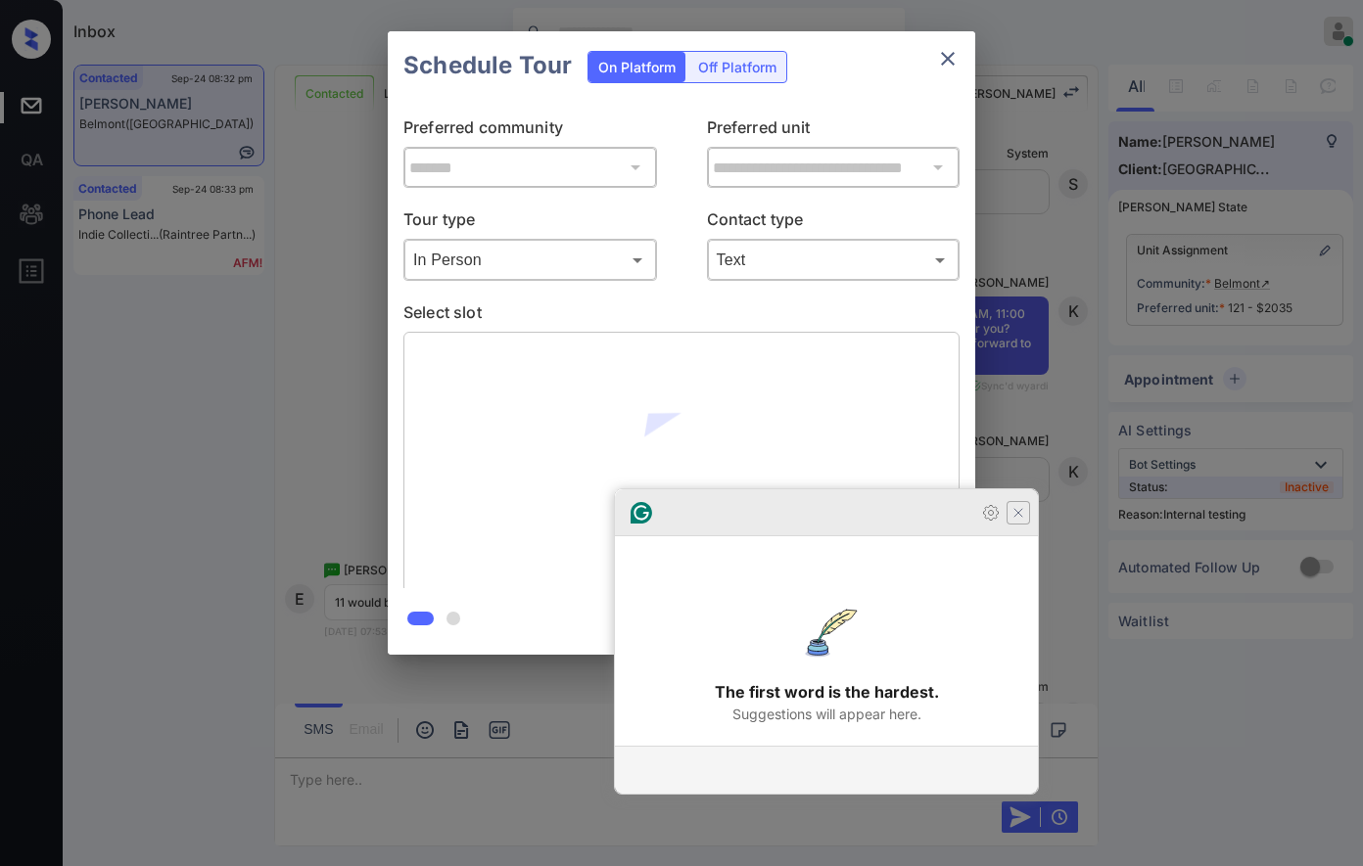
click at [1022, 521] on icon "Close Grammarly Assistant" at bounding box center [1018, 513] width 16 height 16
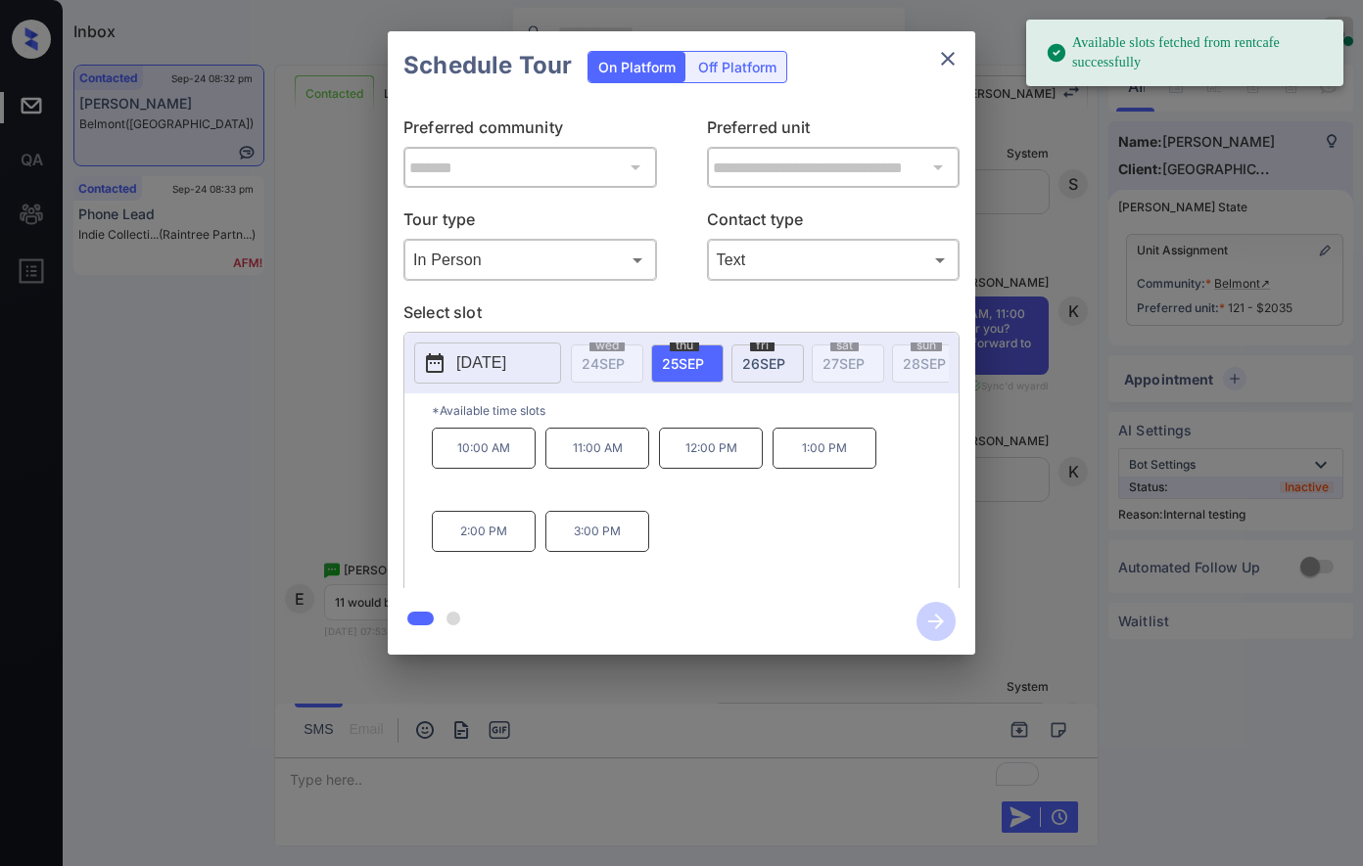
click at [605, 469] on p "11:00 AM" at bounding box center [597, 448] width 104 height 41
click at [920, 625] on icon "button" at bounding box center [935, 621] width 39 height 39
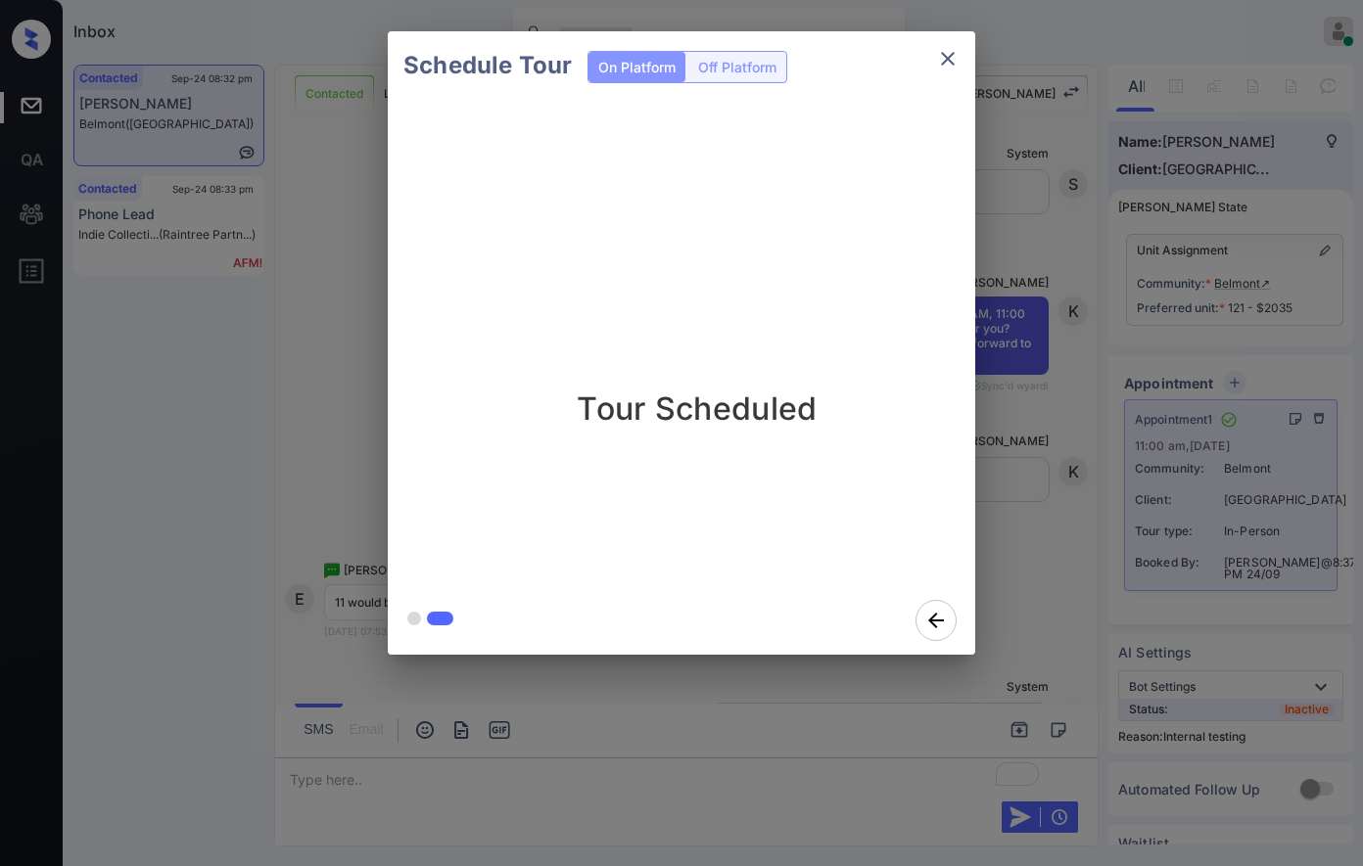
click at [1067, 430] on div "Schedule Tour On Platform Off Platform Tour Scheduled" at bounding box center [681, 343] width 1363 height 686
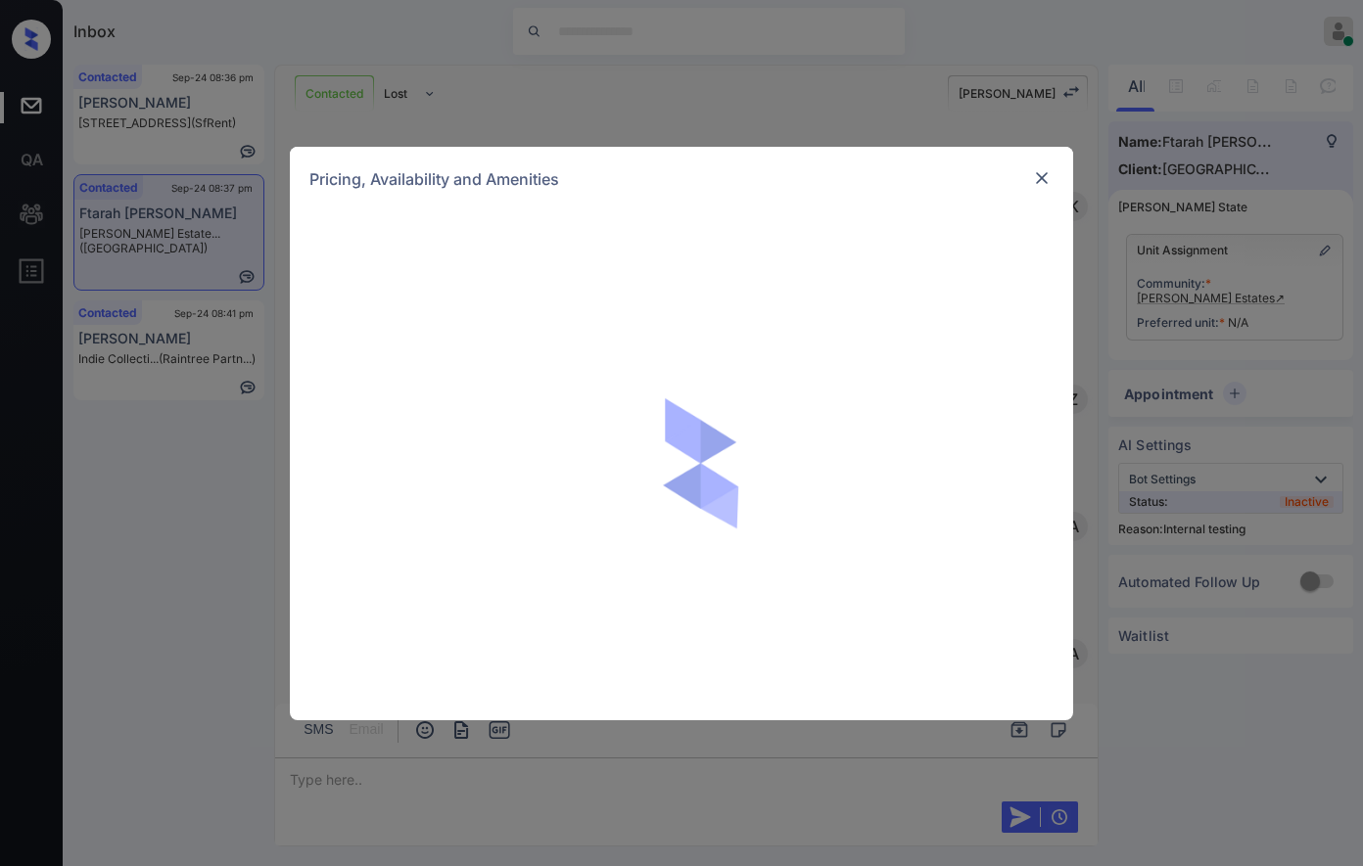
scroll to position [2504, 0]
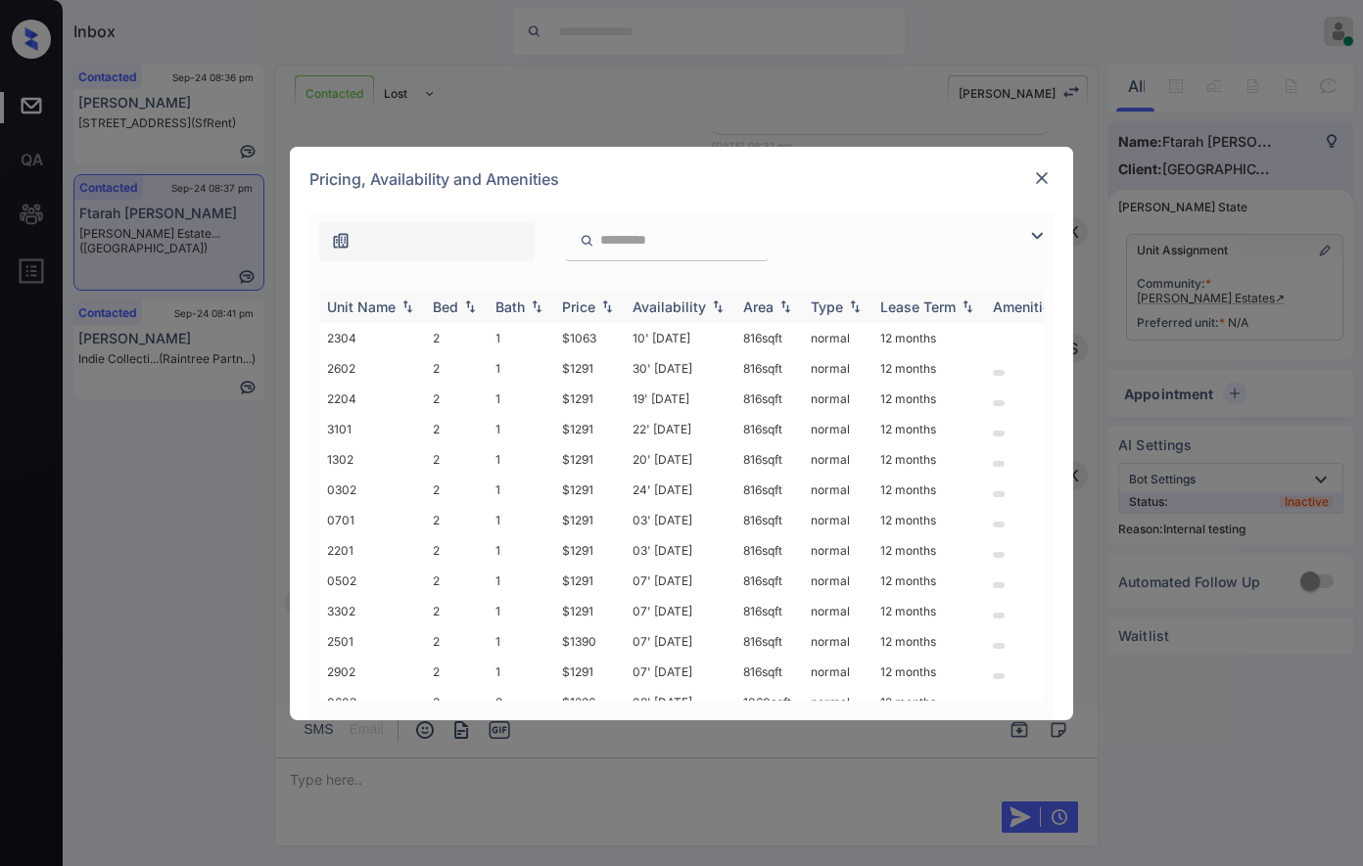
click at [603, 307] on img at bounding box center [607, 307] width 20 height 14
click at [603, 307] on img at bounding box center [607, 307] width 20 height 15
drag, startPoint x: 605, startPoint y: 366, endPoint x: 556, endPoint y: 367, distance: 49.0
click at [556, 367] on td "$1226" at bounding box center [589, 368] width 70 height 30
copy td "$1226"
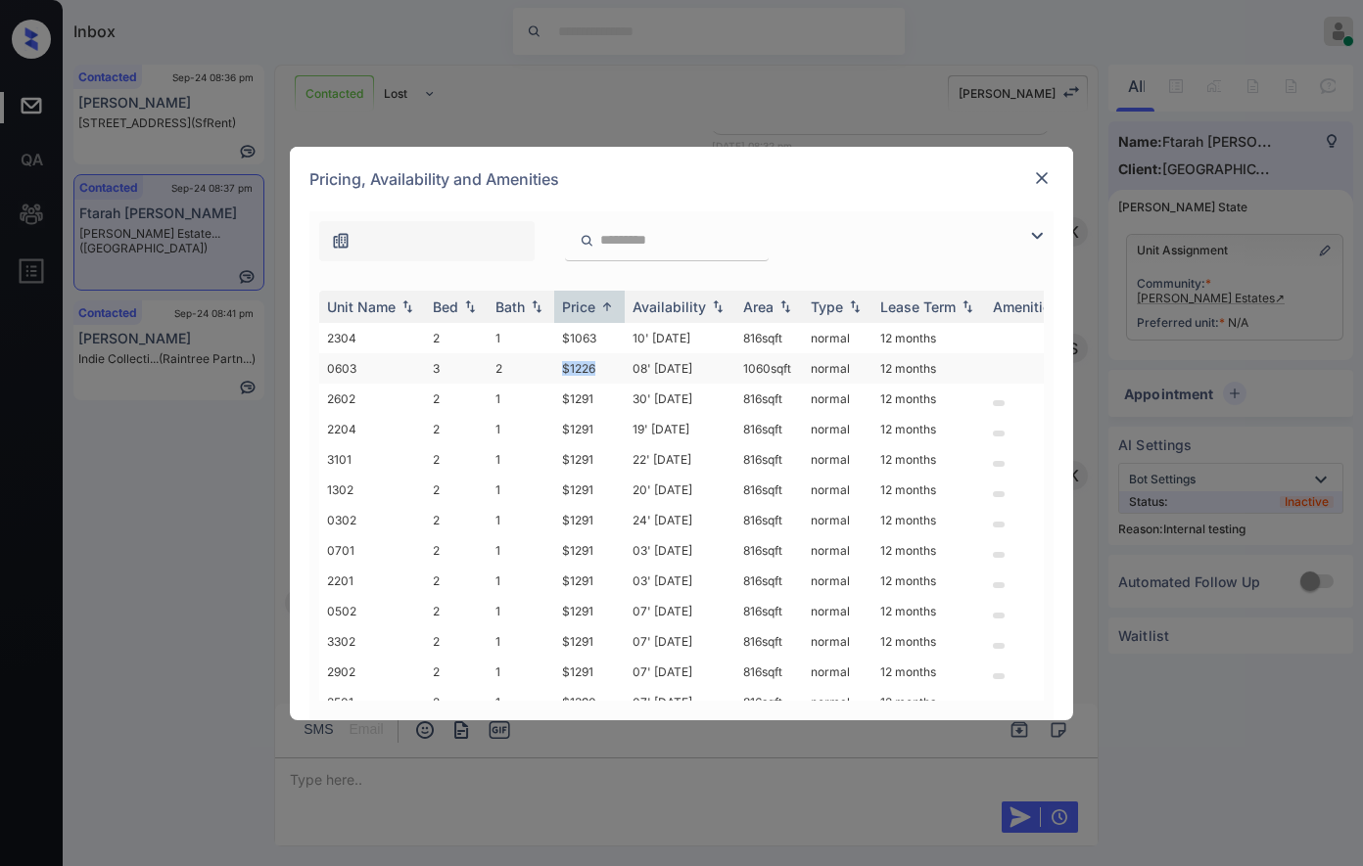
click at [595, 368] on td "$1226" at bounding box center [589, 368] width 70 height 30
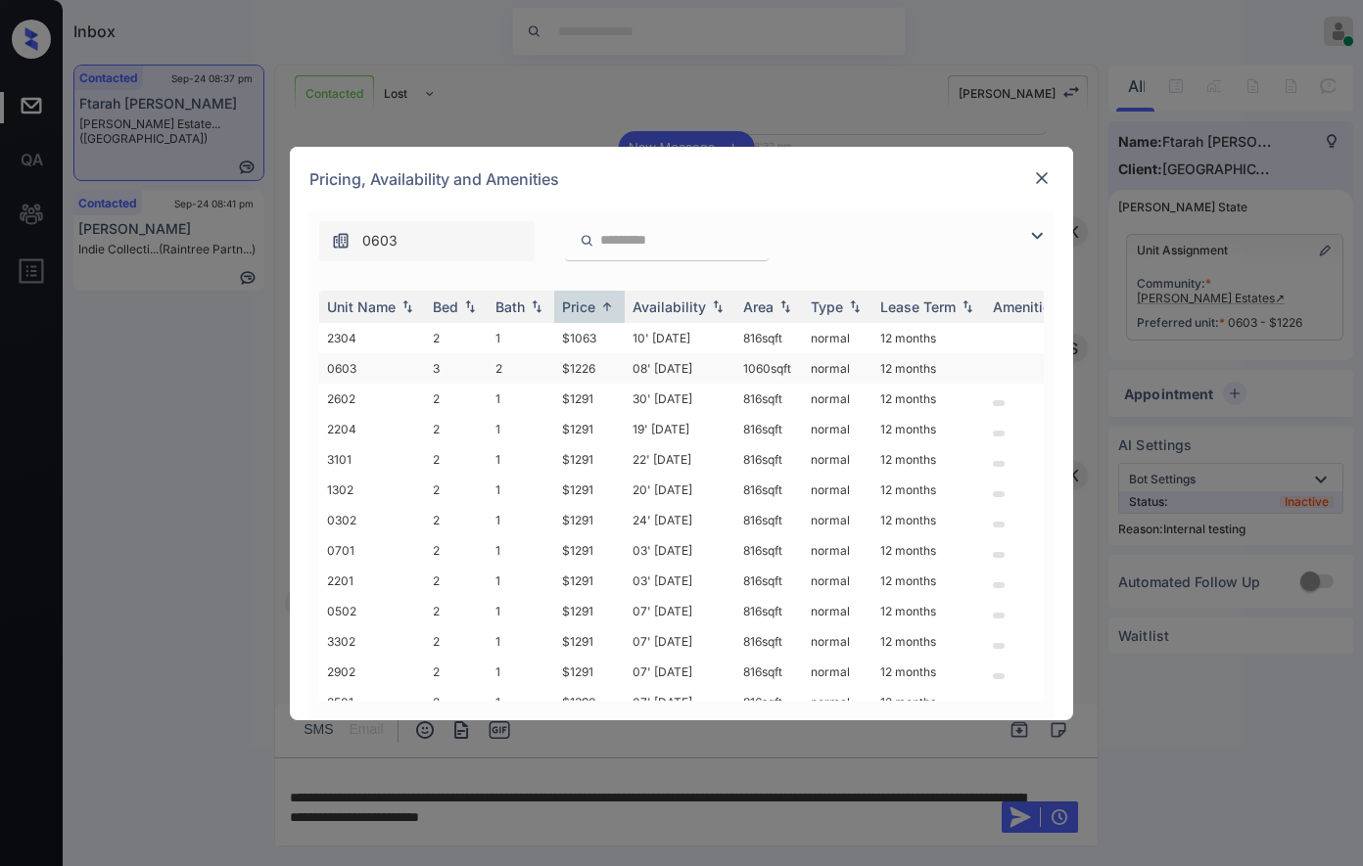
click at [760, 365] on td "1060 sqft" at bounding box center [769, 368] width 68 height 30
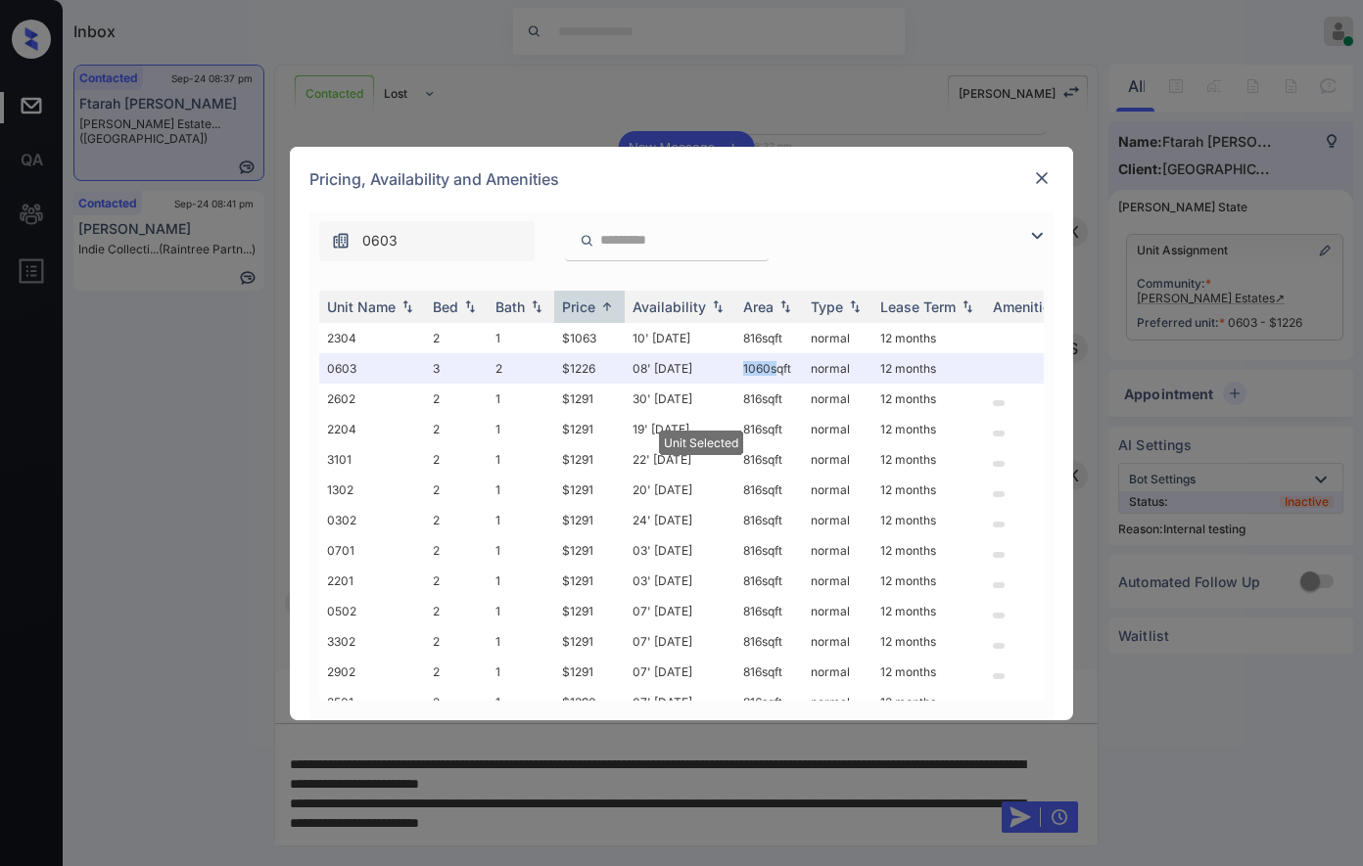
click at [1040, 170] on img at bounding box center [1042, 178] width 20 height 20
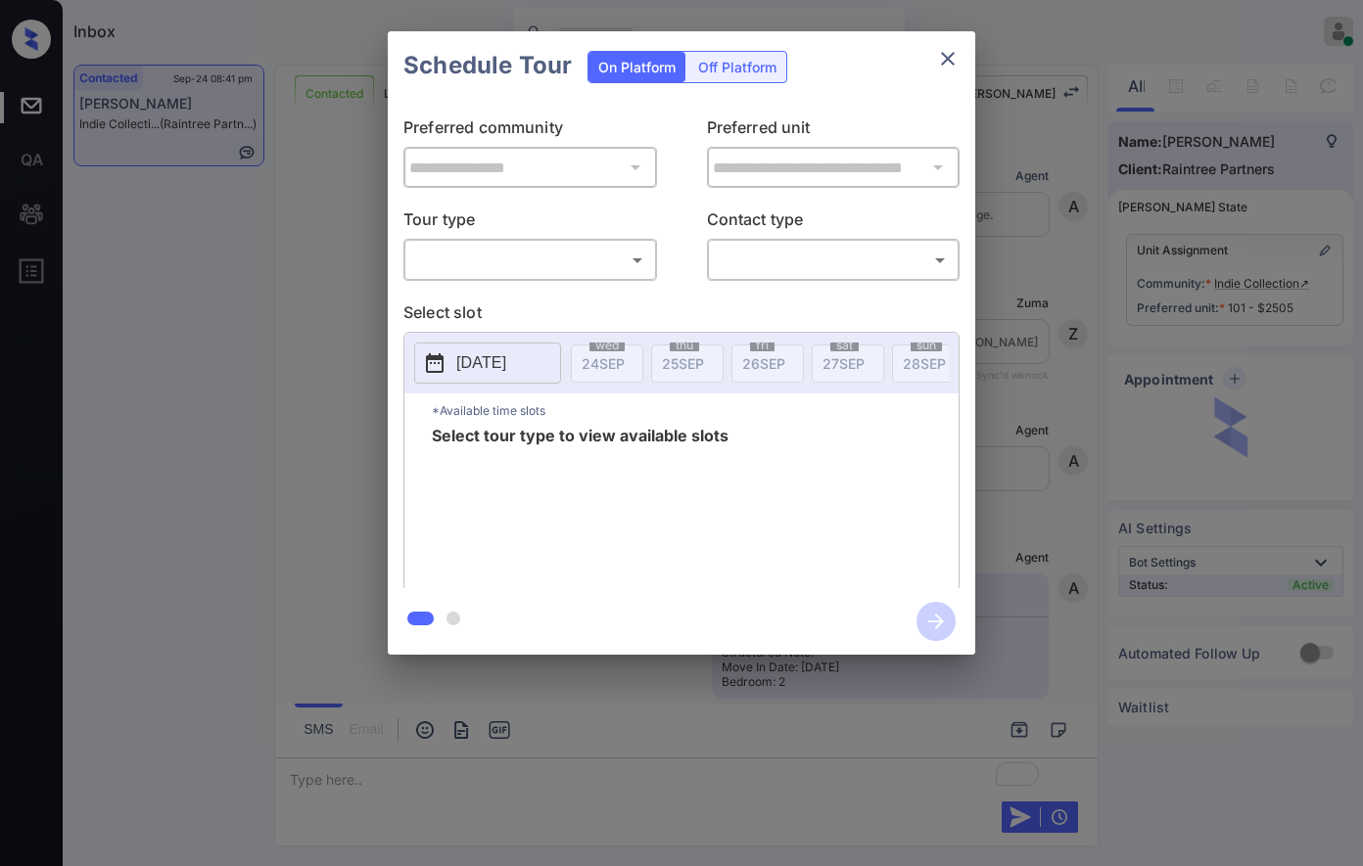
scroll to position [1373, 0]
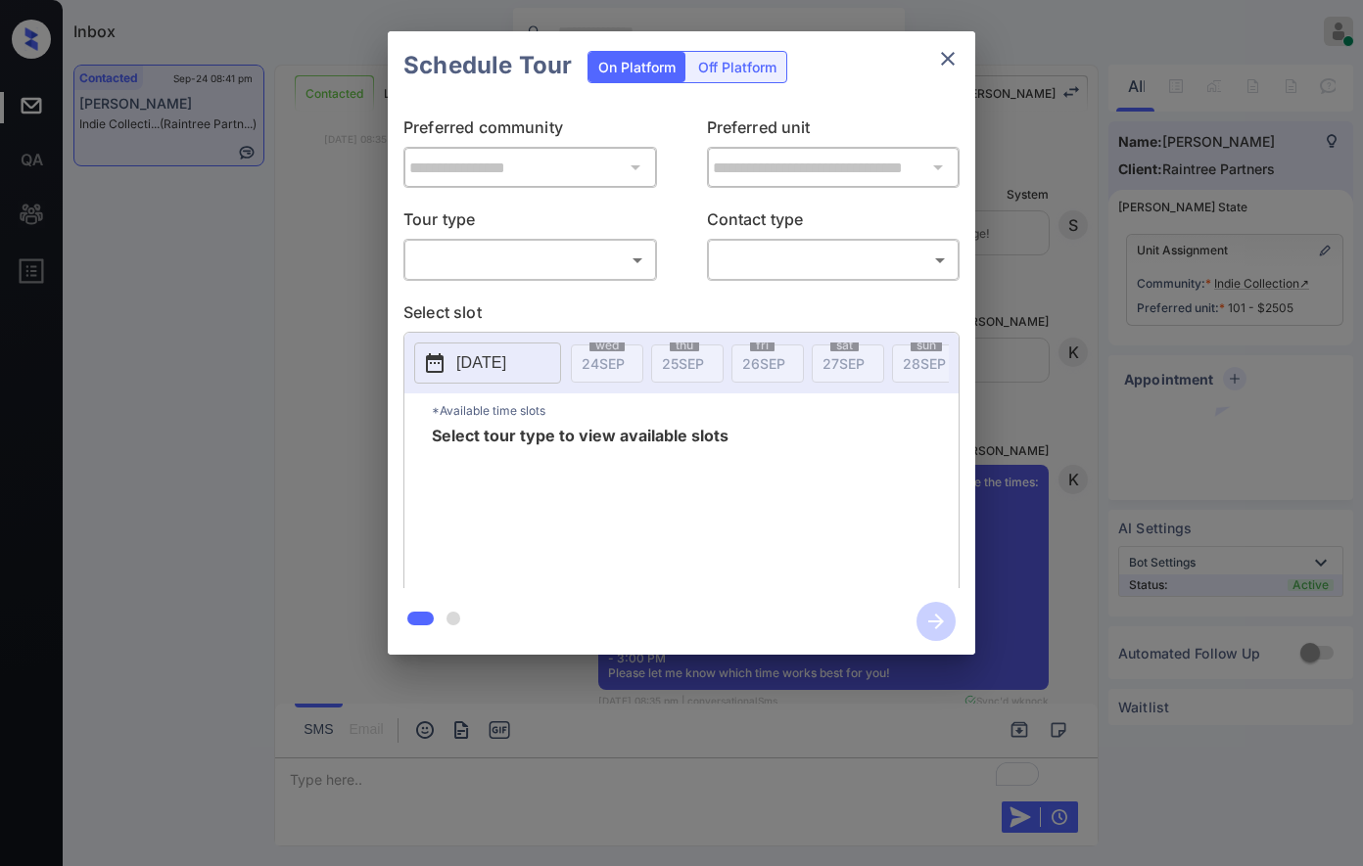
click at [1029, 302] on div "**********" at bounding box center [681, 343] width 1363 height 686
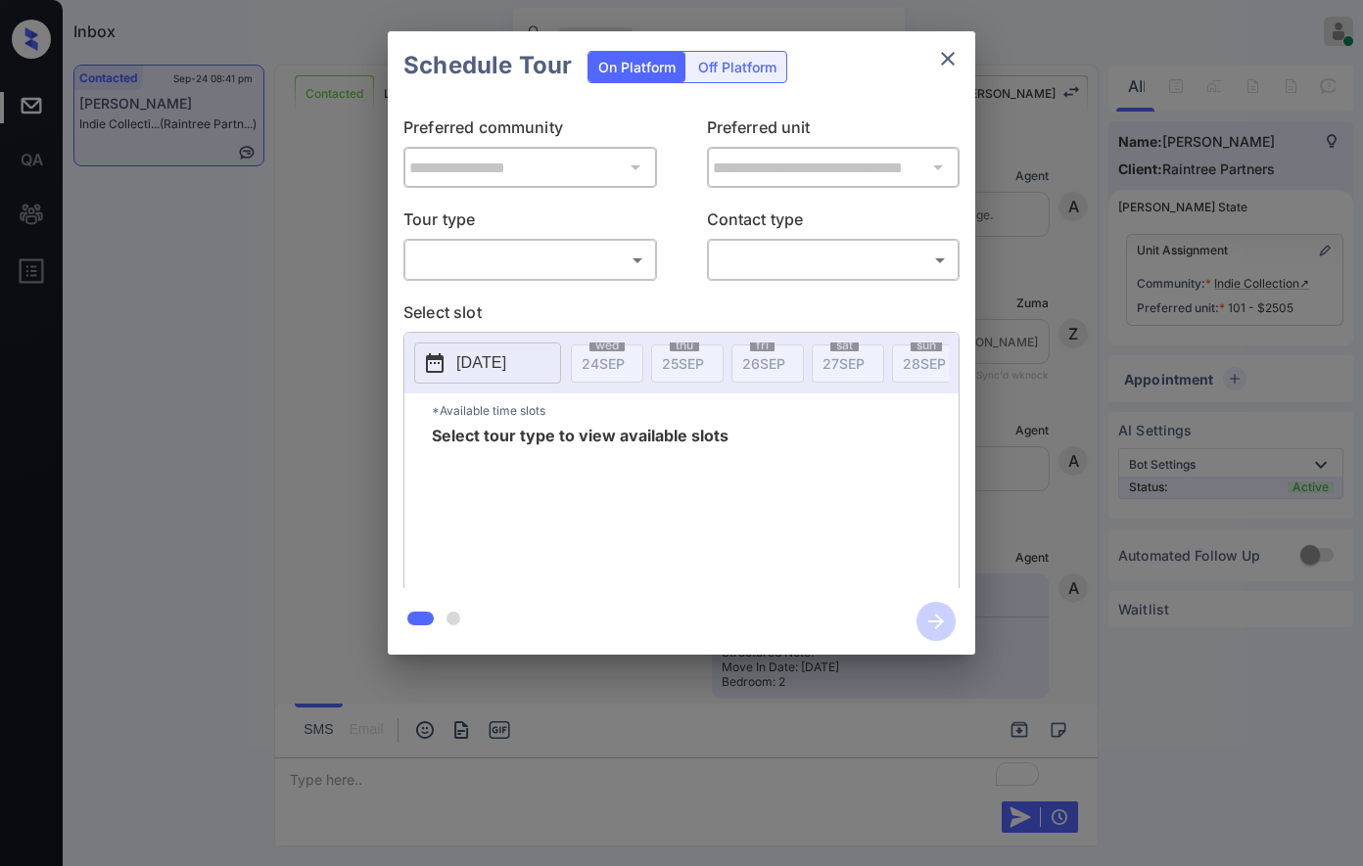
scroll to position [4376, 0]
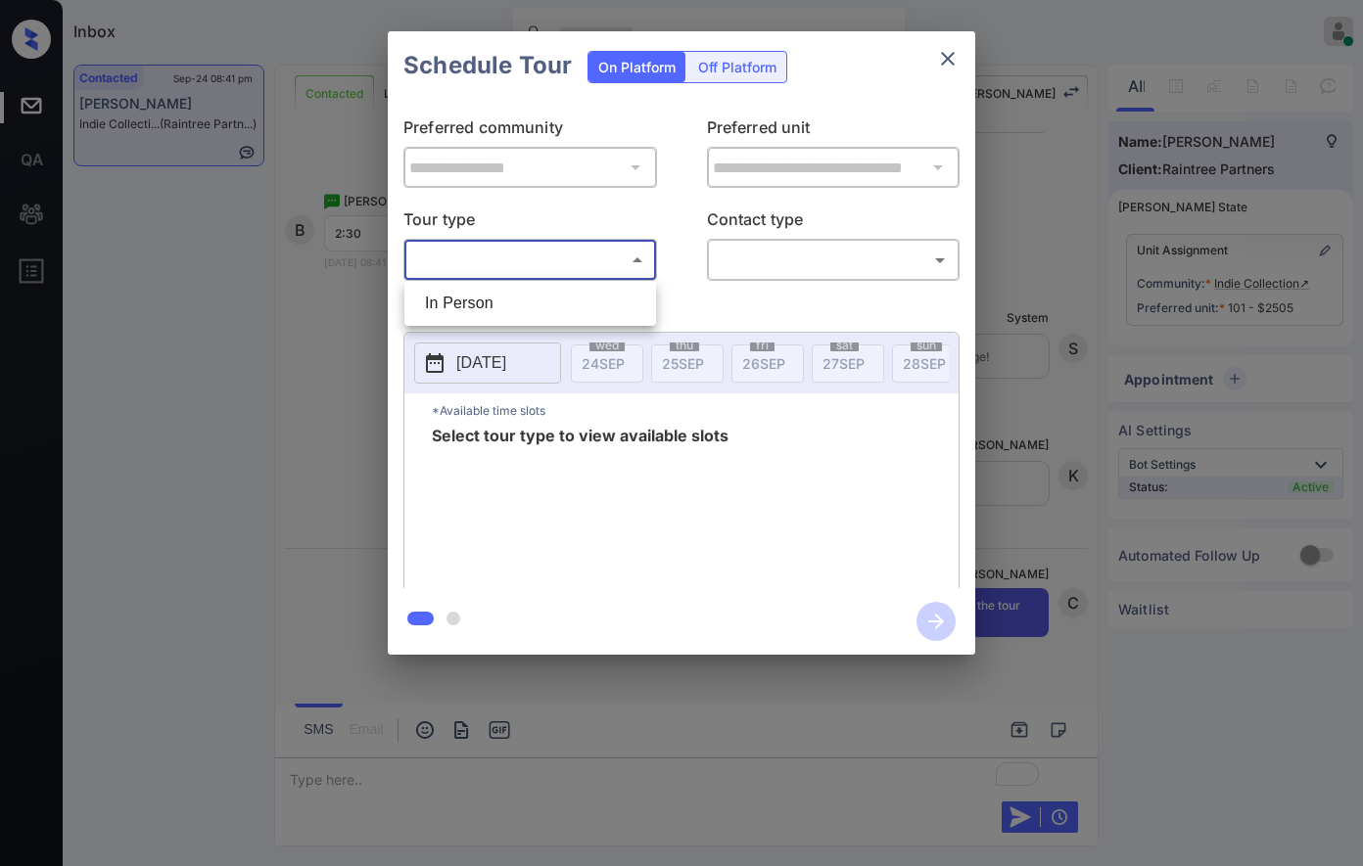
click at [595, 248] on body "Inbox [PERSON_NAME] Online Set yourself offline Set yourself on break Profile S…" at bounding box center [681, 433] width 1363 height 866
drag, startPoint x: 581, startPoint y: 303, endPoint x: 628, endPoint y: 296, distance: 47.6
click at [581, 304] on li "In Person" at bounding box center [530, 303] width 242 height 35
type input "********"
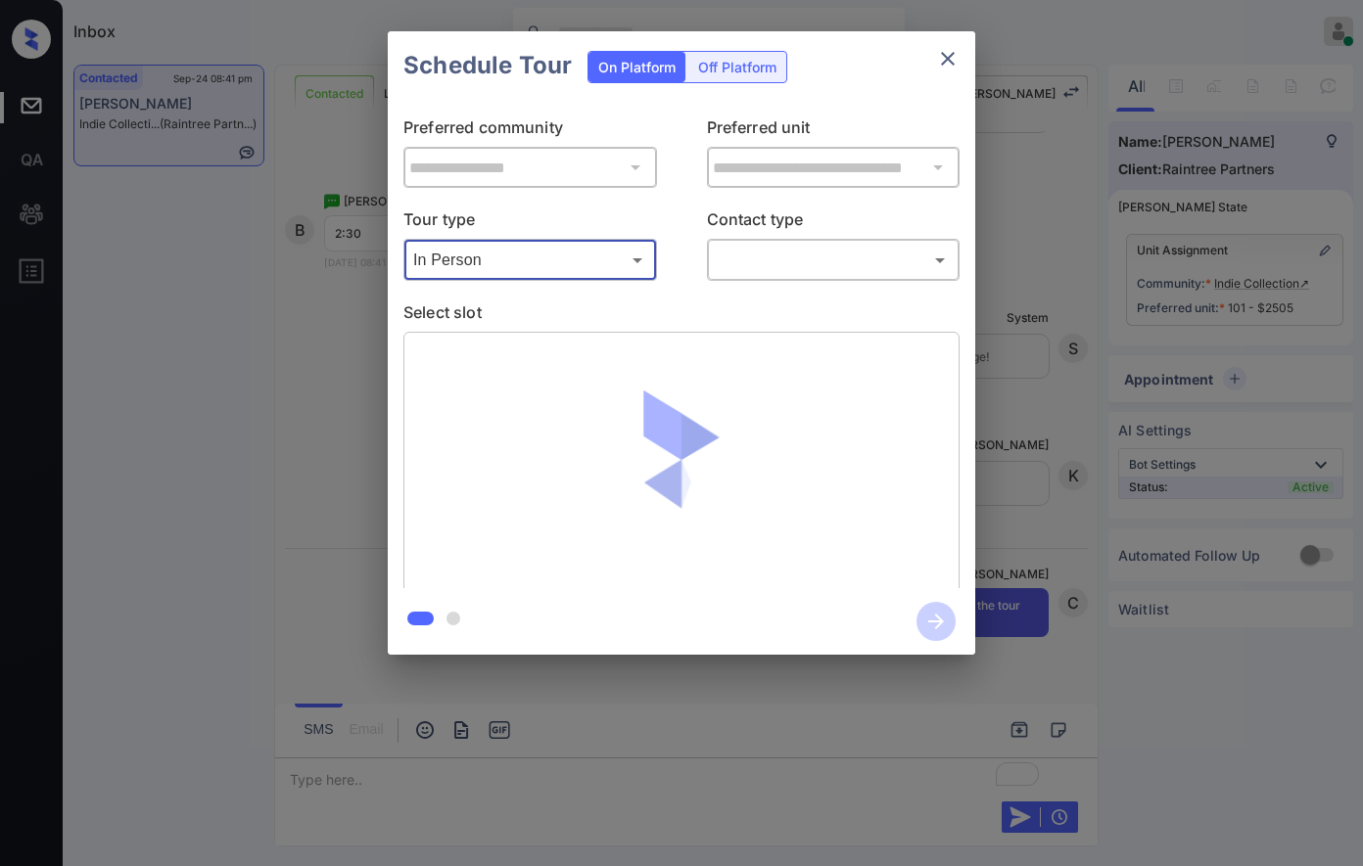
click at [792, 266] on body "Inbox [PERSON_NAME] Online Set yourself offline Set yourself on break Profile S…" at bounding box center [681, 433] width 1363 height 866
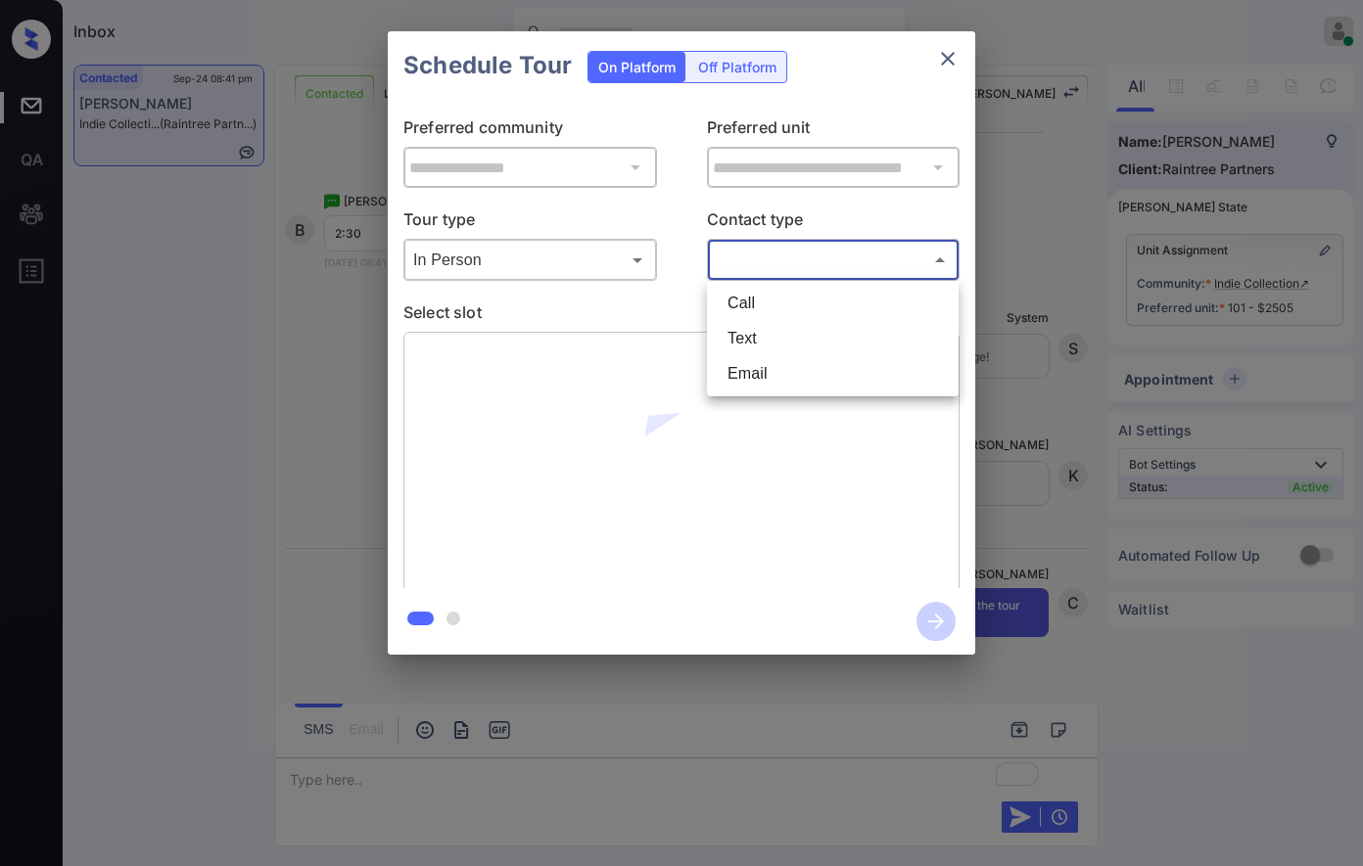
click at [769, 341] on li "Text" at bounding box center [833, 338] width 242 height 35
type input "****"
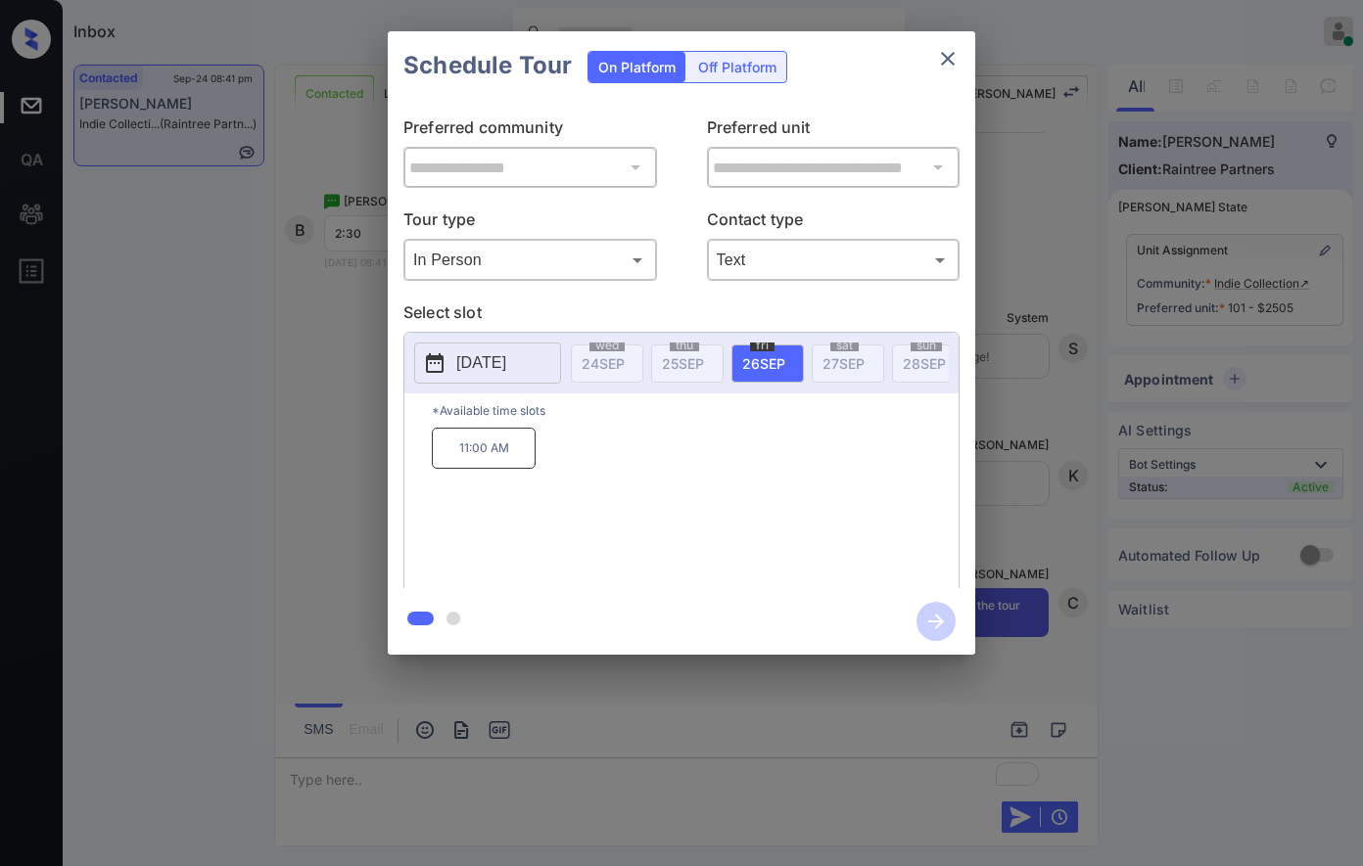
click at [494, 373] on p "[DATE]" at bounding box center [481, 362] width 50 height 23
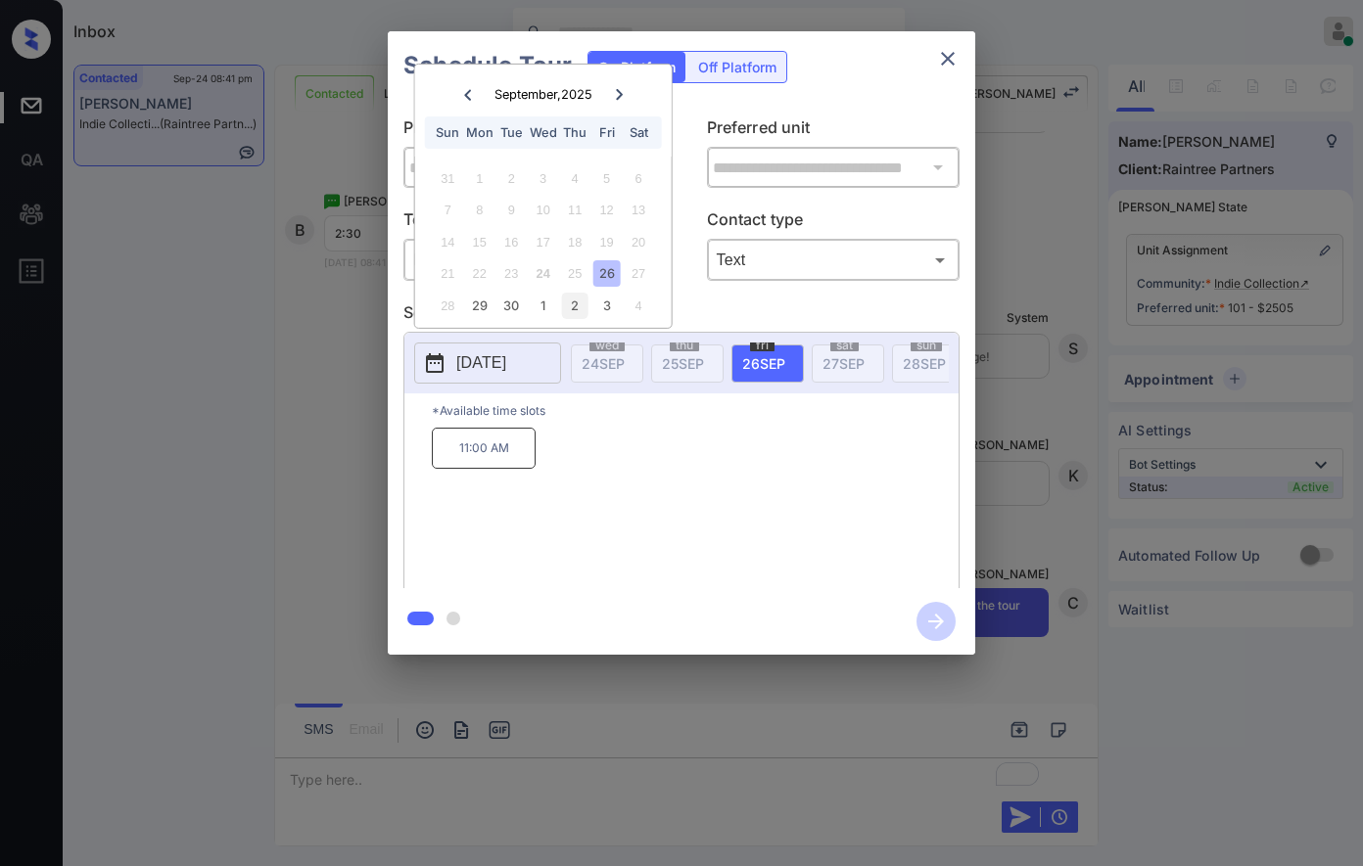
click at [573, 297] on div "2" at bounding box center [575, 306] width 26 height 26
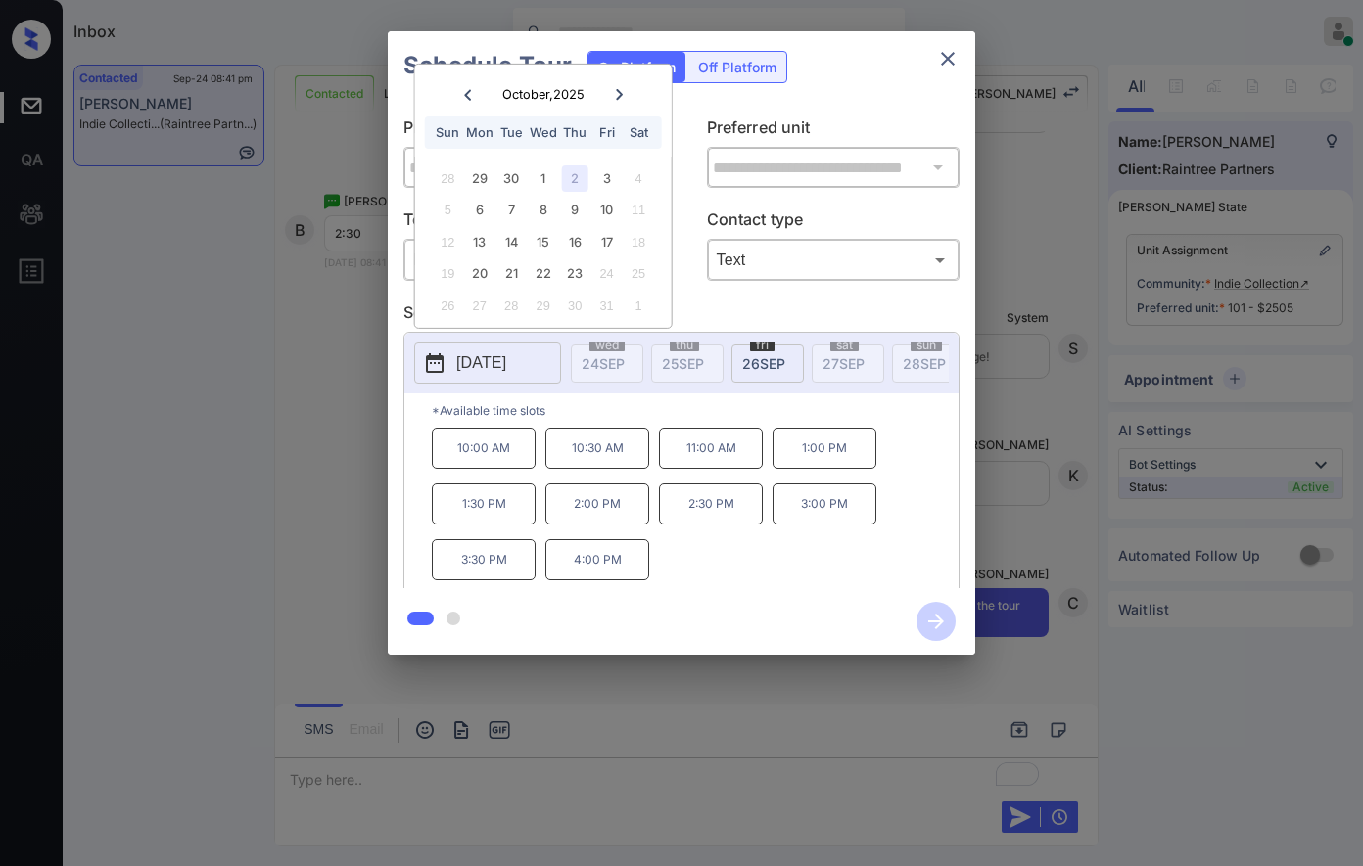
click at [725, 521] on p "2:30 PM" at bounding box center [711, 504] width 104 height 41
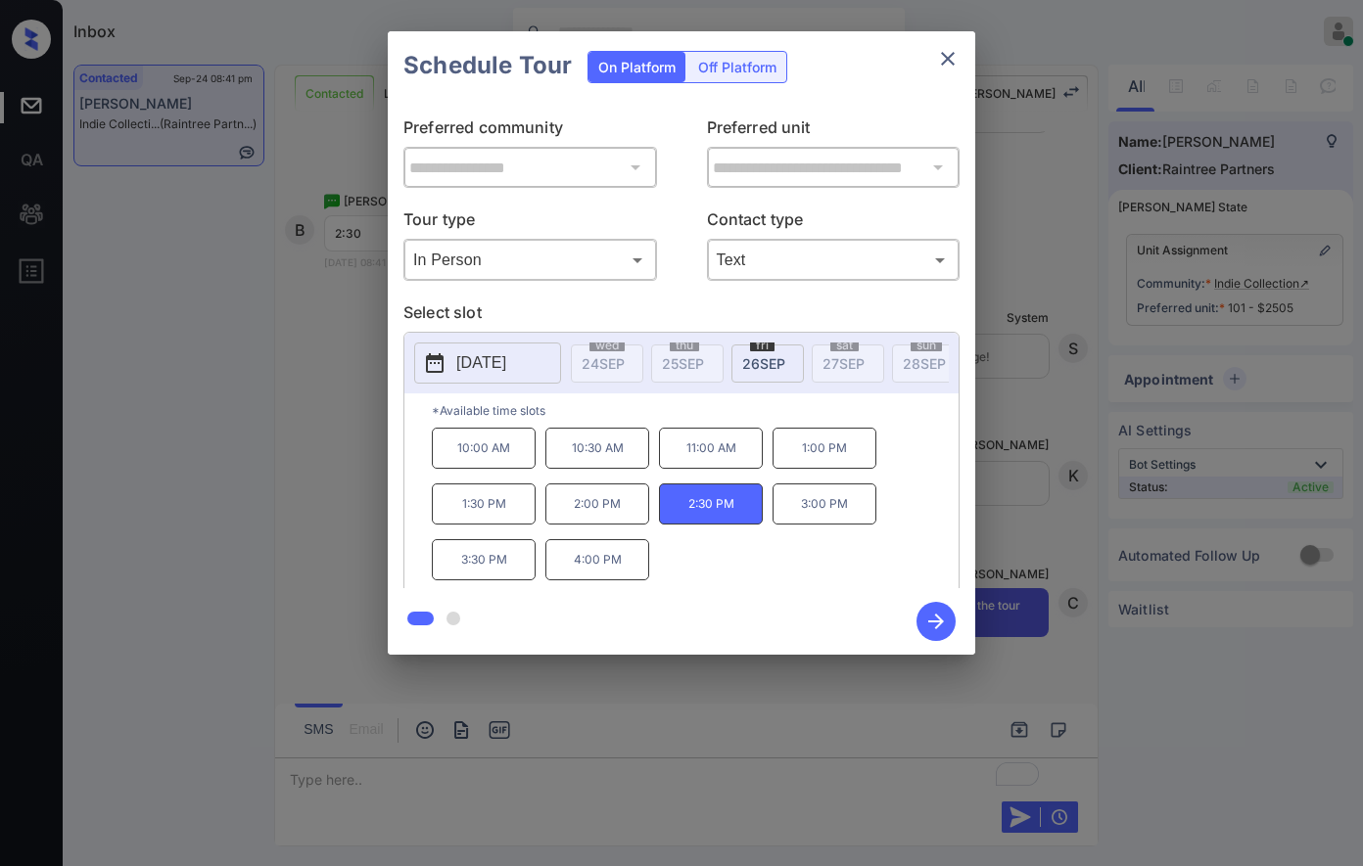
click at [930, 625] on icon "button" at bounding box center [935, 621] width 39 height 39
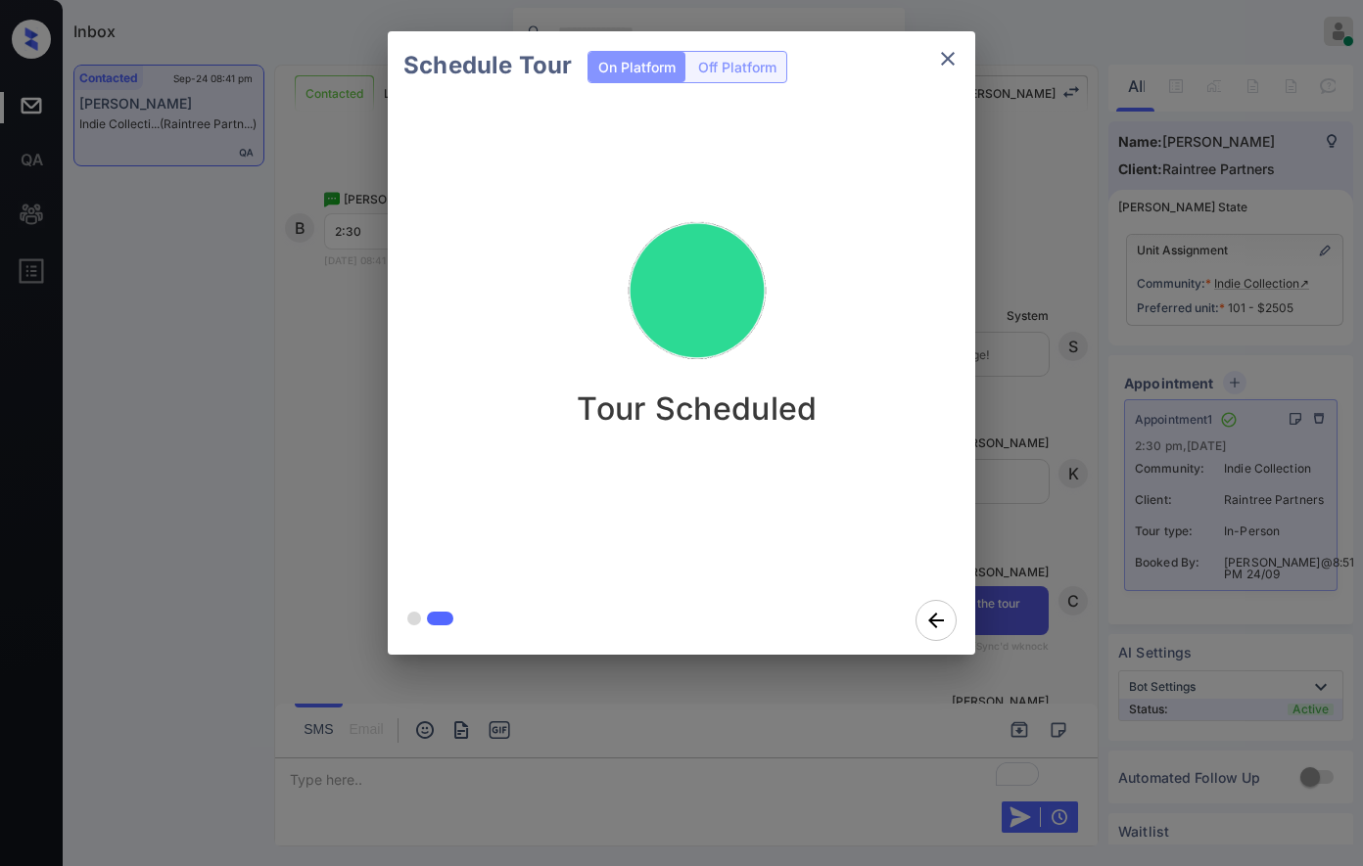
click at [1058, 479] on div "Schedule Tour On Platform Off Platform Tour Scheduled" at bounding box center [681, 343] width 1363 height 686
